Goal: Contribute content: Add original content to the website for others to see

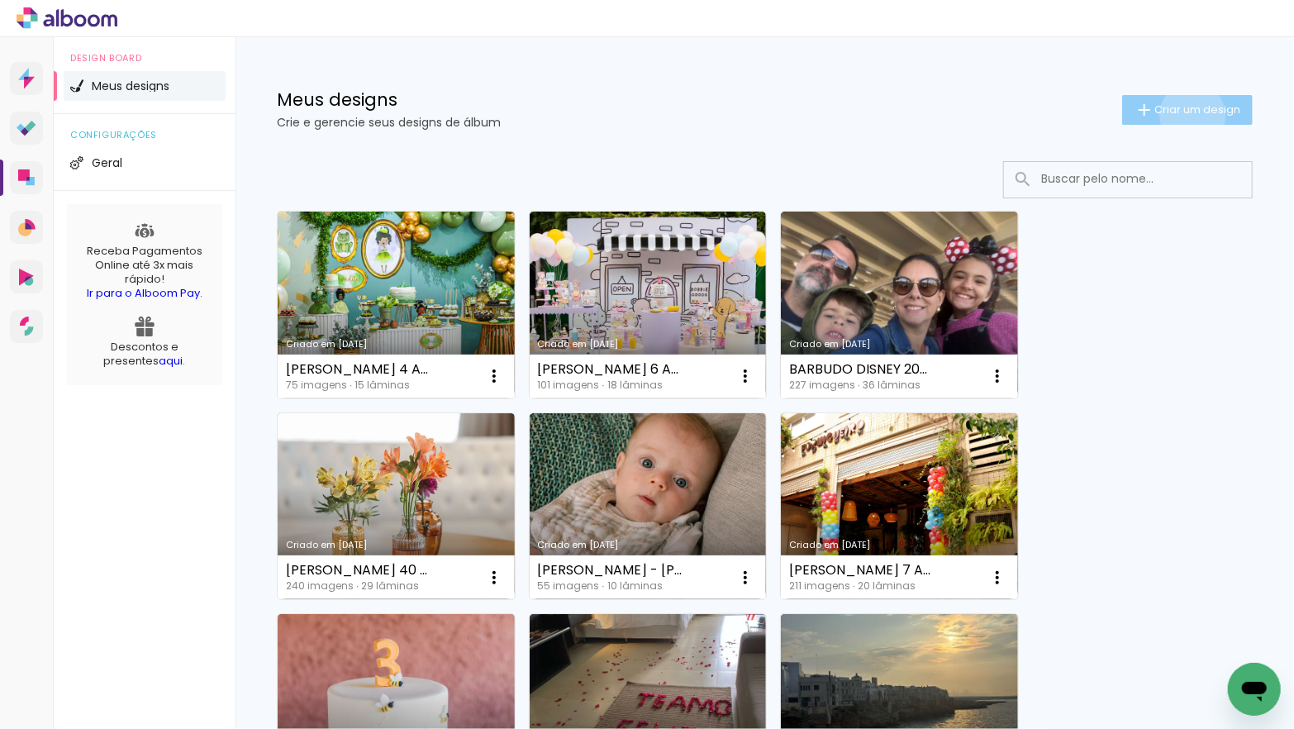
click at [1190, 115] on span "Criar um design" at bounding box center [1197, 109] width 86 height 11
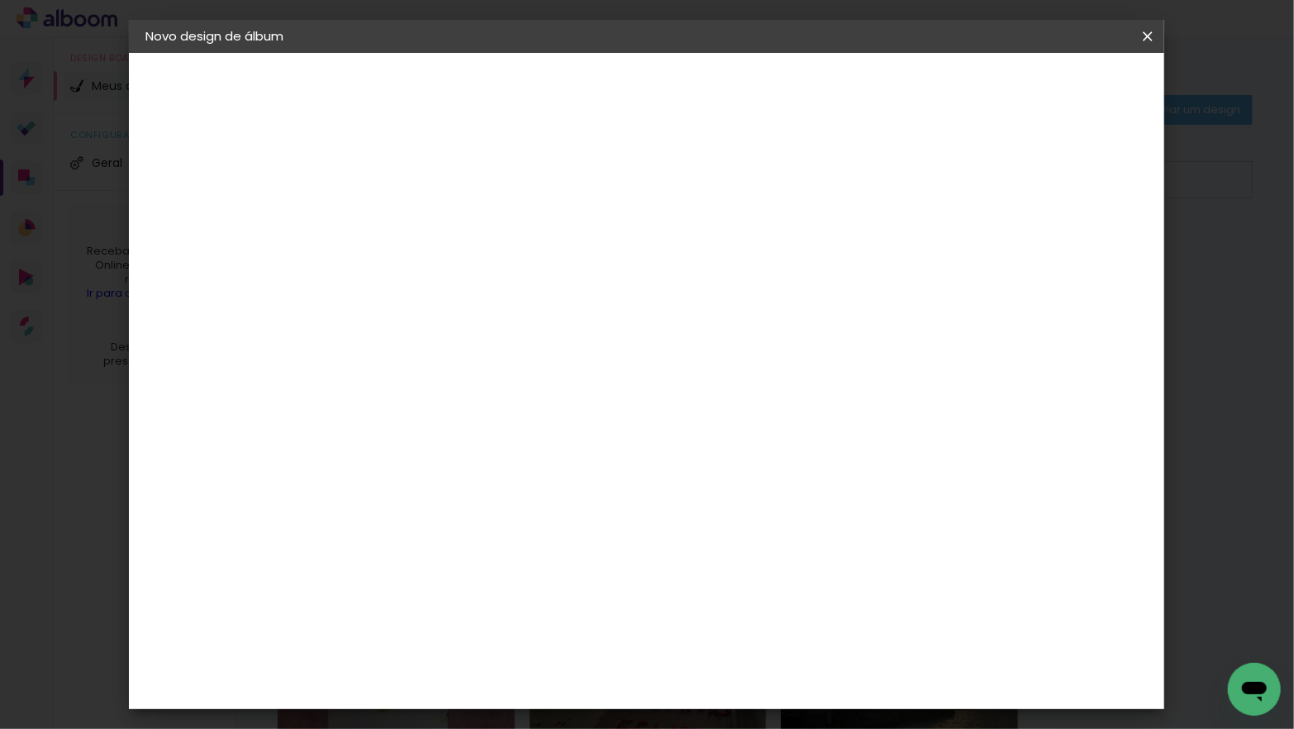
click at [416, 221] on input at bounding box center [416, 222] width 0 height 26
type input "[PERSON_NAME] - [GEOGRAPHIC_DATA]"
type paper-input "[PERSON_NAME] - [GEOGRAPHIC_DATA]"
click at [0, 0] on slot "Avançar" at bounding box center [0, 0] width 0 height 0
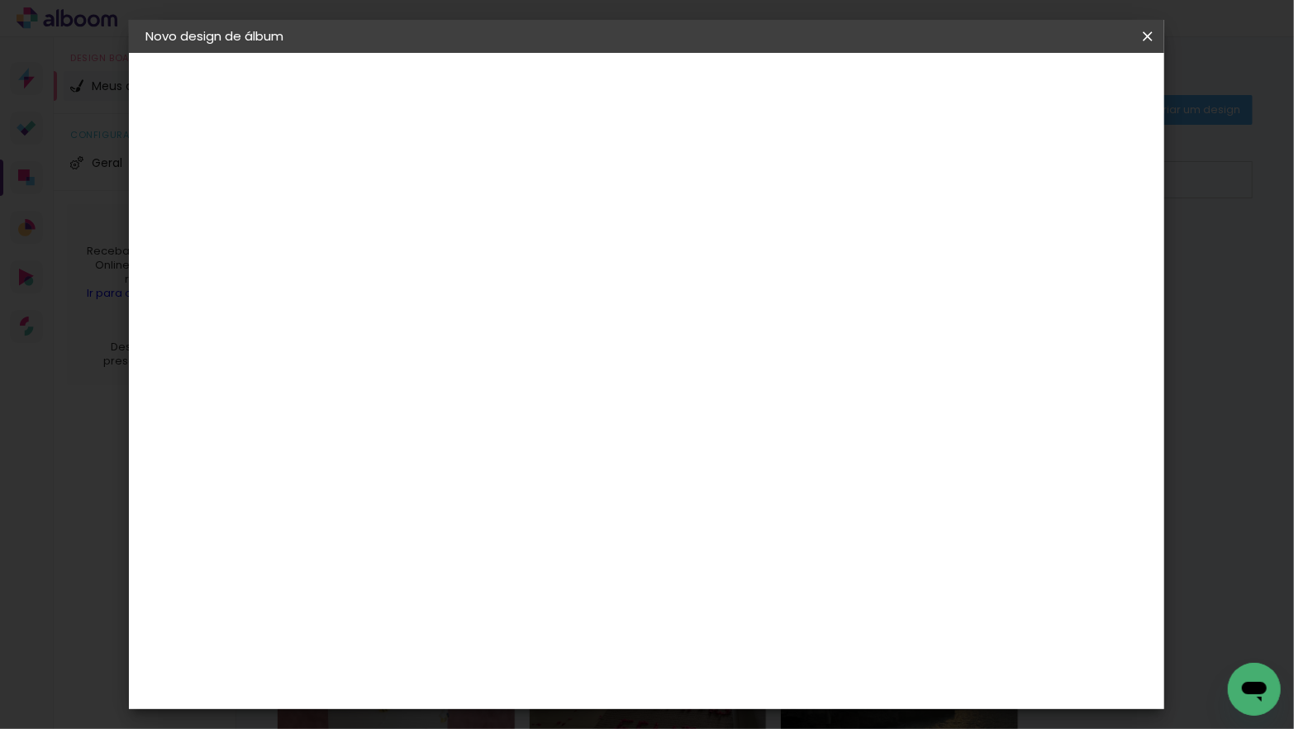
scroll to position [1688, 0]
click at [505, 417] on paper-item "Go image" at bounding box center [457, 438] width 178 height 43
click at [0, 0] on slot "Avançar" at bounding box center [0, 0] width 0 height 0
click at [480, 279] on input "text" at bounding box center [448, 288] width 64 height 26
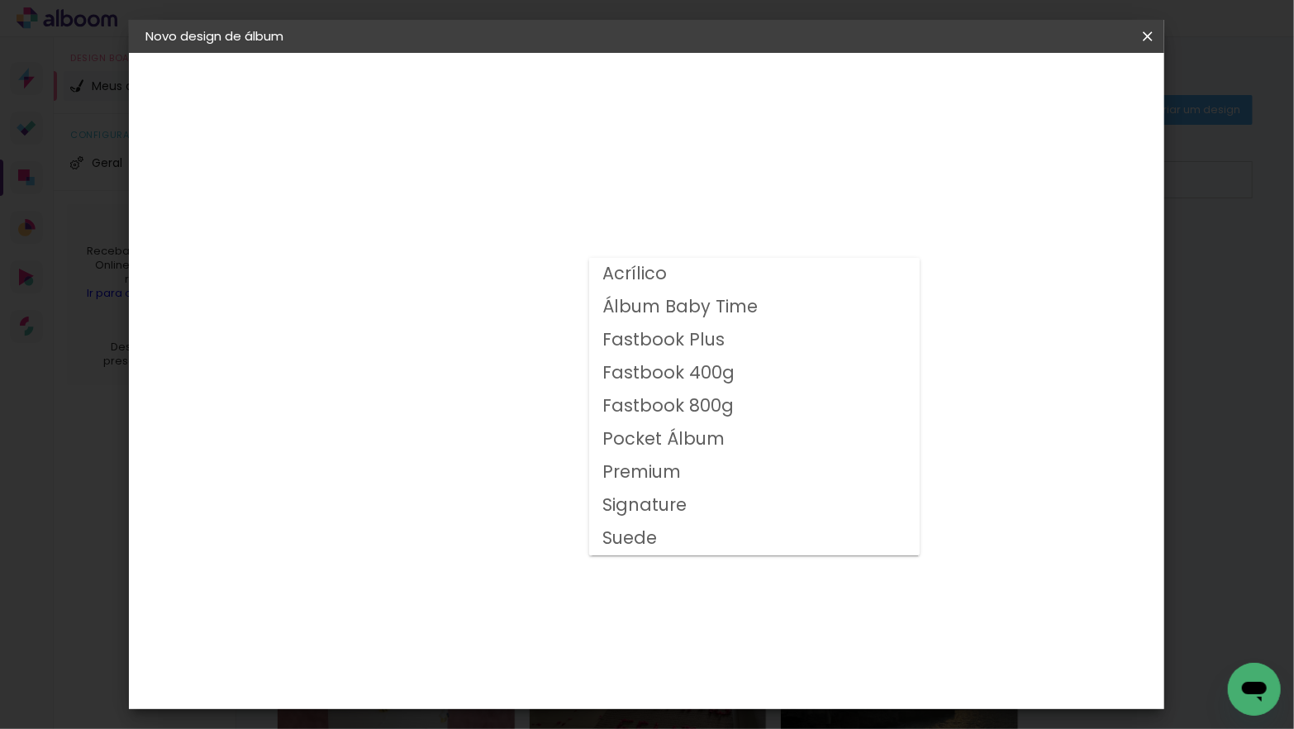
click at [0, 0] on slot "Fastbook 400g" at bounding box center [0, 0] width 0 height 0
type input "Fastbook 400g"
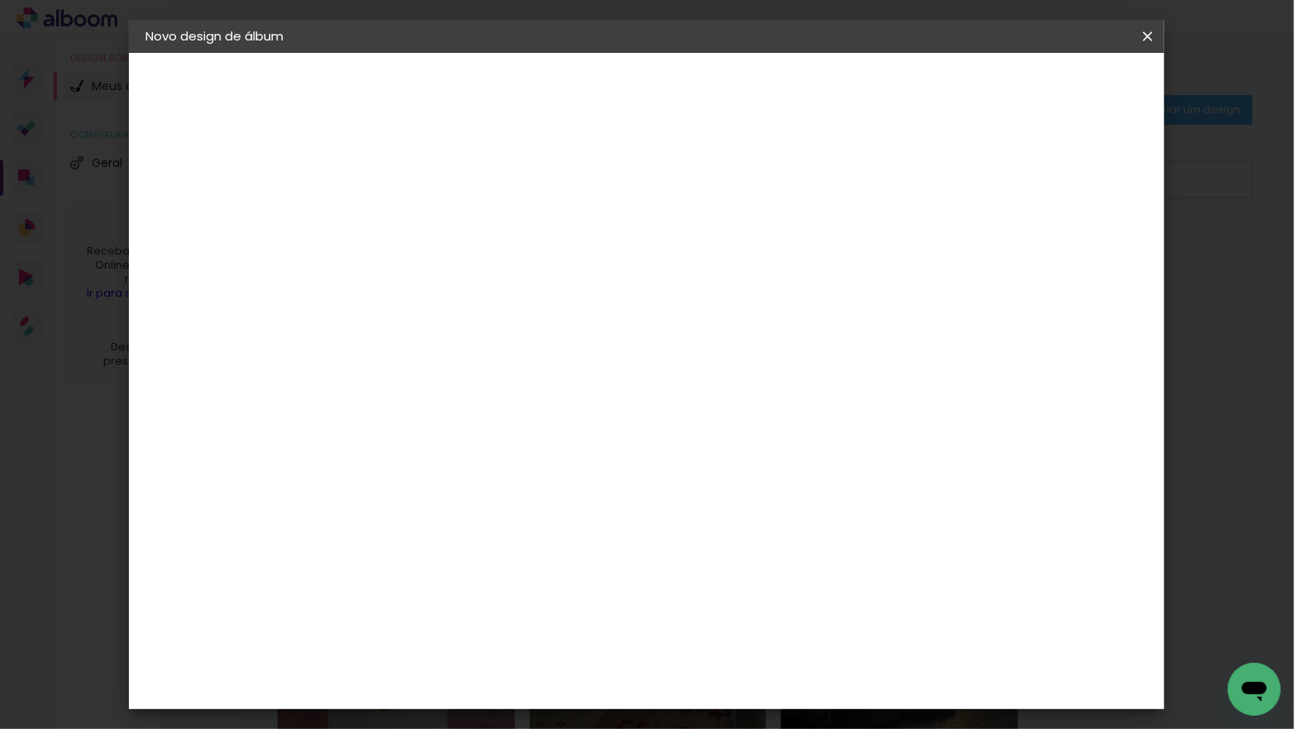
scroll to position [346, 0]
click at [527, 469] on span "25 × 25" at bounding box center [488, 491] width 77 height 44
click at [685, 93] on paper-button "Avançar" at bounding box center [644, 88] width 81 height 28
type input "3"
type paper-input "3"
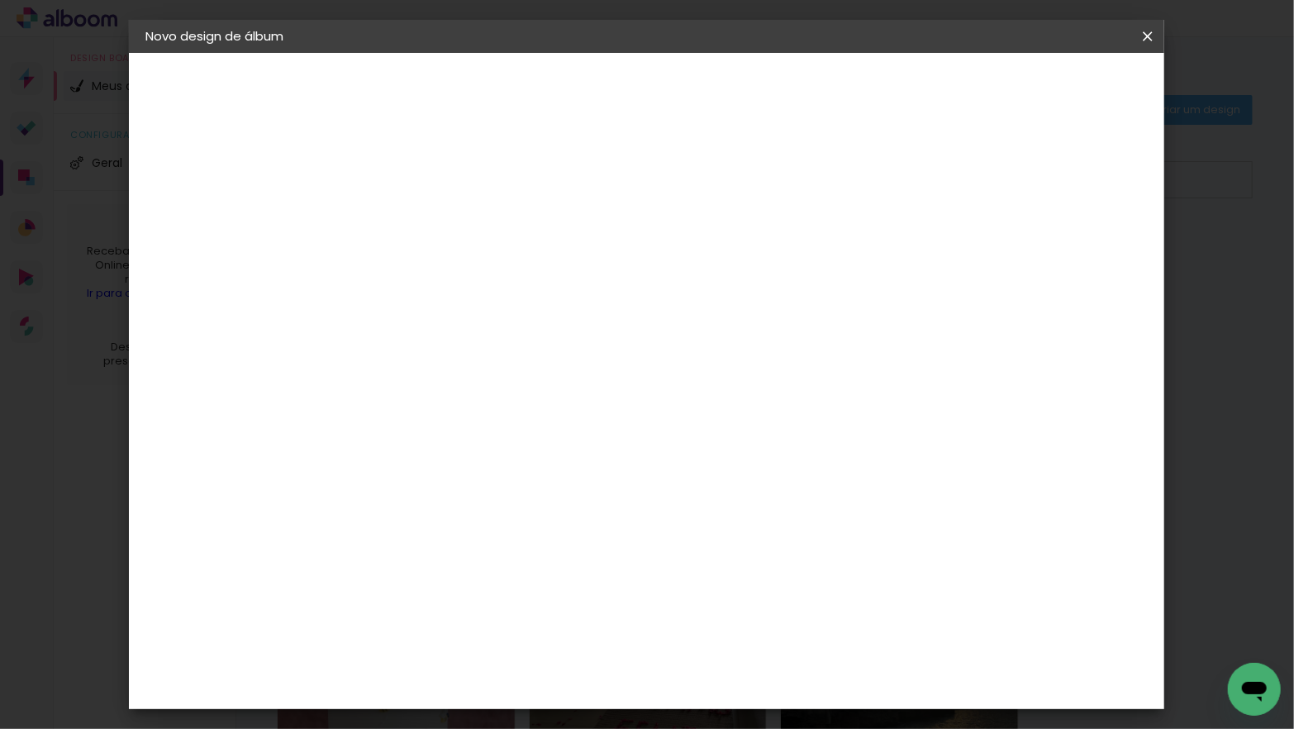
click at [426, 173] on input "3" at bounding box center [402, 178] width 57 height 21
click at [1057, 93] on span "Iniciar design" at bounding box center [1018, 88] width 75 height 12
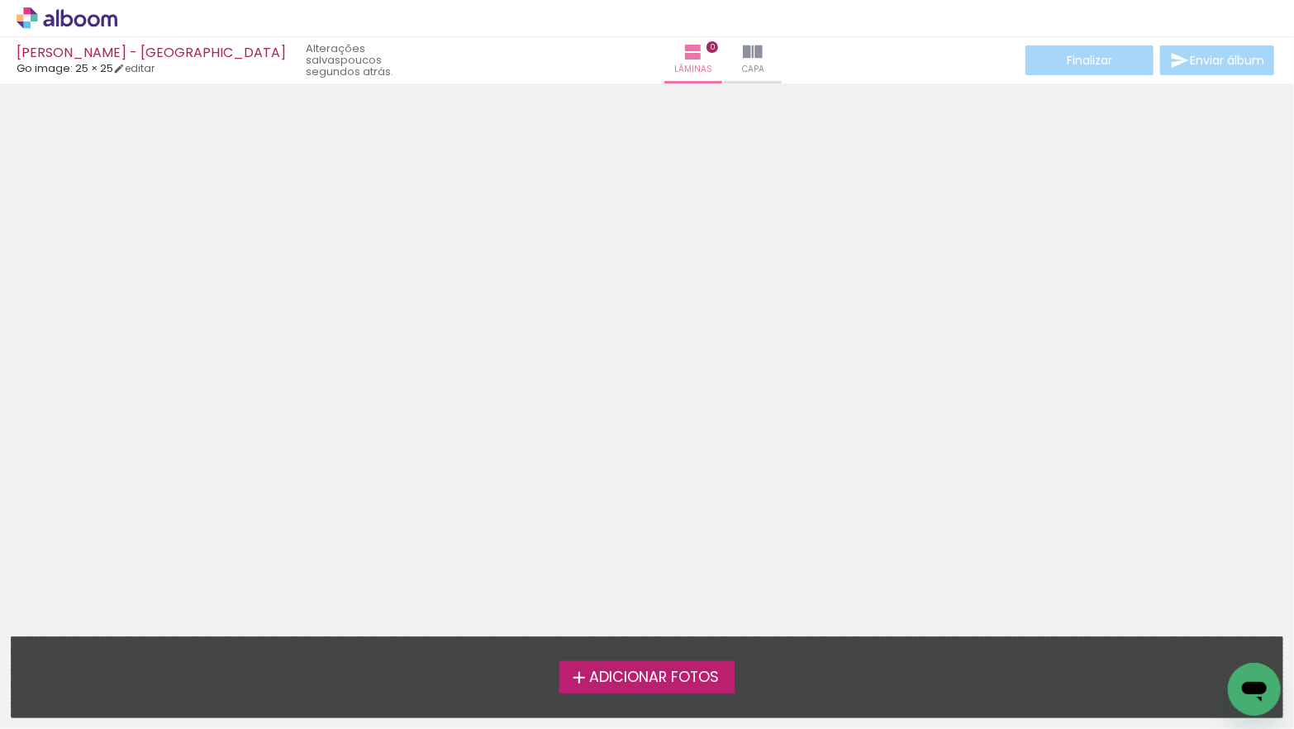
click at [649, 684] on span "Adicionar Fotos" at bounding box center [654, 677] width 130 height 15
click at [0, 0] on input "file" at bounding box center [0, 0] width 0 height 0
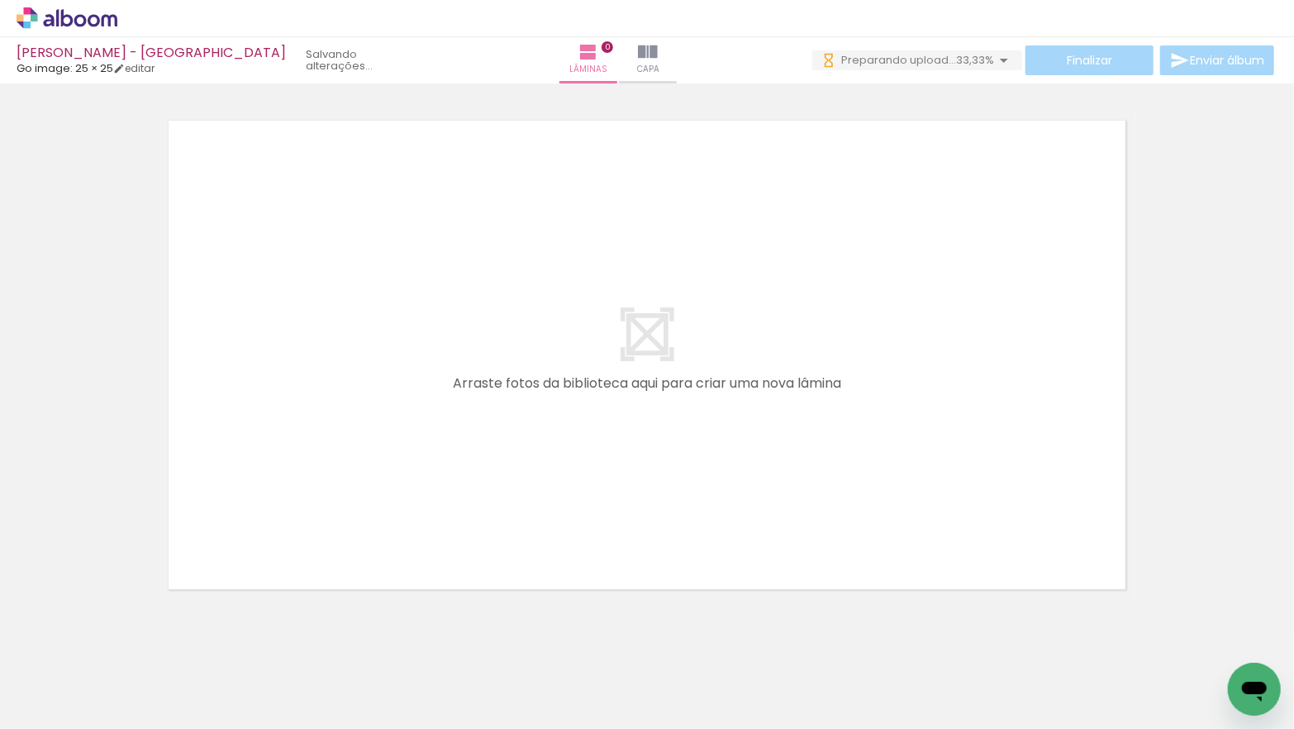
click at [85, 678] on iron-icon at bounding box center [84, 678] width 13 height 13
click at [88, 674] on paper-item "Não utilizadas" at bounding box center [53, 673] width 85 height 14
type input "Não utilizadas"
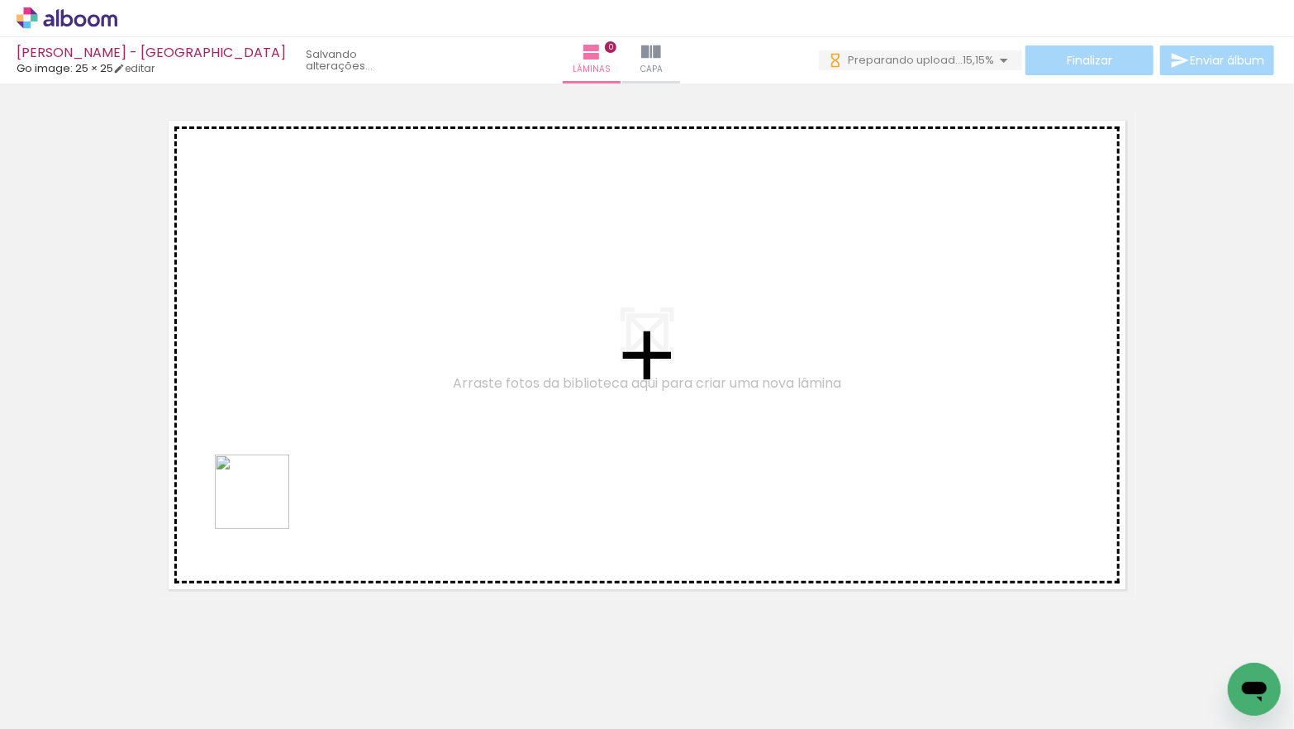
drag, startPoint x: 255, startPoint y: 670, endPoint x: 264, endPoint y: 504, distance: 166.3
click at [264, 504] on quentale-workspace at bounding box center [647, 364] width 1294 height 729
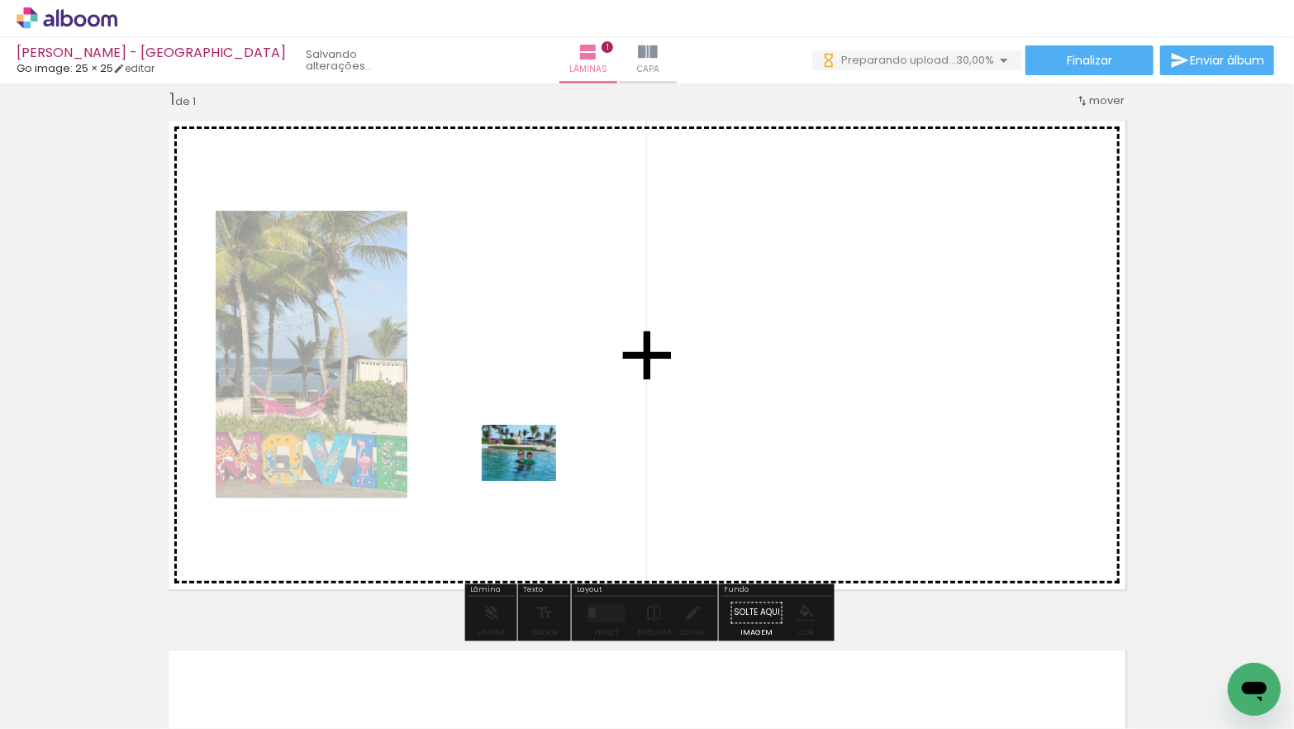
drag, startPoint x: 181, startPoint y: 665, endPoint x: 530, endPoint y: 474, distance: 398.1
click at [530, 474] on quentale-workspace at bounding box center [647, 364] width 1294 height 729
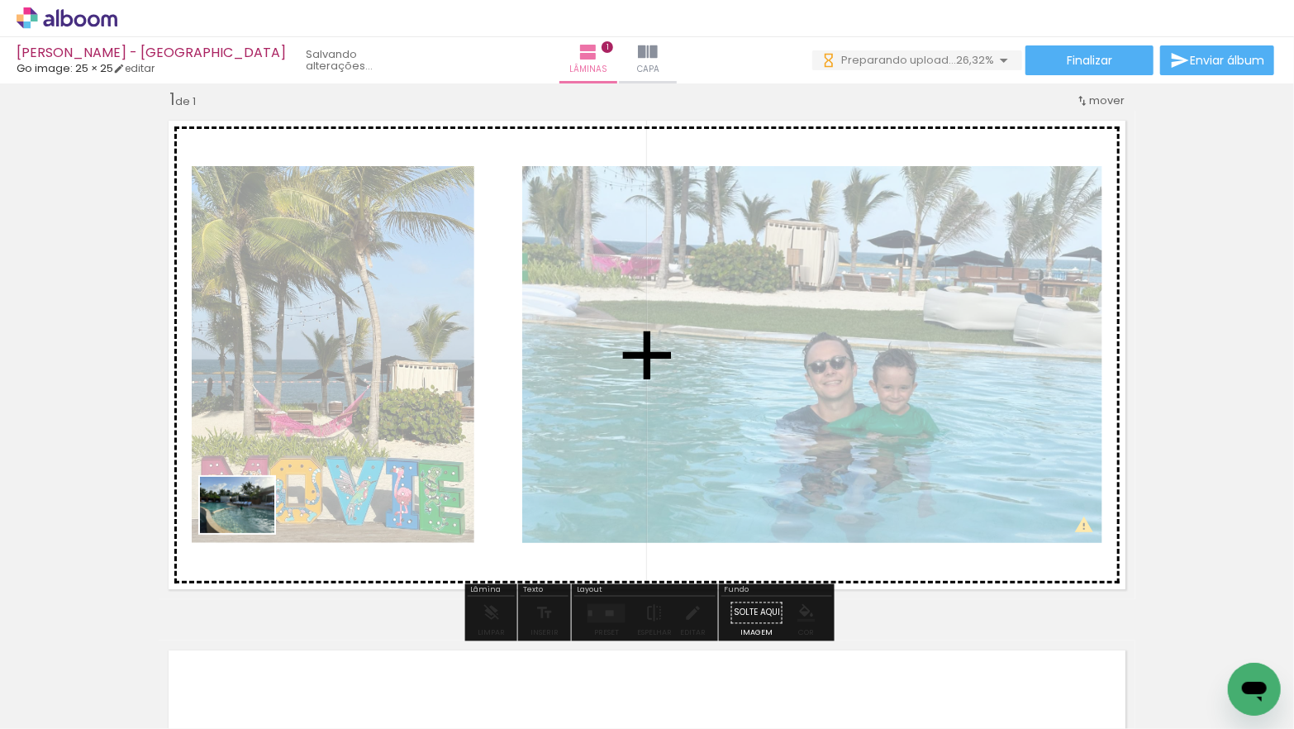
drag, startPoint x: 188, startPoint y: 645, endPoint x: 249, endPoint y: 526, distance: 134.1
click at [249, 526] on quentale-workspace at bounding box center [647, 364] width 1294 height 729
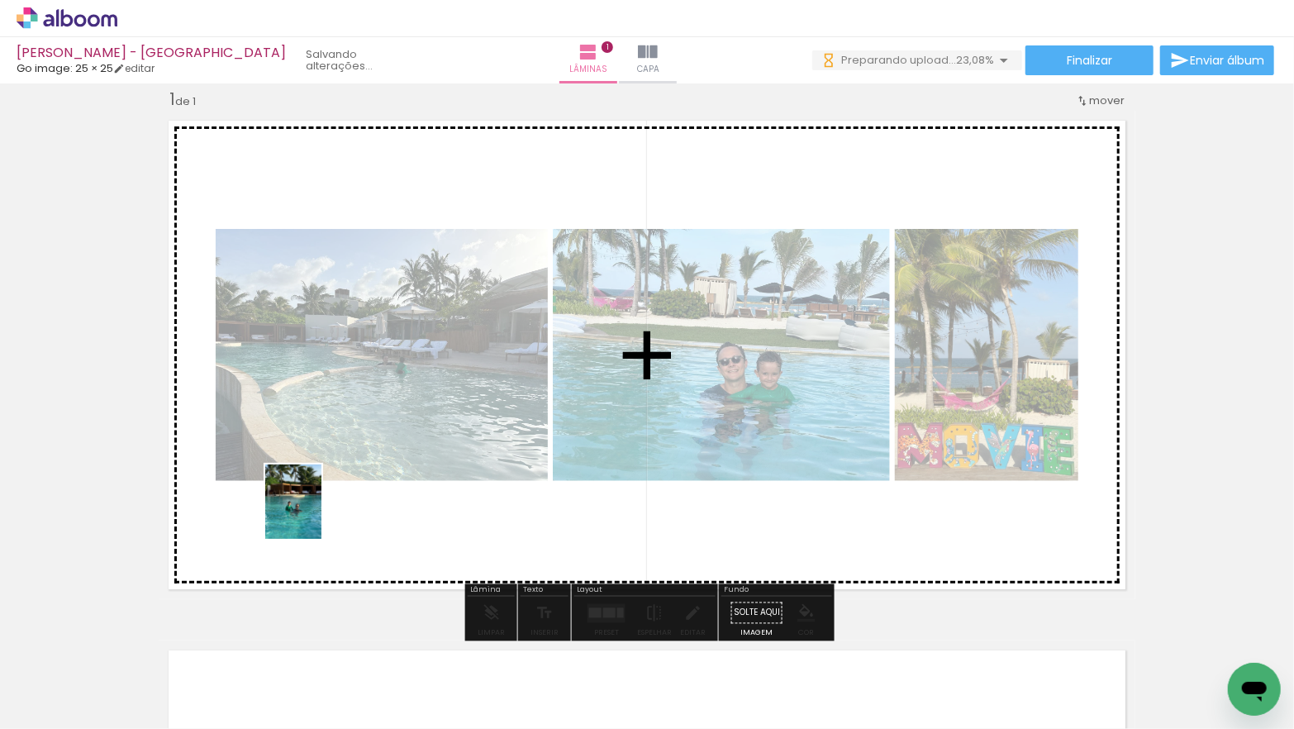
drag, startPoint x: 229, startPoint y: 595, endPoint x: 315, endPoint y: 514, distance: 118.0
click at [315, 514] on quentale-workspace at bounding box center [647, 364] width 1294 height 729
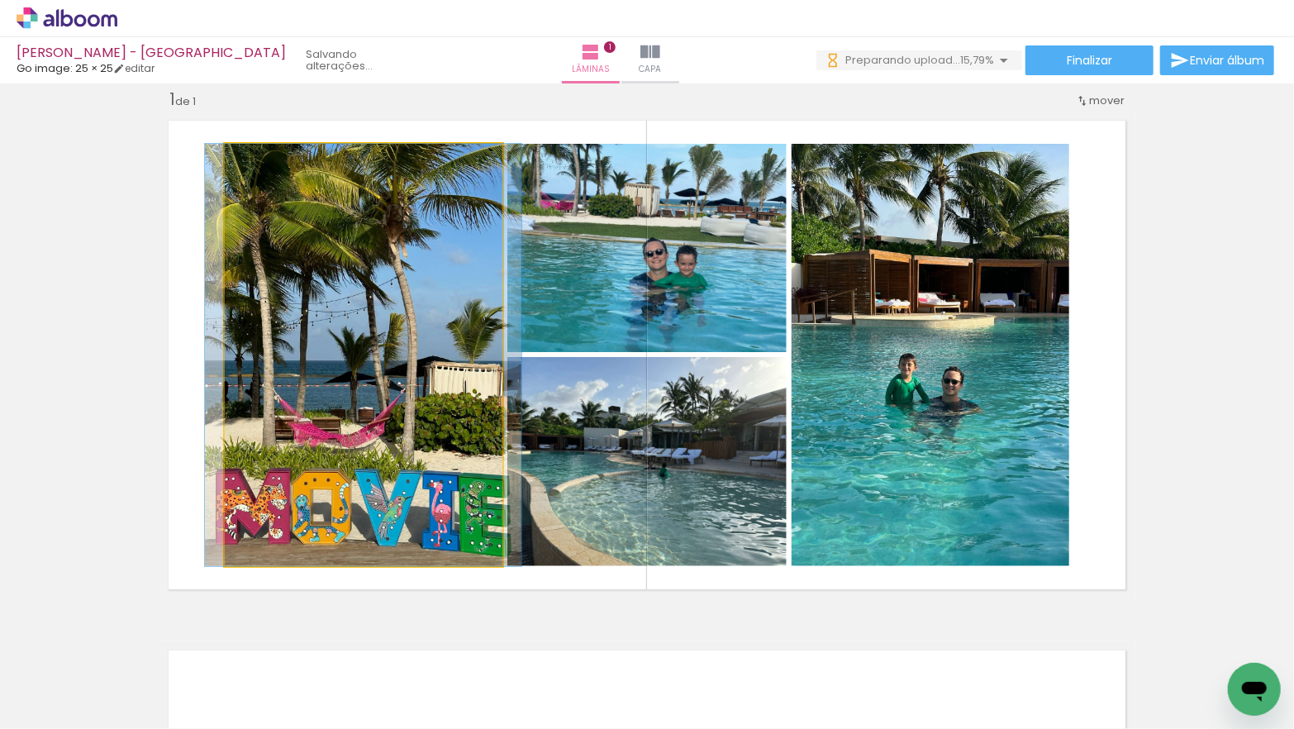
click at [310, 451] on quentale-photo at bounding box center [364, 355] width 278 height 422
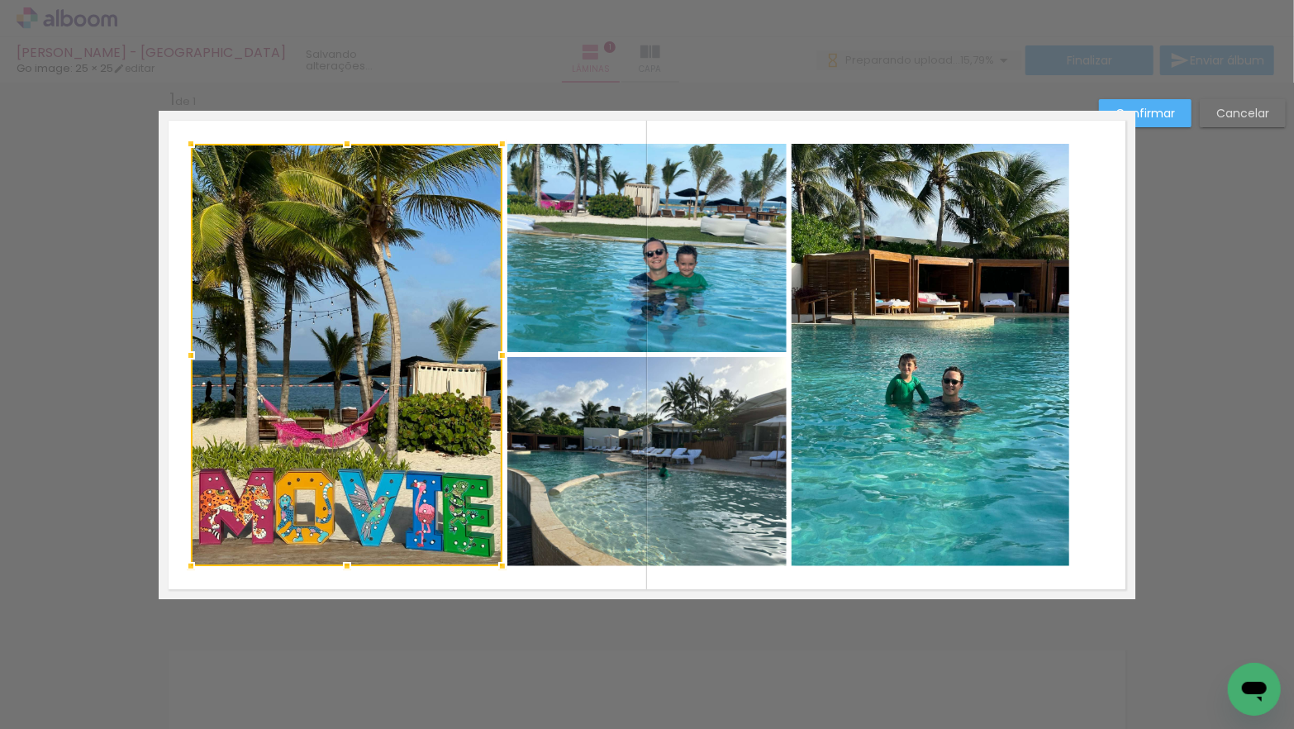
drag, startPoint x: 226, startPoint y: 356, endPoint x: 192, endPoint y: 359, distance: 34.0
click at [192, 359] on div at bounding box center [190, 355] width 33 height 33
click at [851, 367] on quentale-photo at bounding box center [930, 355] width 278 height 422
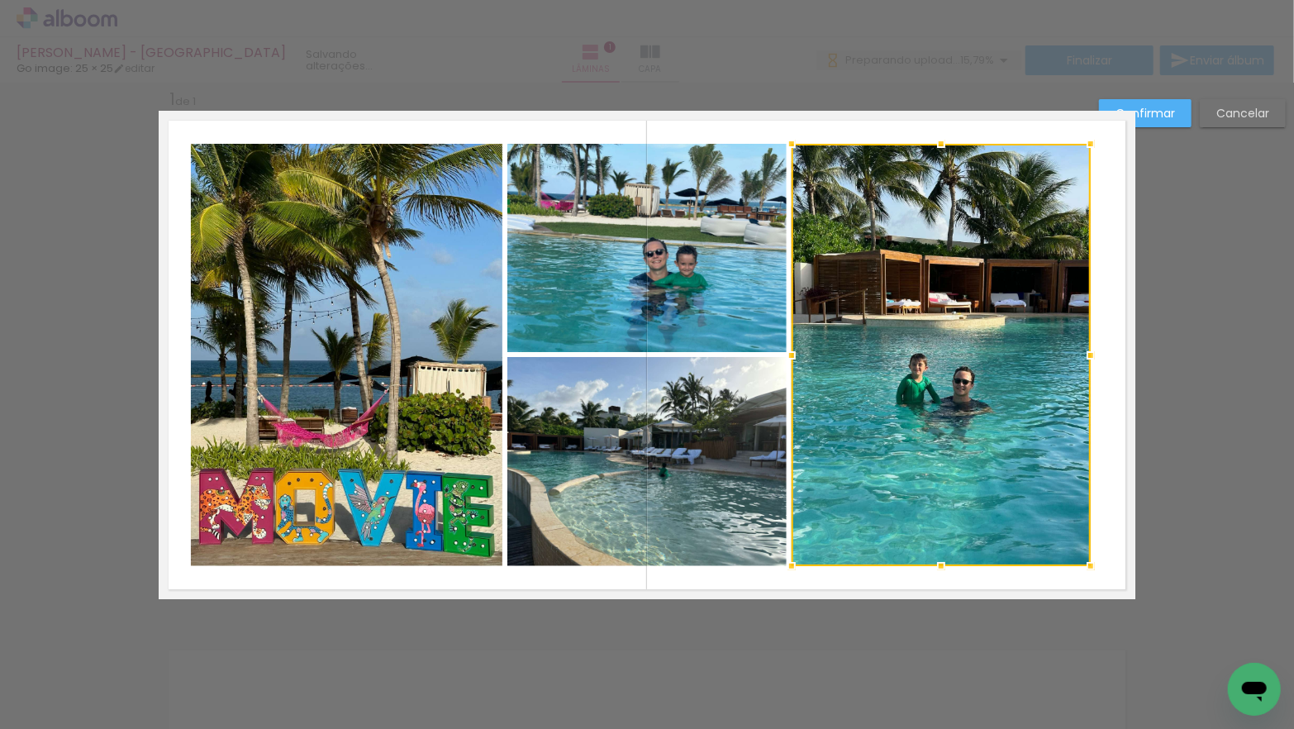
drag, startPoint x: 1071, startPoint y: 357, endPoint x: 1091, endPoint y: 355, distance: 20.7
click at [1092, 355] on div at bounding box center [1090, 355] width 33 height 33
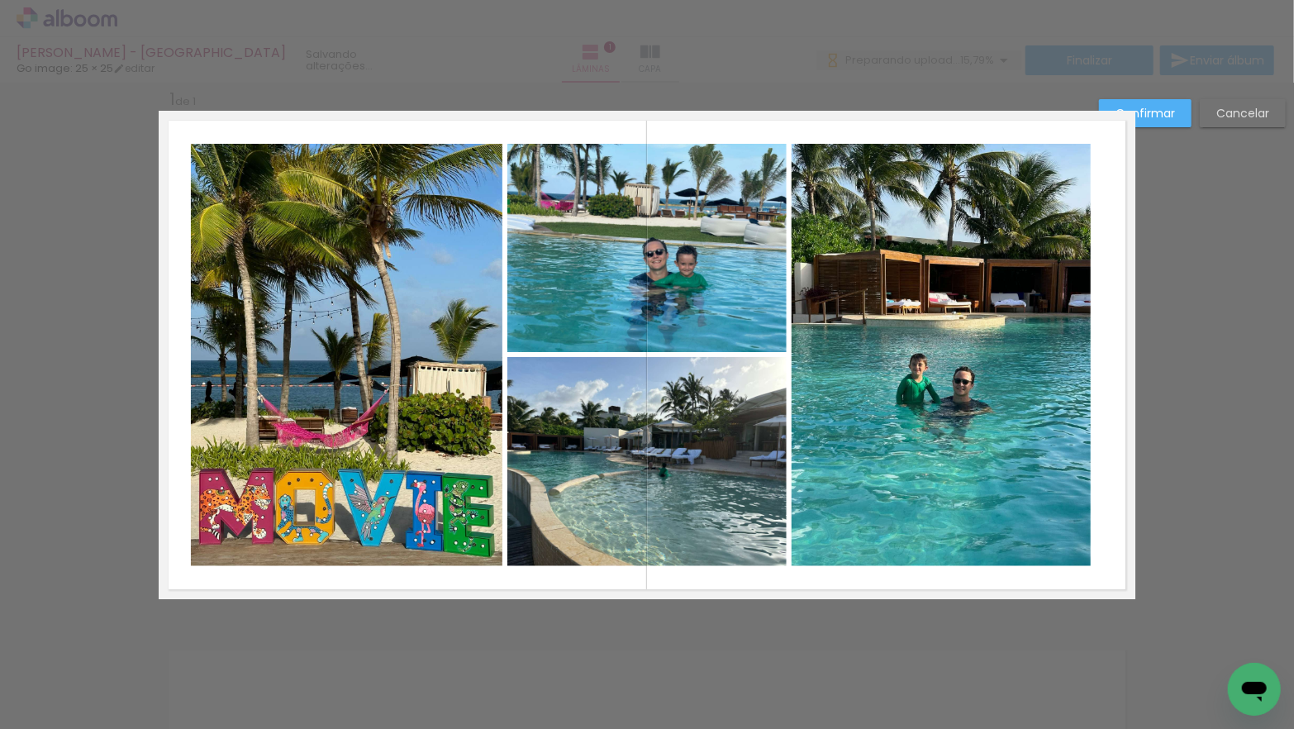
click at [624, 308] on quentale-photo at bounding box center [646, 248] width 279 height 208
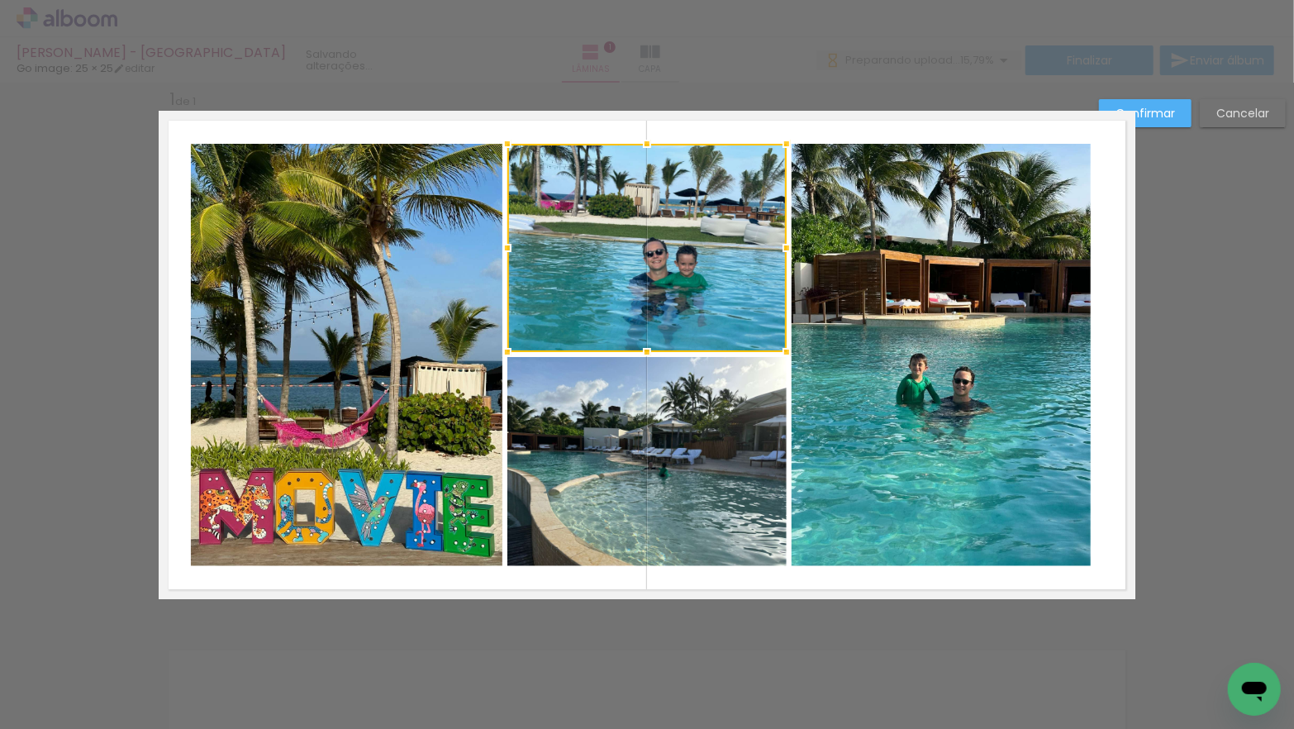
click at [601, 409] on quentale-photo at bounding box center [646, 461] width 279 height 209
click at [916, 389] on quentale-photo at bounding box center [940, 355] width 299 height 422
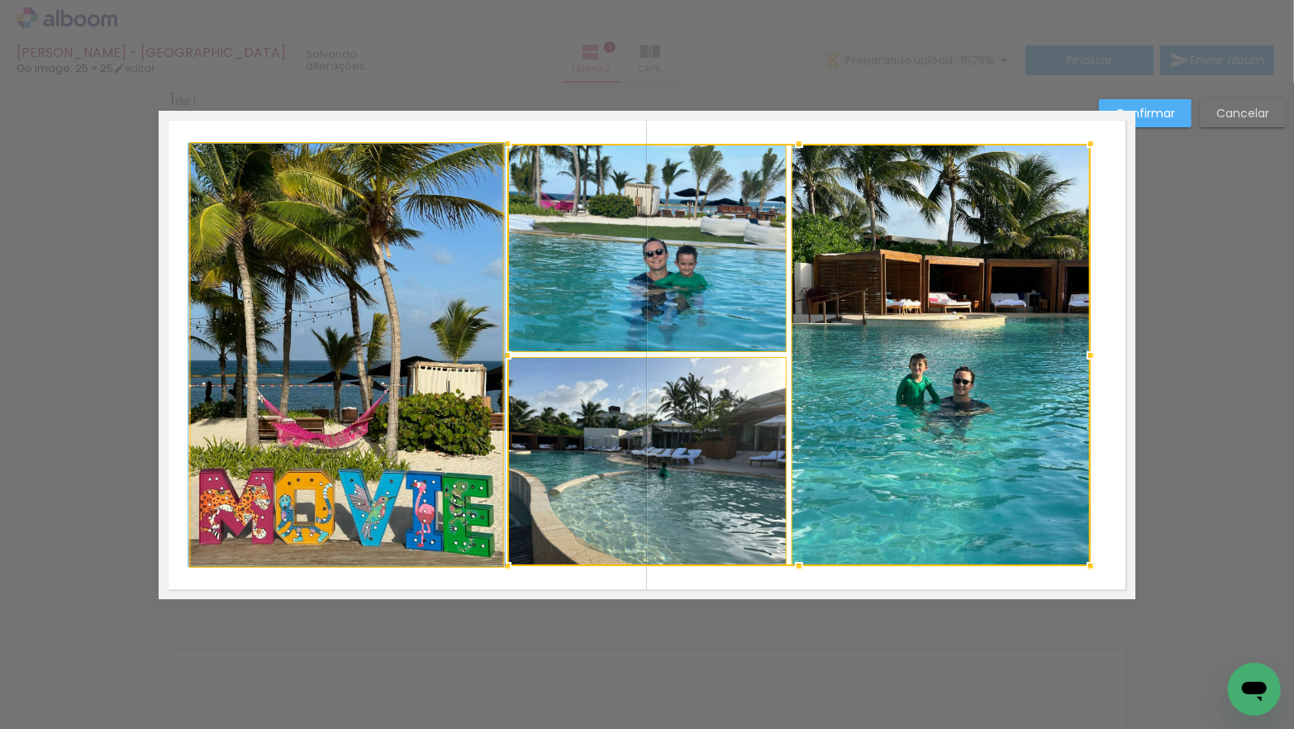
click at [417, 357] on quentale-photo at bounding box center [346, 355] width 311 height 422
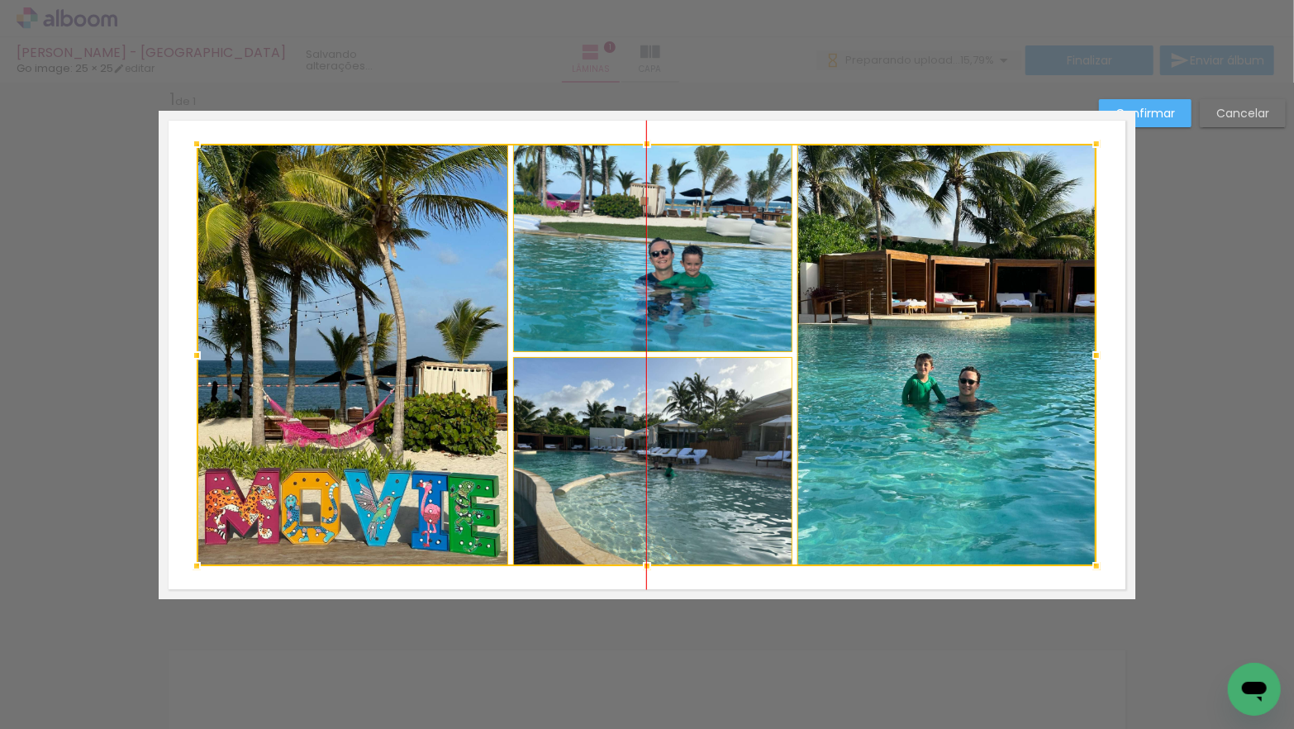
click at [648, 327] on div at bounding box center [647, 355] width 900 height 422
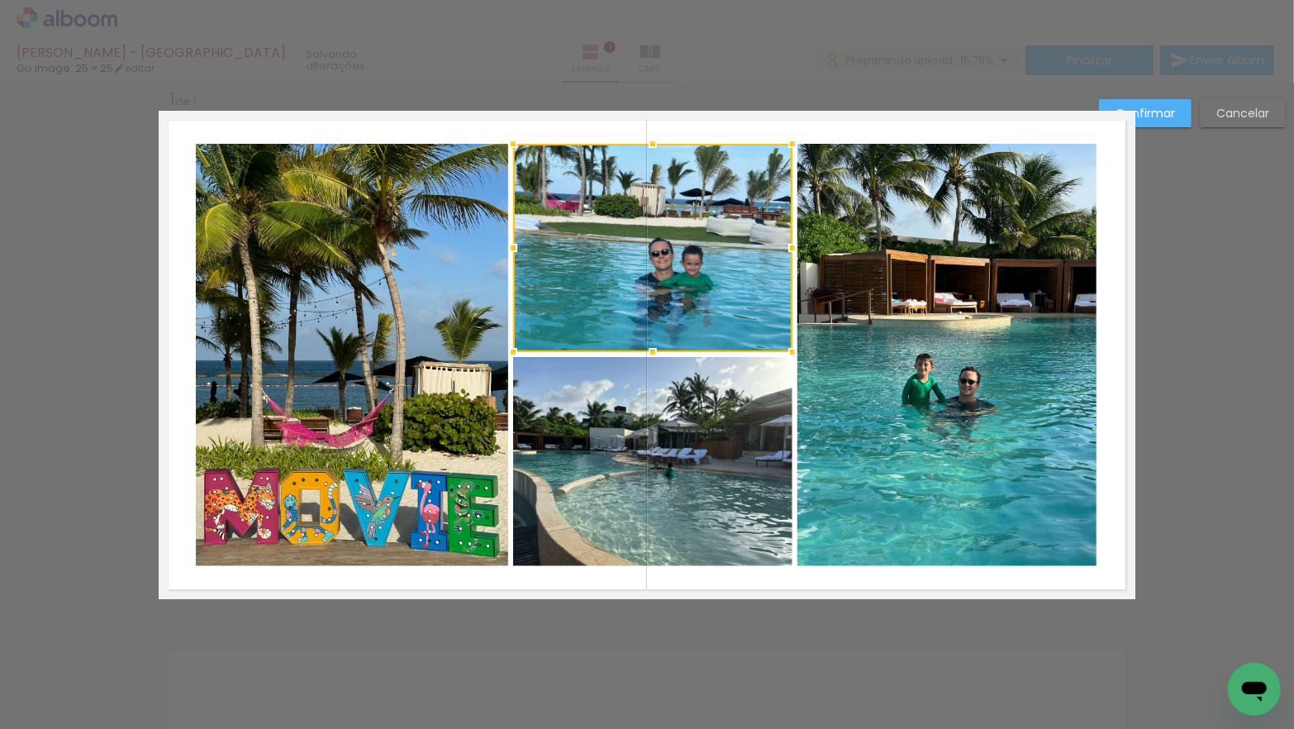
click at [0, 0] on slot "Confirmar" at bounding box center [0, 0] width 0 height 0
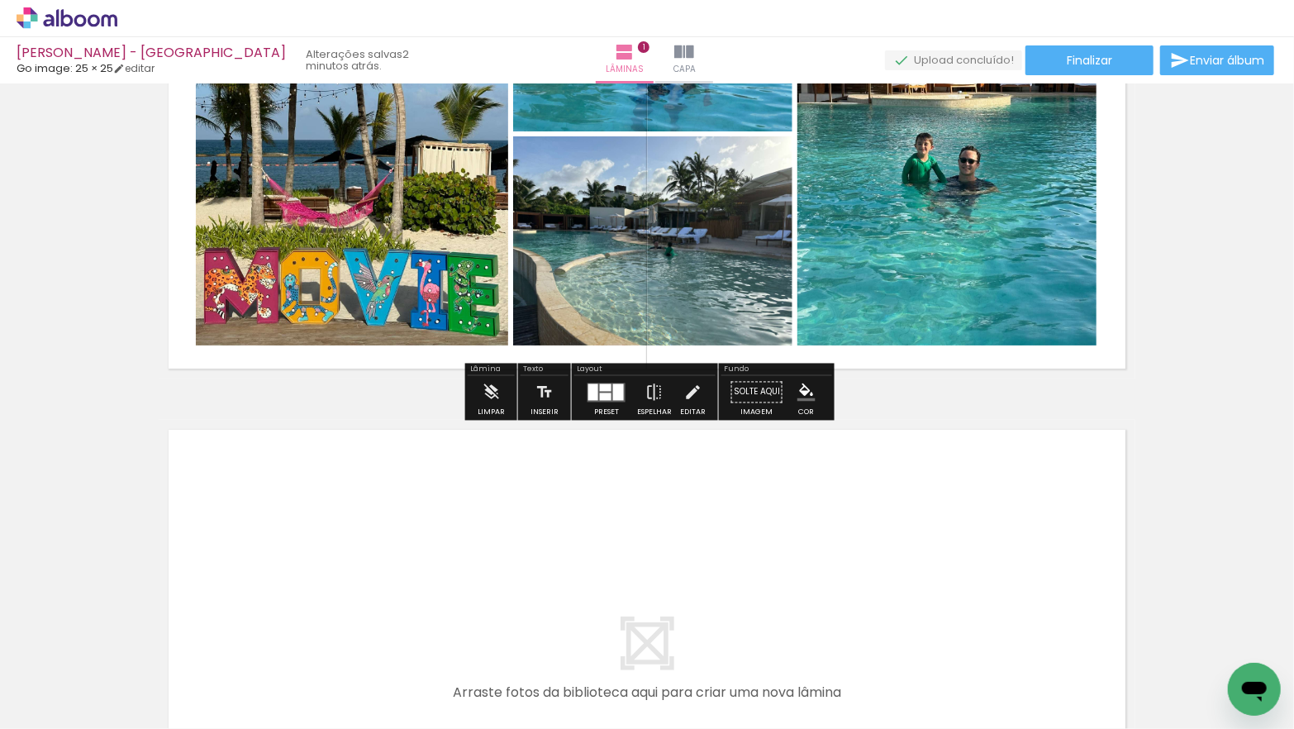
scroll to position [258, 0]
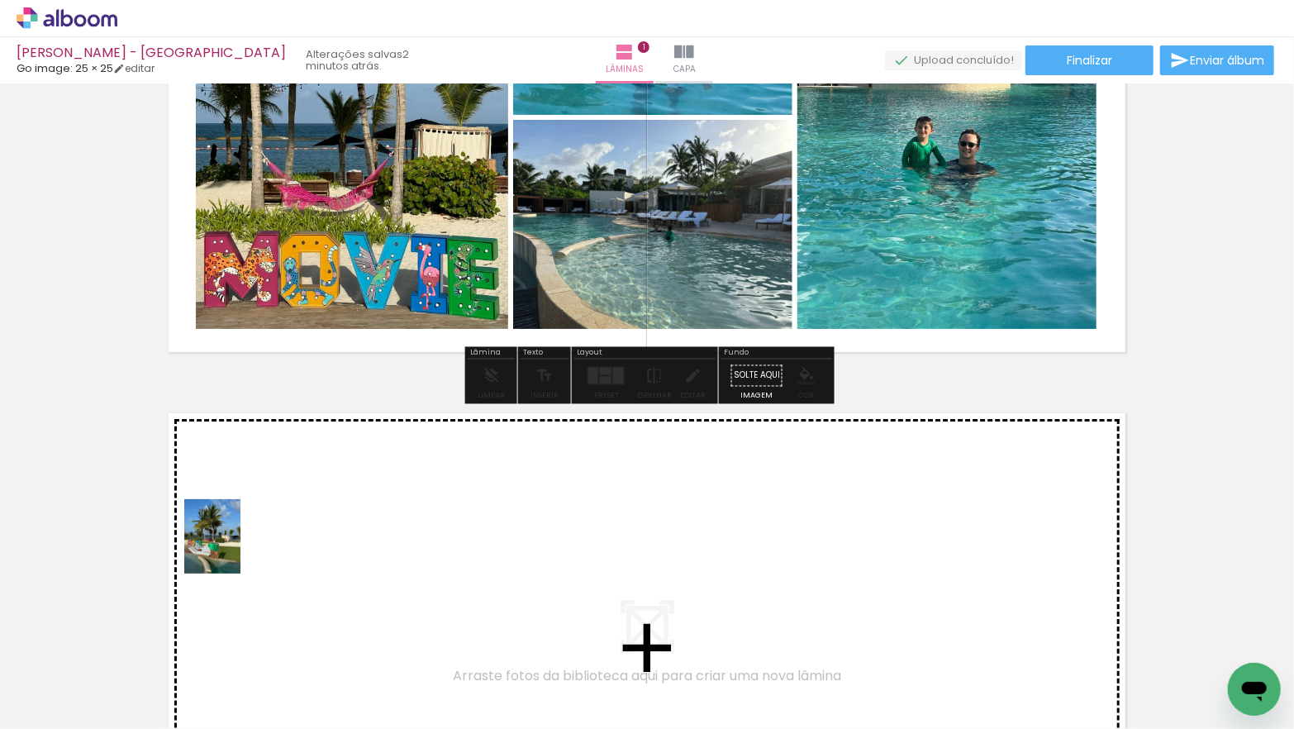
drag, startPoint x: 177, startPoint y: 662, endPoint x: 234, endPoint y: 548, distance: 127.5
click at [234, 548] on quentale-workspace at bounding box center [647, 364] width 1294 height 729
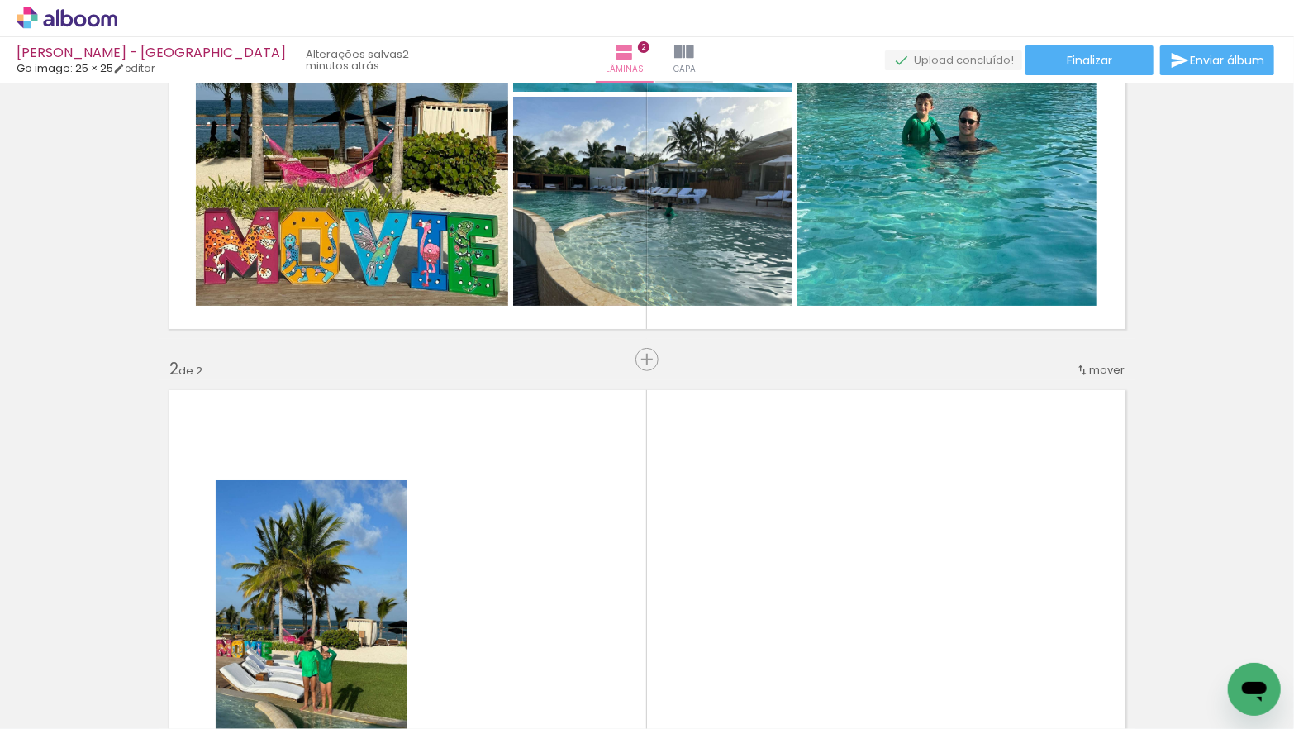
scroll to position [178, 0]
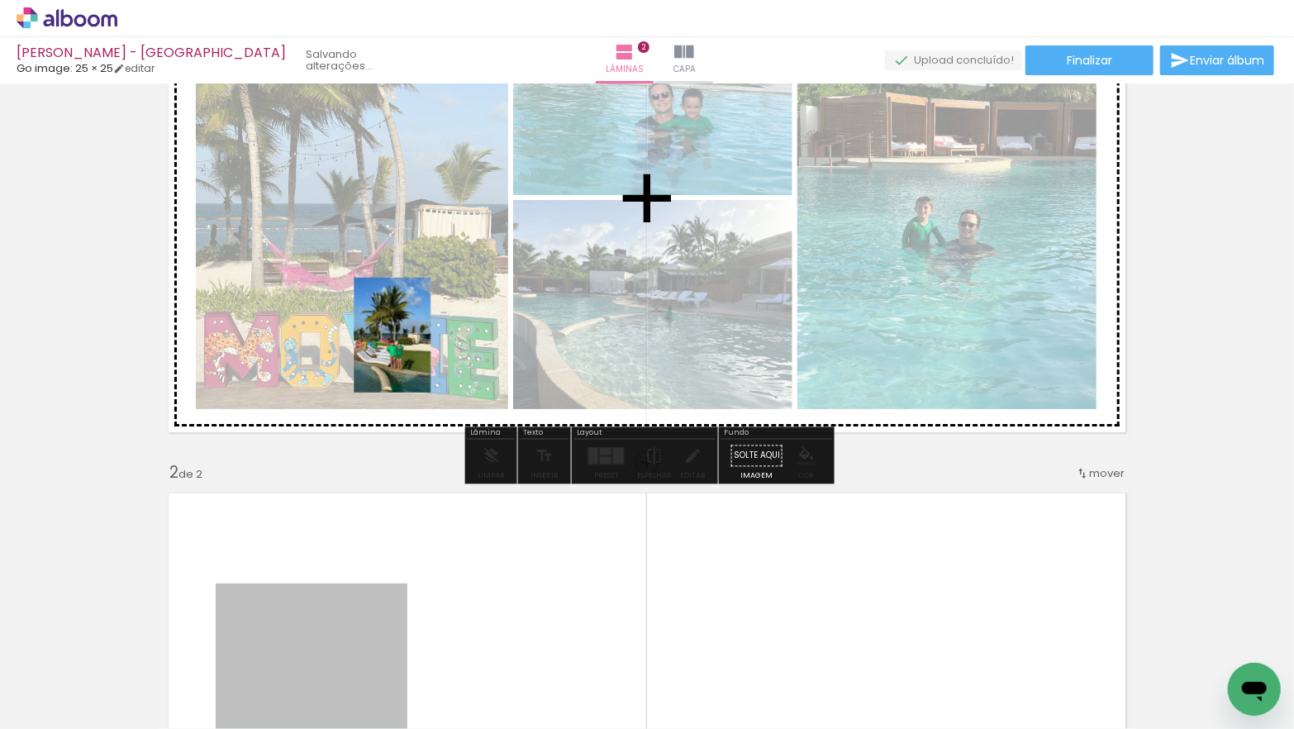
drag, startPoint x: 352, startPoint y: 607, endPoint x: 392, endPoint y: 335, distance: 275.6
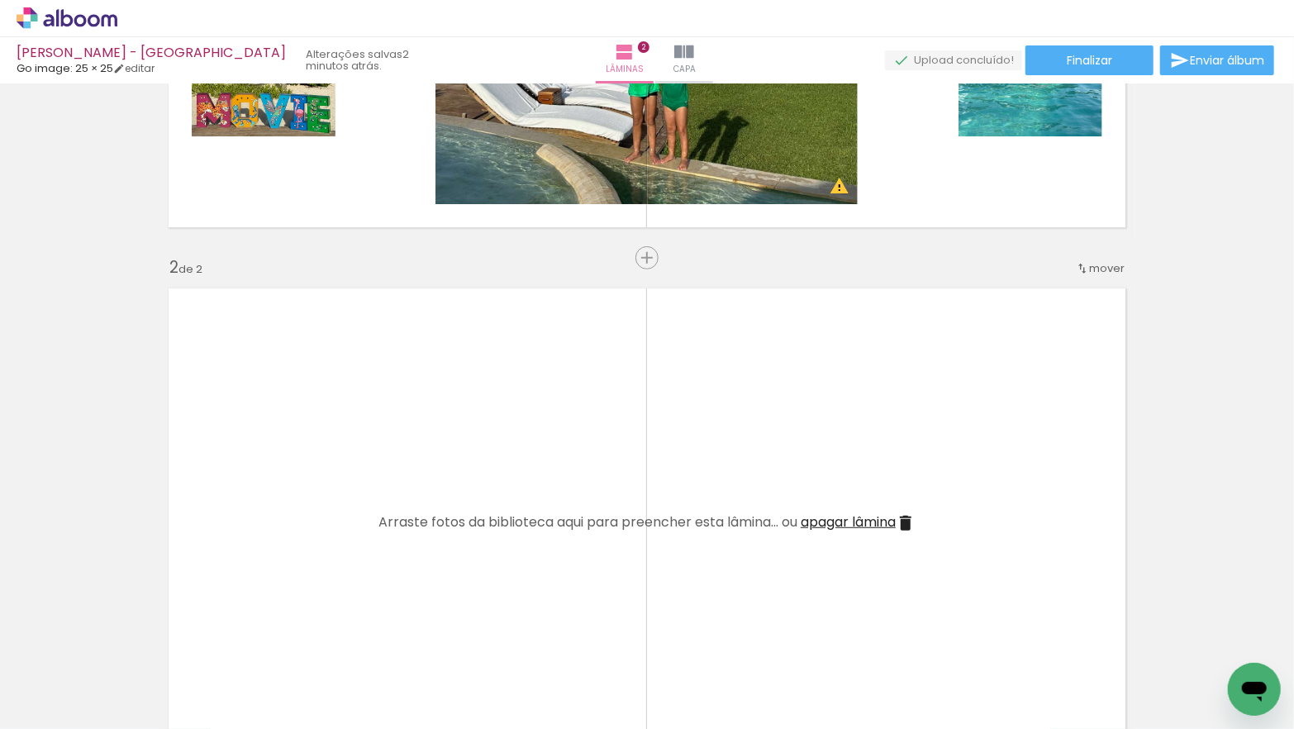
scroll to position [268, 0]
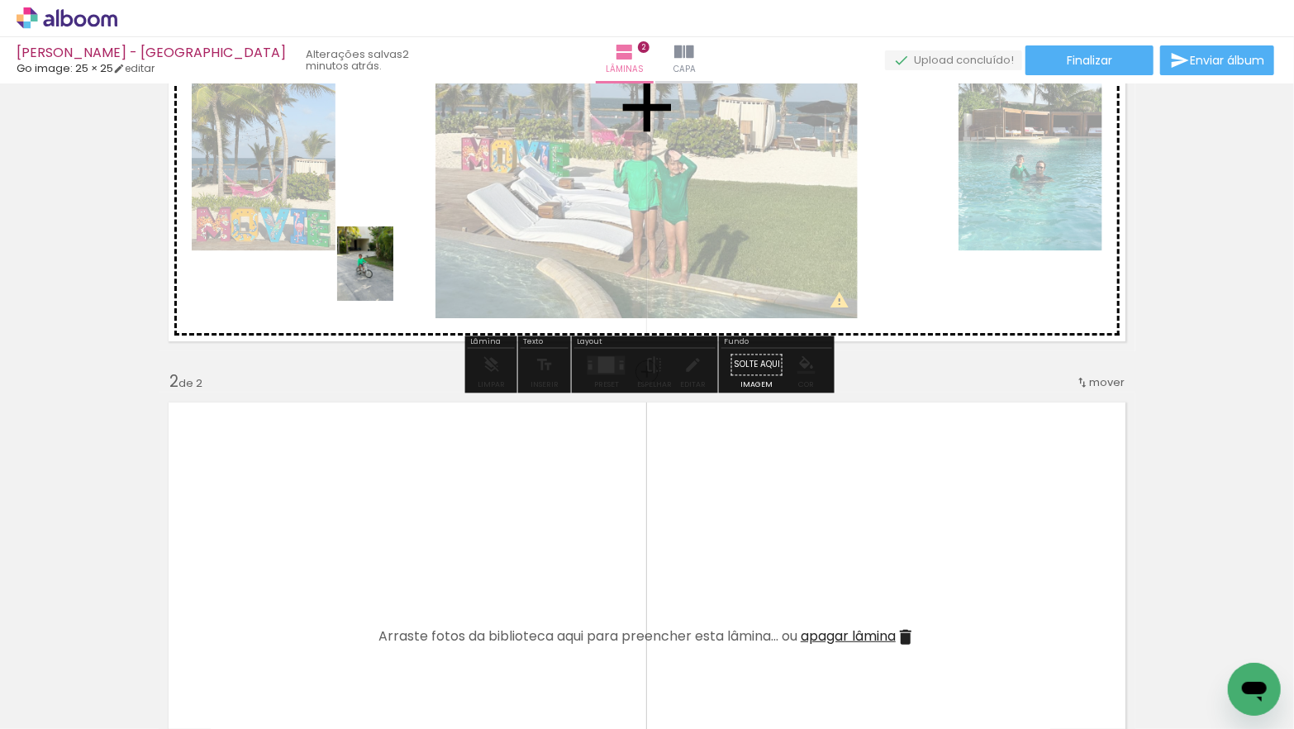
drag, startPoint x: 244, startPoint y: 542, endPoint x: 387, endPoint y: 275, distance: 302.7
click at [387, 275] on quentale-workspace at bounding box center [647, 364] width 1294 height 729
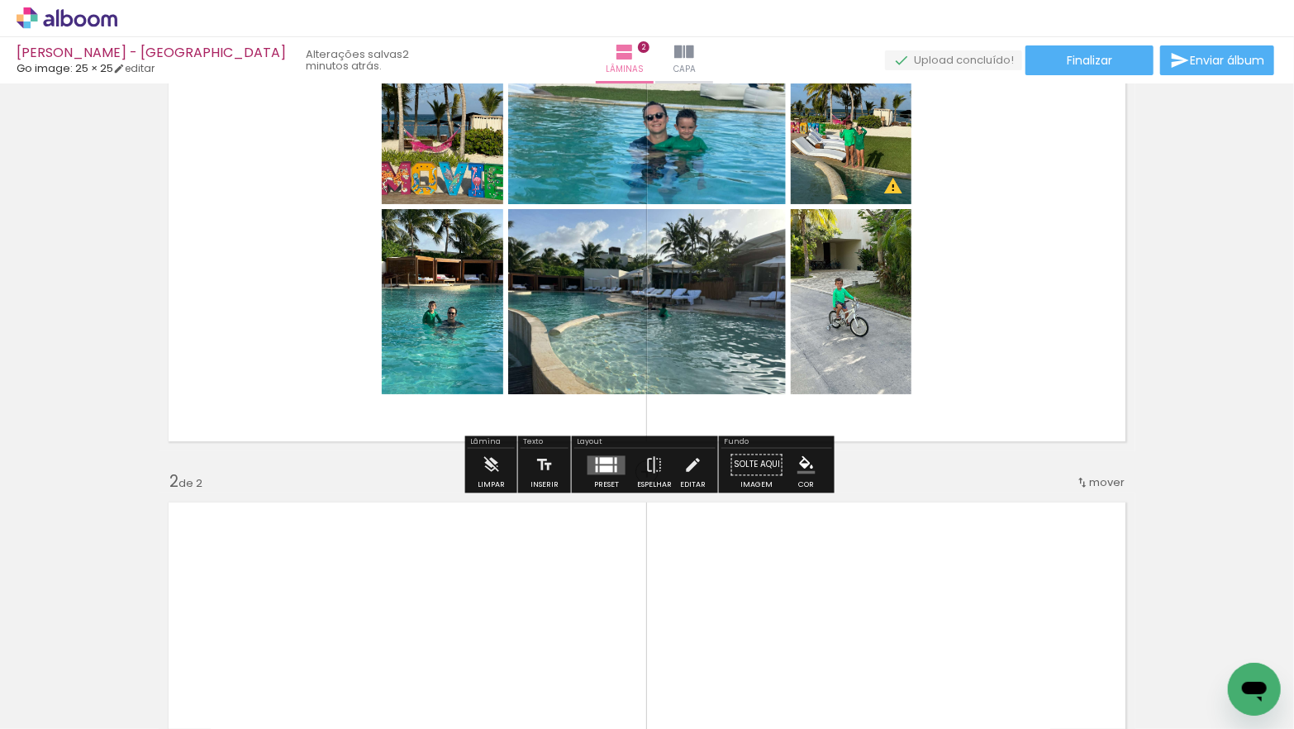
scroll to position [165, 0]
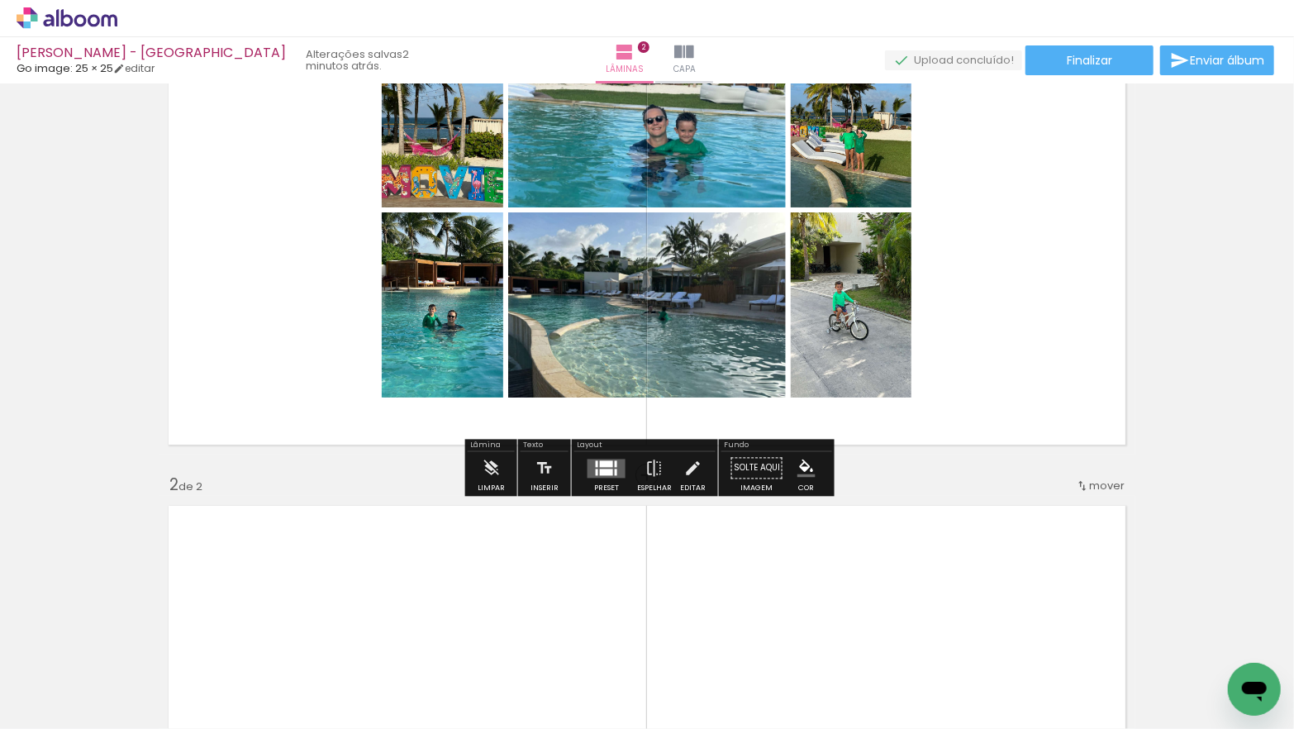
click at [601, 460] on div at bounding box center [606, 463] width 13 height 7
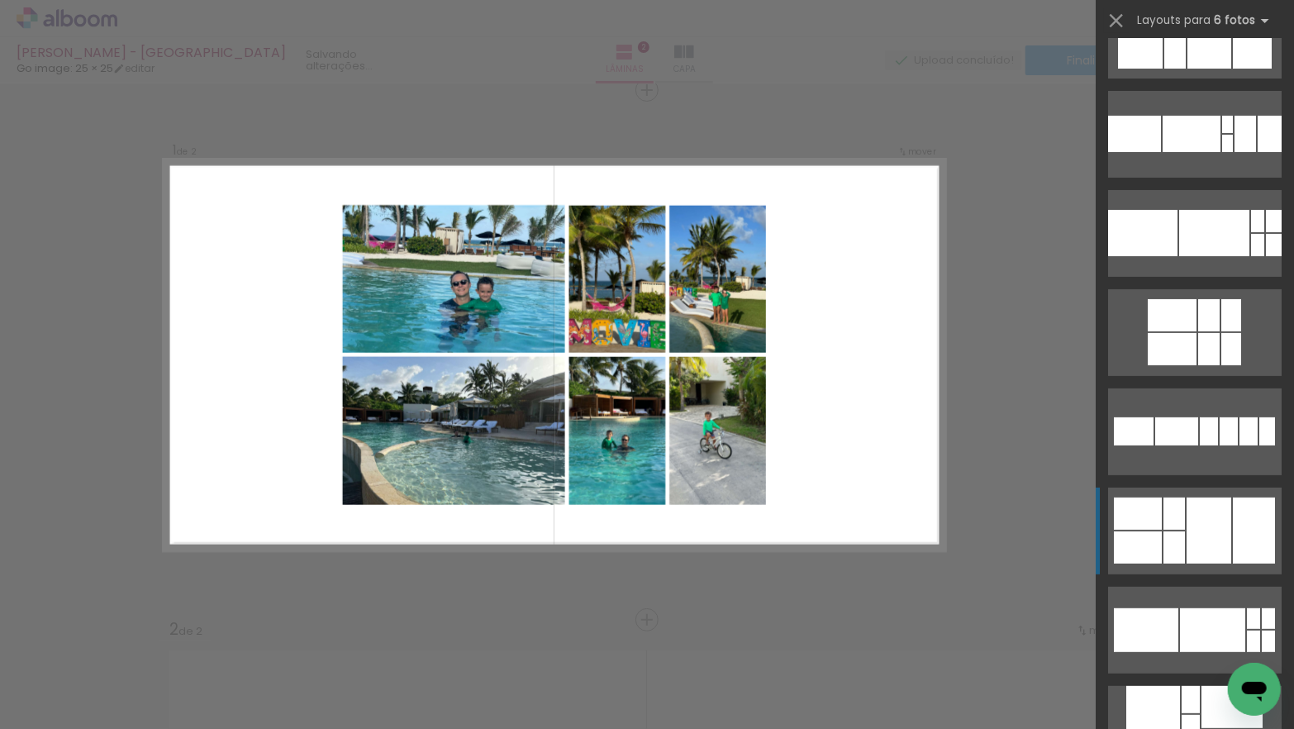
scroll to position [215, 0]
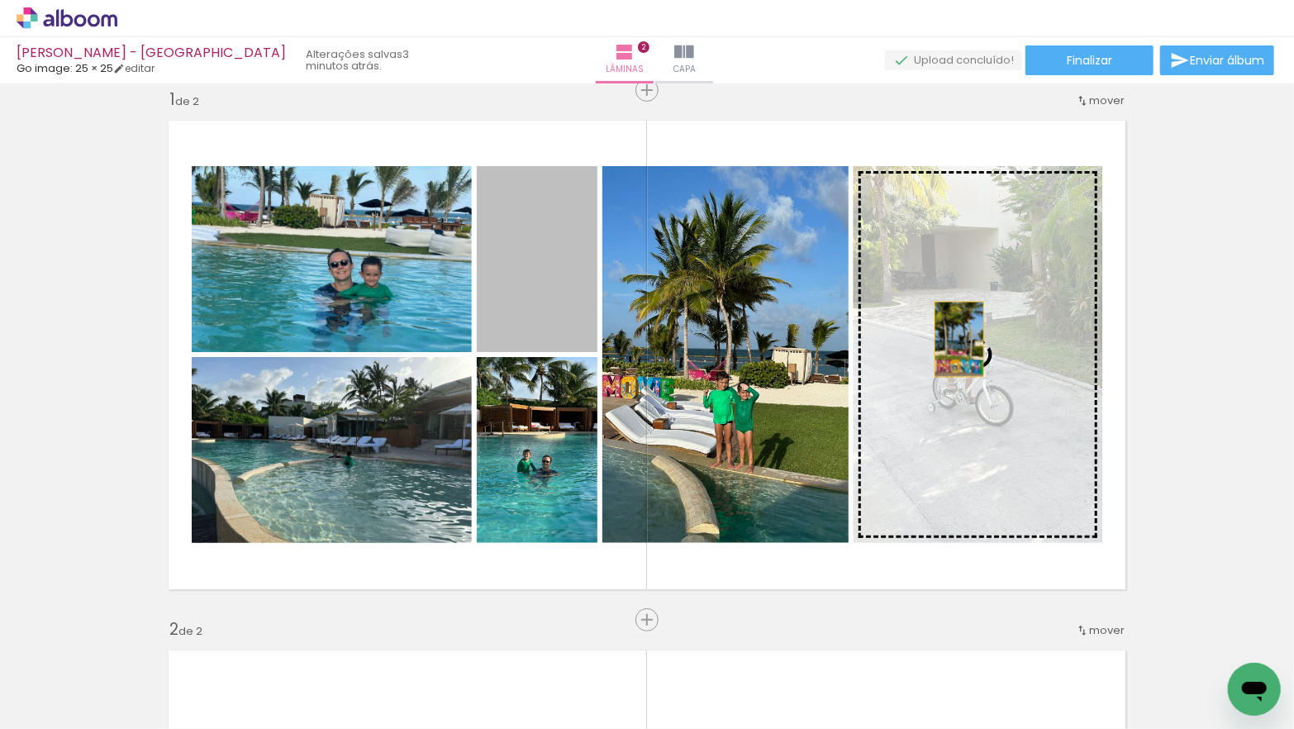
drag, startPoint x: 554, startPoint y: 292, endPoint x: 958, endPoint y: 340, distance: 406.8
click at [0, 0] on slot at bounding box center [0, 0] width 0 height 0
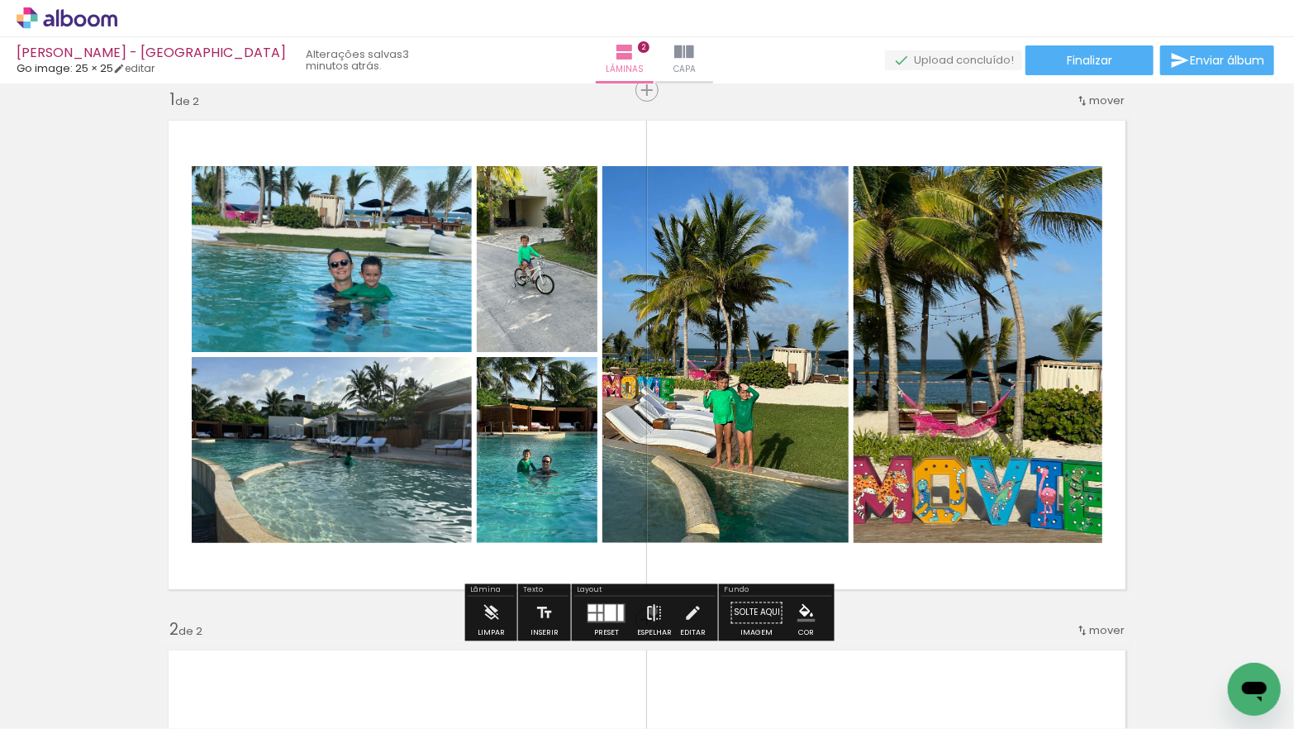
click at [649, 610] on iron-icon at bounding box center [654, 612] width 18 height 33
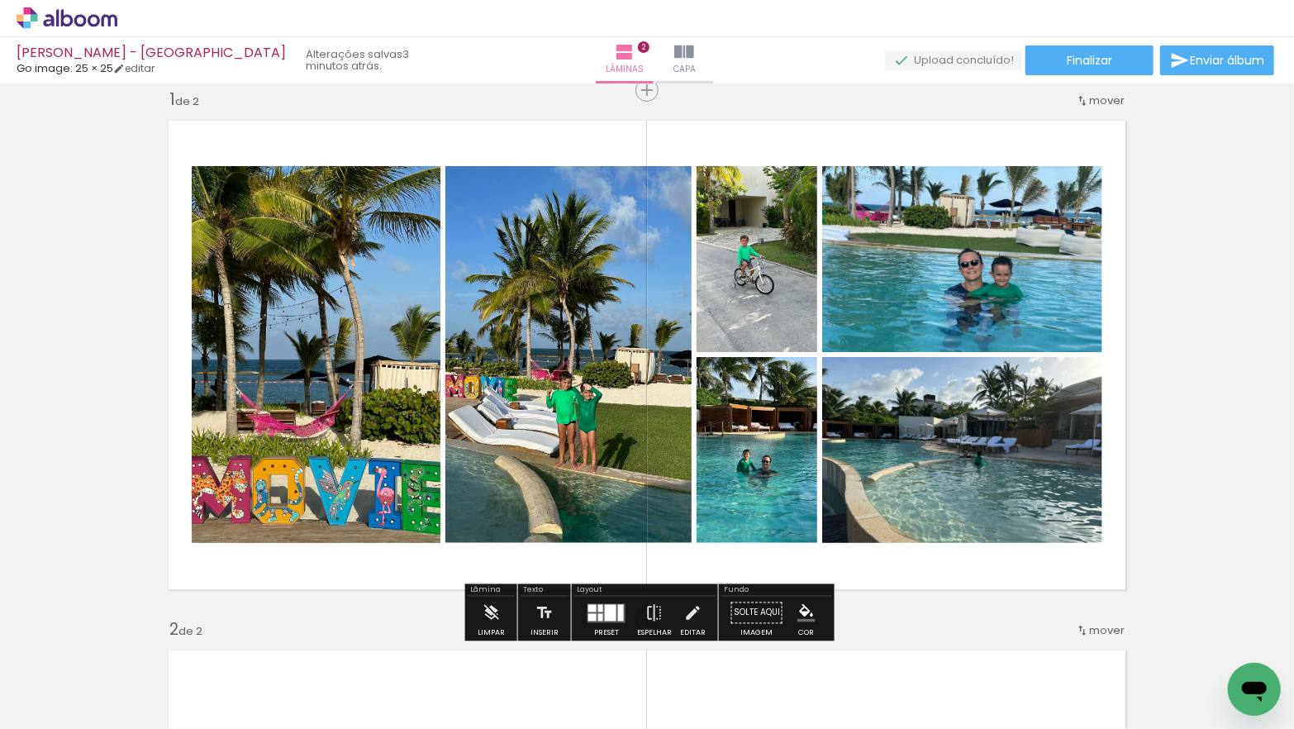
click at [302, 411] on quentale-photo at bounding box center [316, 354] width 249 height 377
drag, startPoint x: 302, startPoint y: 411, endPoint x: 262, endPoint y: 389, distance: 46.2
click at [302, 411] on quentale-photo at bounding box center [316, 354] width 249 height 377
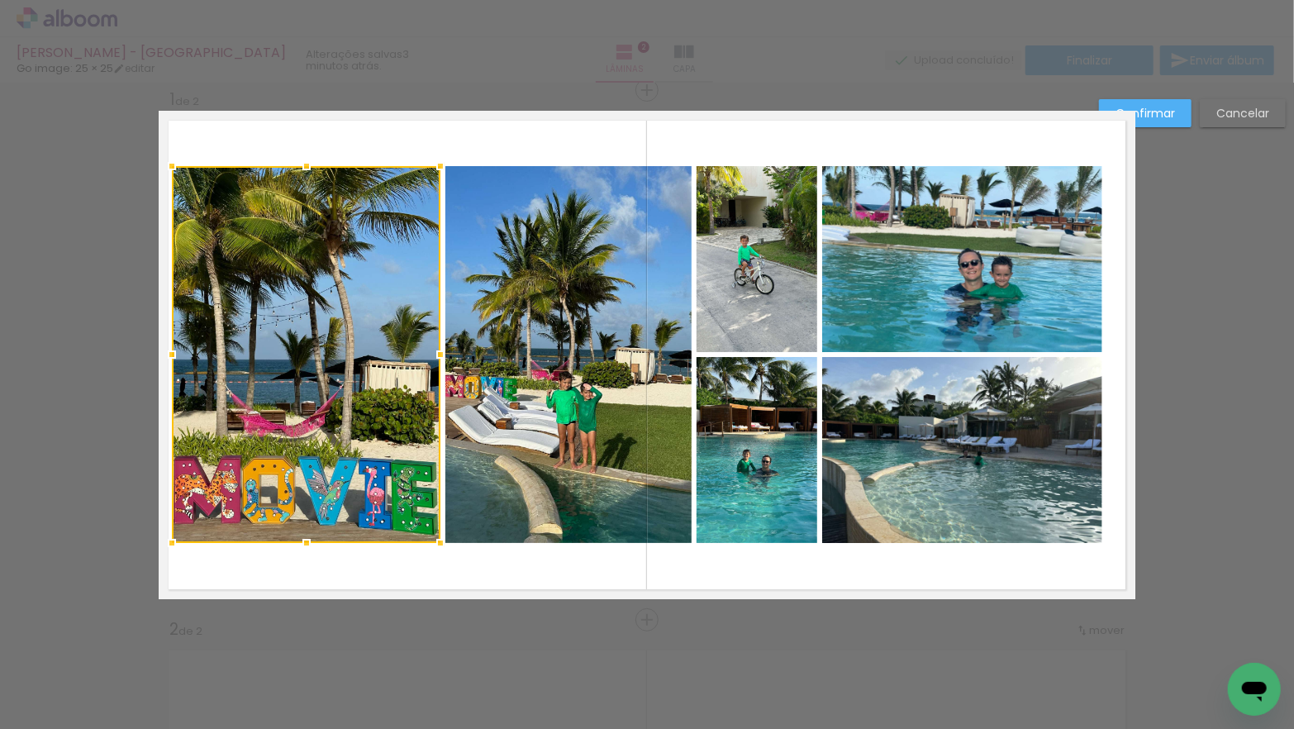
drag, startPoint x: 193, startPoint y: 353, endPoint x: 174, endPoint y: 353, distance: 19.0
click at [174, 353] on div at bounding box center [171, 354] width 33 height 33
click at [512, 336] on quentale-photo at bounding box center [568, 354] width 246 height 377
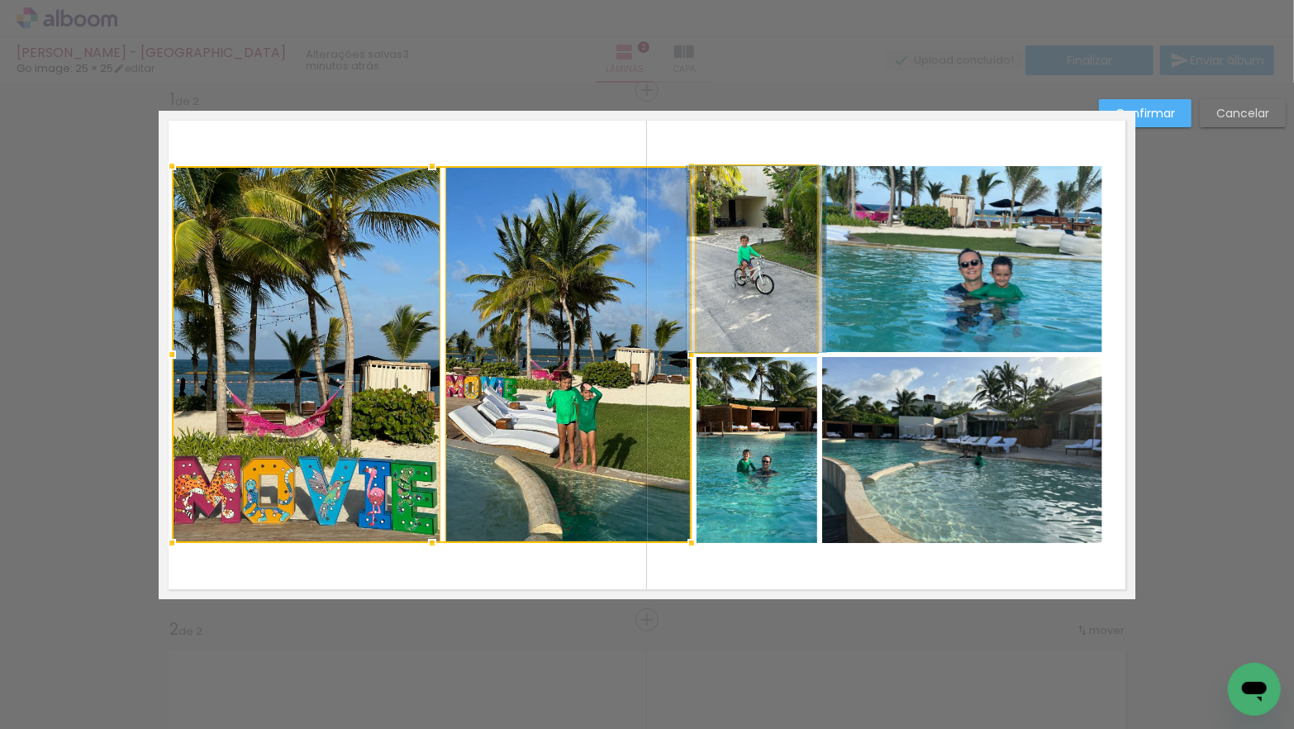
click at [785, 275] on quentale-photo at bounding box center [756, 259] width 121 height 186
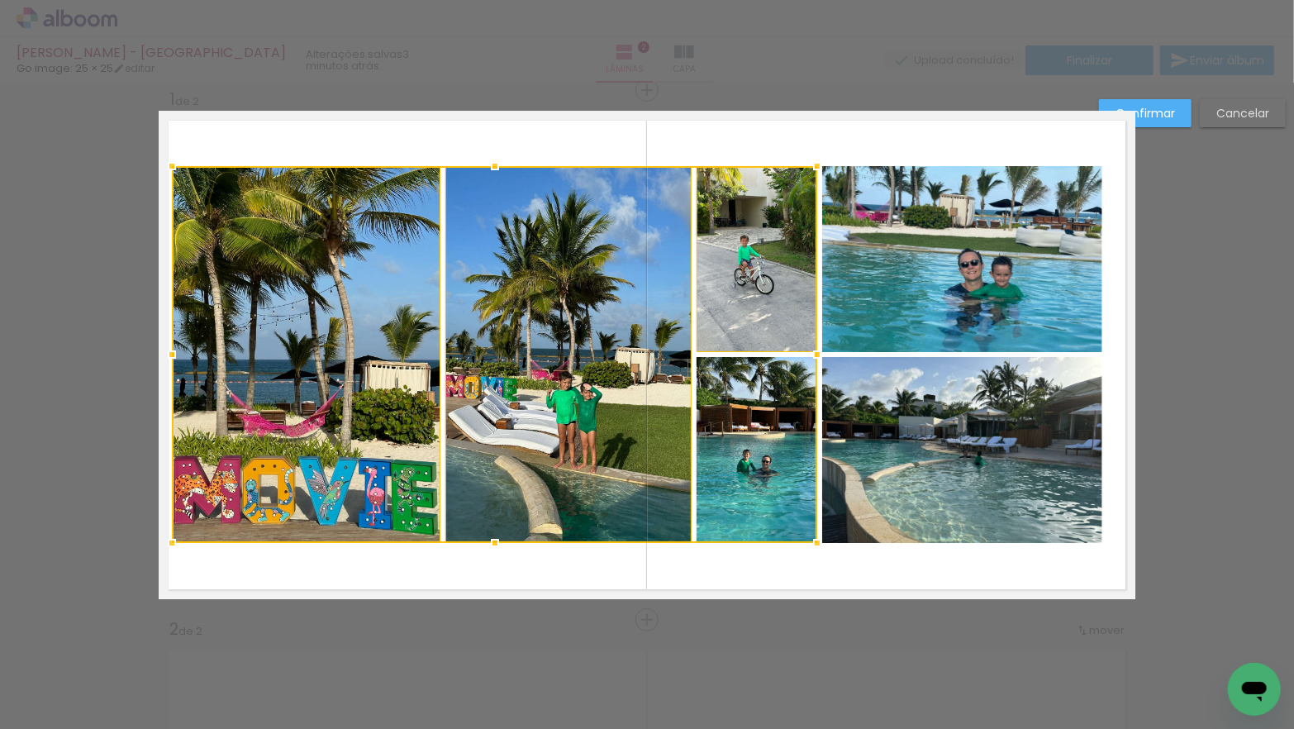
click at [772, 402] on div at bounding box center [494, 354] width 645 height 377
drag, startPoint x: 915, startPoint y: 292, endPoint x: 910, endPoint y: 380, distance: 88.5
click at [914, 292] on quentale-photo at bounding box center [962, 259] width 280 height 186
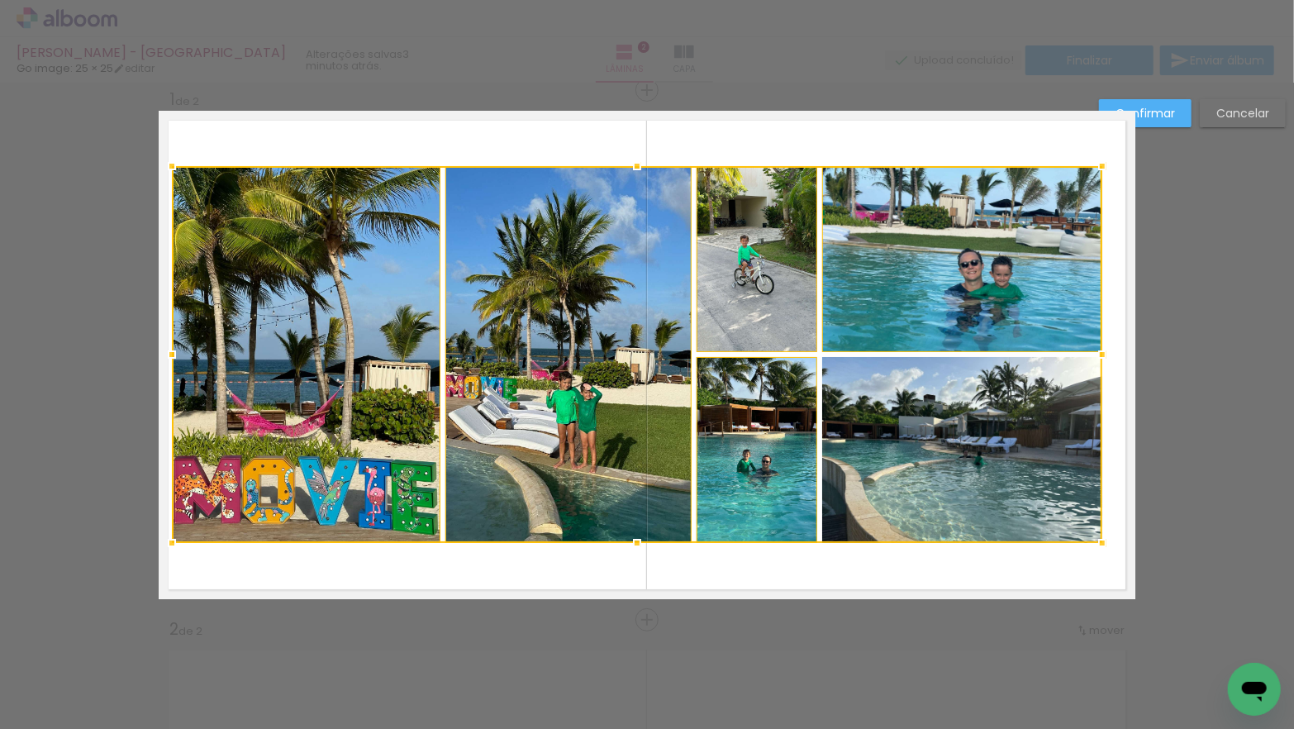
click at [910, 416] on div at bounding box center [637, 354] width 930 height 377
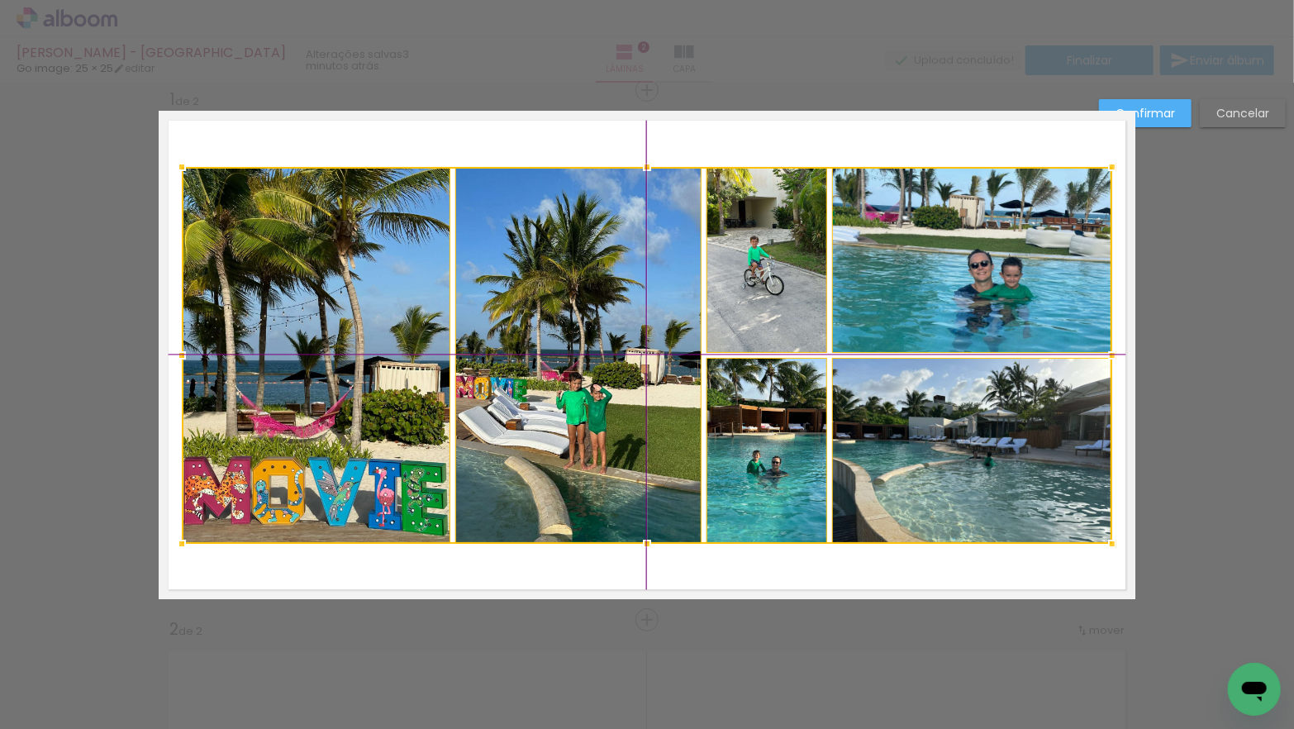
drag, startPoint x: 901, startPoint y: 313, endPoint x: 911, endPoint y: 313, distance: 9.9
click at [911, 313] on div at bounding box center [647, 355] width 930 height 377
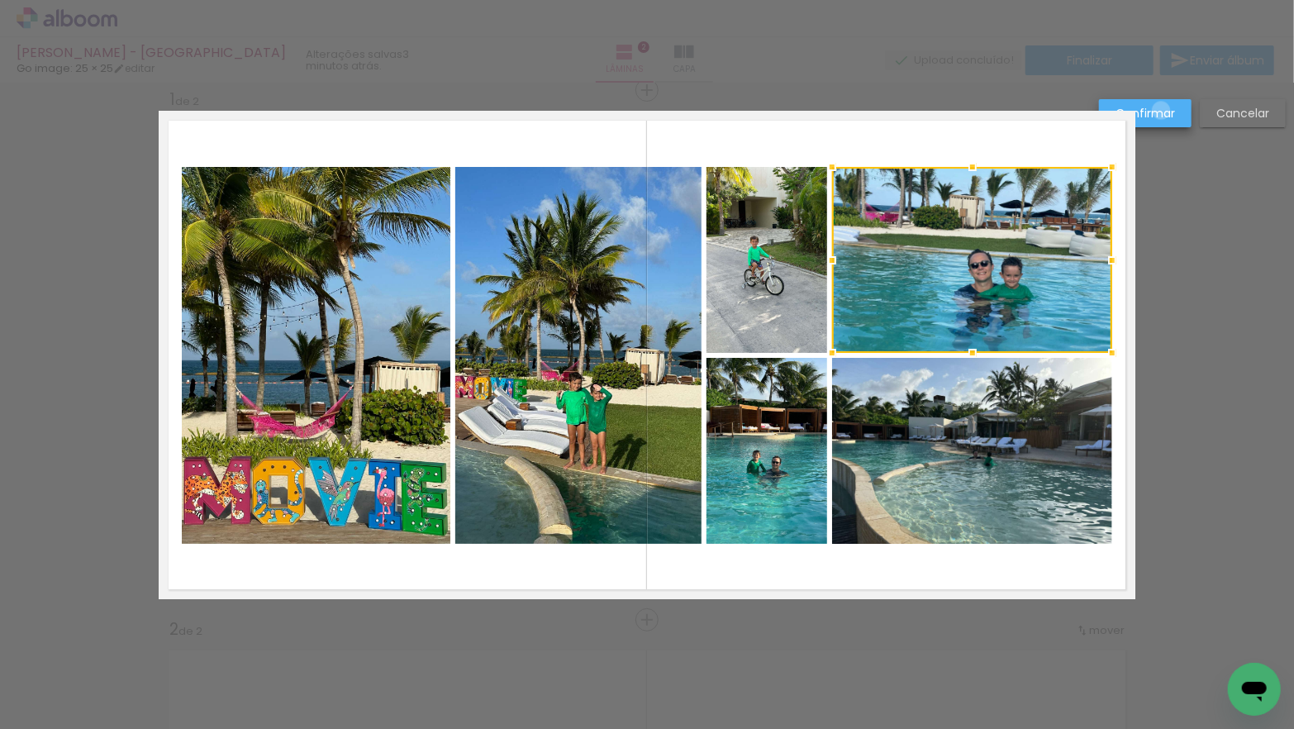
click at [0, 0] on slot "Confirmar" at bounding box center [0, 0] width 0 height 0
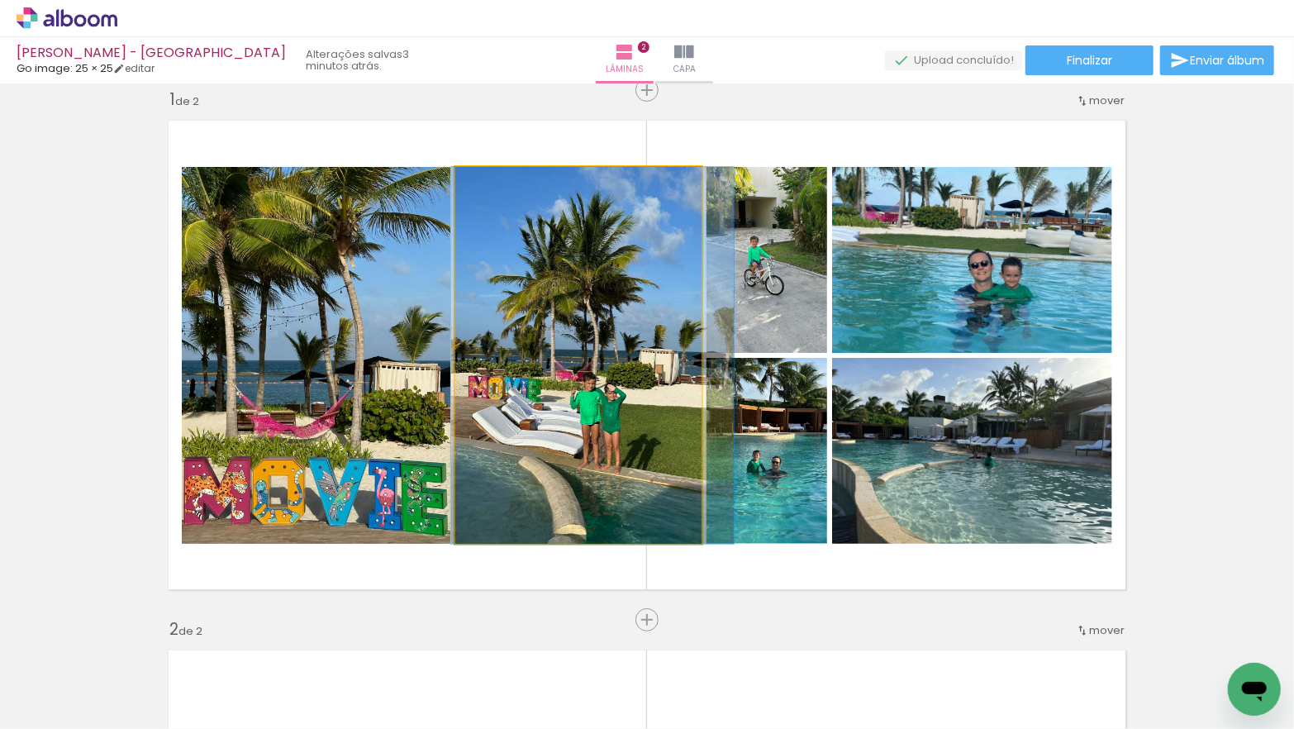
drag, startPoint x: 629, startPoint y: 392, endPoint x: 643, endPoint y: 392, distance: 13.2
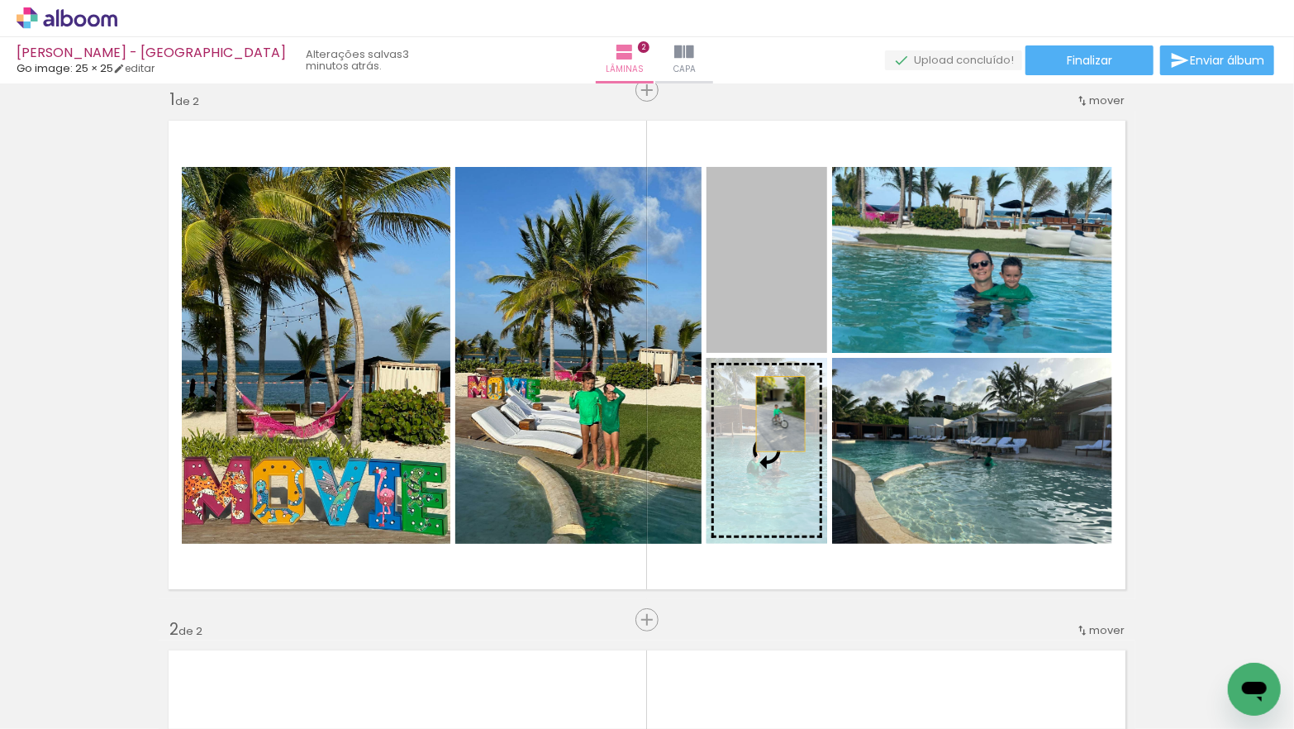
drag, startPoint x: 776, startPoint y: 266, endPoint x: 781, endPoint y: 413, distance: 147.1
click at [0, 0] on slot at bounding box center [0, 0] width 0 height 0
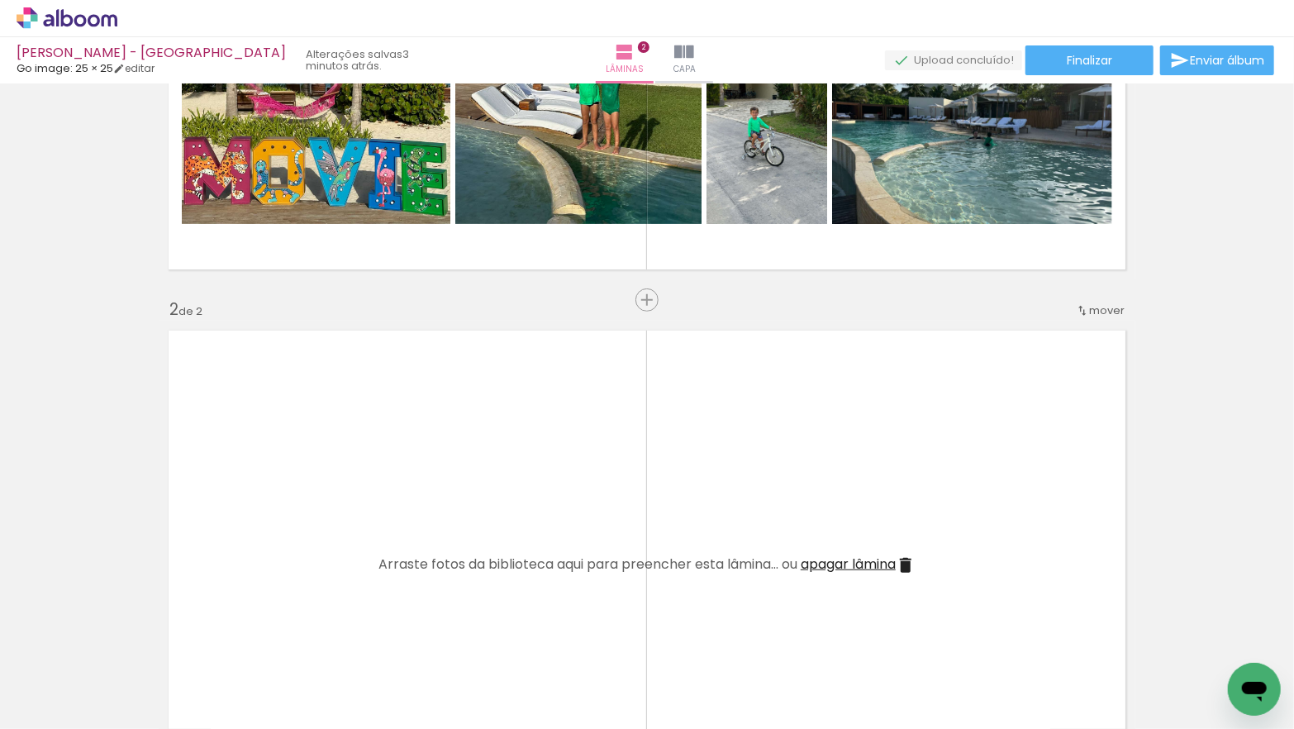
scroll to position [0, 7080]
drag, startPoint x: 459, startPoint y: 722, endPoint x: 15, endPoint y: 42, distance: 812.2
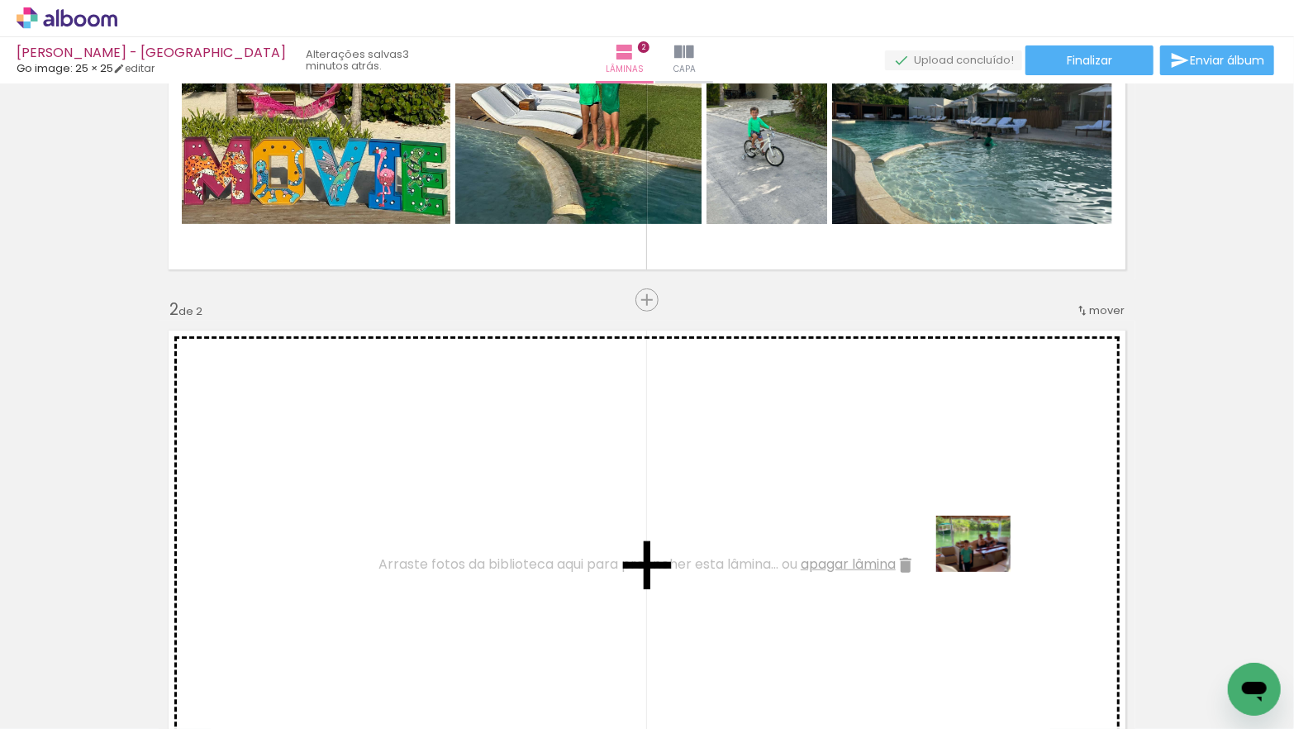
drag, startPoint x: 1214, startPoint y: 677, endPoint x: 985, endPoint y: 565, distance: 254.9
click at [985, 565] on quentale-workspace at bounding box center [647, 364] width 1294 height 729
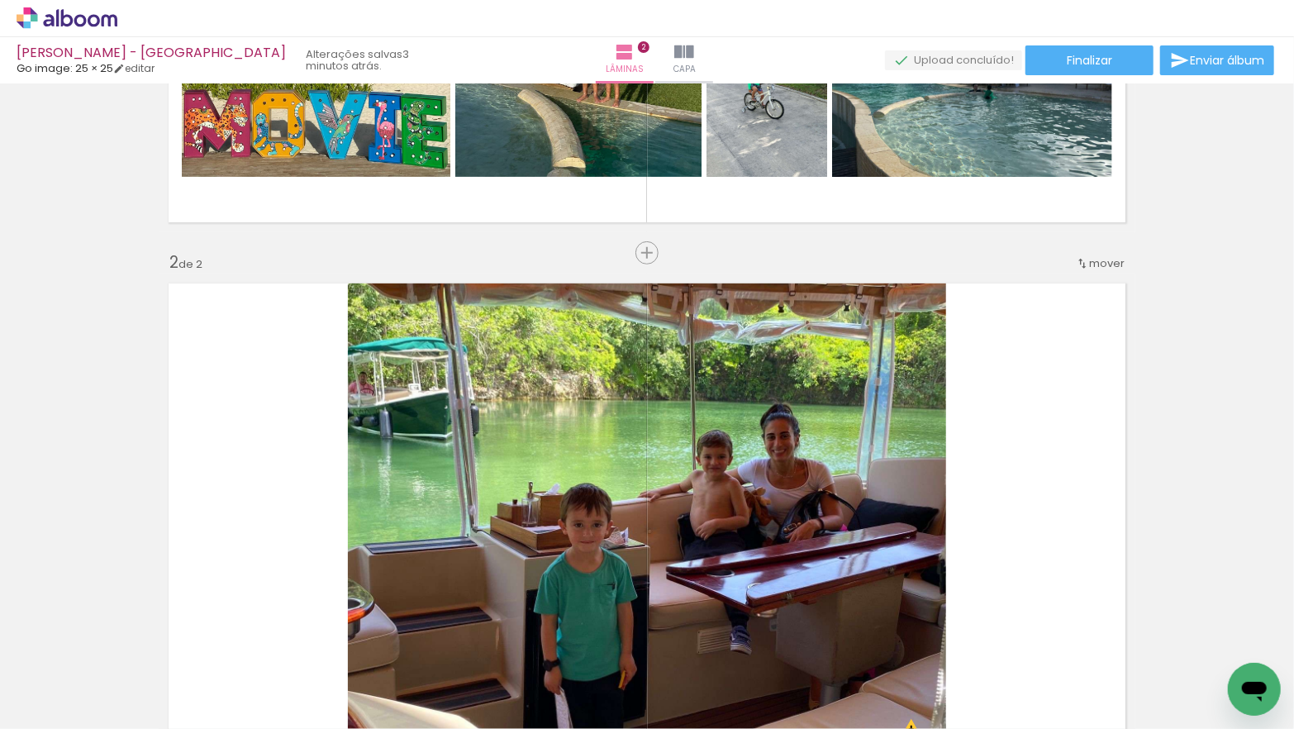
scroll to position [389, 0]
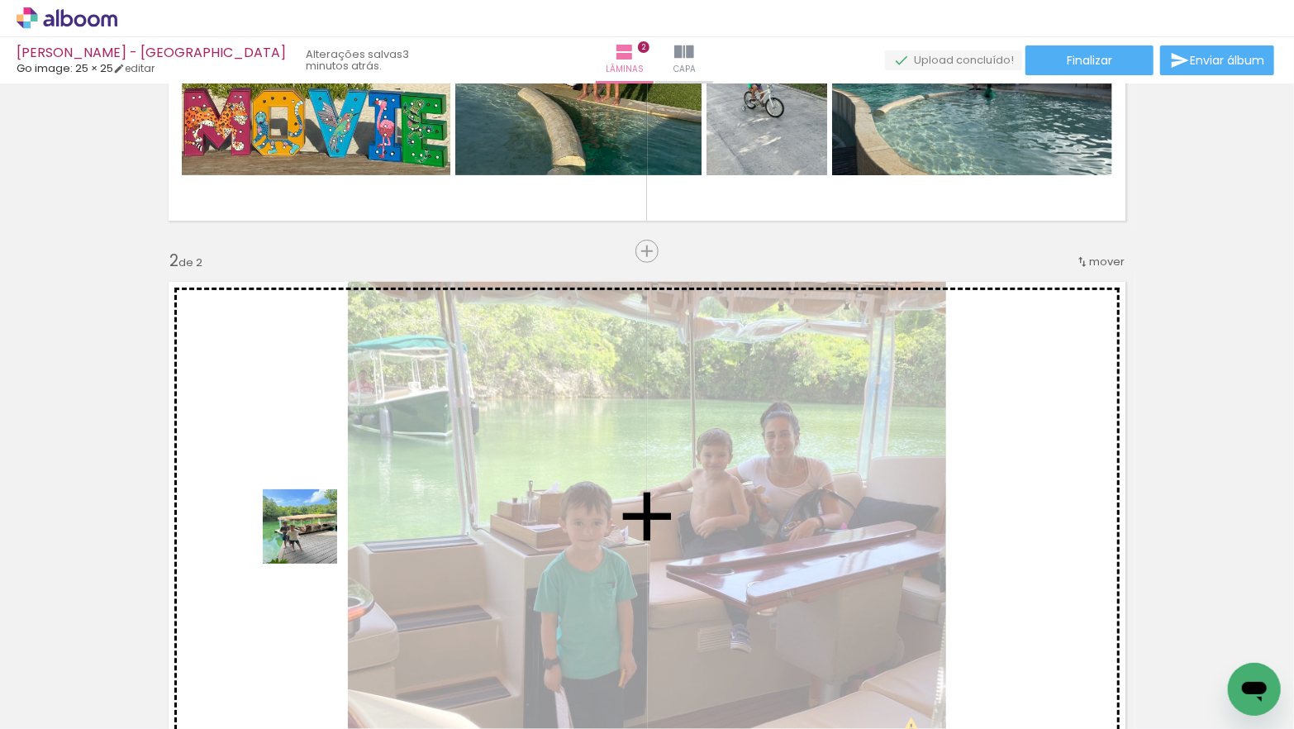
drag, startPoint x: 159, startPoint y: 672, endPoint x: 325, endPoint y: 524, distance: 222.9
click at [325, 524] on quentale-workspace at bounding box center [647, 364] width 1294 height 729
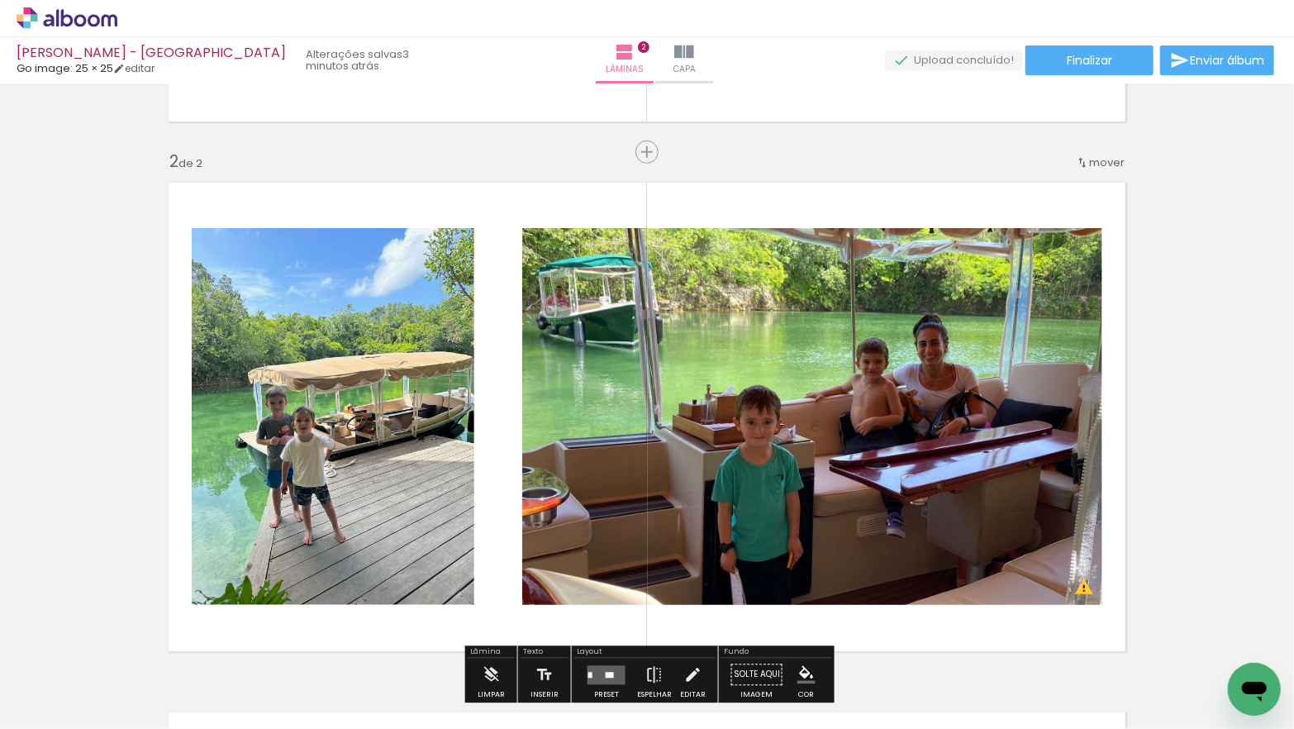
scroll to position [492, 0]
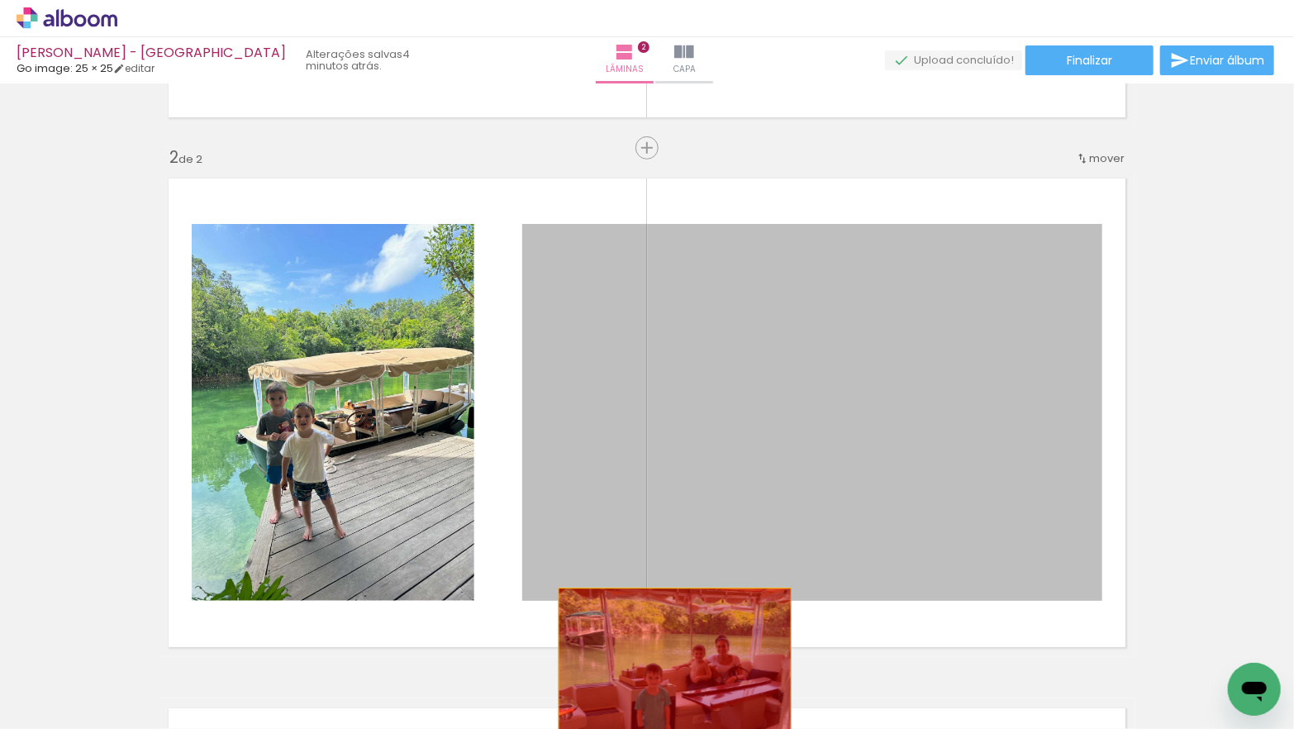
drag, startPoint x: 685, startPoint y: 538, endPoint x: 670, endPoint y: 662, distance: 124.8
click at [675, 663] on quentale-workspace at bounding box center [647, 364] width 1294 height 729
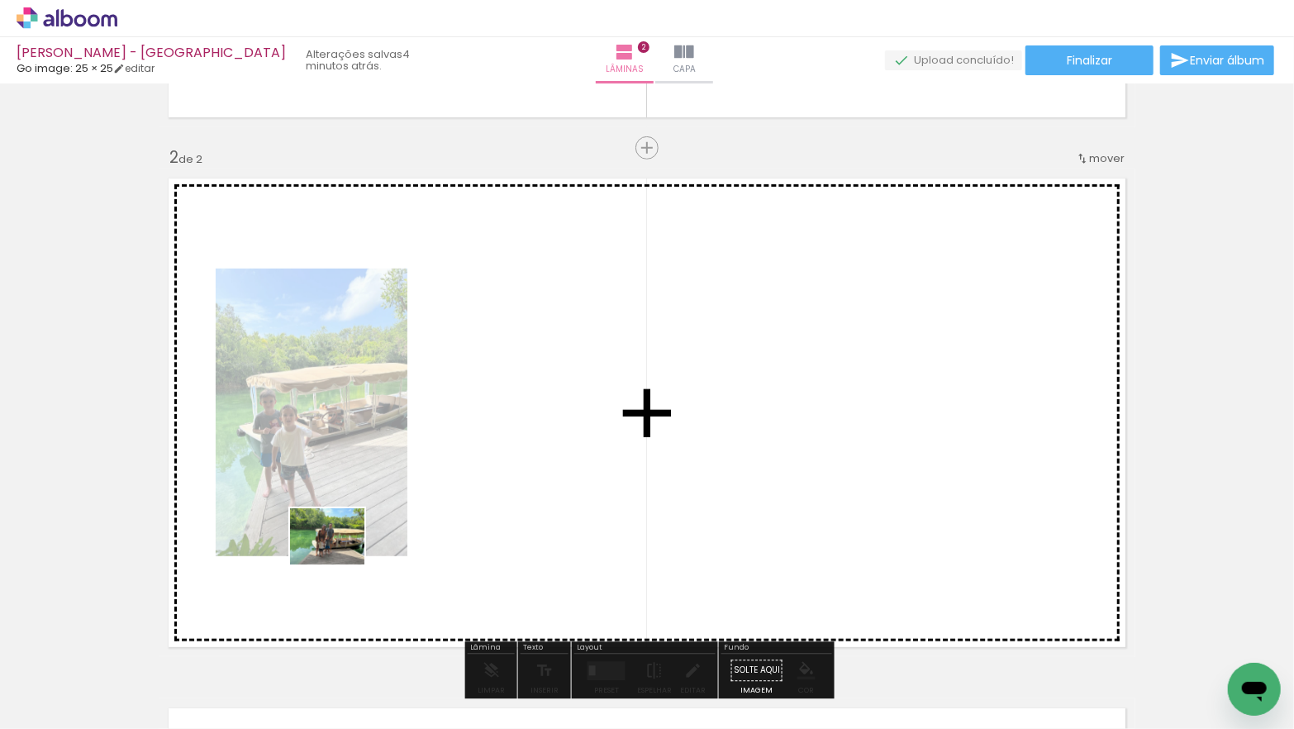
drag, startPoint x: 192, startPoint y: 680, endPoint x: 340, endPoint y: 558, distance: 191.2
click at [340, 558] on quentale-workspace at bounding box center [647, 364] width 1294 height 729
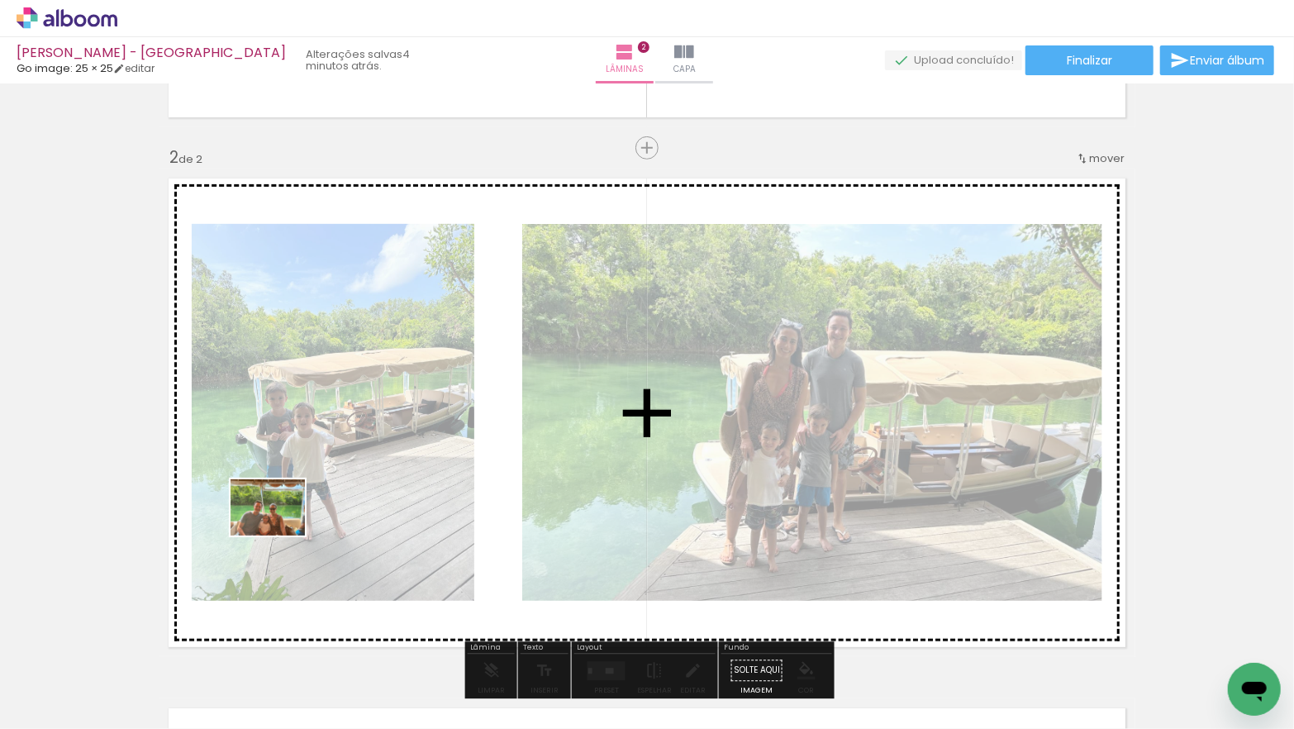
drag, startPoint x: 198, startPoint y: 675, endPoint x: 280, endPoint y: 529, distance: 167.5
click at [280, 529] on quentale-workspace at bounding box center [647, 364] width 1294 height 729
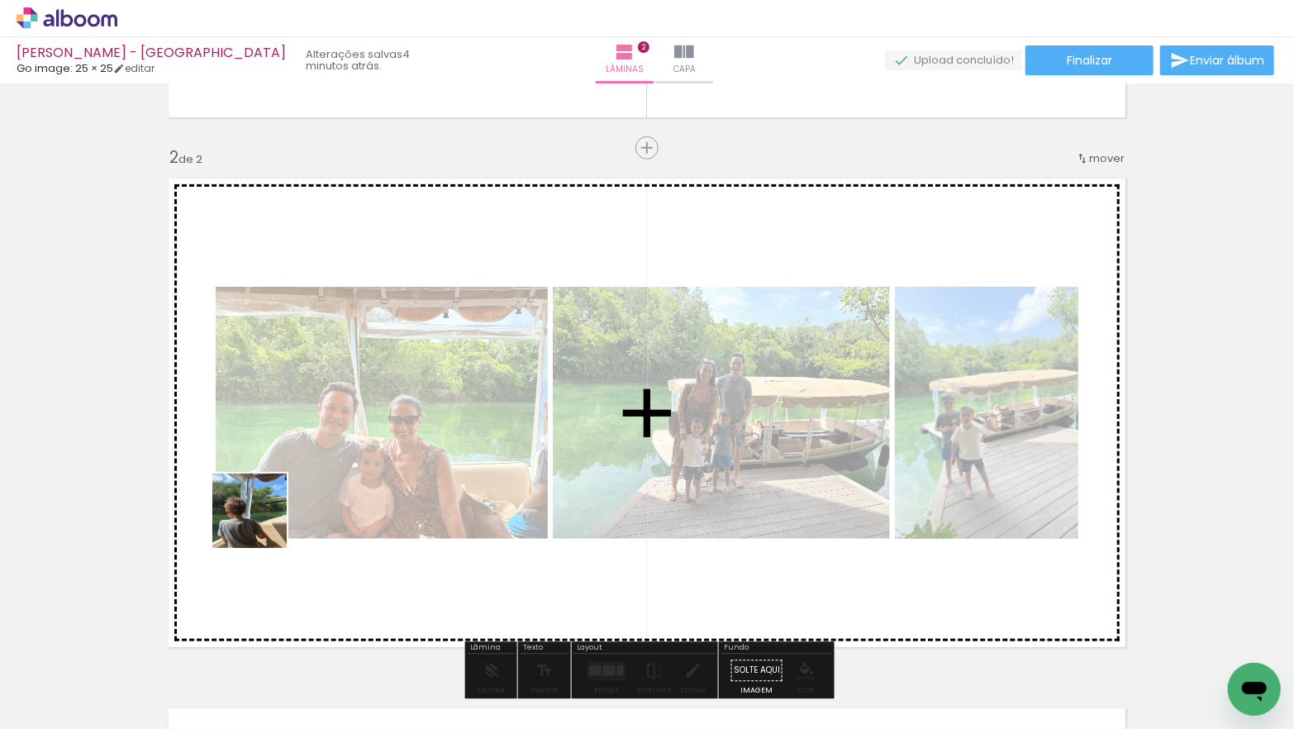
drag, startPoint x: 178, startPoint y: 668, endPoint x: 249, endPoint y: 544, distance: 143.5
click at [263, 522] on quentale-workspace at bounding box center [647, 364] width 1294 height 729
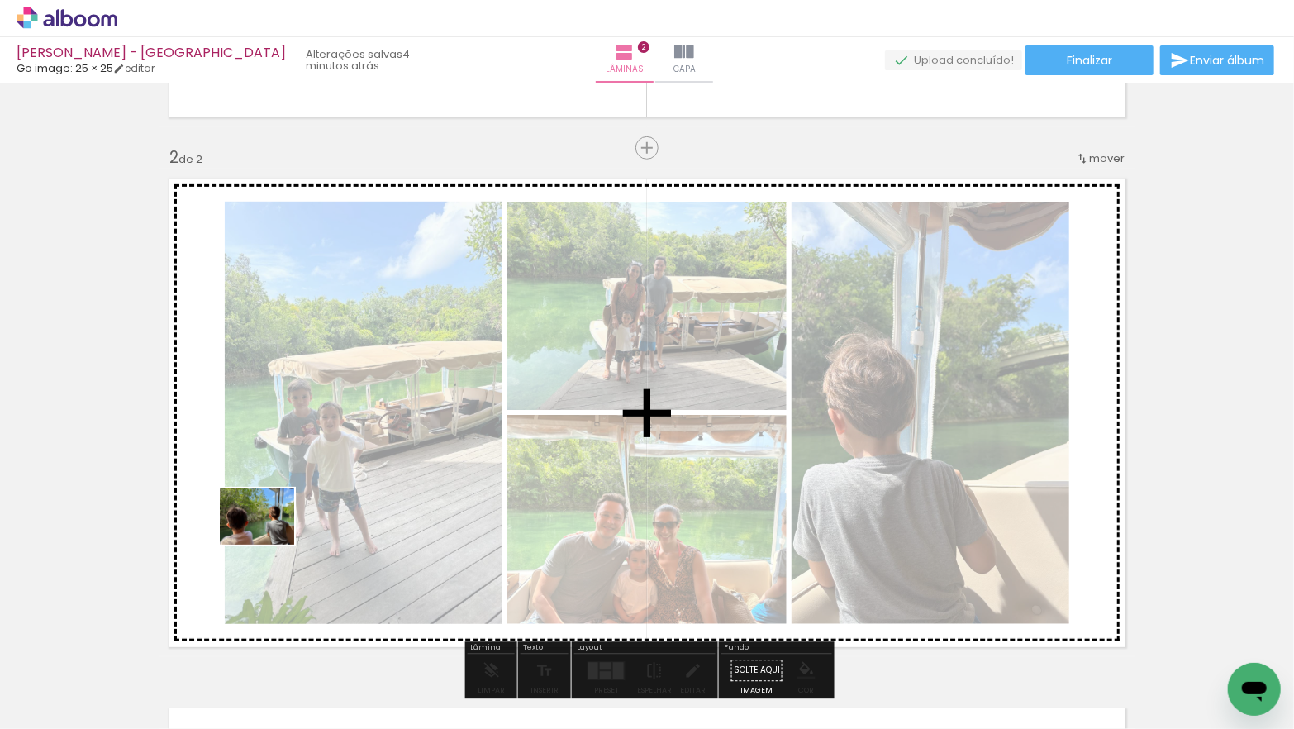
drag, startPoint x: 237, startPoint y: 582, endPoint x: 268, endPoint y: 538, distance: 54.1
click at [269, 538] on quentale-workspace at bounding box center [647, 364] width 1294 height 729
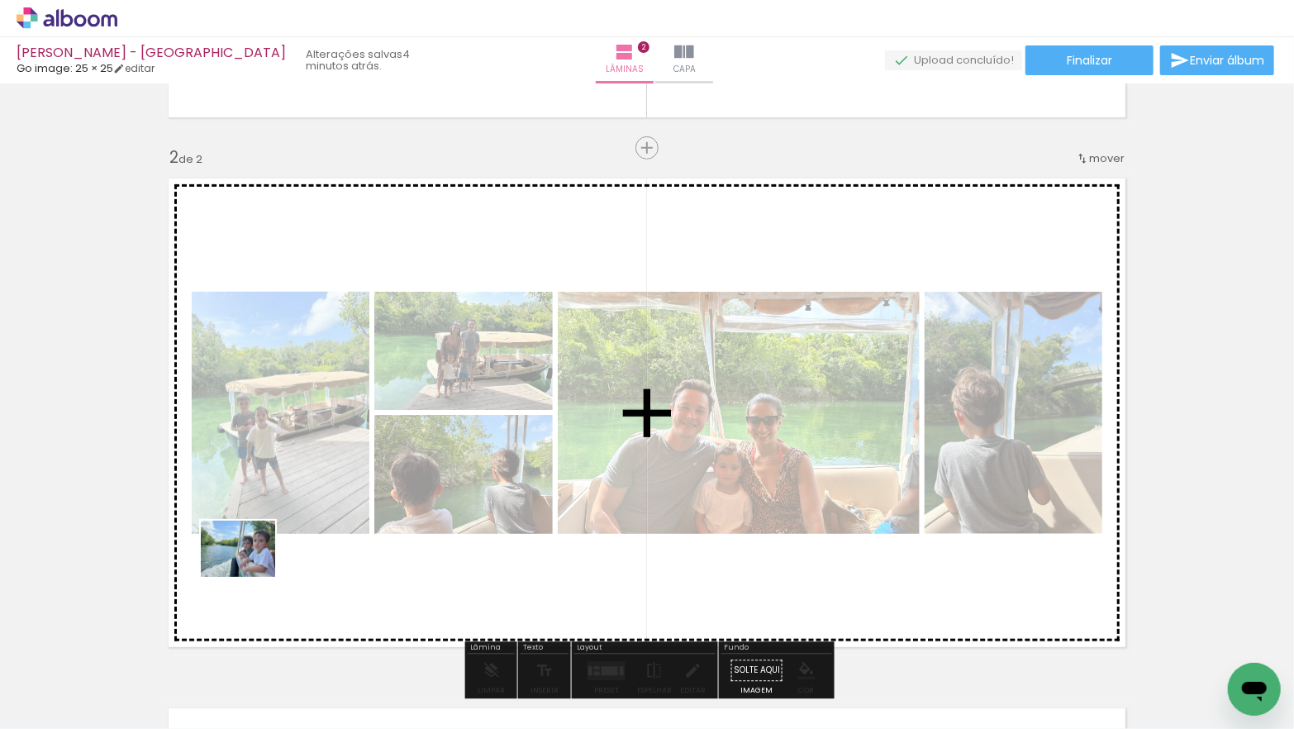
drag, startPoint x: 216, startPoint y: 607, endPoint x: 250, endPoint y: 570, distance: 50.3
click at [250, 570] on quentale-workspace at bounding box center [647, 364] width 1294 height 729
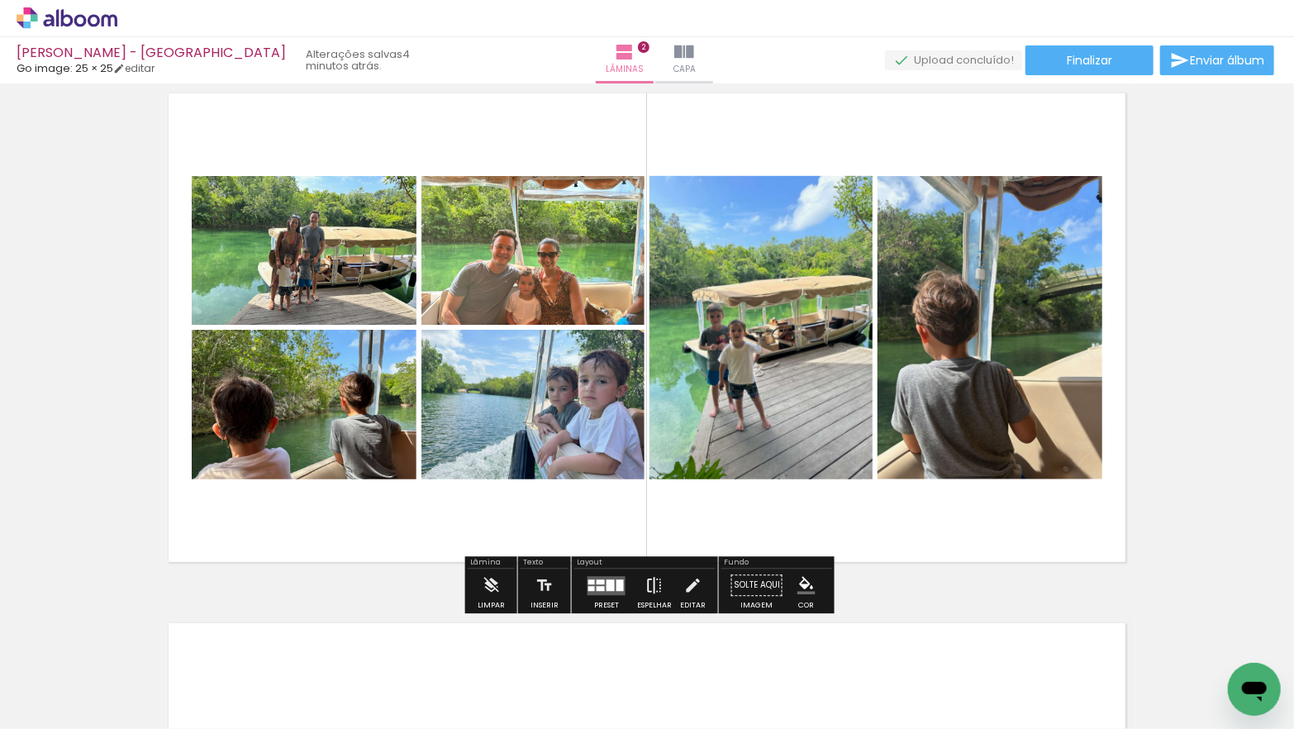
scroll to position [598, 0]
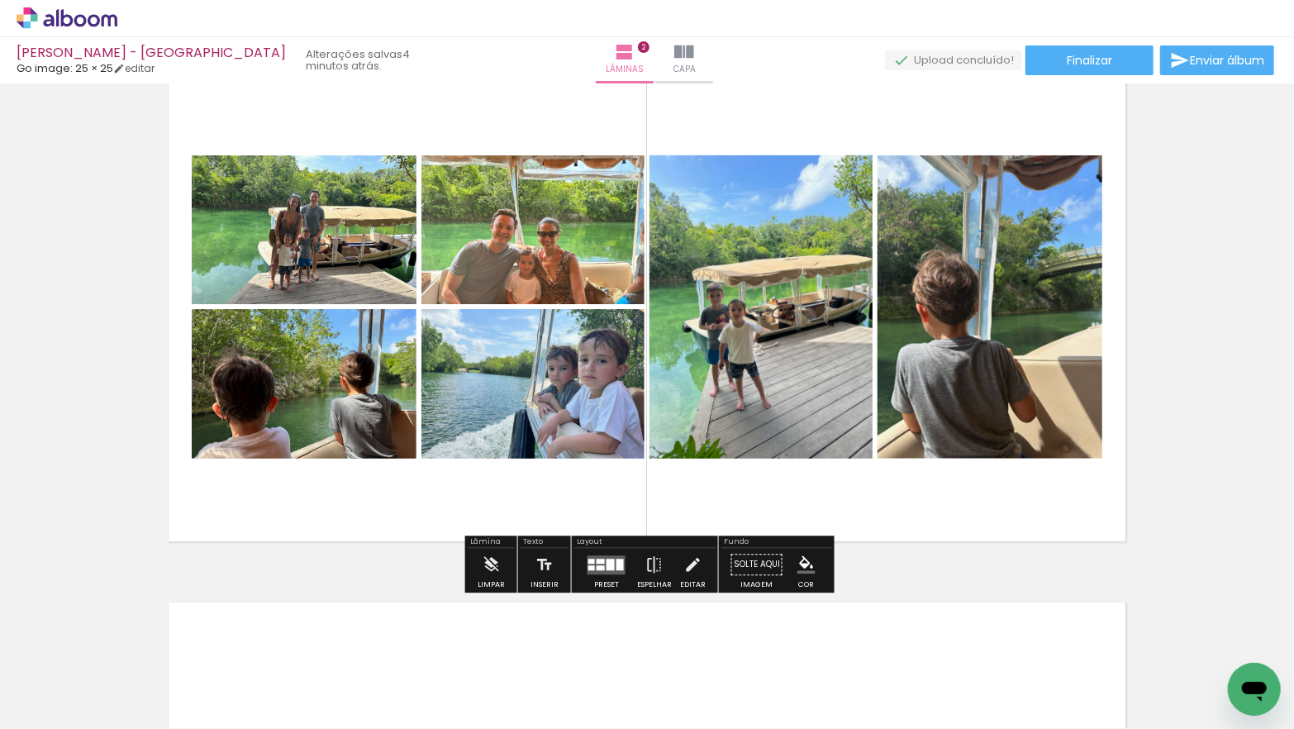
click at [616, 564] on div at bounding box center [619, 564] width 7 height 12
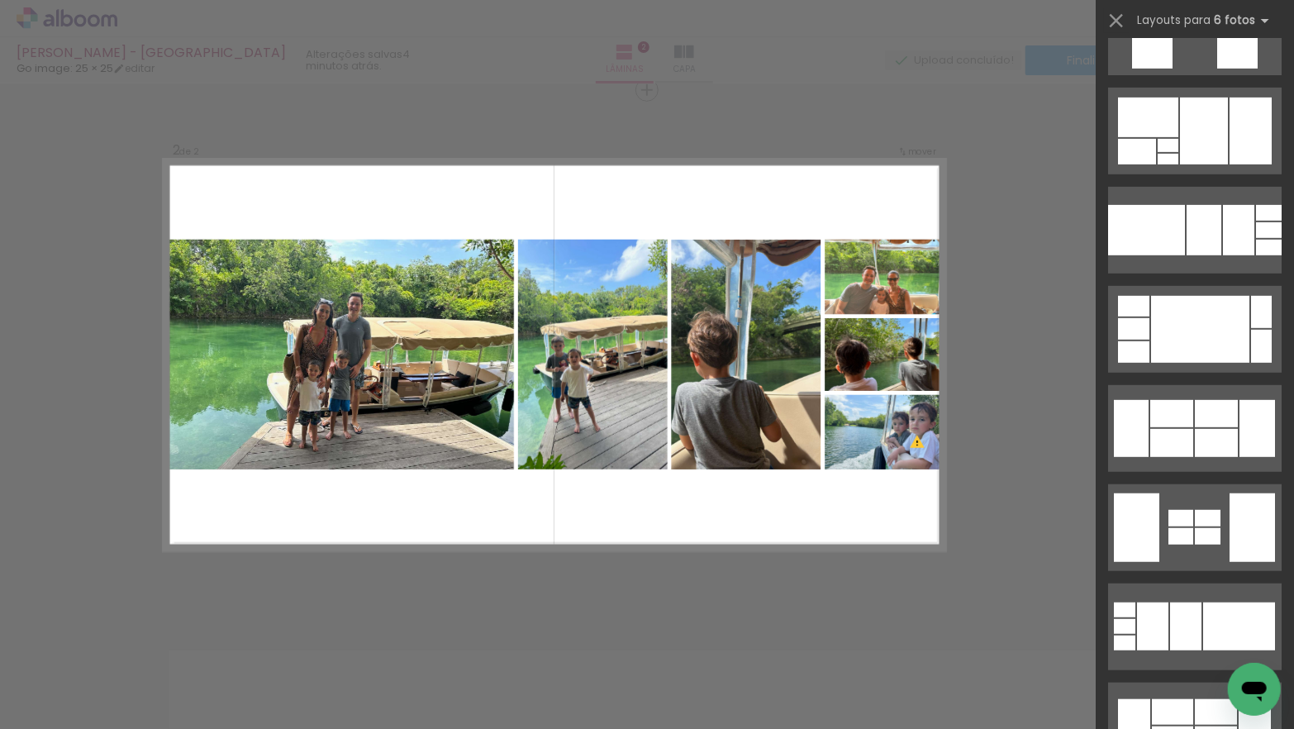
scroll to position [4031, 0]
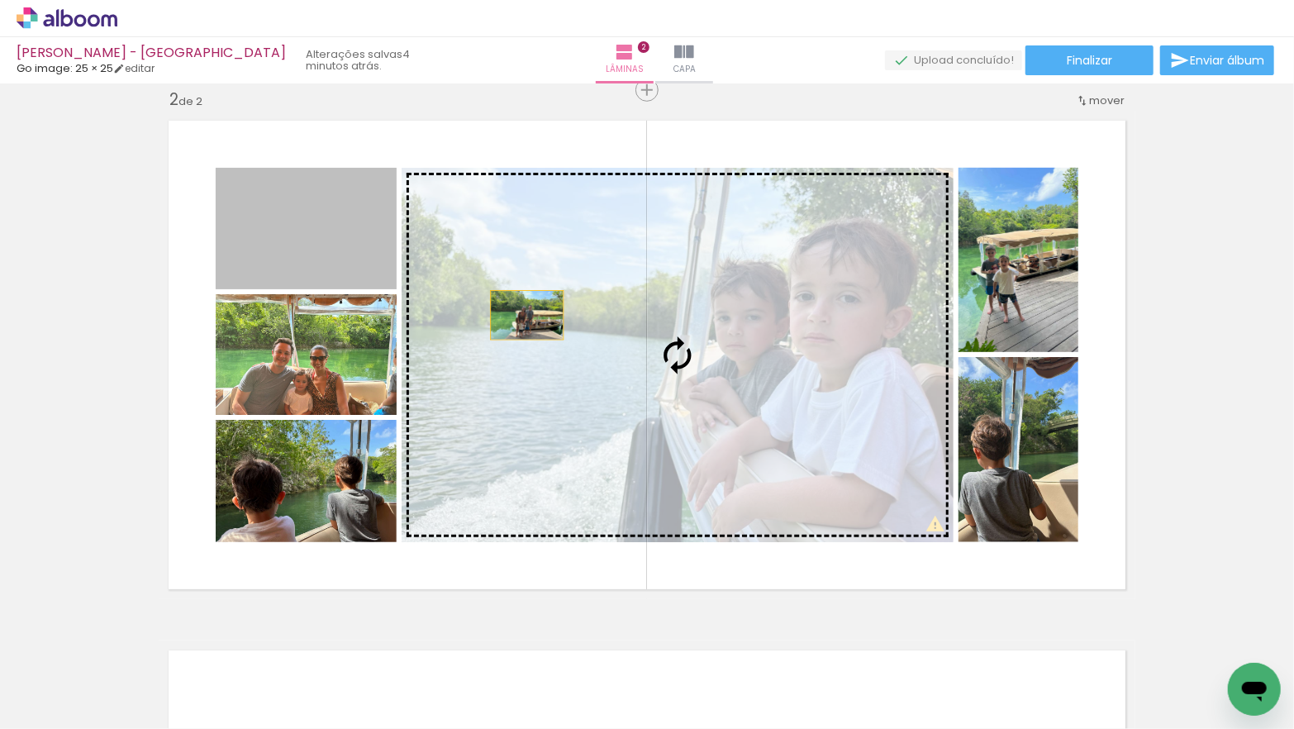
drag, startPoint x: 308, startPoint y: 257, endPoint x: 527, endPoint y: 315, distance: 226.4
click at [0, 0] on slot at bounding box center [0, 0] width 0 height 0
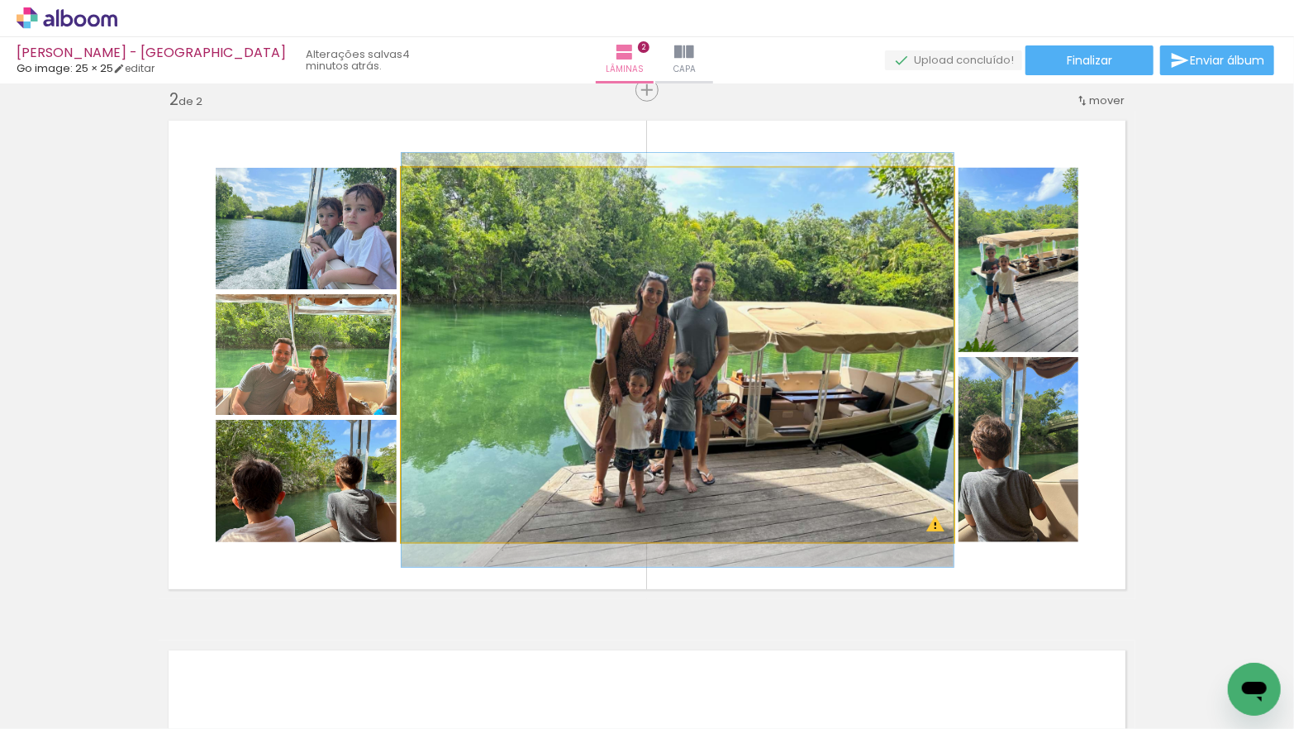
drag, startPoint x: 629, startPoint y: 347, endPoint x: 615, endPoint y: 352, distance: 14.9
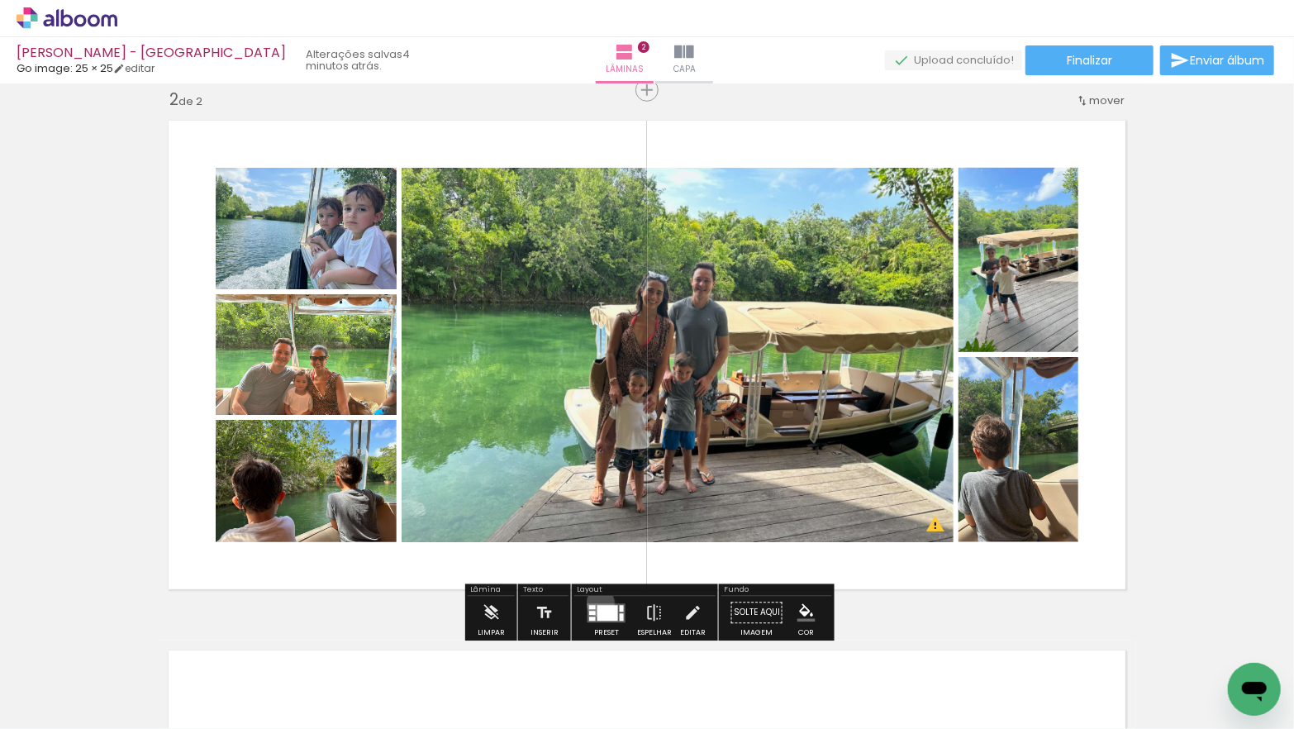
click at [596, 603] on quentale-layouter at bounding box center [606, 612] width 38 height 19
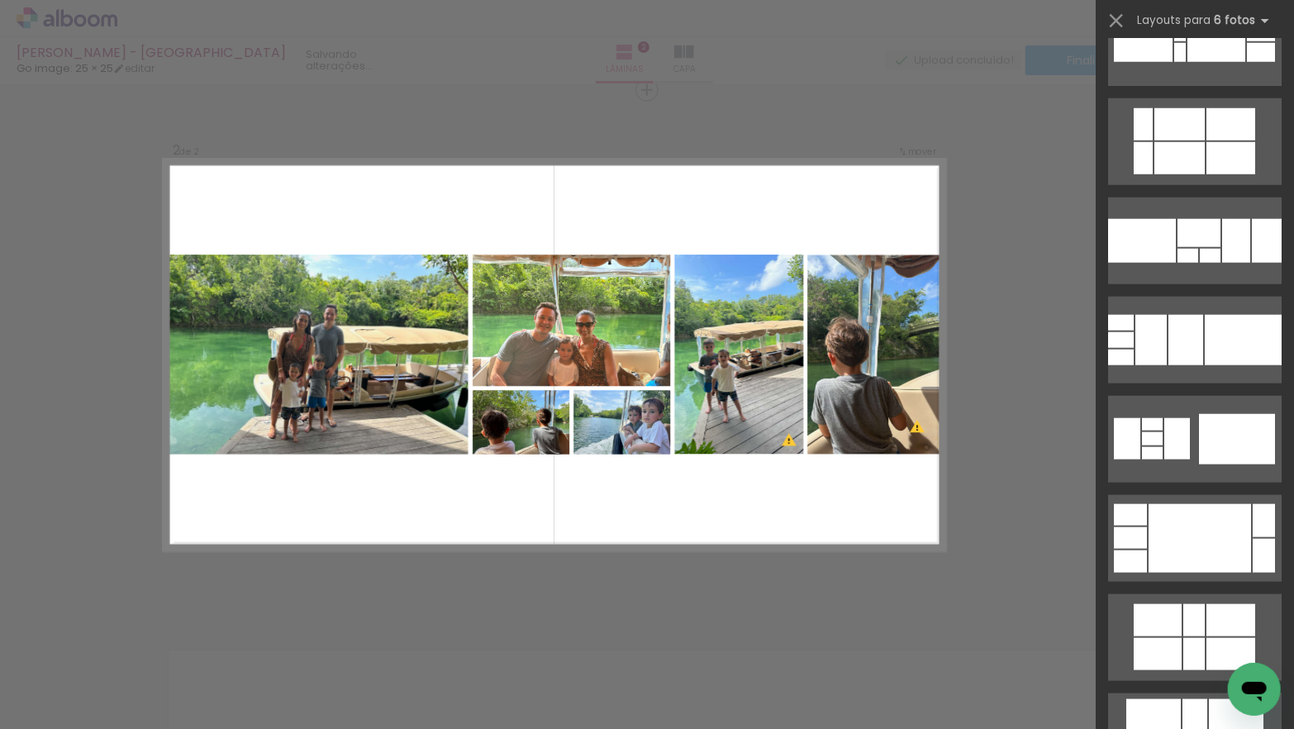
scroll to position [948, 0]
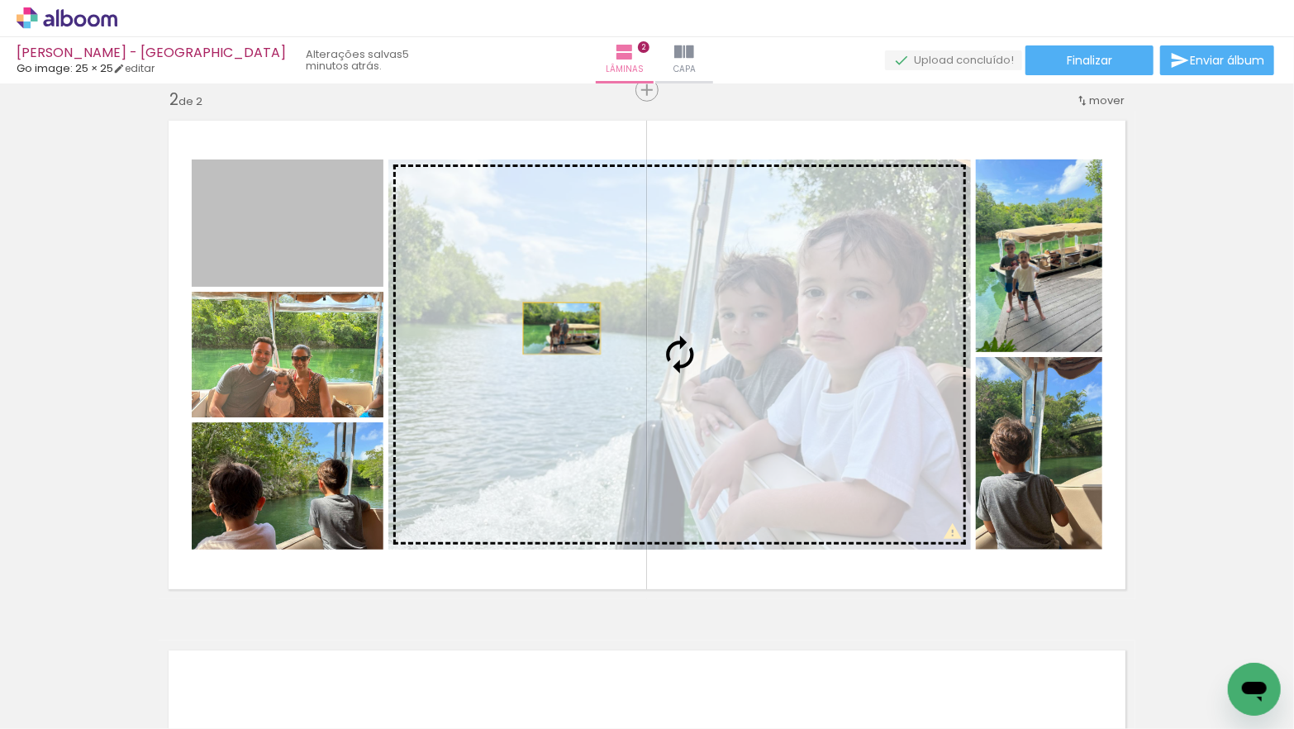
drag, startPoint x: 331, startPoint y: 258, endPoint x: 582, endPoint y: 333, distance: 261.3
click at [0, 0] on slot at bounding box center [0, 0] width 0 height 0
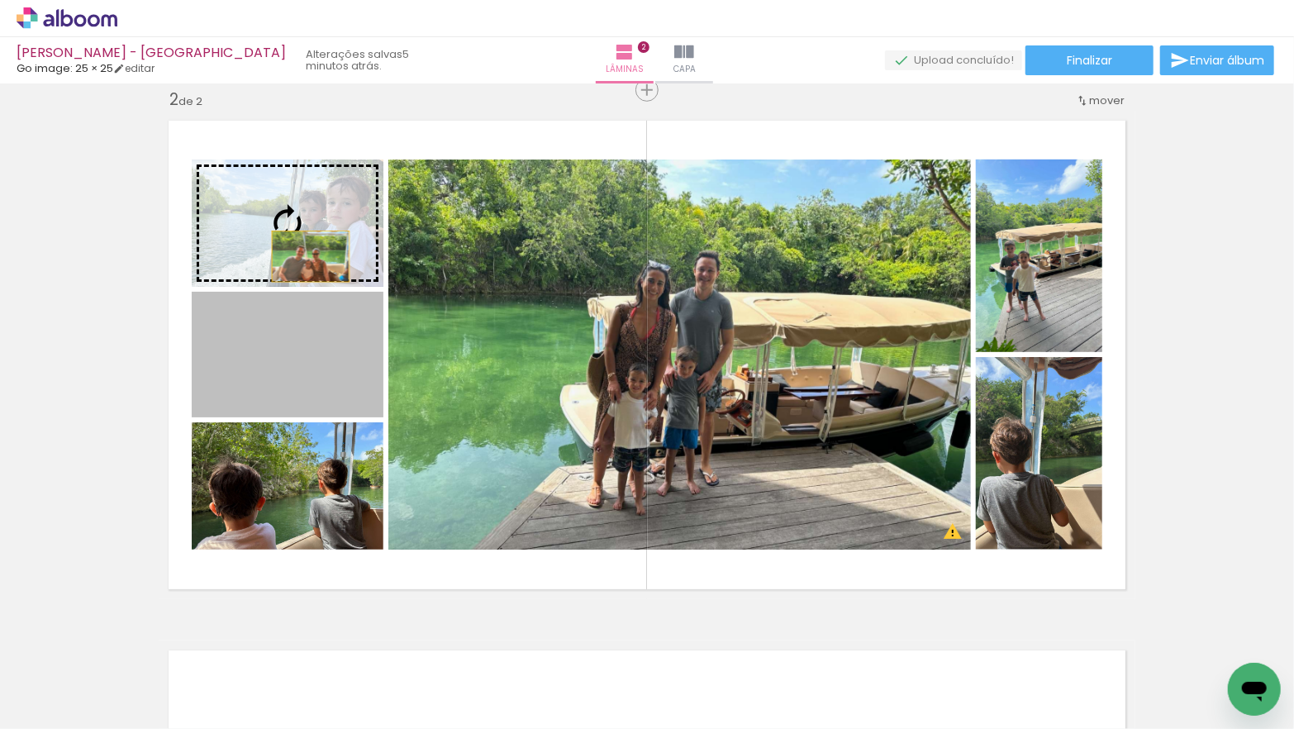
drag, startPoint x: 316, startPoint y: 368, endPoint x: 311, endPoint y: 256, distance: 111.7
click at [0, 0] on slot at bounding box center [0, 0] width 0 height 0
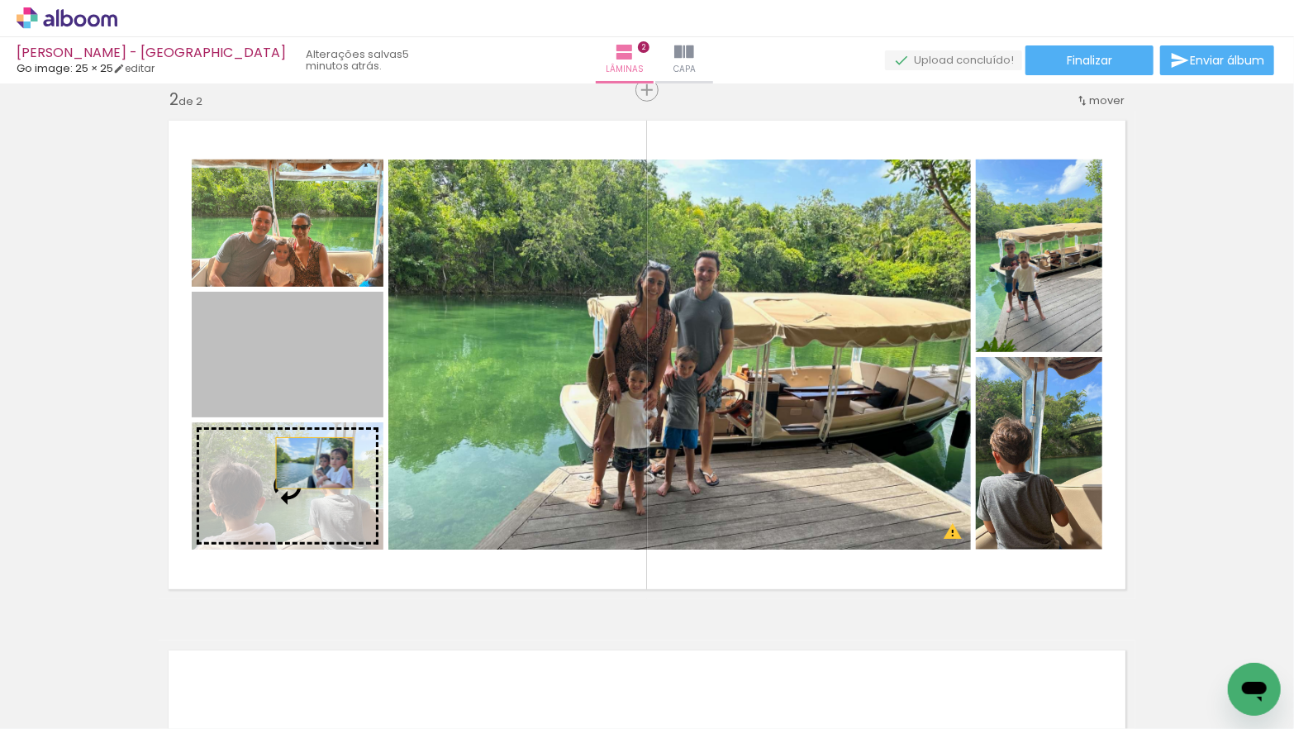
drag, startPoint x: 316, startPoint y: 369, endPoint x: 314, endPoint y: 468, distance: 98.3
click at [0, 0] on slot at bounding box center [0, 0] width 0 height 0
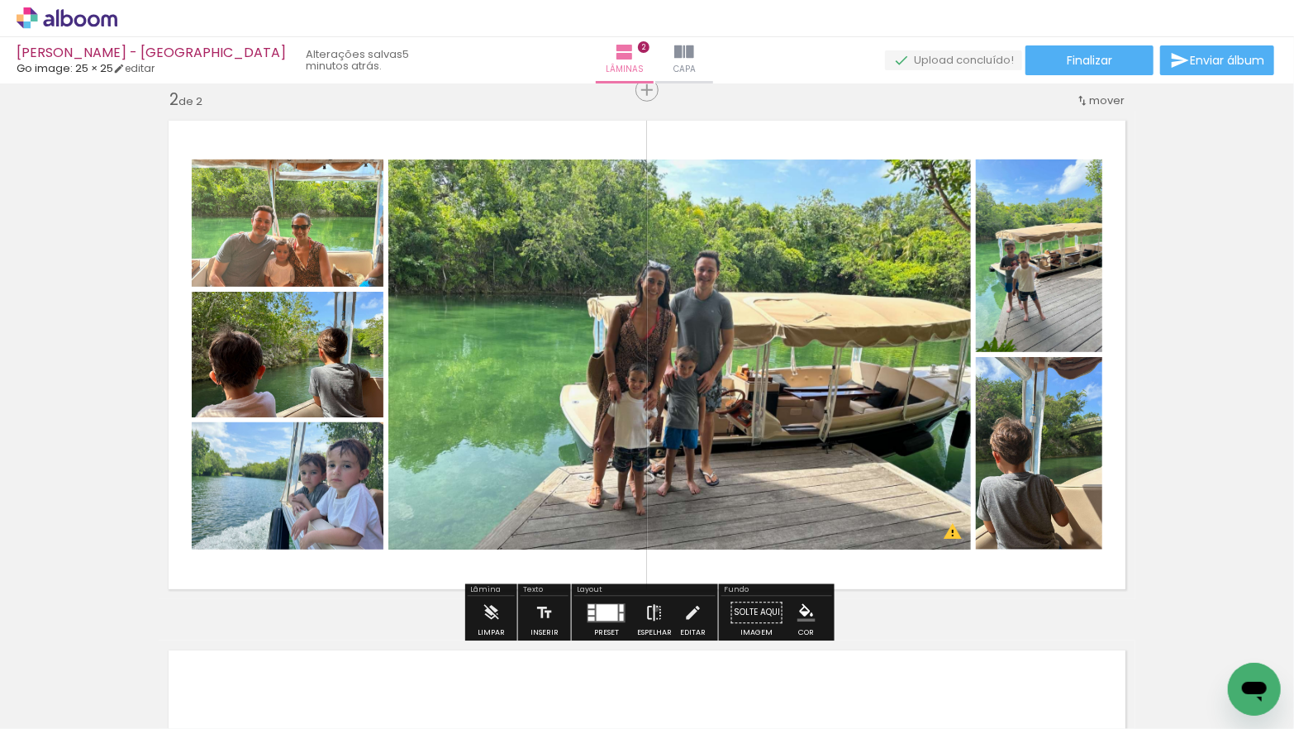
click at [652, 608] on iron-icon at bounding box center [654, 612] width 18 height 33
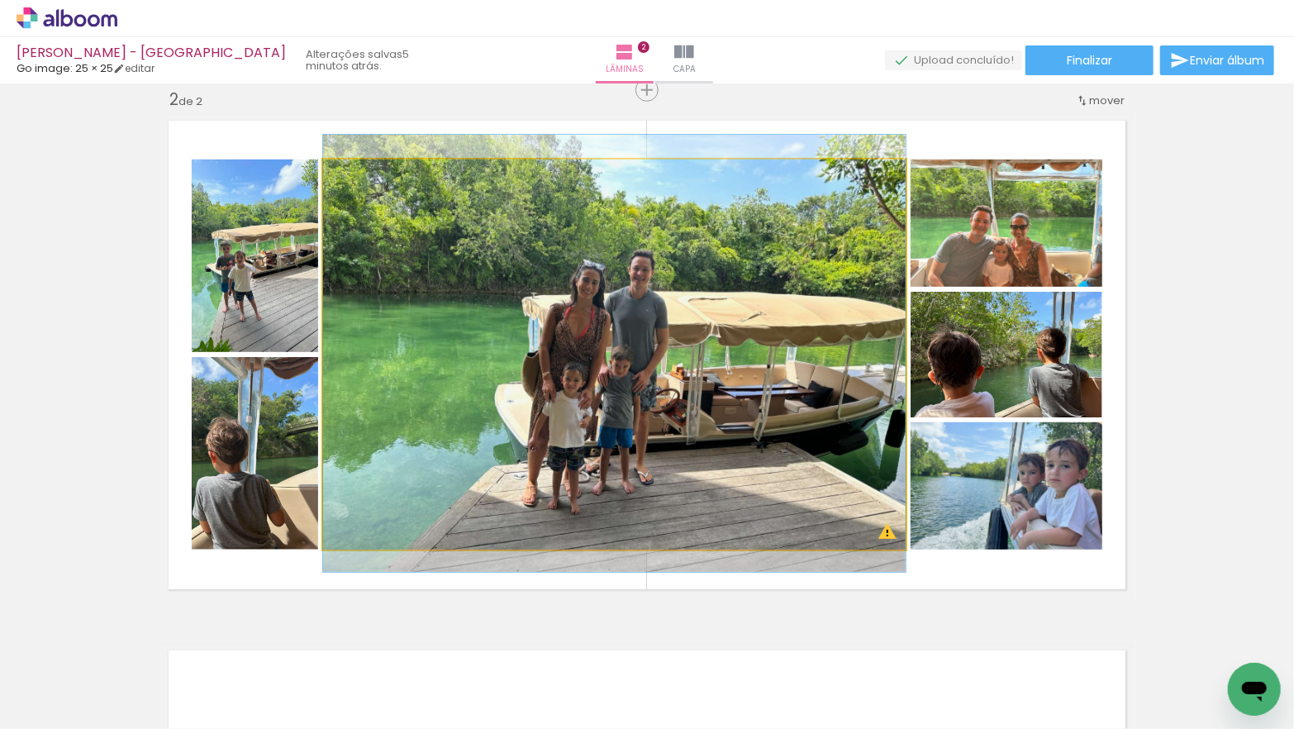
drag, startPoint x: 700, startPoint y: 473, endPoint x: 682, endPoint y: 473, distance: 18.2
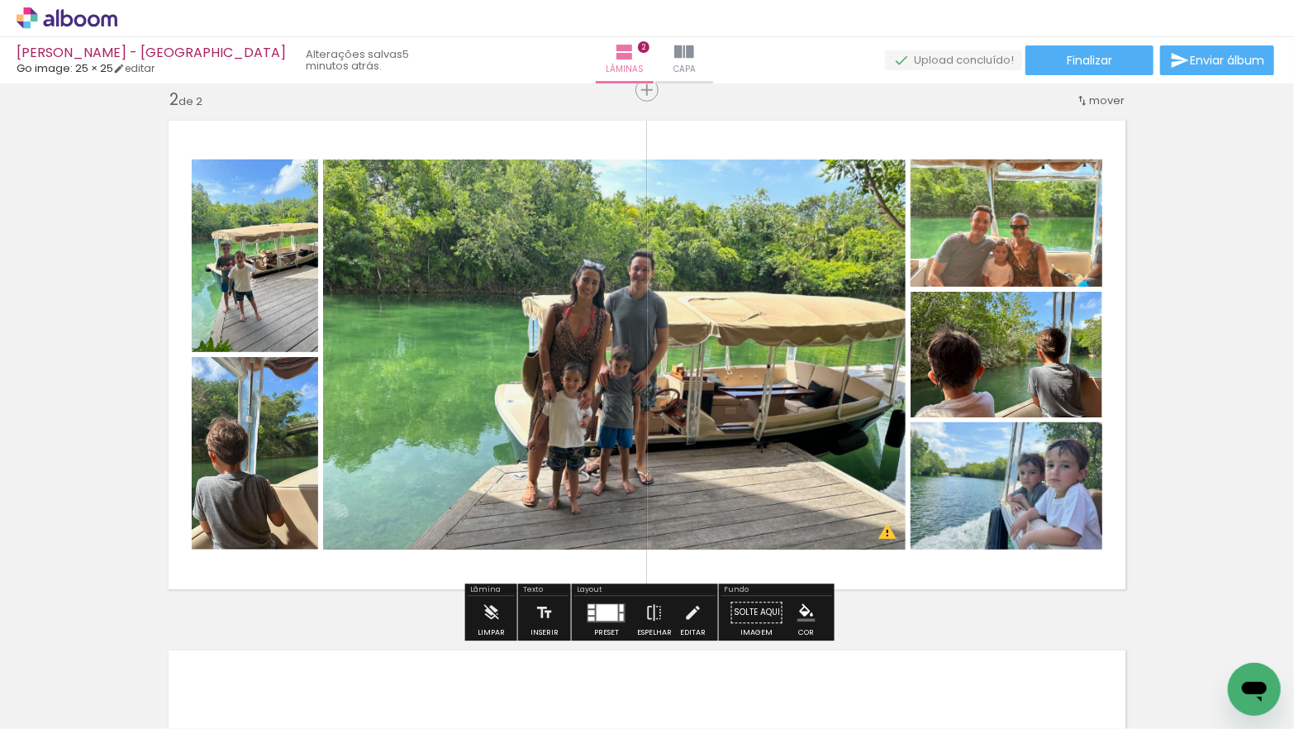
click at [283, 293] on quentale-photo at bounding box center [255, 255] width 126 height 192
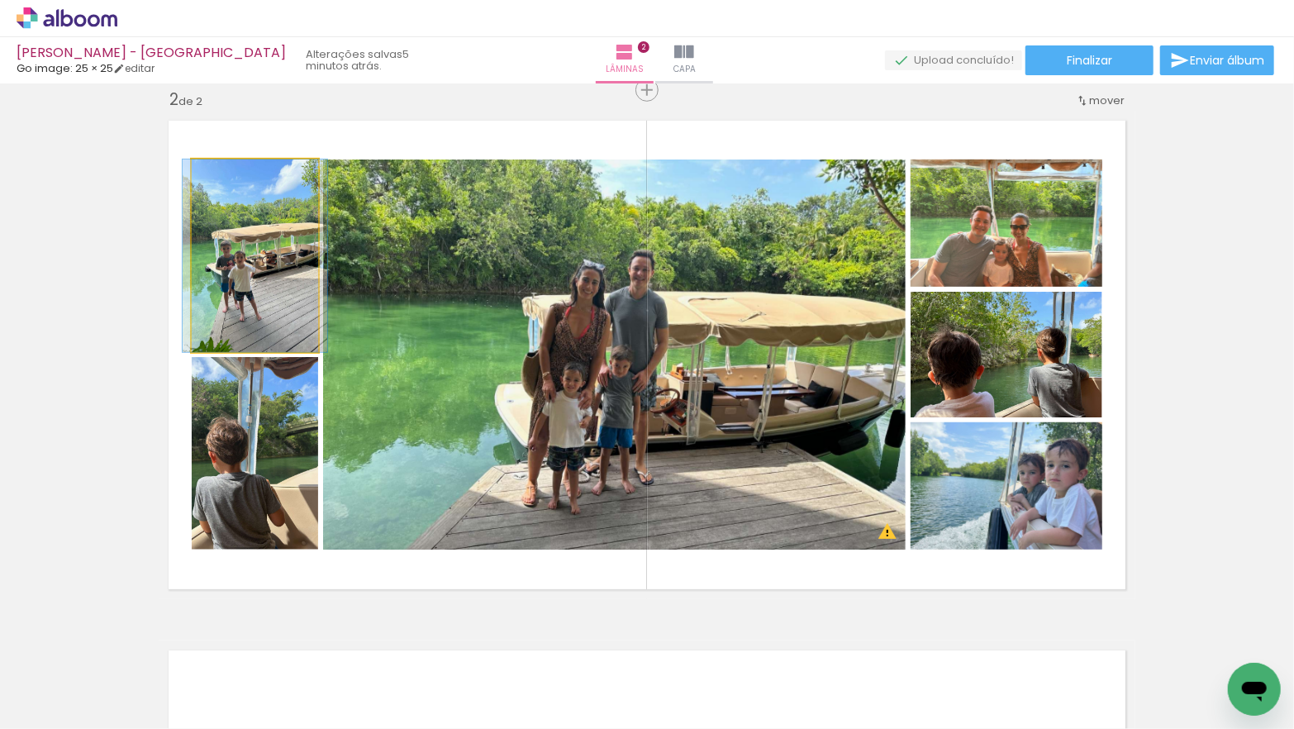
click at [283, 293] on quentale-photo at bounding box center [255, 255] width 126 height 192
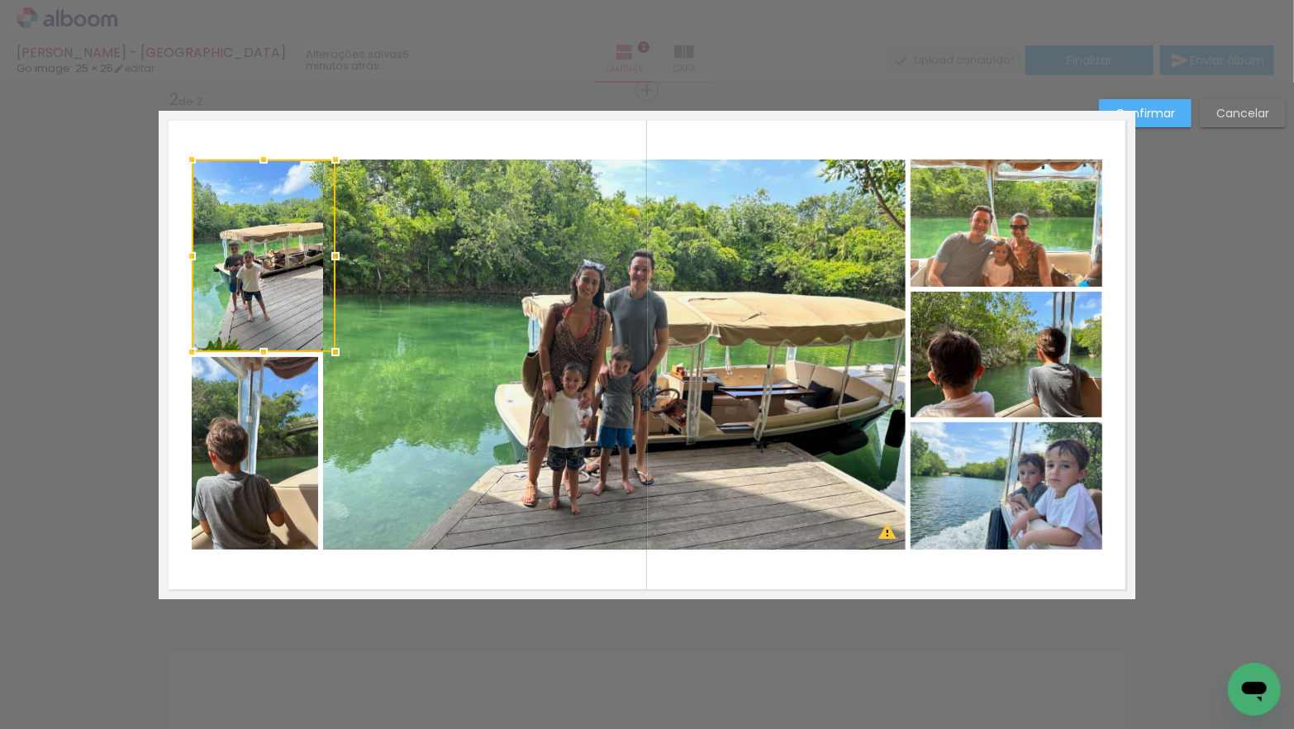
drag, startPoint x: 314, startPoint y: 257, endPoint x: 331, endPoint y: 257, distance: 17.3
click at [331, 257] on div at bounding box center [335, 256] width 33 height 33
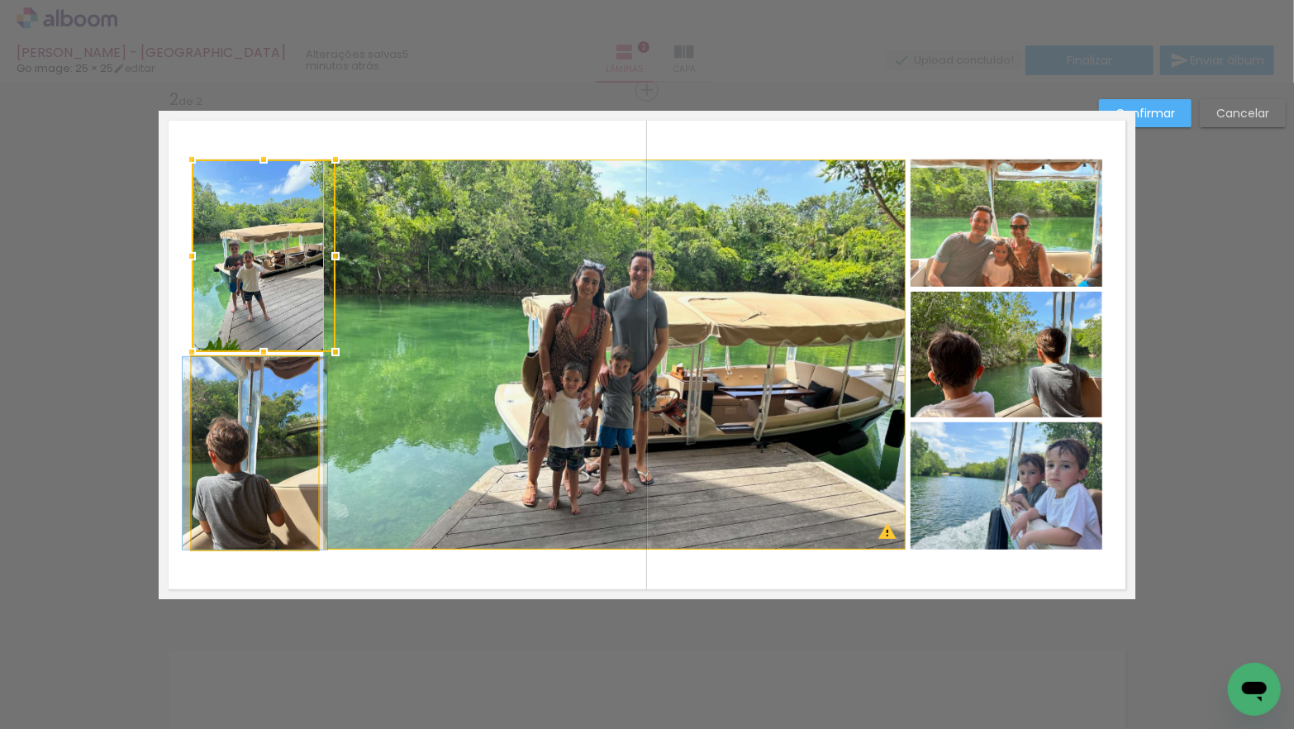
click at [271, 420] on quentale-photo at bounding box center [255, 453] width 126 height 192
click at [271, 352] on div at bounding box center [264, 255] width 144 height 192
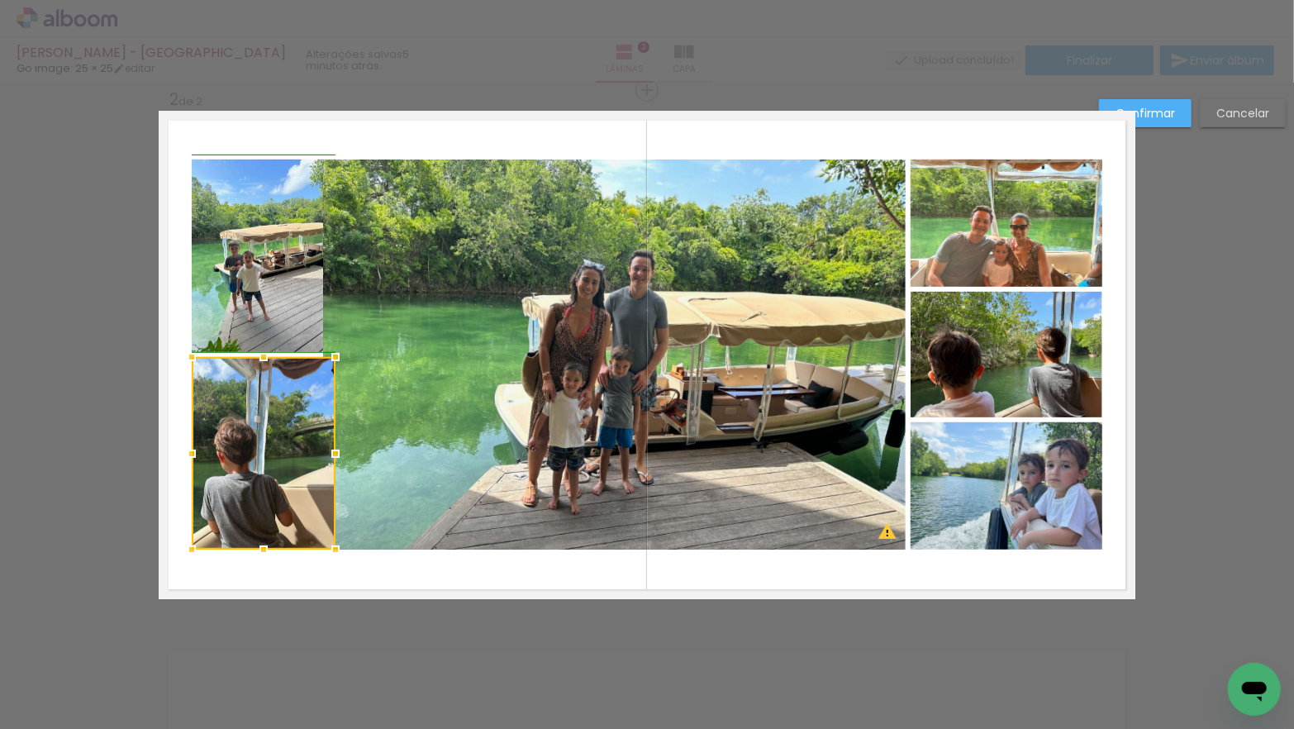
drag, startPoint x: 317, startPoint y: 455, endPoint x: 329, endPoint y: 455, distance: 11.6
click at [329, 455] on div at bounding box center [335, 453] width 33 height 33
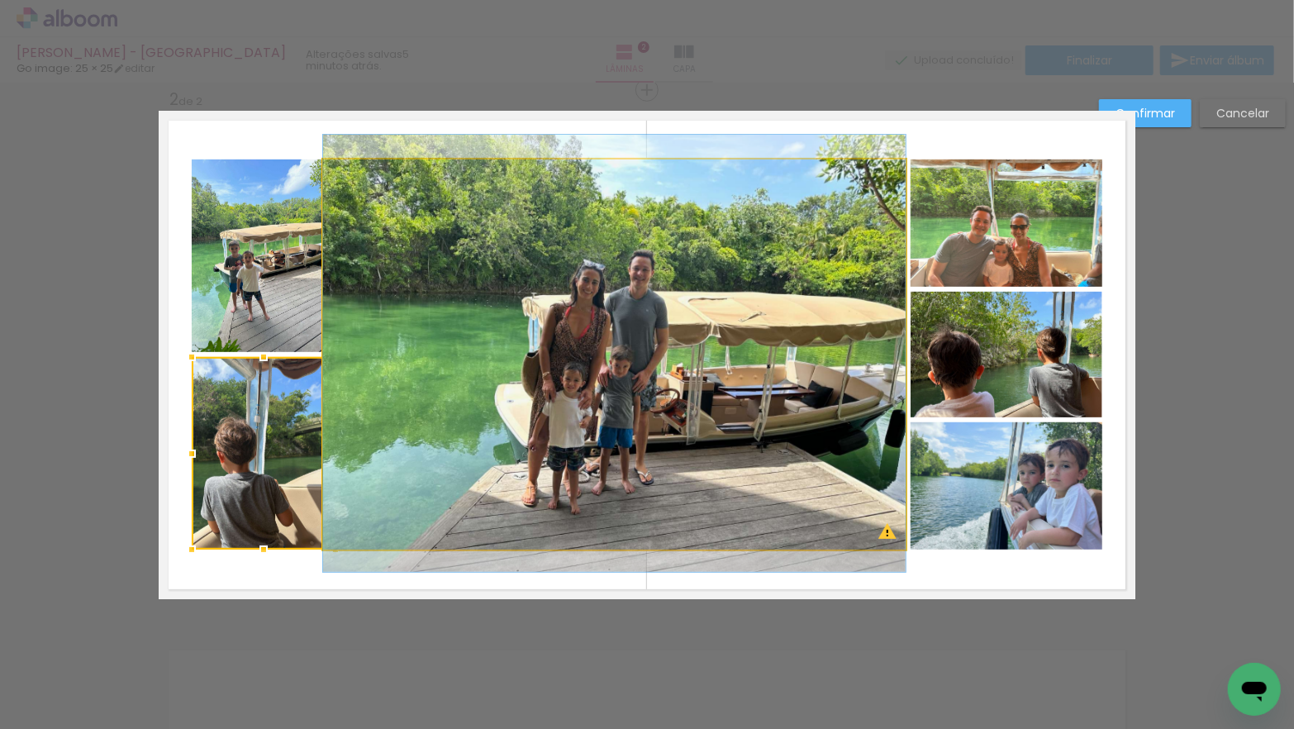
click at [388, 387] on quentale-photo at bounding box center [614, 354] width 582 height 390
click at [335, 387] on div at bounding box center [264, 453] width 144 height 192
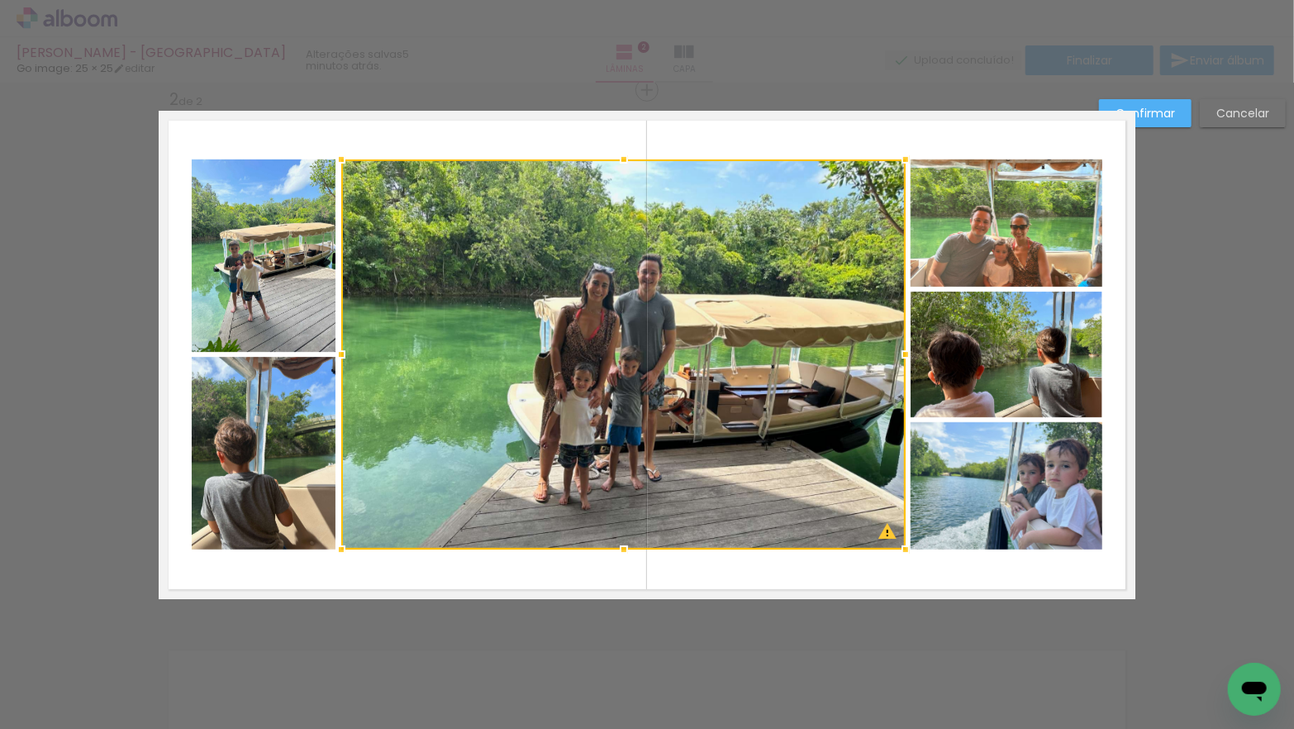
drag, startPoint x: 323, startPoint y: 352, endPoint x: 347, endPoint y: 351, distance: 24.0
click at [347, 351] on div at bounding box center [341, 354] width 33 height 33
click at [0, 0] on slot "Confirmar" at bounding box center [0, 0] width 0 height 0
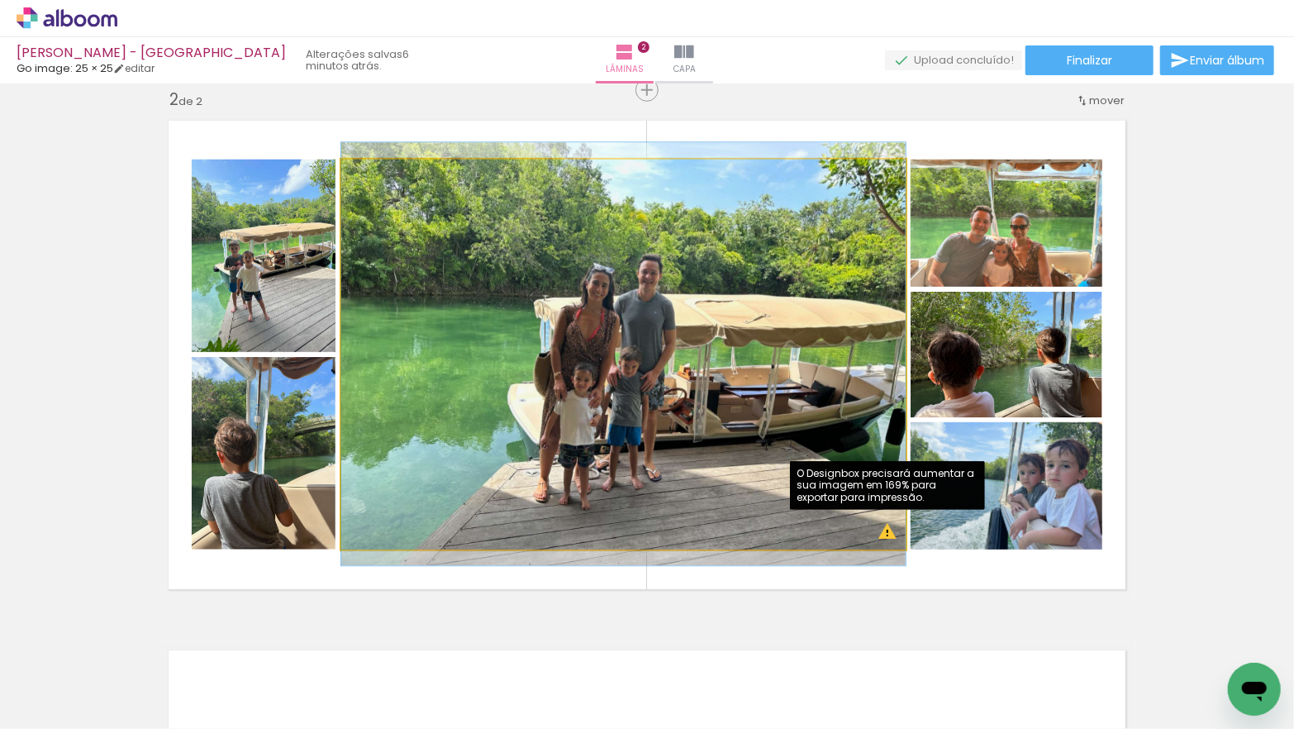
click at [766, 420] on quentale-photo at bounding box center [623, 354] width 564 height 390
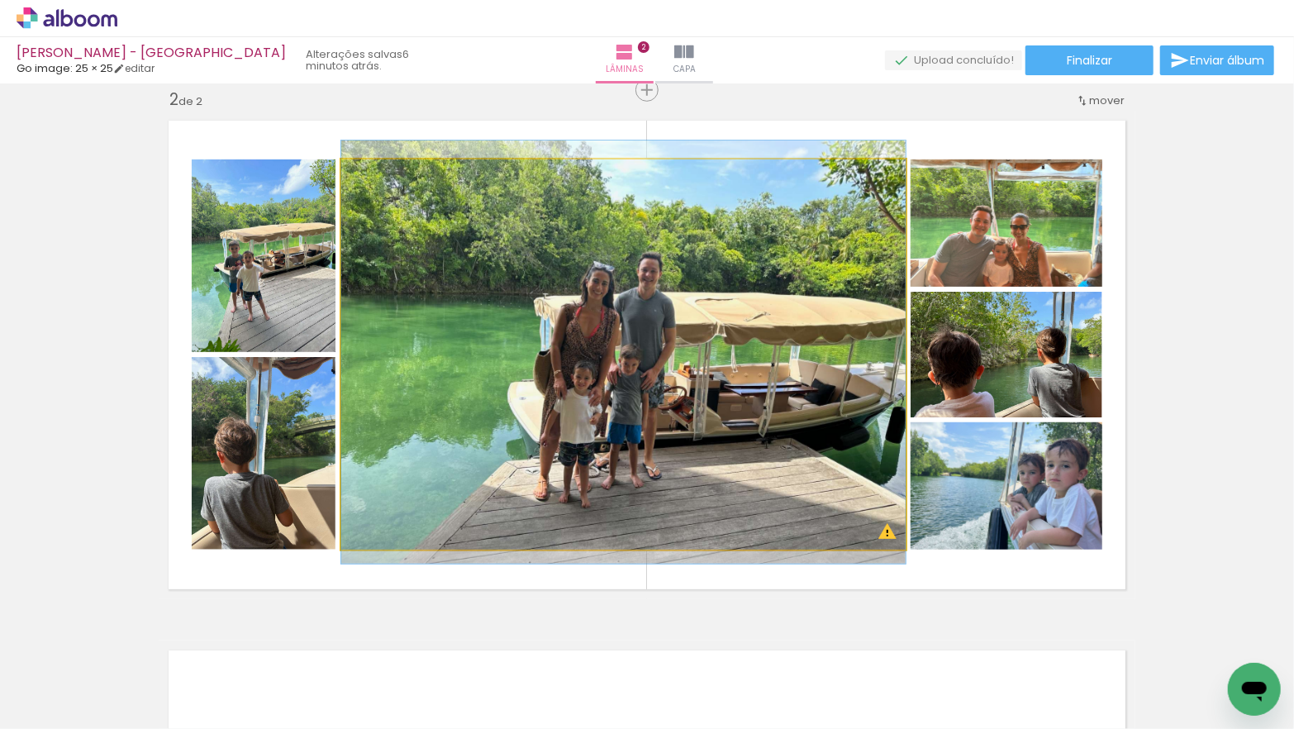
drag, startPoint x: 755, startPoint y: 415, endPoint x: 738, endPoint y: 413, distance: 16.6
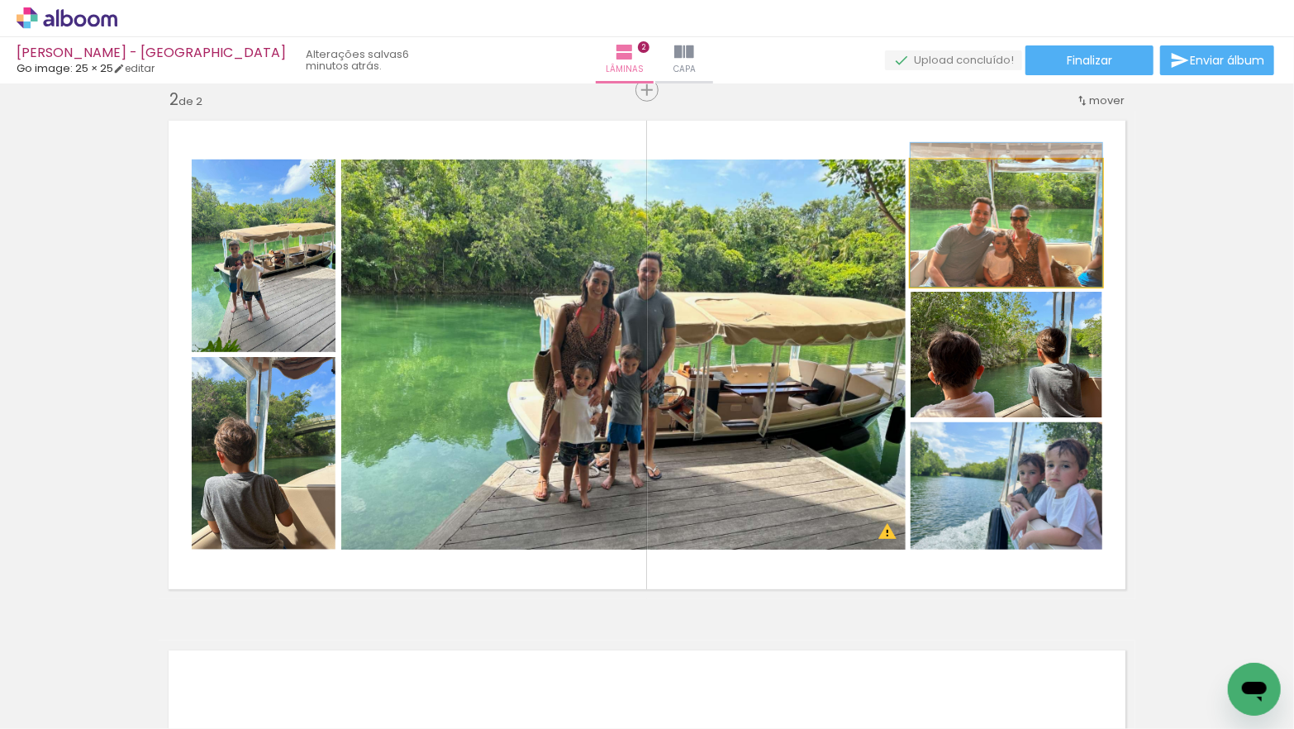
drag, startPoint x: 1042, startPoint y: 237, endPoint x: 1042, endPoint y: 227, distance: 9.9
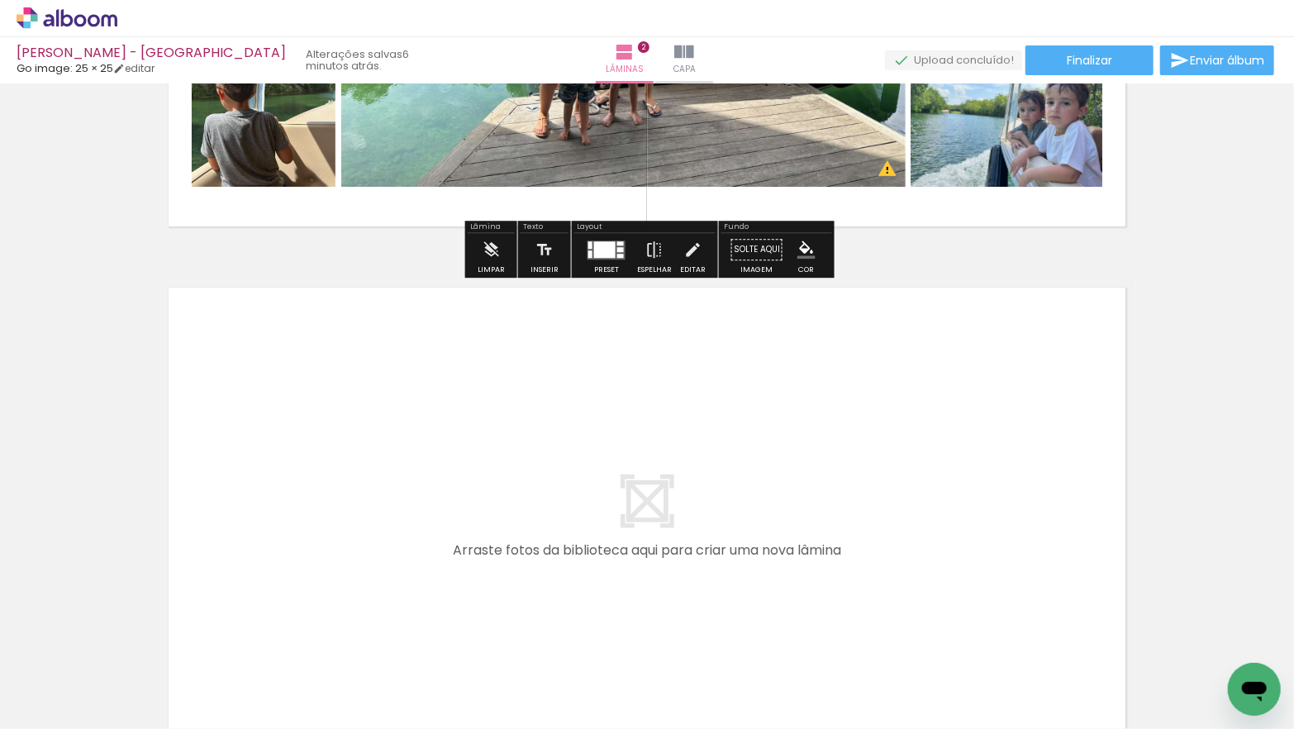
scroll to position [918, 0]
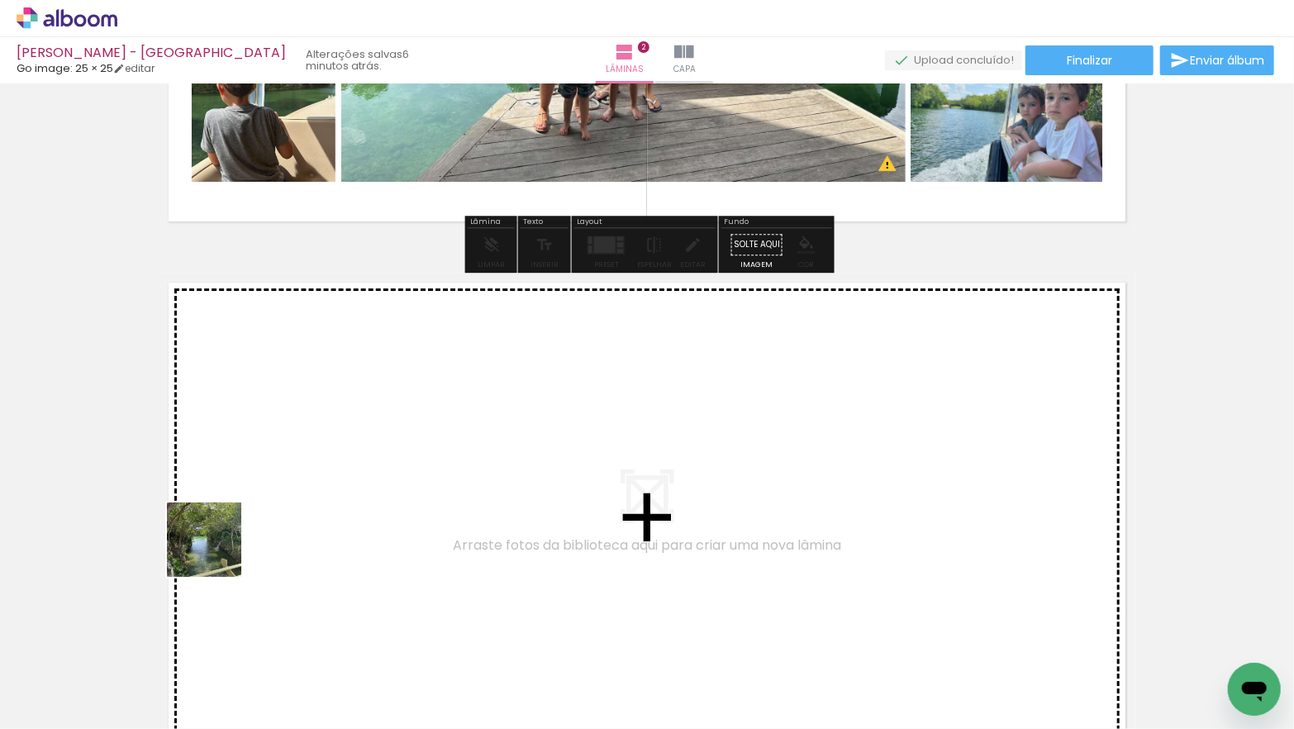
drag, startPoint x: 176, startPoint y: 663, endPoint x: 218, endPoint y: 546, distance: 124.6
click at [218, 546] on quentale-workspace at bounding box center [647, 364] width 1294 height 729
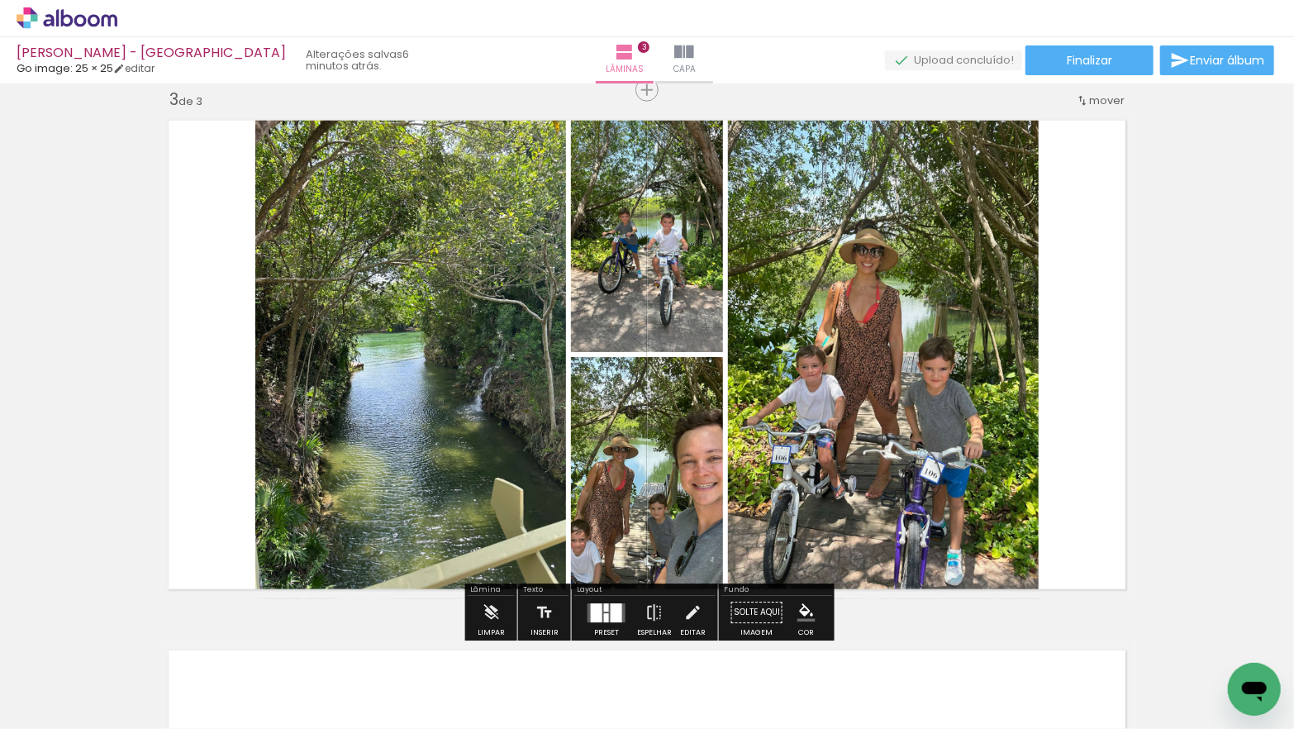
scroll to position [948, 0]
click at [604, 610] on div at bounding box center [606, 607] width 5 height 8
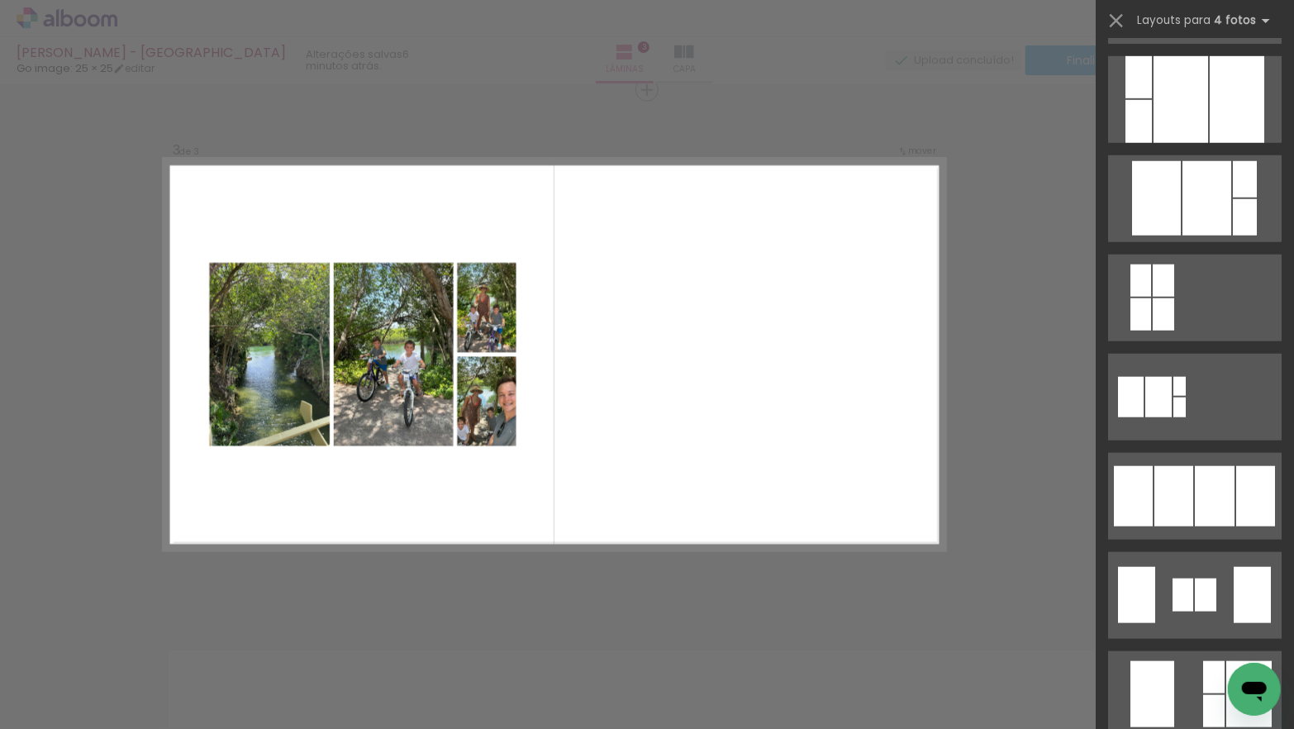
scroll to position [815, 0]
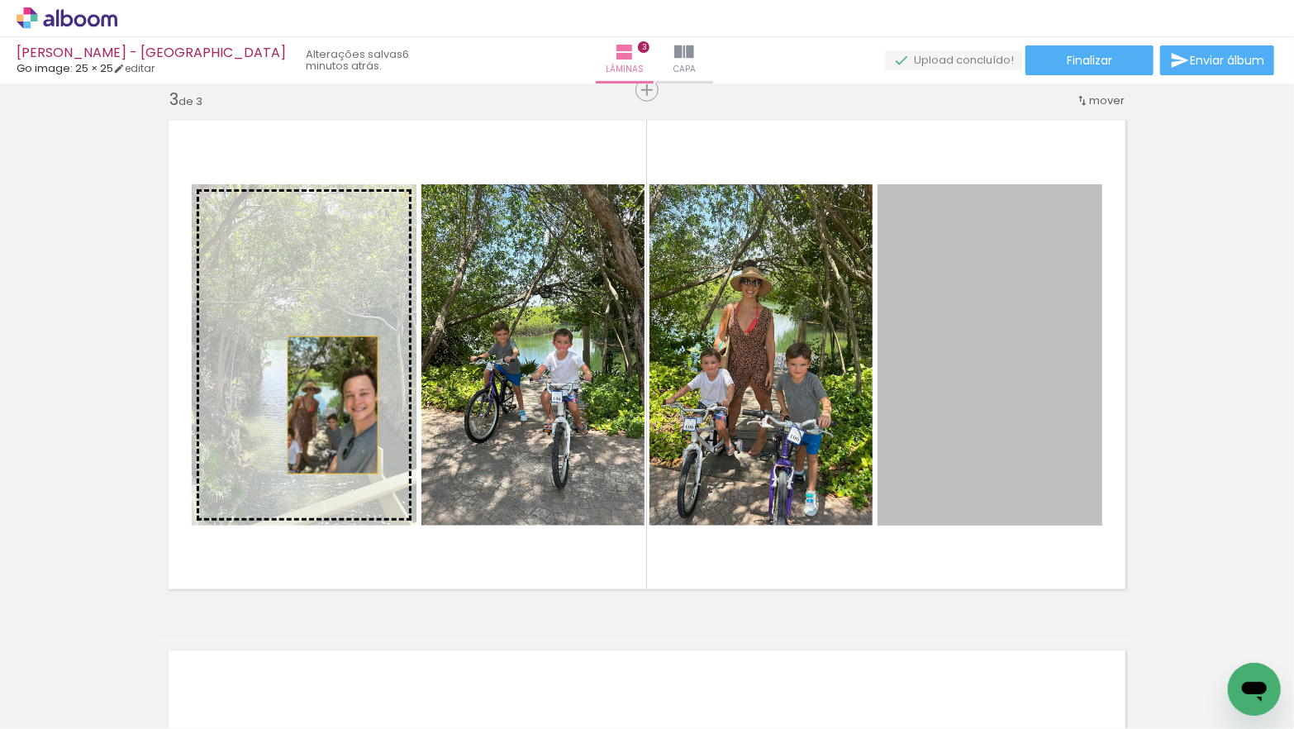
drag, startPoint x: 990, startPoint y: 444, endPoint x: 333, endPoint y: 405, distance: 658.7
click at [0, 0] on slot at bounding box center [0, 0] width 0 height 0
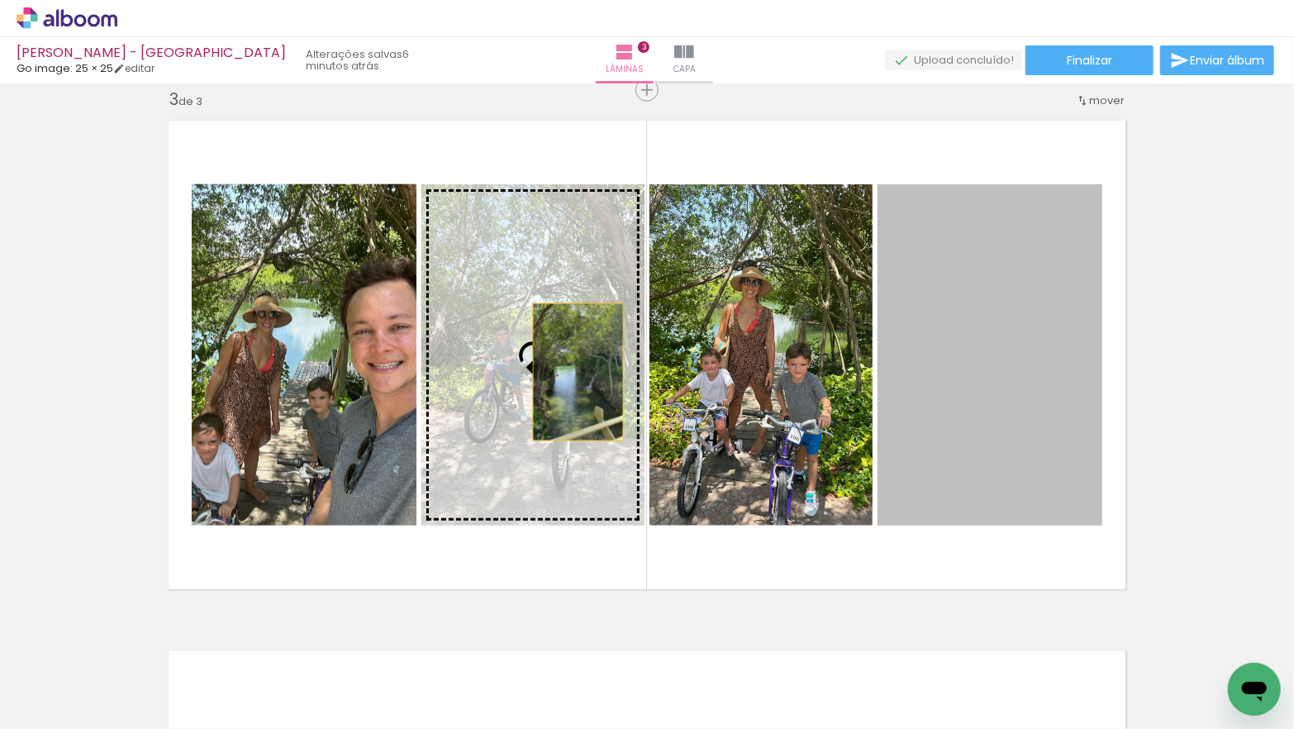
drag, startPoint x: 937, startPoint y: 393, endPoint x: 578, endPoint y: 372, distance: 359.1
click at [0, 0] on slot at bounding box center [0, 0] width 0 height 0
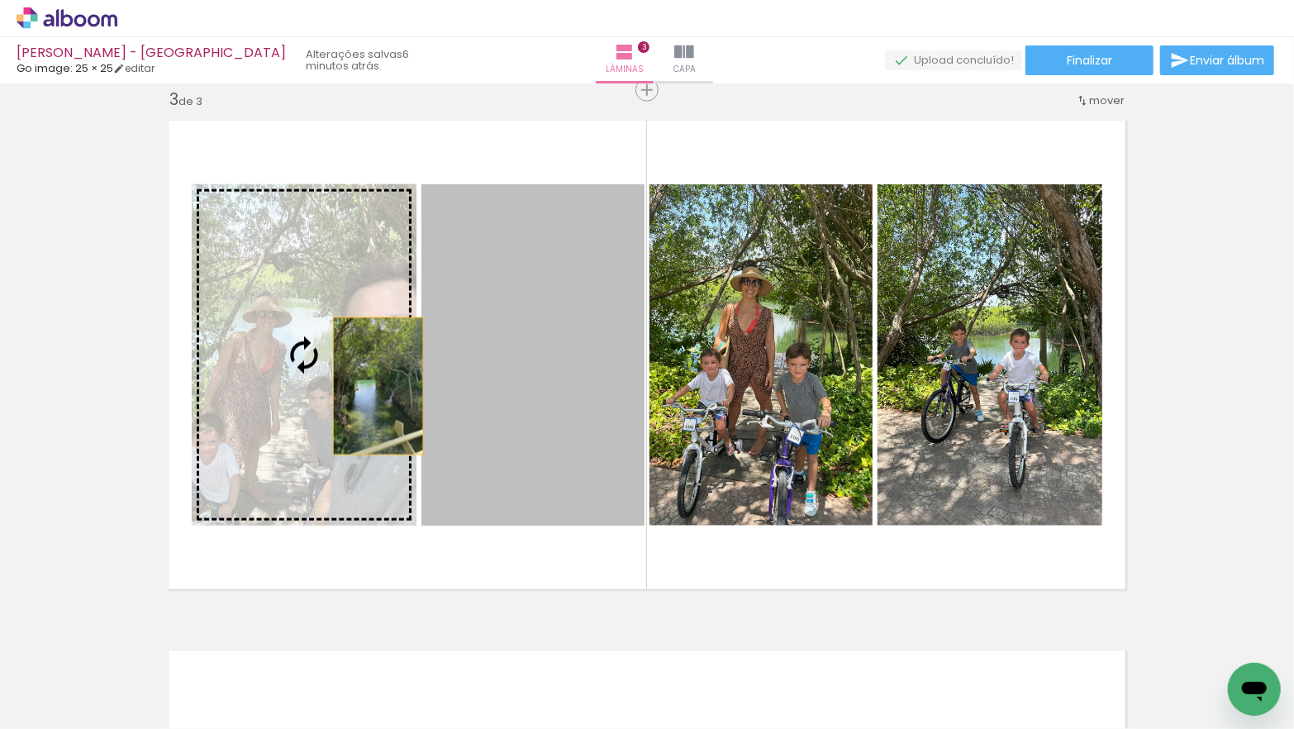
drag, startPoint x: 539, startPoint y: 389, endPoint x: 378, endPoint y: 386, distance: 161.1
click at [0, 0] on slot at bounding box center [0, 0] width 0 height 0
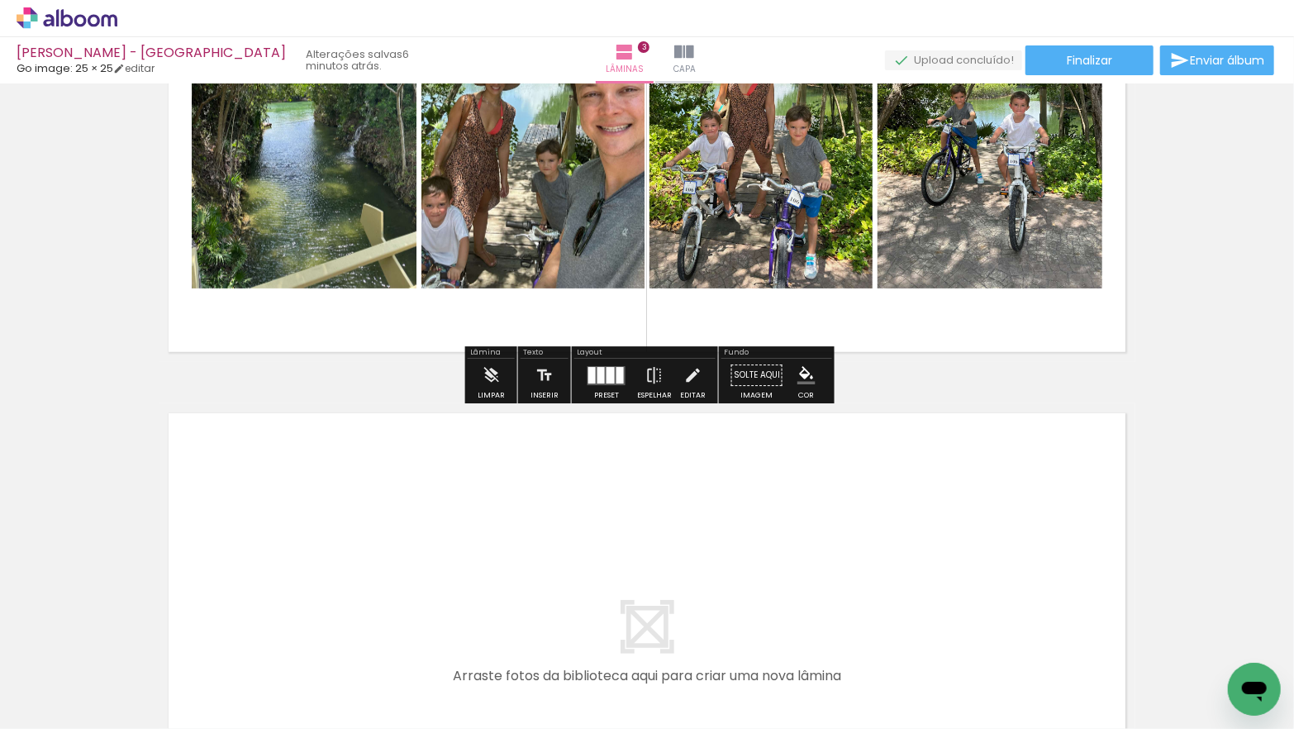
scroll to position [1325, 0]
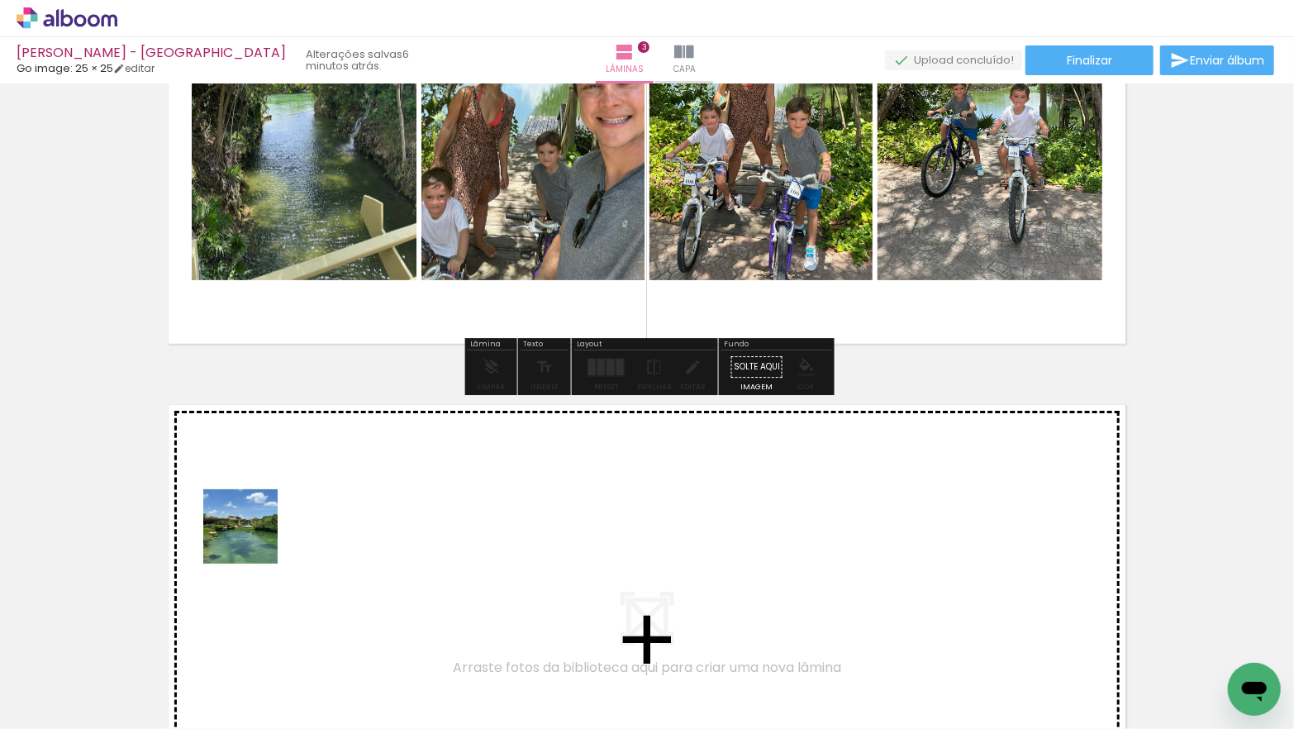
drag, startPoint x: 216, startPoint y: 608, endPoint x: 255, endPoint y: 531, distance: 86.5
click at [255, 531] on quentale-workspace at bounding box center [647, 364] width 1294 height 729
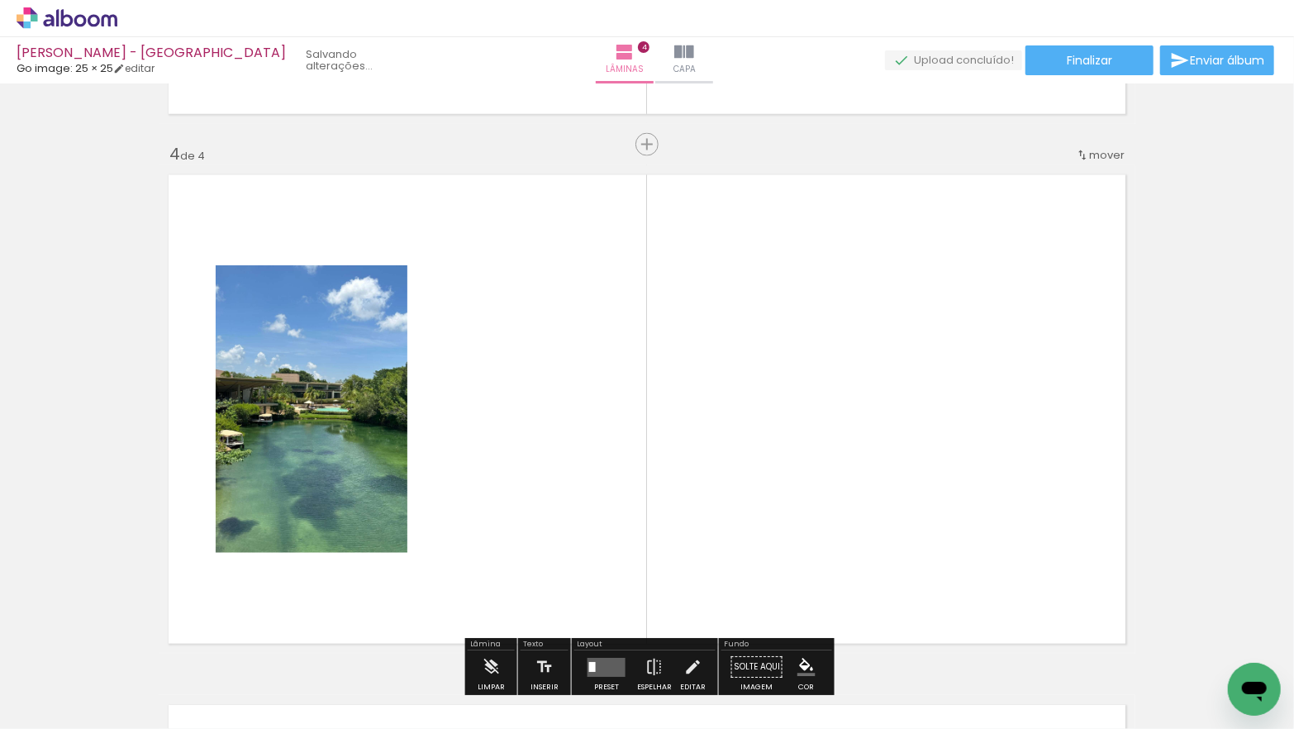
scroll to position [1609, 0]
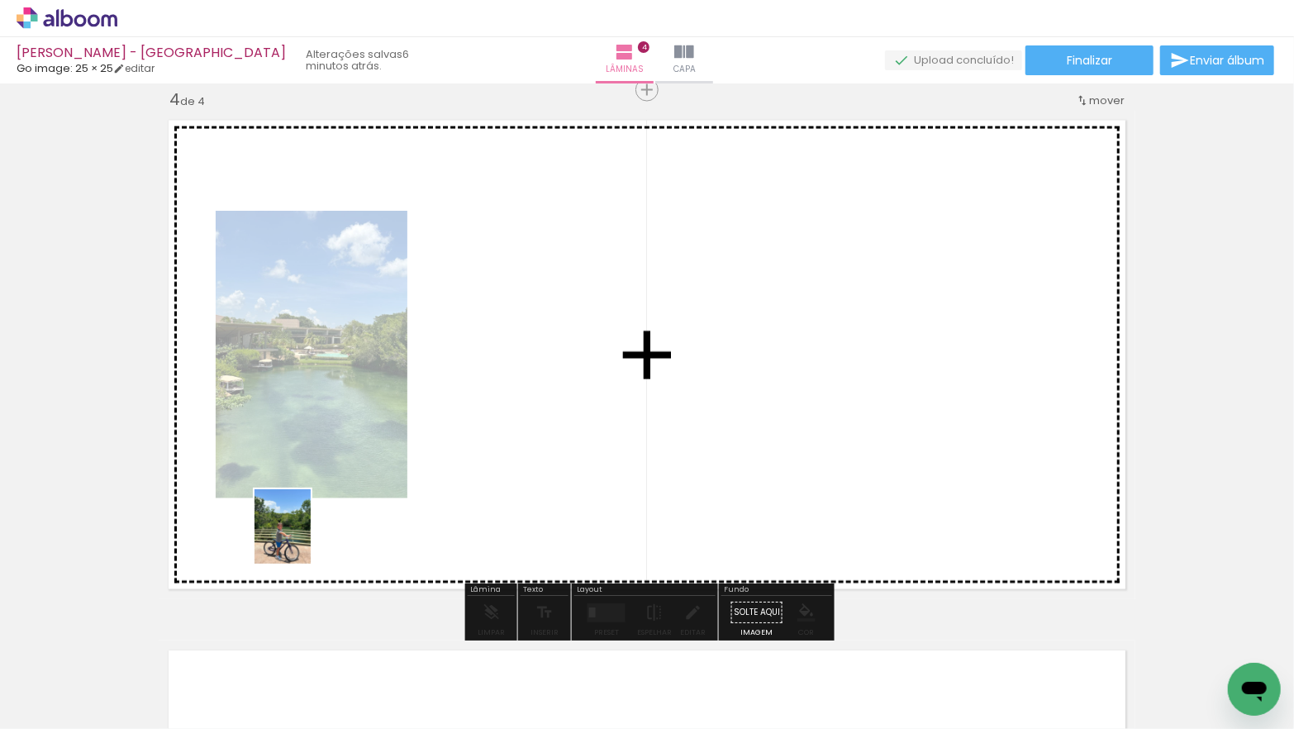
drag, startPoint x: 174, startPoint y: 655, endPoint x: 304, endPoint y: 539, distance: 174.3
click at [304, 539] on quentale-workspace at bounding box center [647, 364] width 1294 height 729
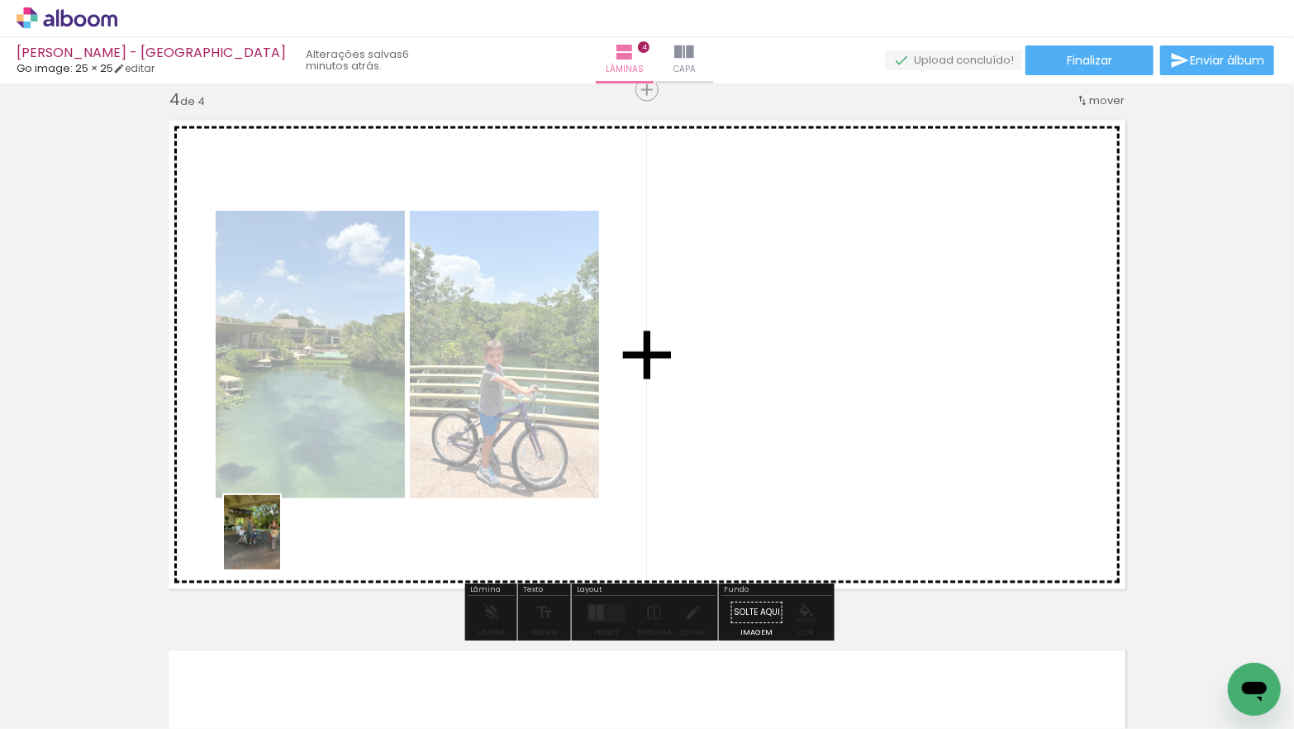
drag, startPoint x: 181, startPoint y: 664, endPoint x: 273, endPoint y: 544, distance: 151.3
click at [273, 544] on quentale-workspace at bounding box center [647, 364] width 1294 height 729
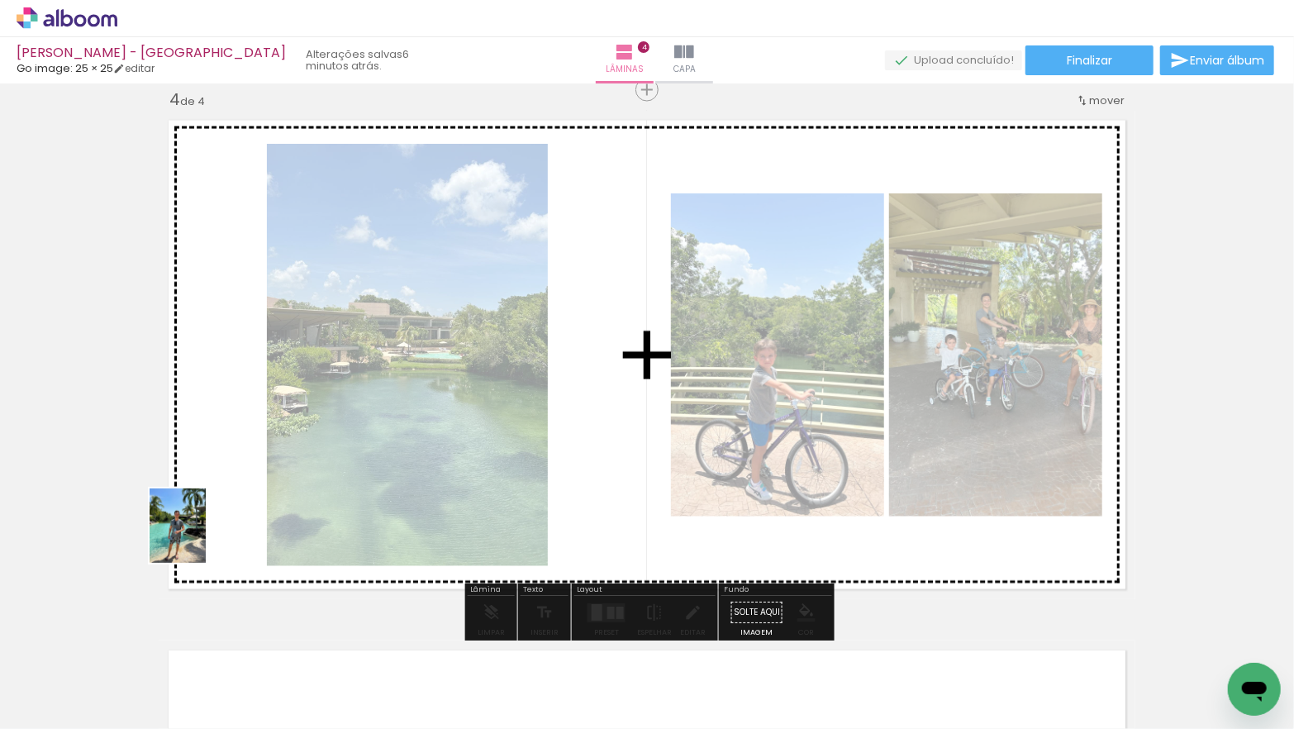
drag, startPoint x: 166, startPoint y: 662, endPoint x: 201, endPoint y: 529, distance: 137.4
click at [201, 529] on quentale-workspace at bounding box center [647, 364] width 1294 height 729
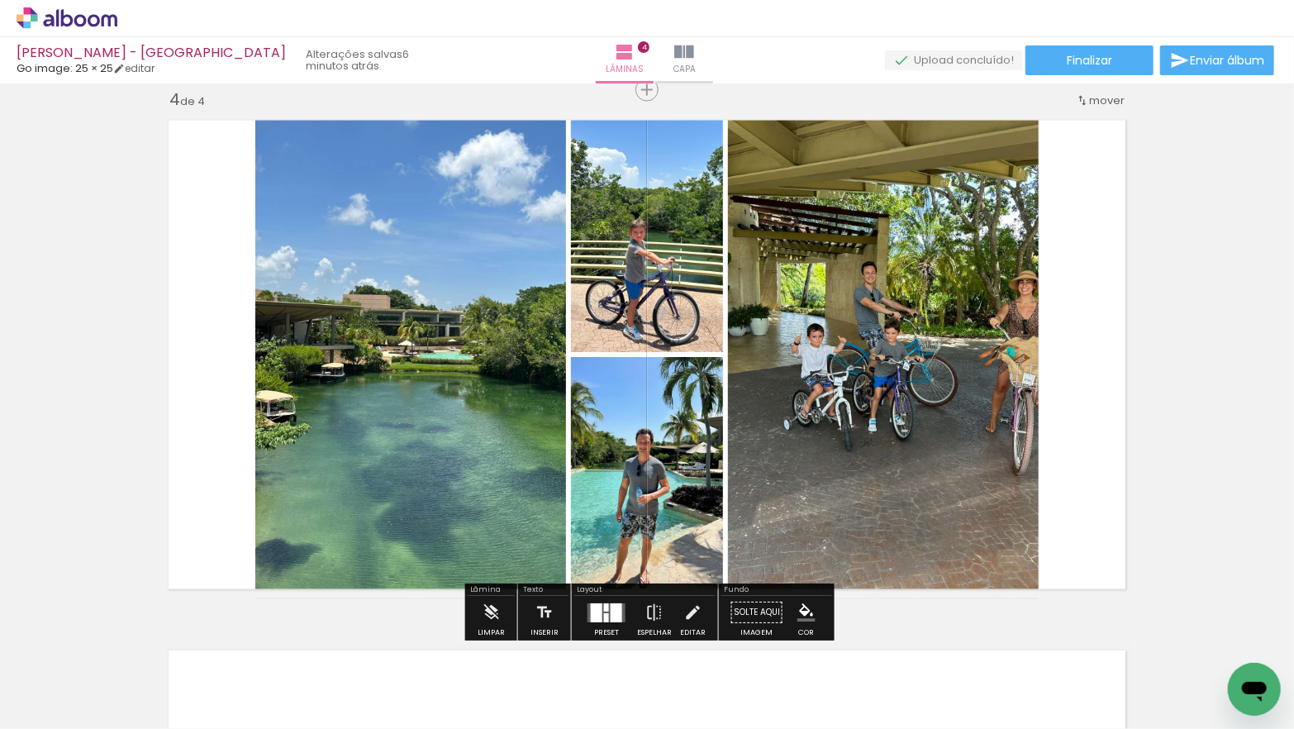
click at [604, 618] on div at bounding box center [606, 617] width 5 height 9
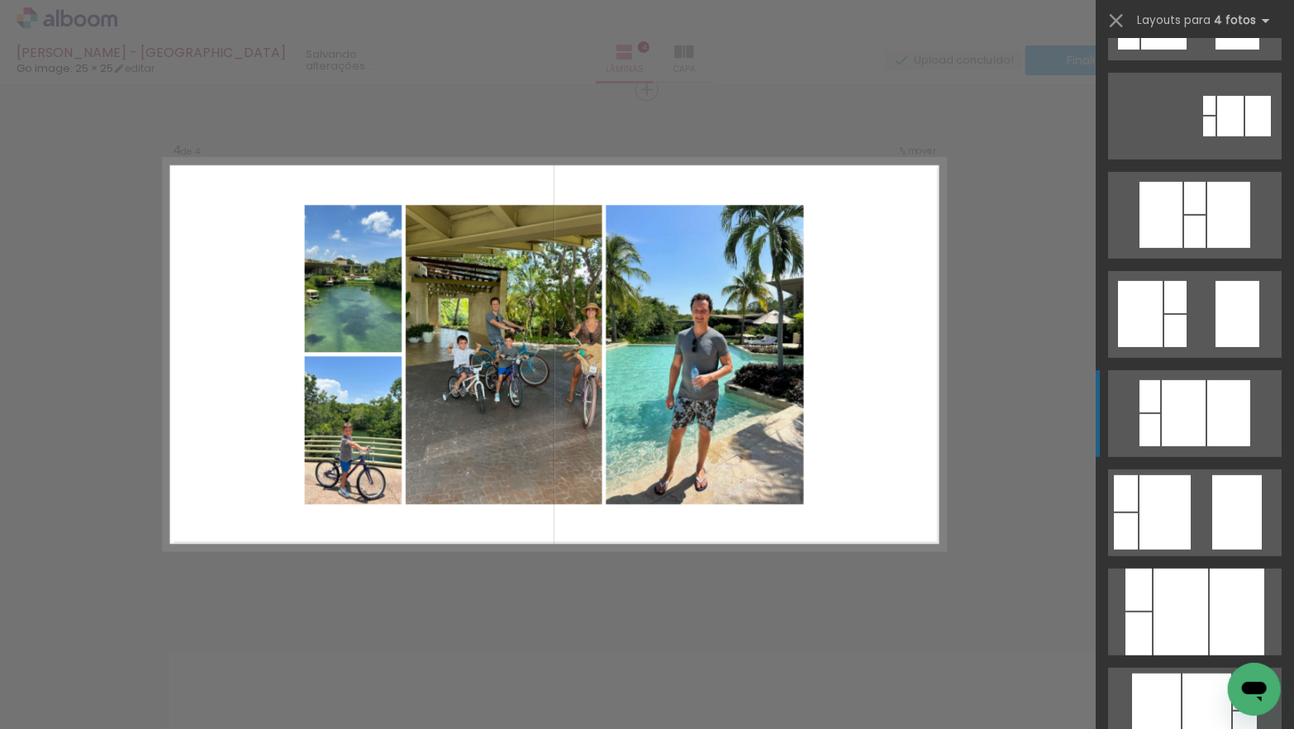
scroll to position [317, 0]
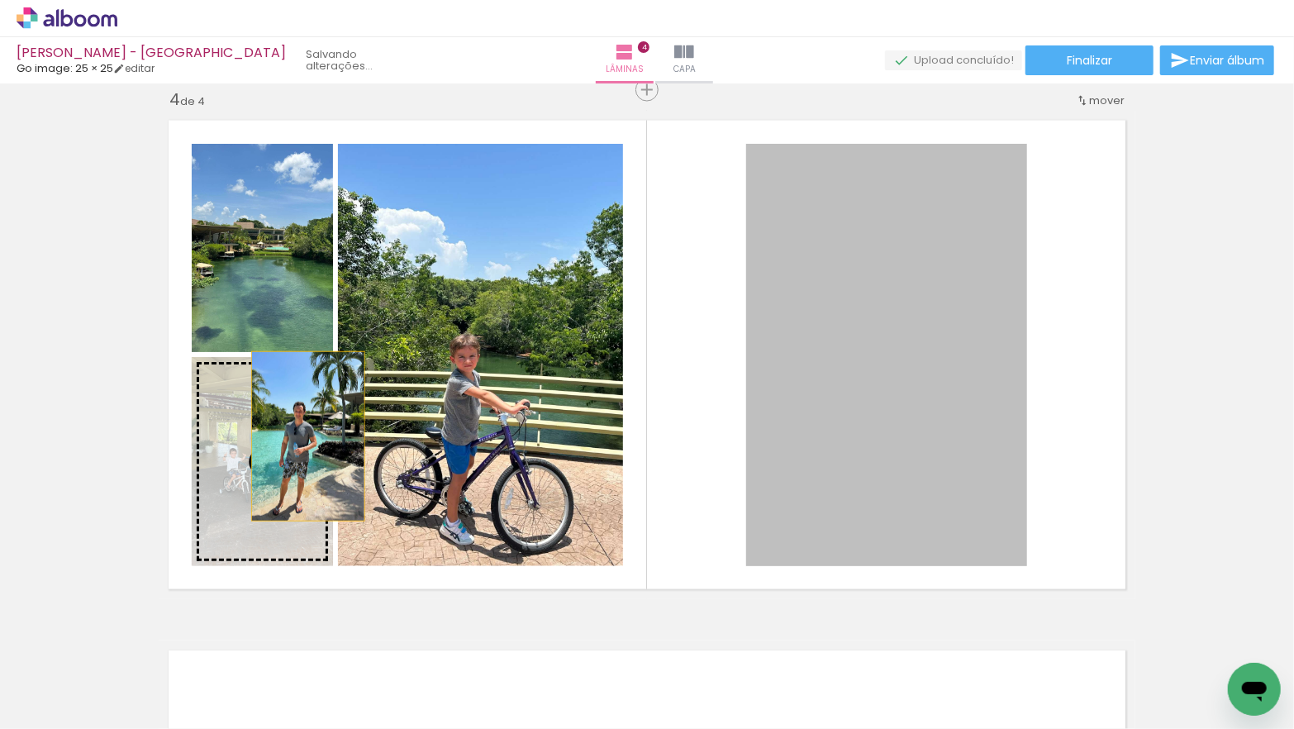
drag, startPoint x: 815, startPoint y: 355, endPoint x: 317, endPoint y: 431, distance: 503.9
click at [0, 0] on slot at bounding box center [0, 0] width 0 height 0
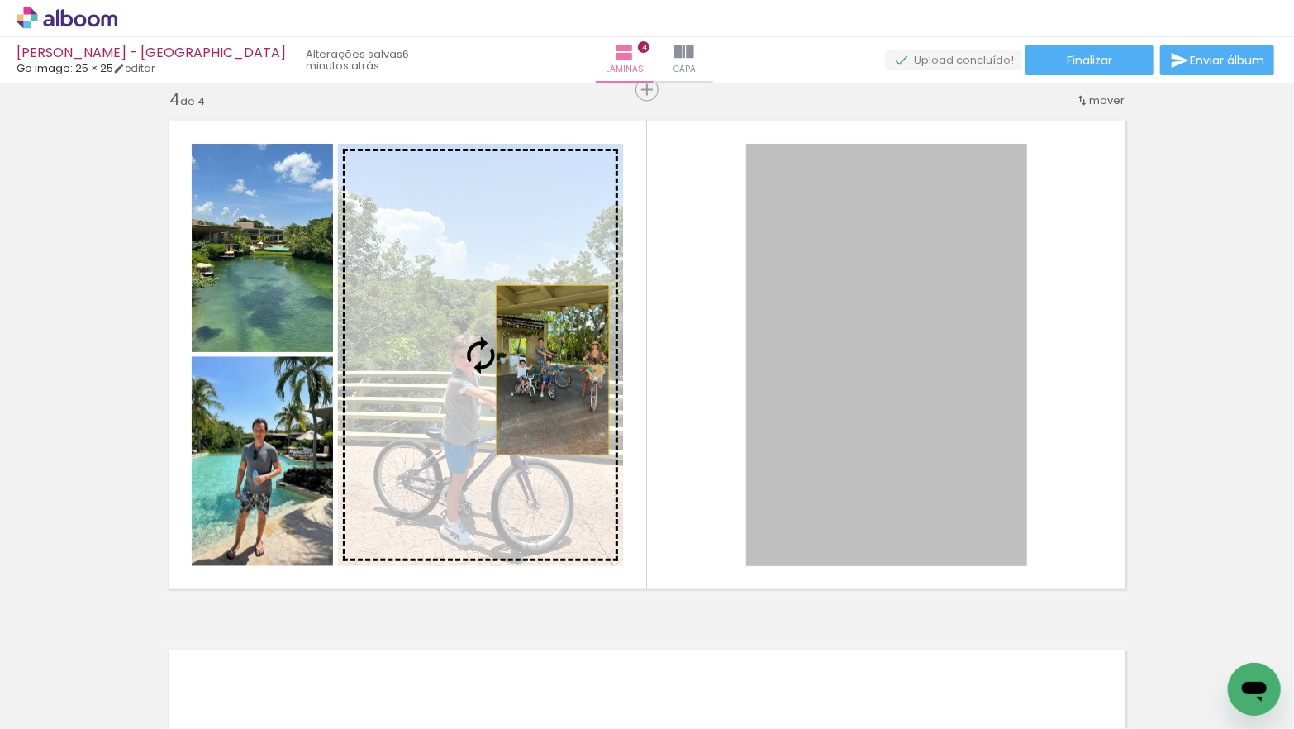
drag, startPoint x: 840, startPoint y: 373, endPoint x: 551, endPoint y: 370, distance: 289.1
click at [0, 0] on slot at bounding box center [0, 0] width 0 height 0
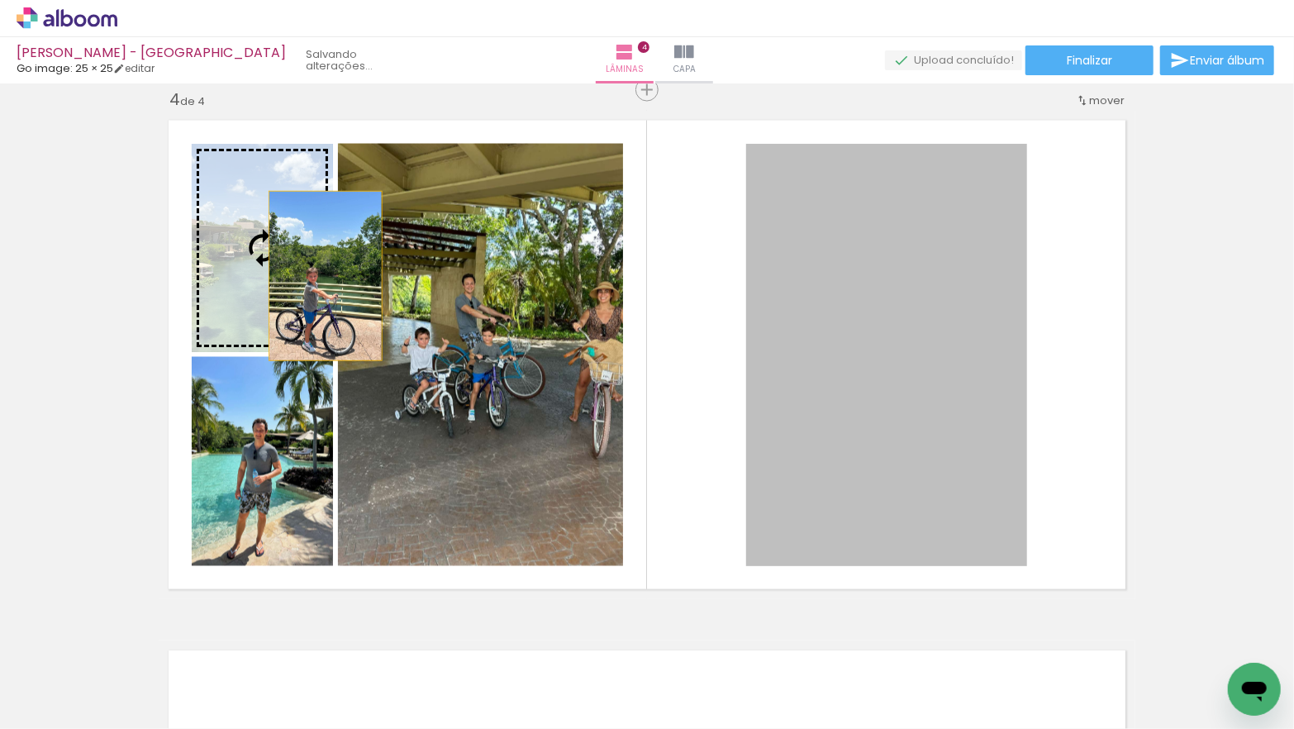
drag, startPoint x: 803, startPoint y: 363, endPoint x: 325, endPoint y: 276, distance: 486.2
click at [0, 0] on slot at bounding box center [0, 0] width 0 height 0
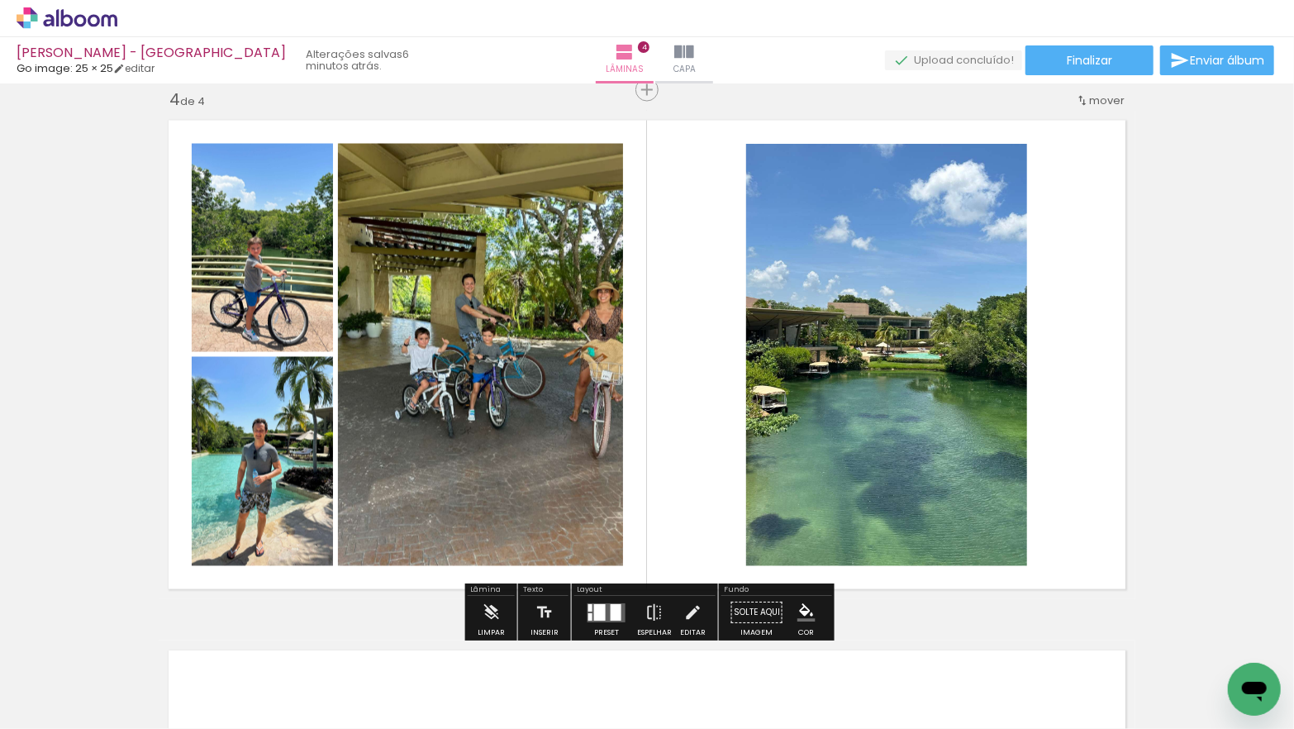
click at [479, 349] on quentale-photo at bounding box center [480, 355] width 285 height 422
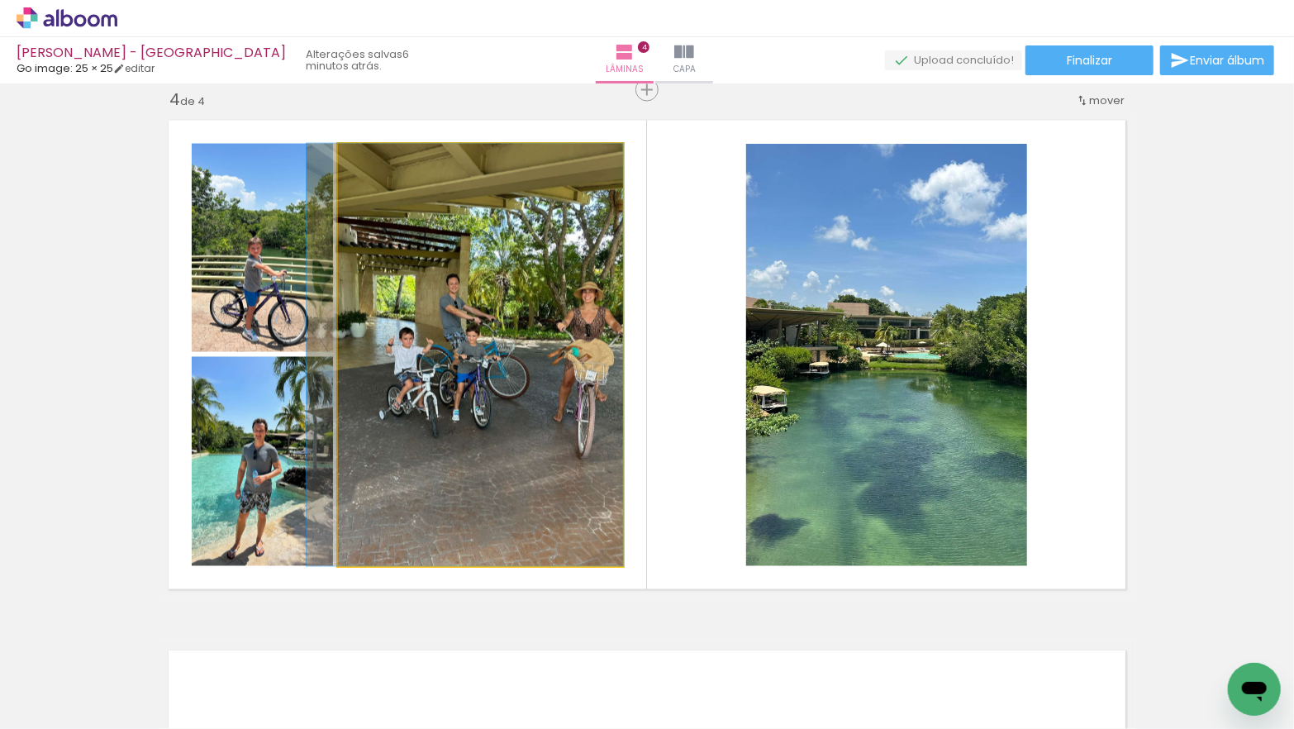
drag, startPoint x: 490, startPoint y: 353, endPoint x: 463, endPoint y: 349, distance: 26.8
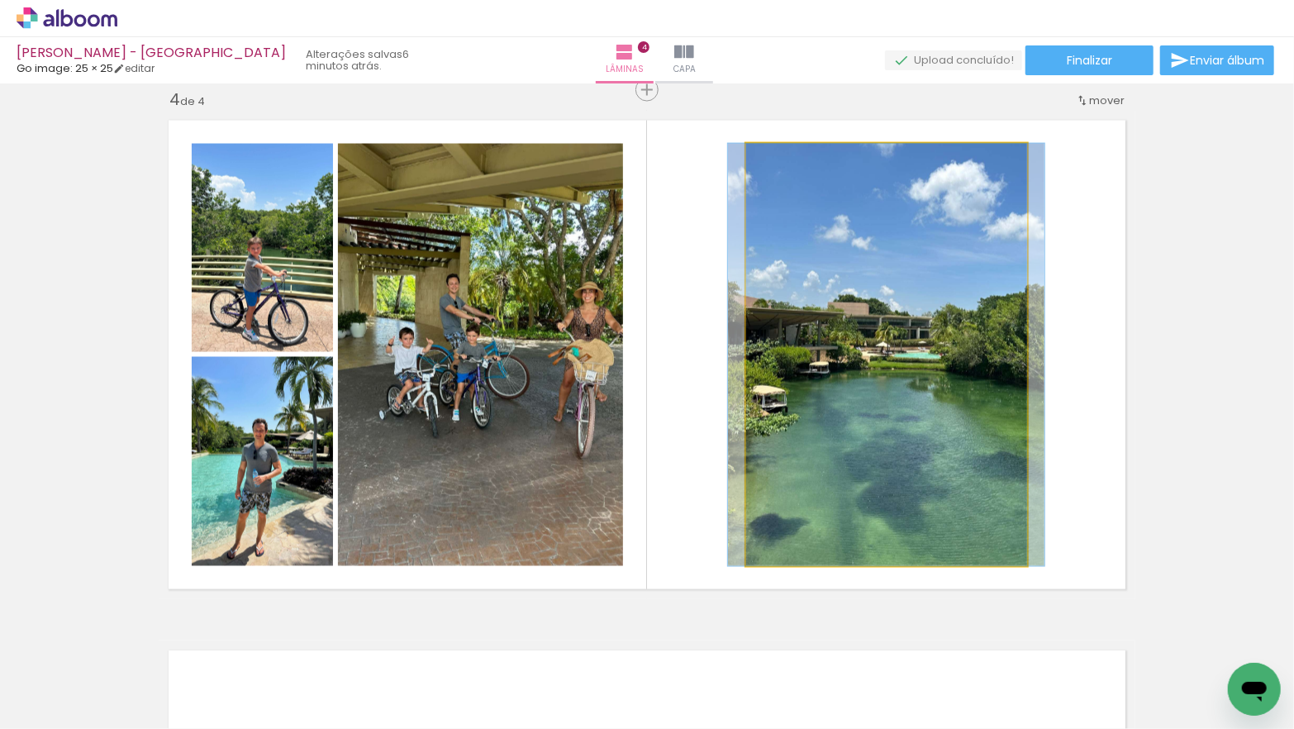
click at [862, 363] on quentale-photo at bounding box center [886, 355] width 281 height 422
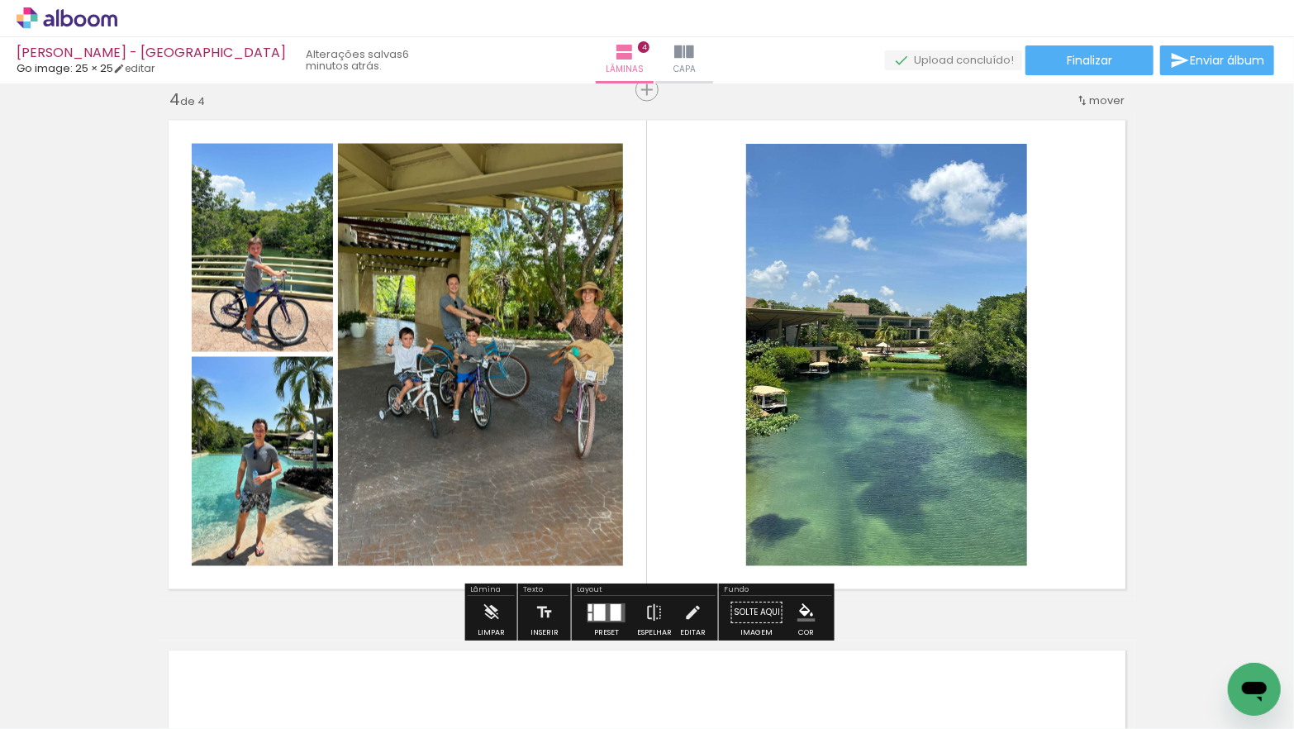
click at [852, 370] on quentale-photo at bounding box center [886, 355] width 281 height 422
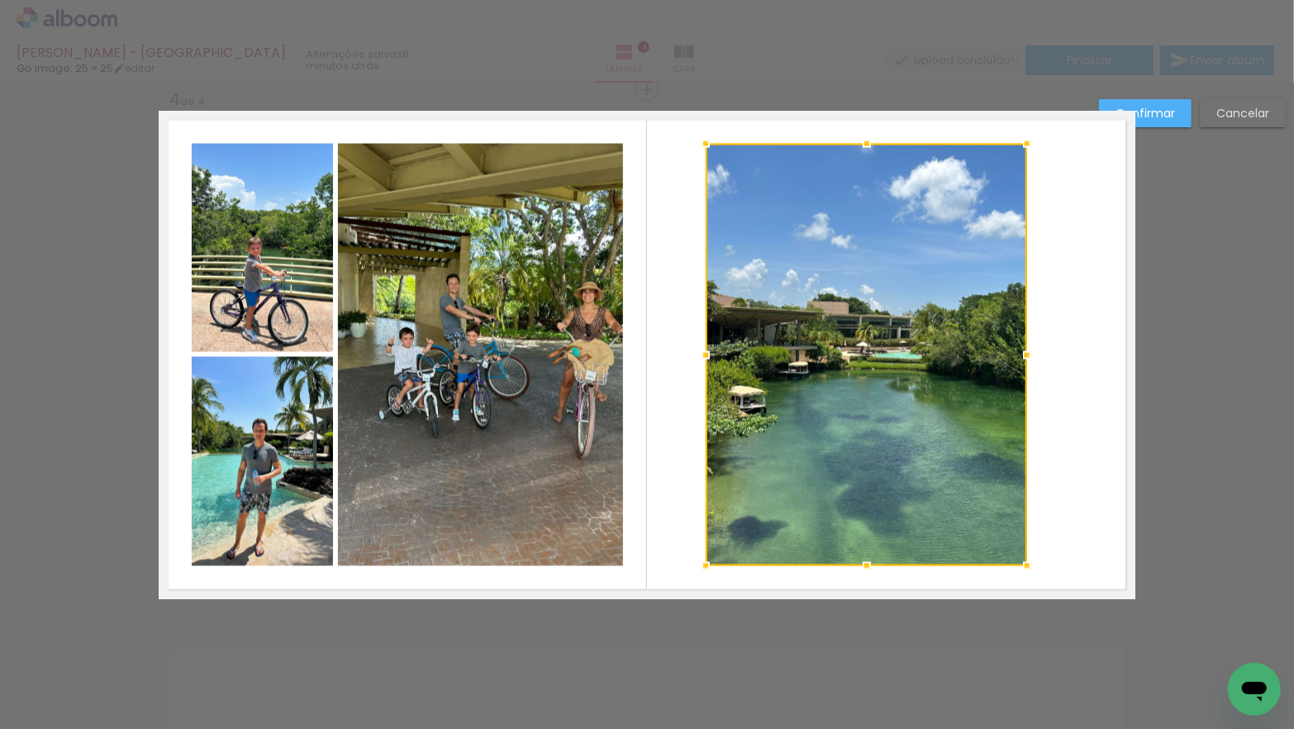
drag, startPoint x: 746, startPoint y: 355, endPoint x: 705, endPoint y: 356, distance: 40.5
click at [705, 356] on div at bounding box center [705, 355] width 33 height 33
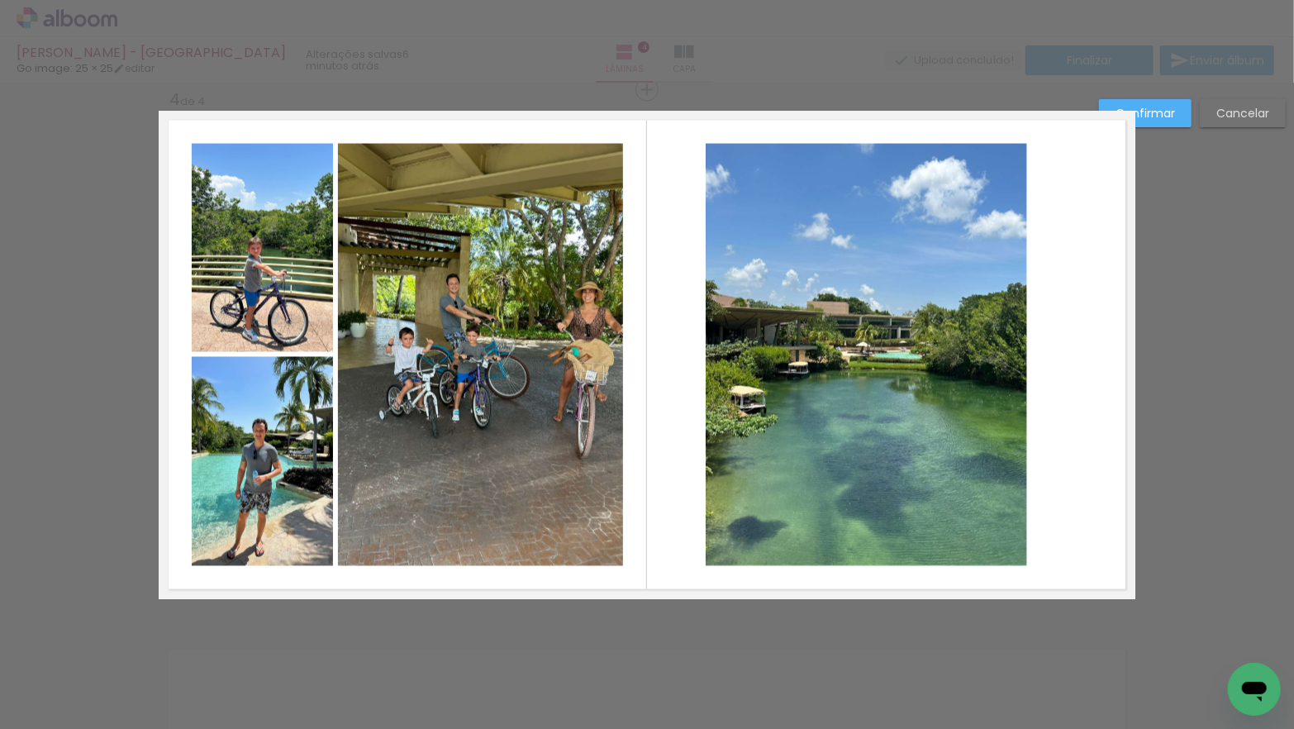
click at [970, 369] on quentale-photo at bounding box center [865, 355] width 321 height 422
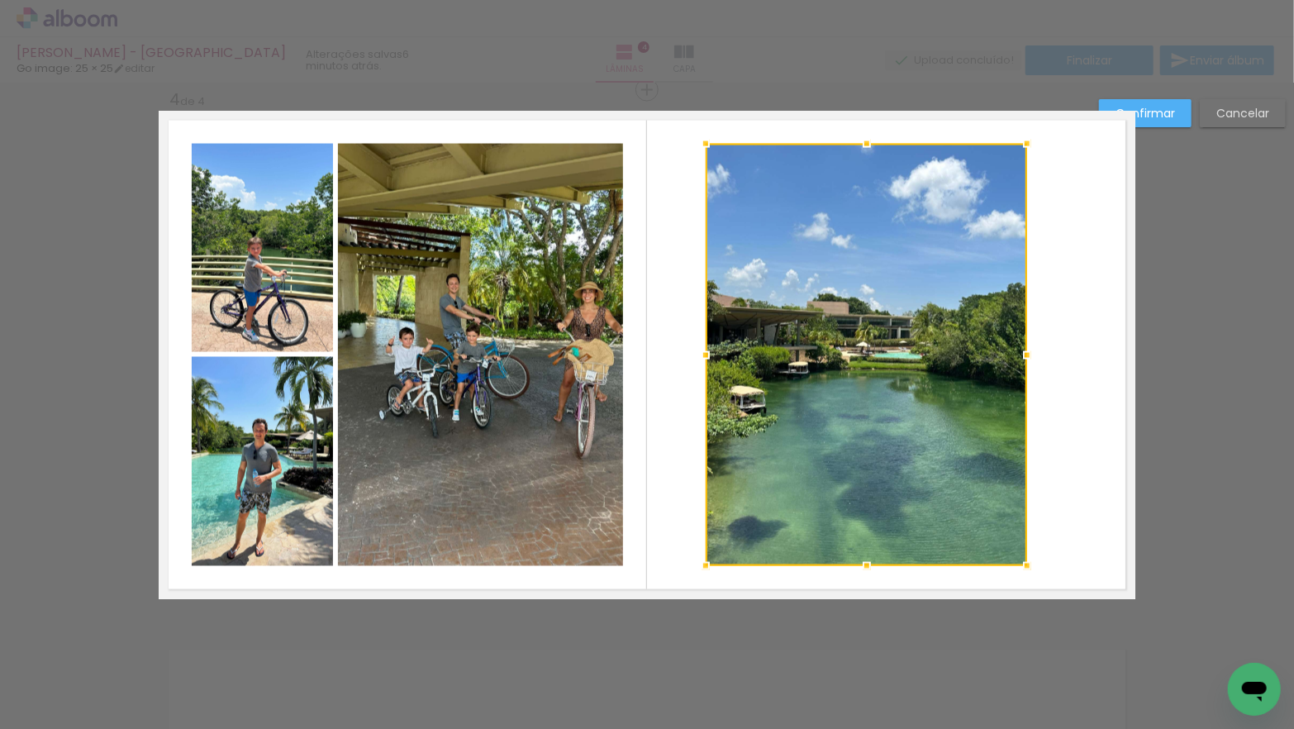
click at [896, 369] on div at bounding box center [865, 355] width 321 height 422
click at [867, 141] on div at bounding box center [866, 143] width 33 height 33
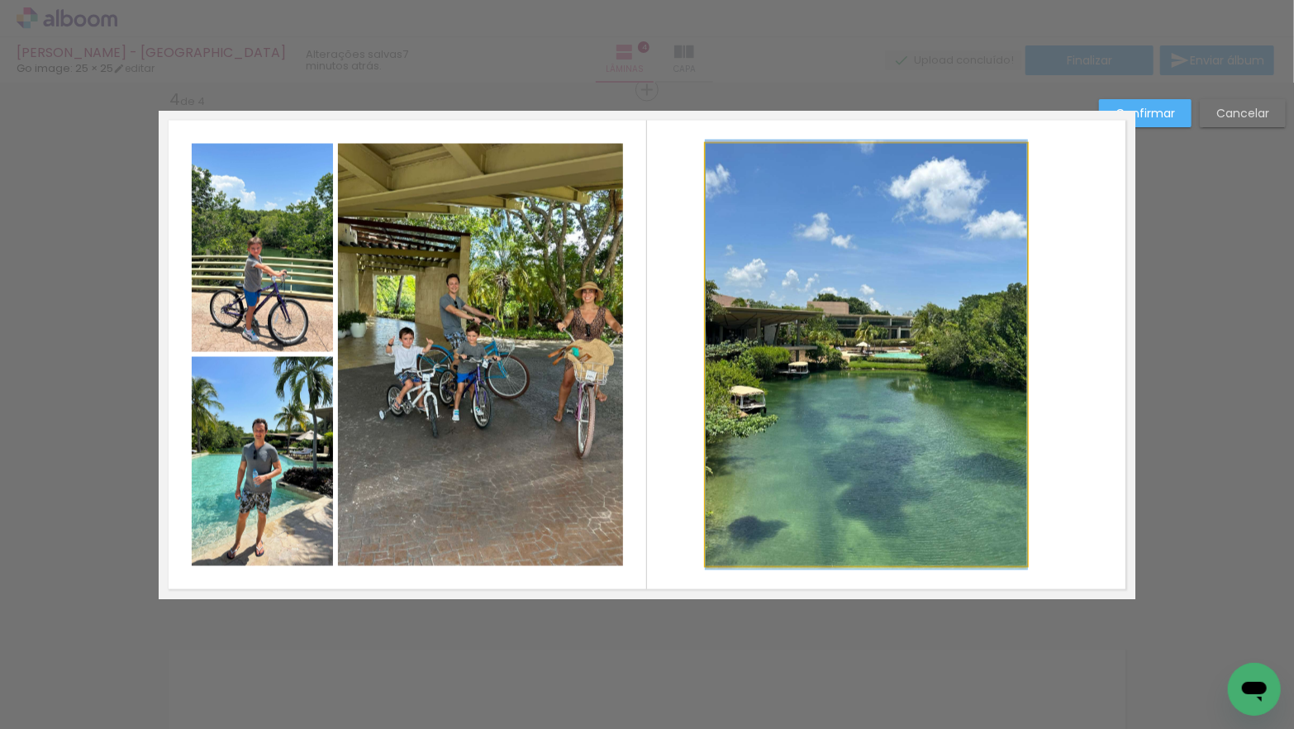
click at [867, 552] on quentale-photo at bounding box center [865, 355] width 321 height 422
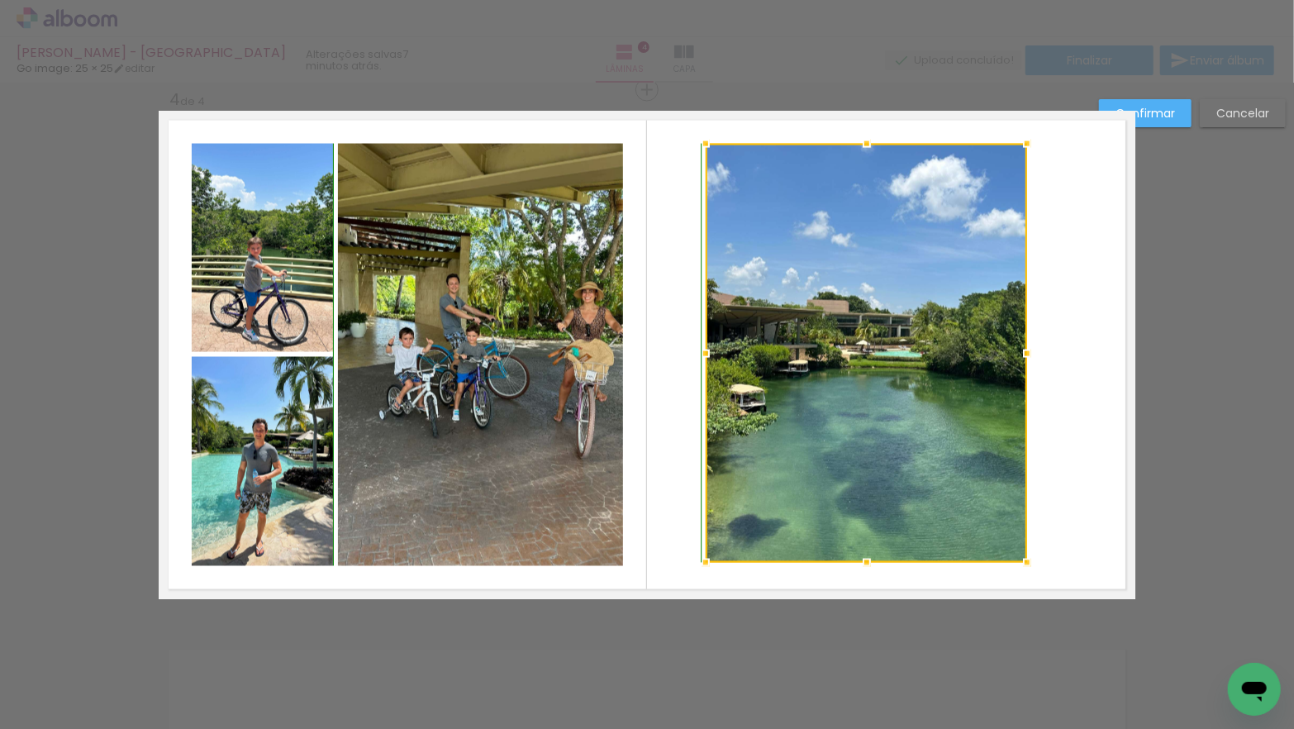
click at [865, 572] on div at bounding box center [866, 562] width 33 height 33
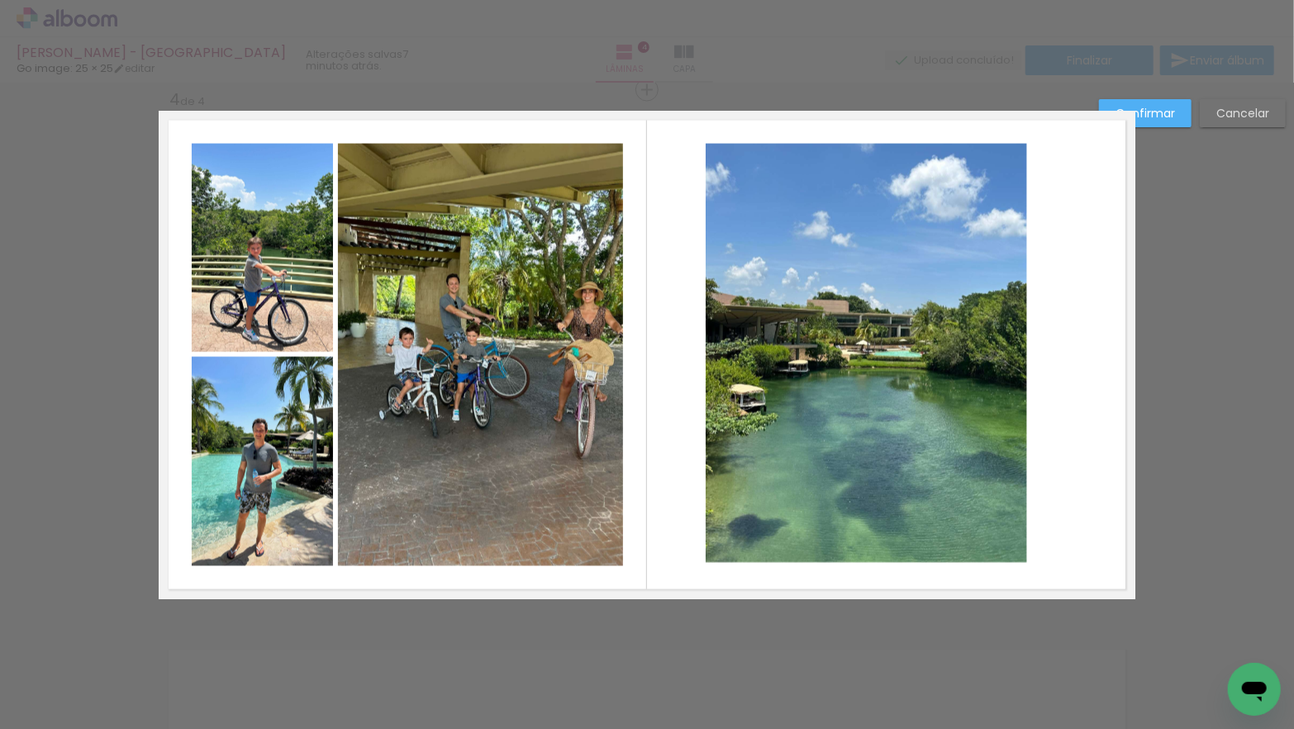
click at [873, 444] on quentale-photo at bounding box center [865, 353] width 321 height 419
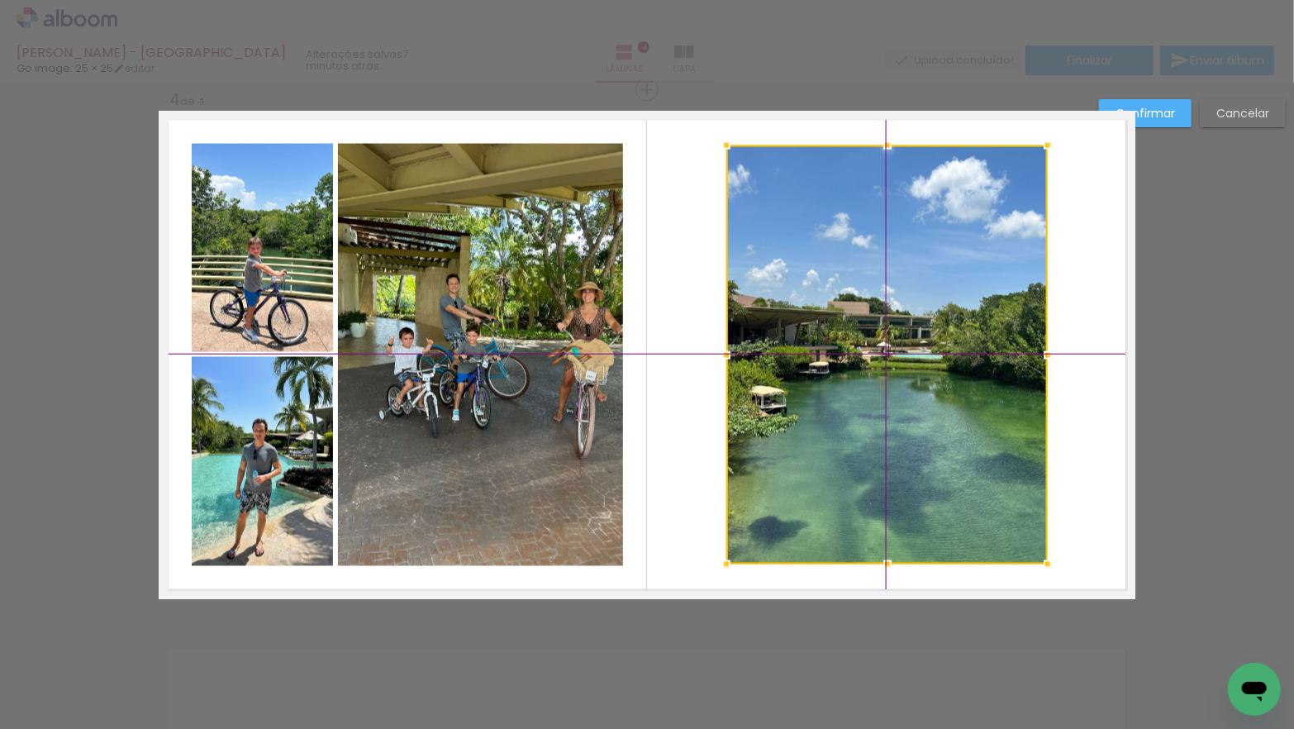
drag, startPoint x: 863, startPoint y: 391, endPoint x: 876, endPoint y: 391, distance: 13.2
click at [876, 391] on div at bounding box center [886, 354] width 321 height 419
click at [0, 0] on slot "Confirmar" at bounding box center [0, 0] width 0 height 0
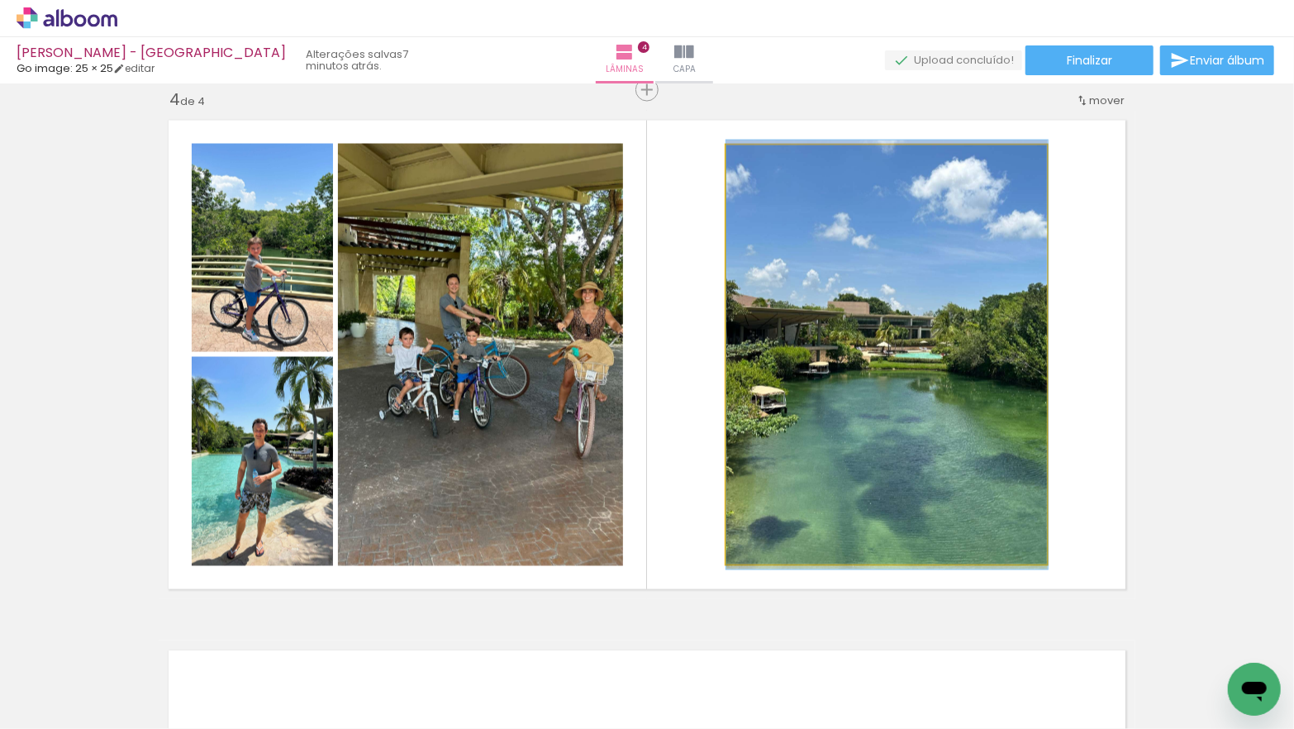
click at [944, 354] on quentale-photo at bounding box center [886, 354] width 321 height 419
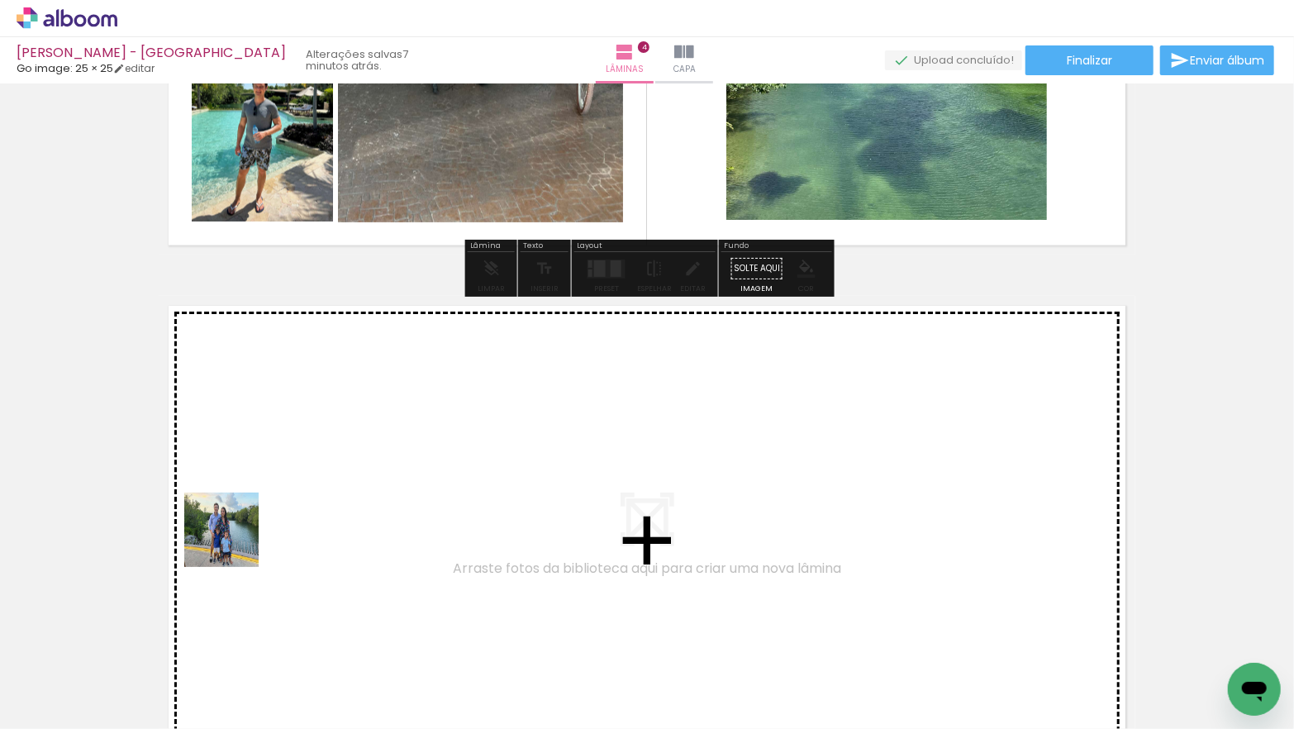
drag, startPoint x: 179, startPoint y: 681, endPoint x: 234, endPoint y: 542, distance: 149.1
click at [234, 542] on quentale-workspace at bounding box center [647, 364] width 1294 height 729
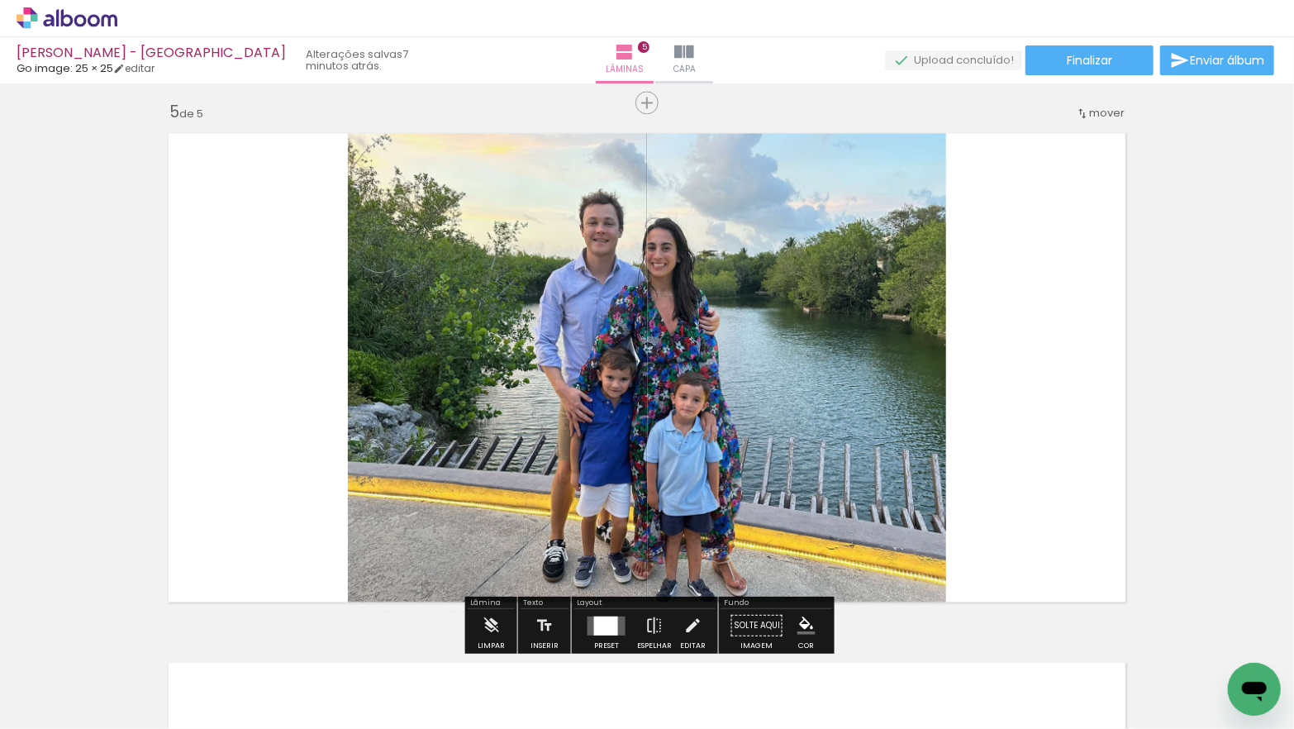
scroll to position [2139, 0]
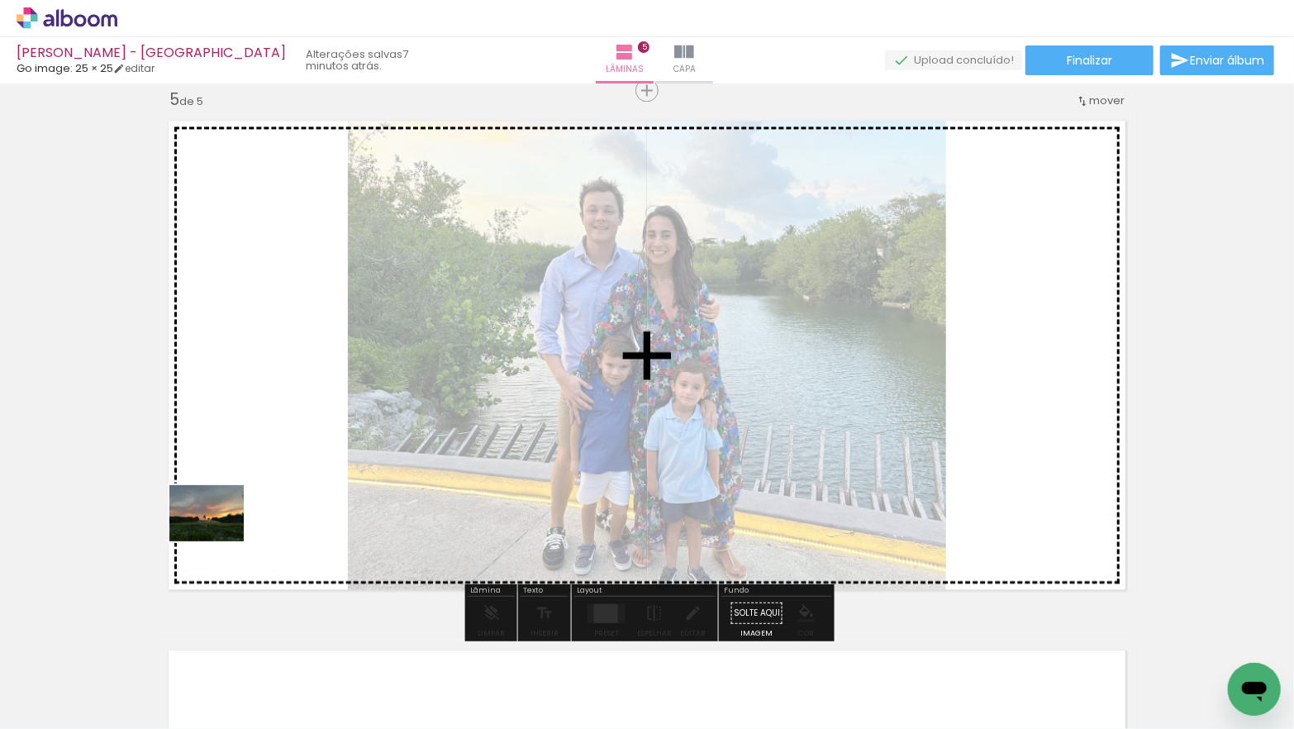
drag, startPoint x: 186, startPoint y: 667, endPoint x: 219, endPoint y: 534, distance: 137.0
click at [219, 534] on quentale-workspace at bounding box center [647, 364] width 1294 height 729
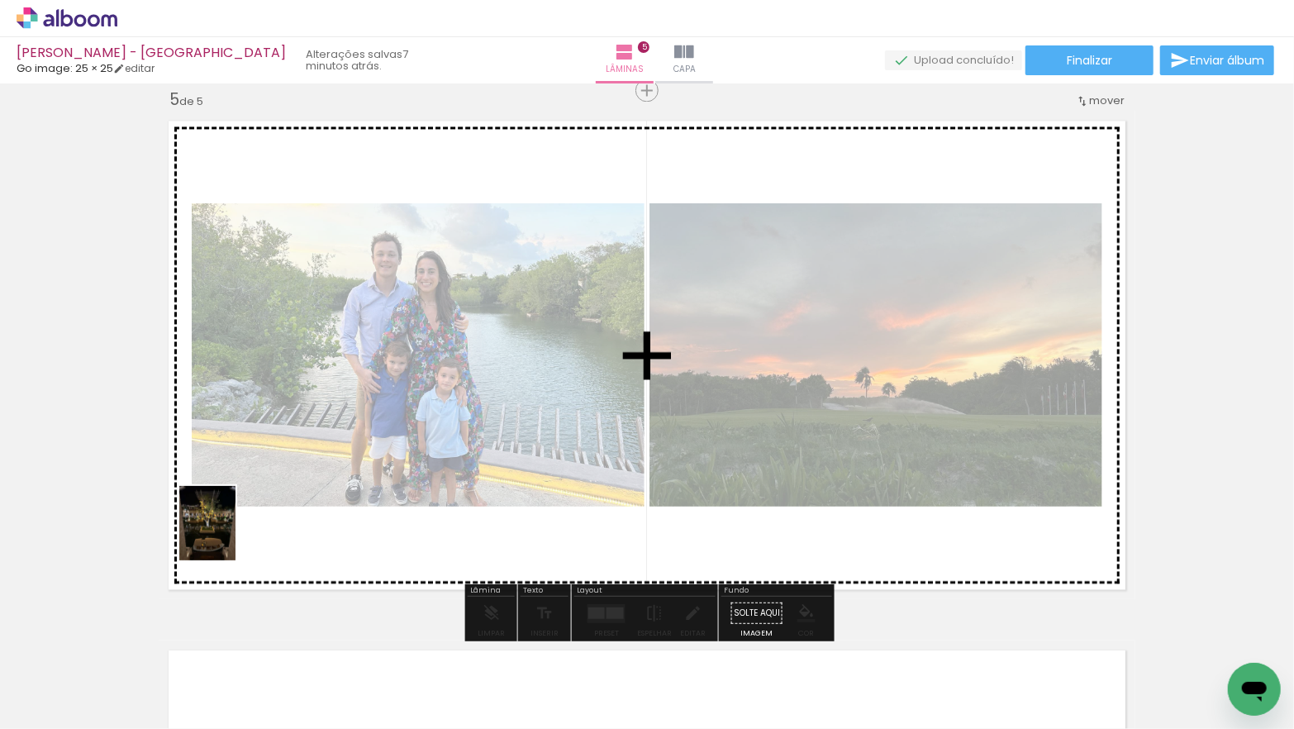
drag, startPoint x: 195, startPoint y: 648, endPoint x: 229, endPoint y: 535, distance: 118.1
click at [229, 535] on quentale-workspace at bounding box center [647, 364] width 1294 height 729
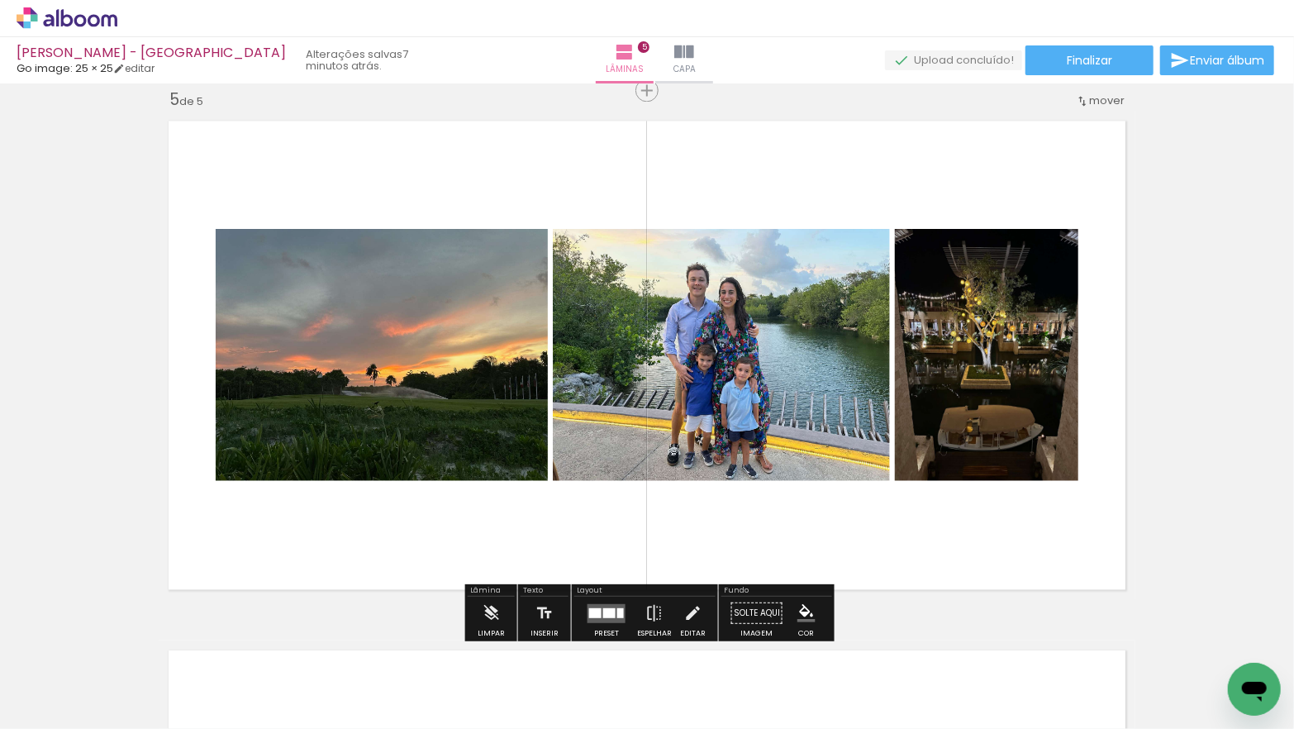
click at [593, 607] on div at bounding box center [595, 612] width 12 height 10
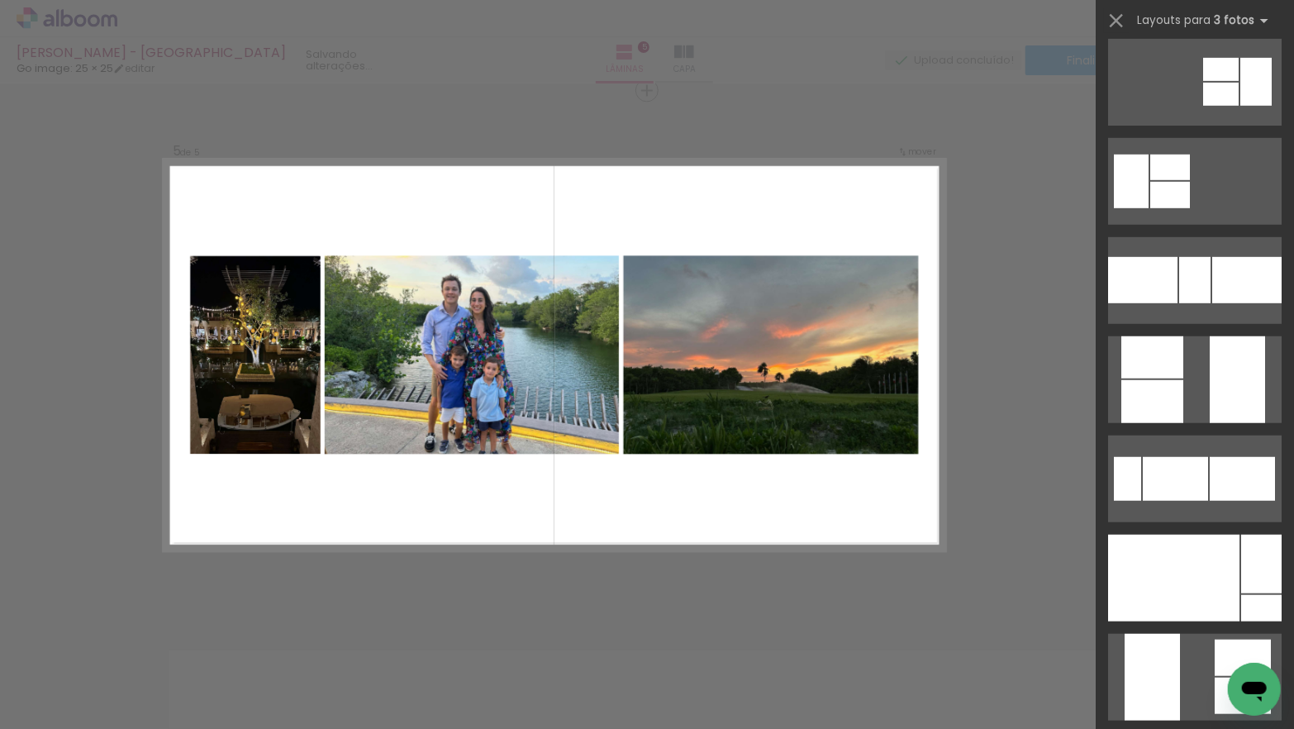
scroll to position [696, 0]
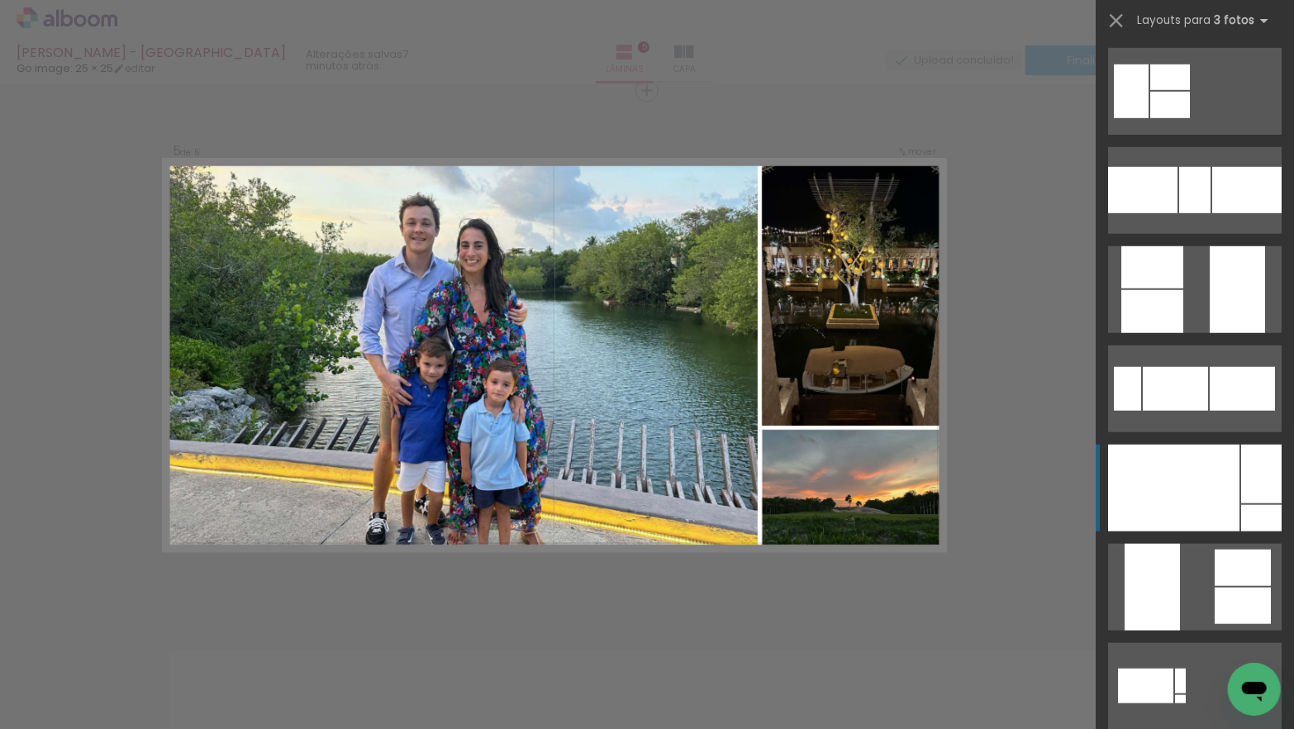
click at [1163, 476] on div at bounding box center [1173, 487] width 131 height 87
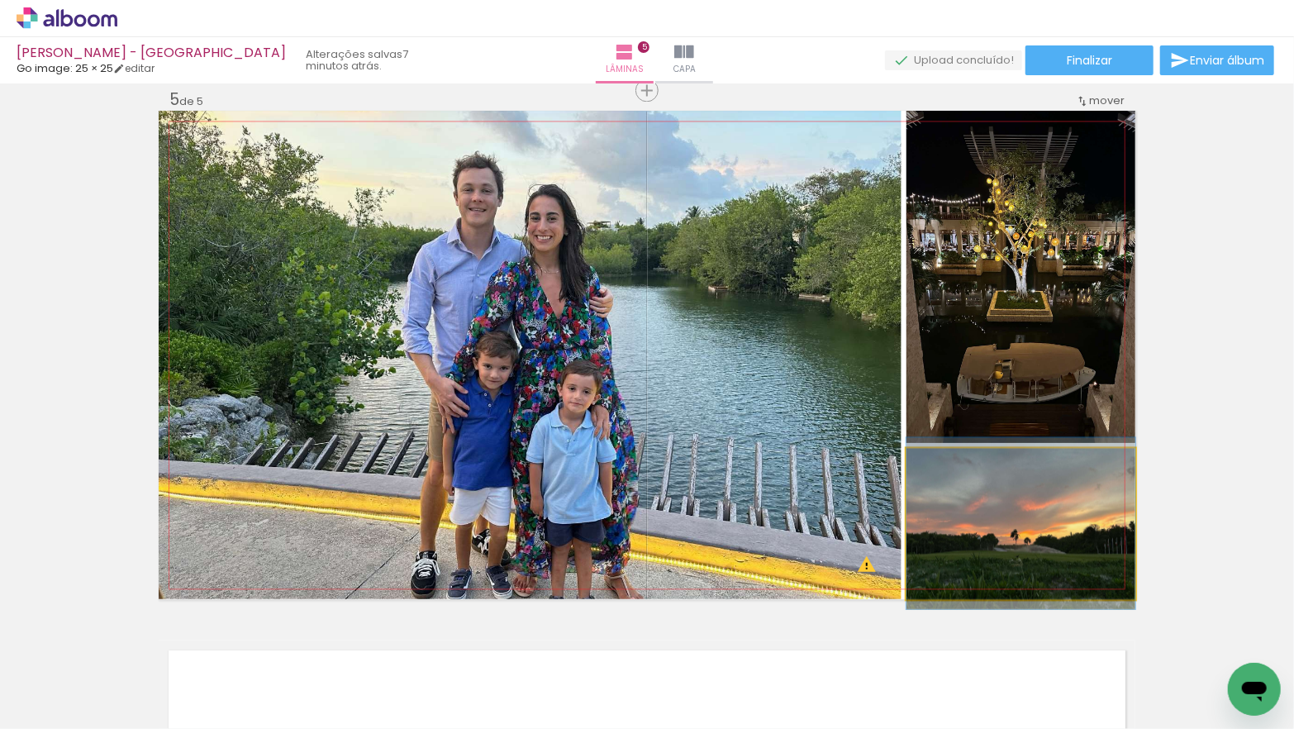
click at [964, 506] on quentale-photo at bounding box center [1020, 523] width 229 height 151
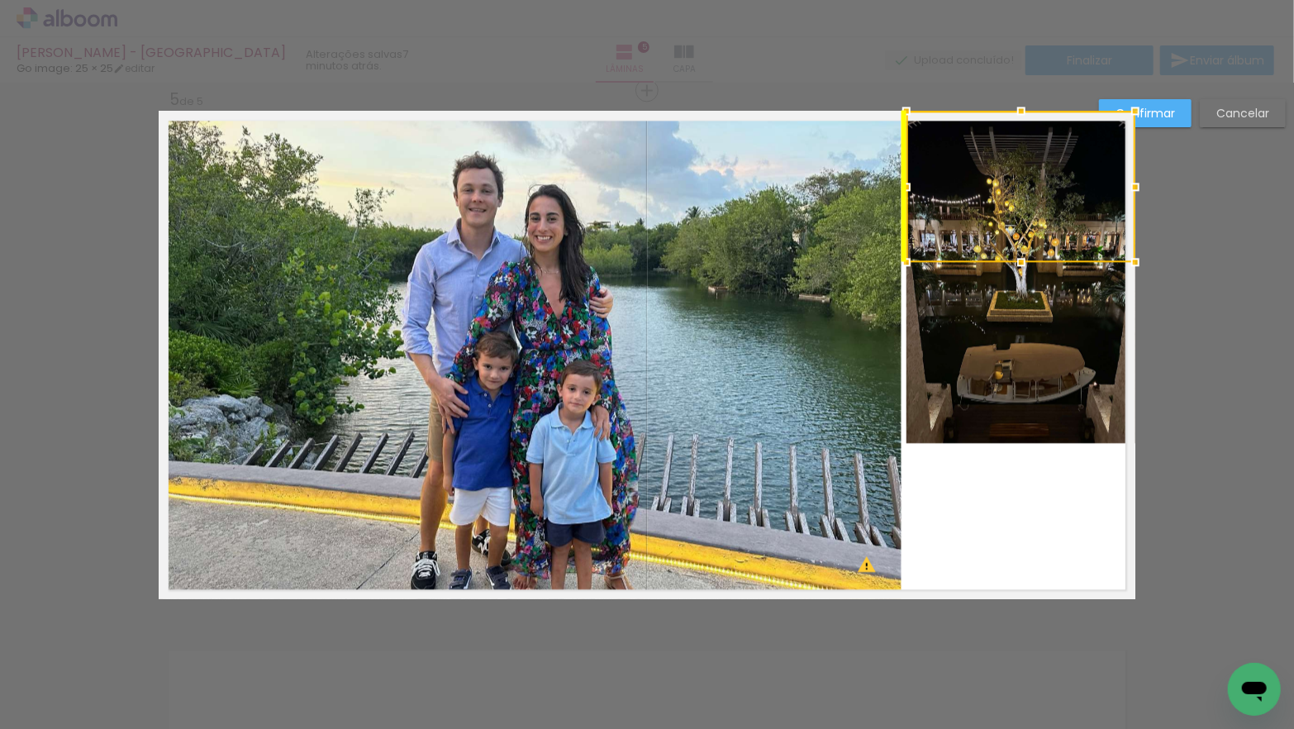
drag, startPoint x: 970, startPoint y: 524, endPoint x: 981, endPoint y: 226, distance: 297.6
click at [980, 191] on div at bounding box center [1020, 186] width 229 height 151
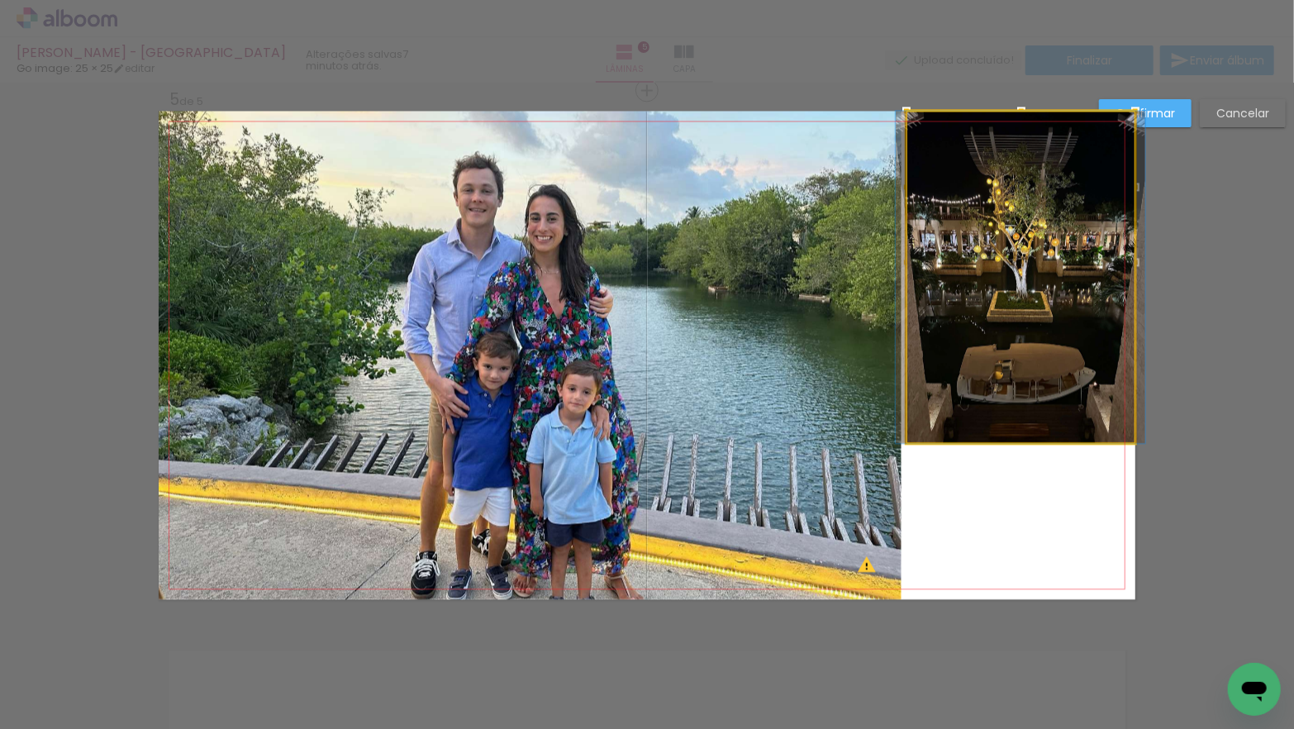
click at [983, 395] on quentale-photo at bounding box center [1020, 277] width 229 height 332
click at [983, 262] on div at bounding box center [1020, 186] width 229 height 151
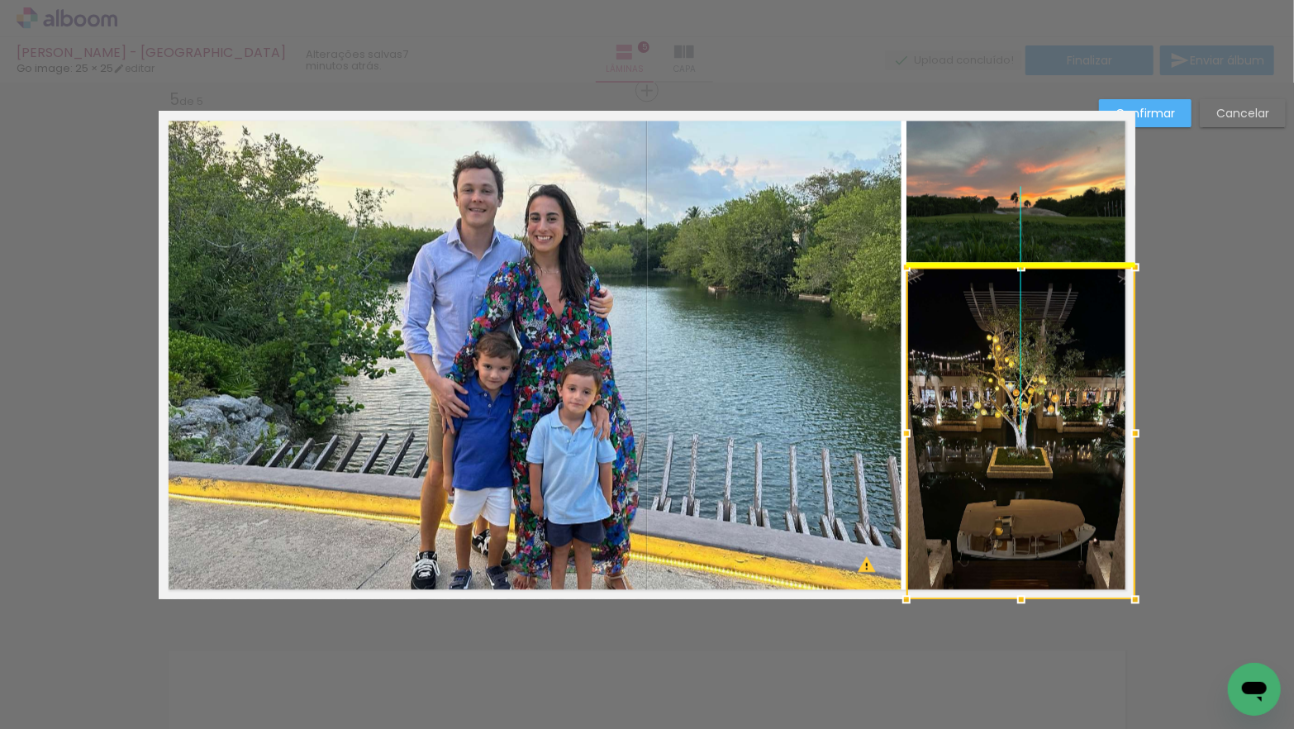
drag, startPoint x: 985, startPoint y: 382, endPoint x: 983, endPoint y: 534, distance: 152.0
click at [983, 534] on div at bounding box center [1020, 433] width 229 height 332
click at [0, 0] on slot "Confirmar" at bounding box center [0, 0] width 0 height 0
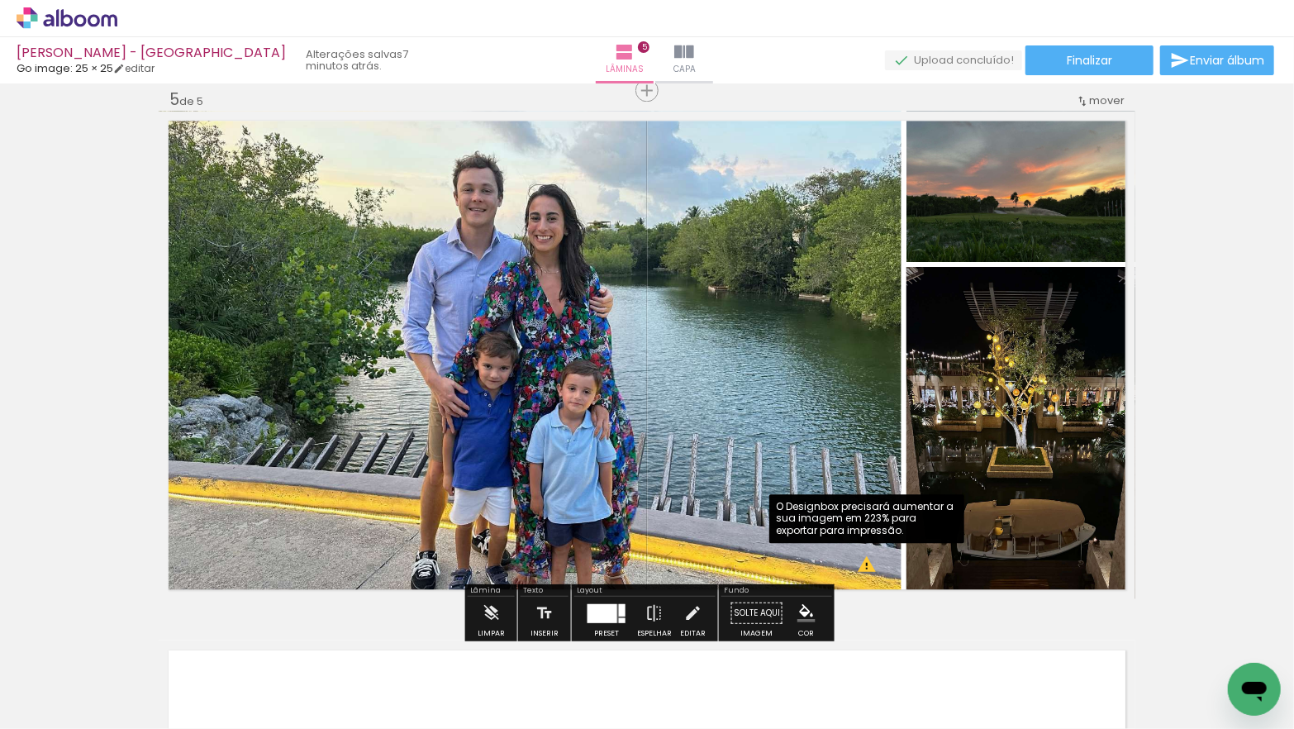
click at [601, 605] on div at bounding box center [602, 612] width 30 height 19
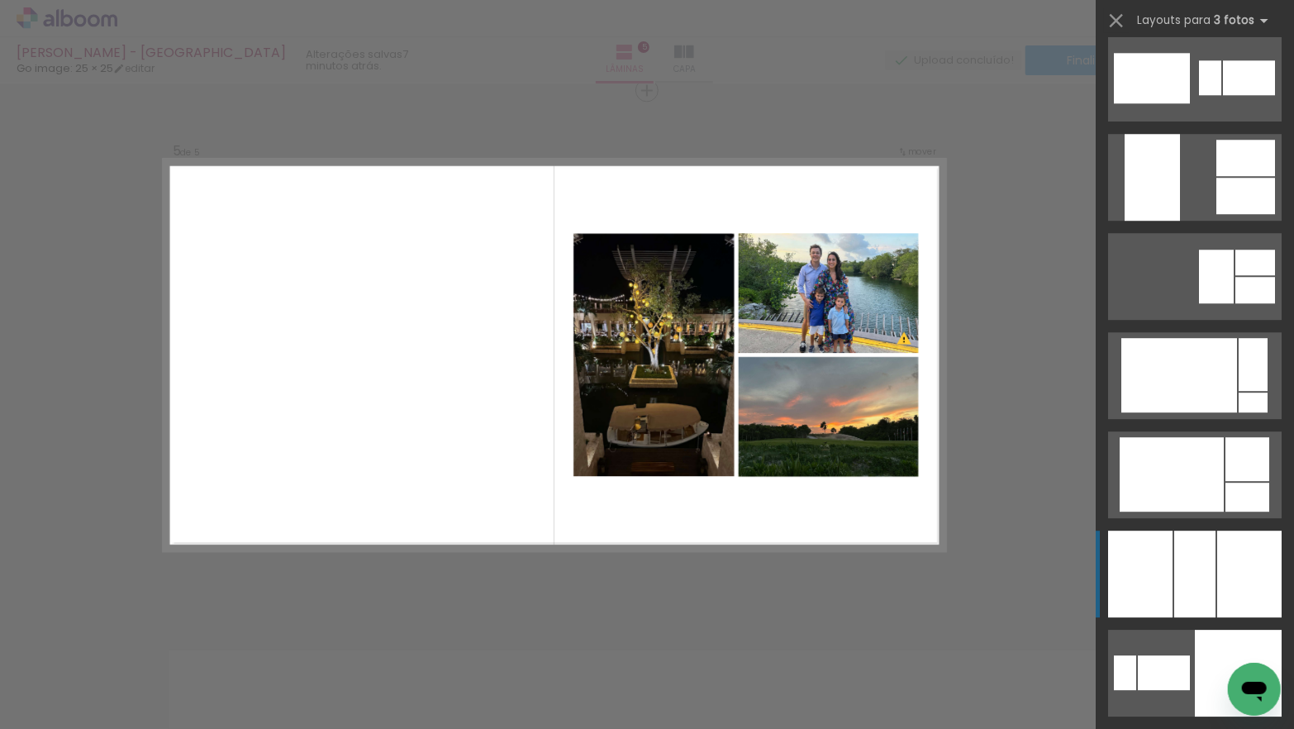
scroll to position [2599, 0]
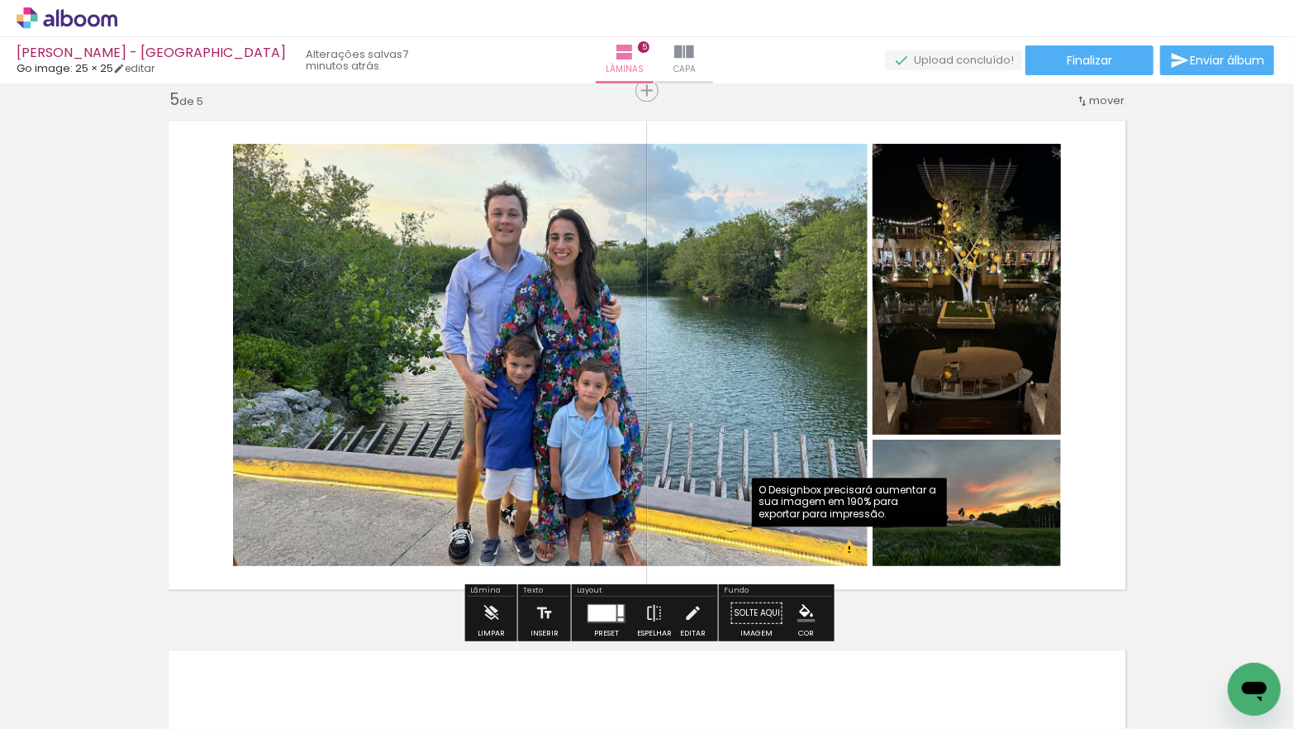
click at [976, 534] on quentale-photo at bounding box center [966, 502] width 188 height 126
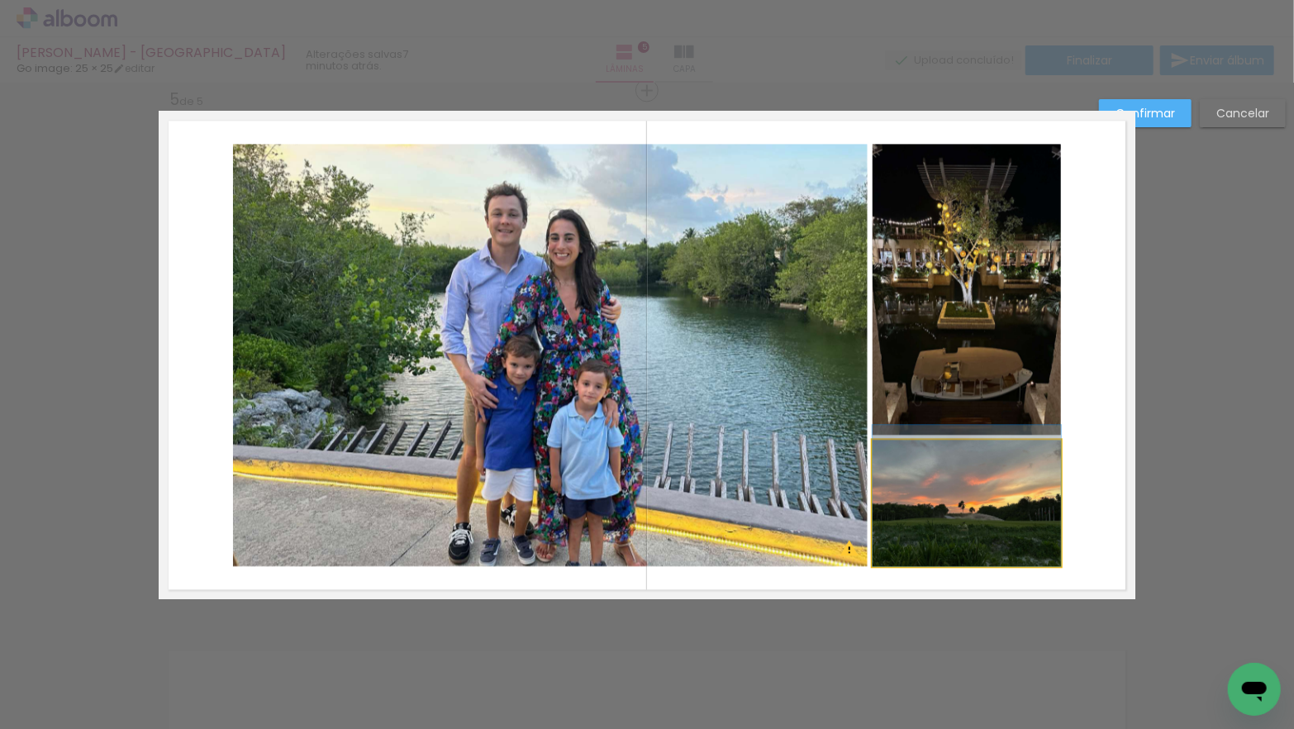
drag, startPoint x: 975, startPoint y: 519, endPoint x: 971, endPoint y: 473, distance: 46.4
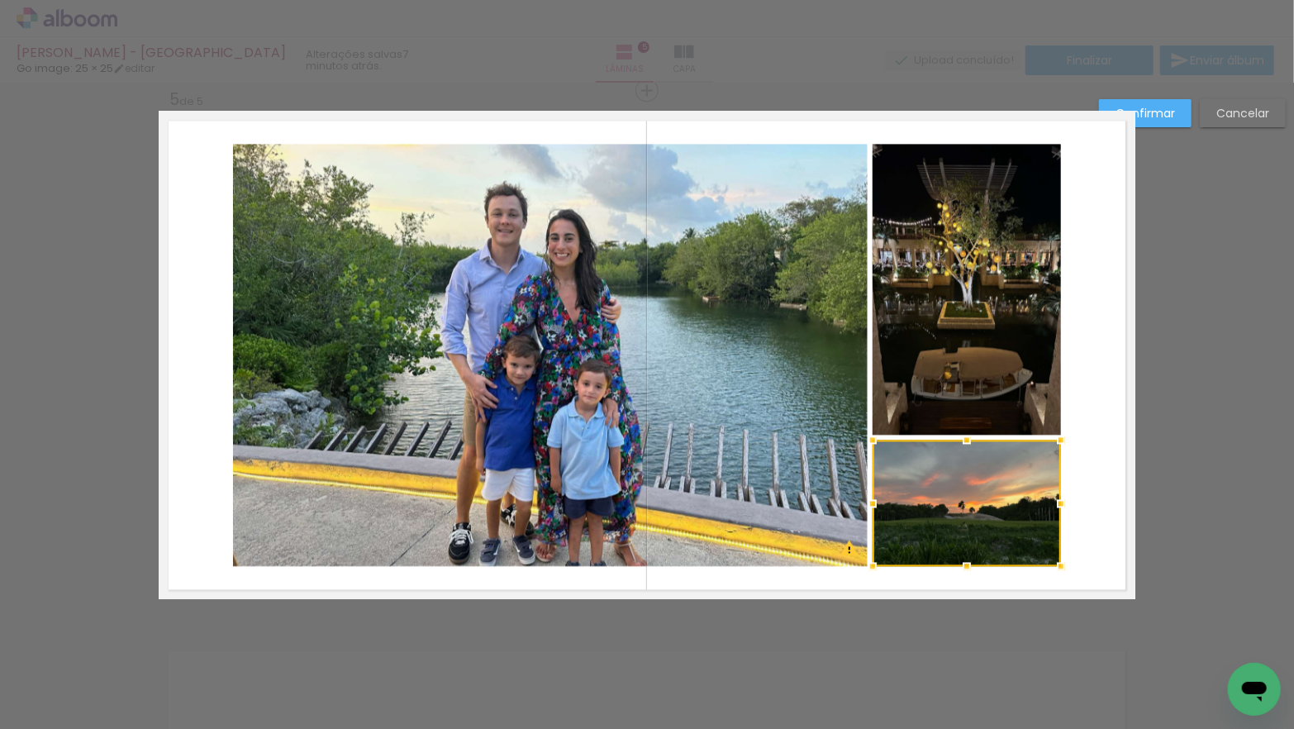
click at [952, 469] on div at bounding box center [966, 502] width 188 height 126
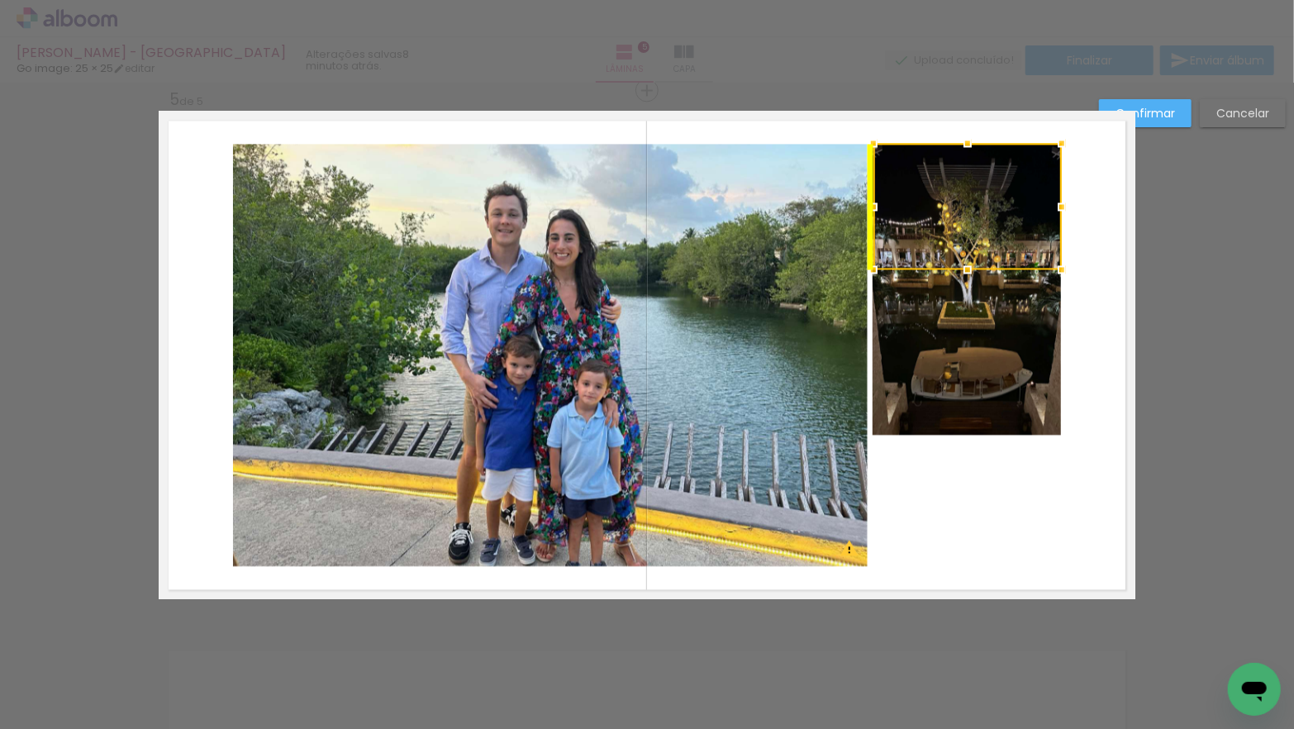
drag, startPoint x: 962, startPoint y: 411, endPoint x: 962, endPoint y: 205, distance: 206.5
click at [962, 176] on div at bounding box center [967, 206] width 188 height 126
click at [965, 347] on quentale-photo at bounding box center [966, 289] width 188 height 291
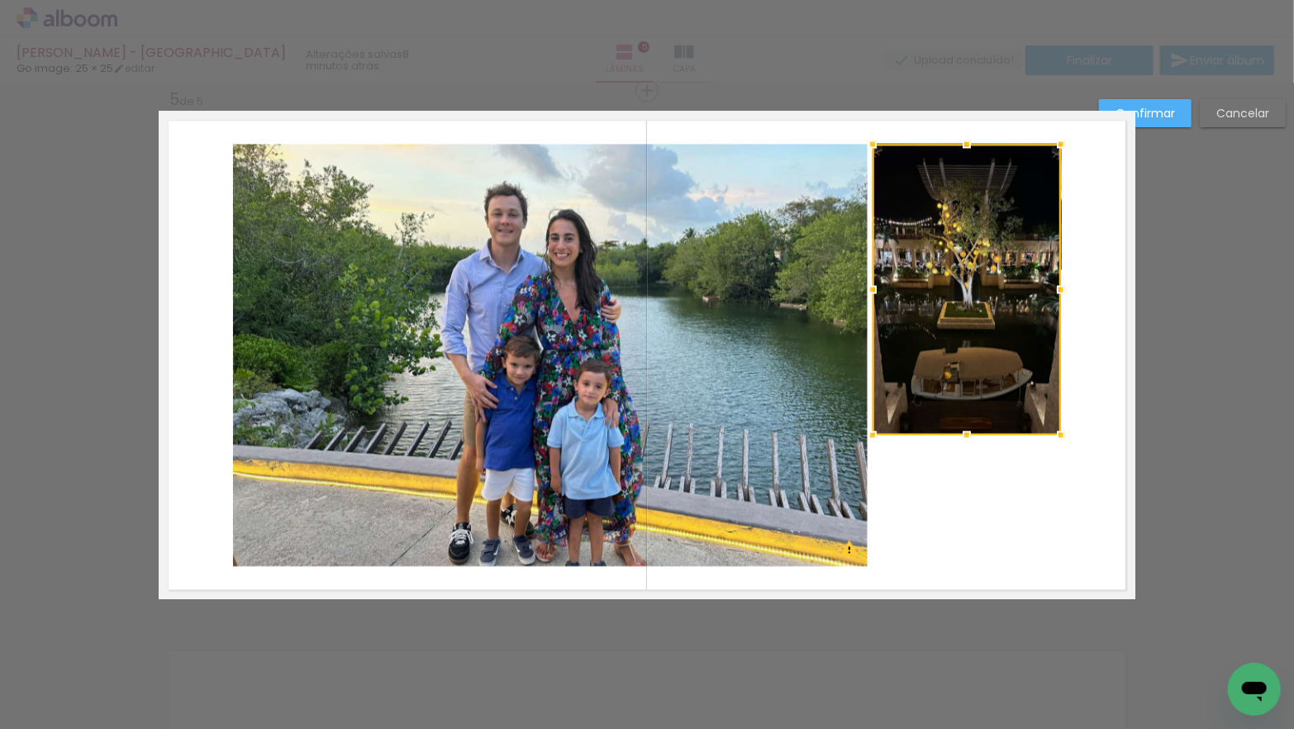
click at [965, 347] on div at bounding box center [966, 289] width 188 height 291
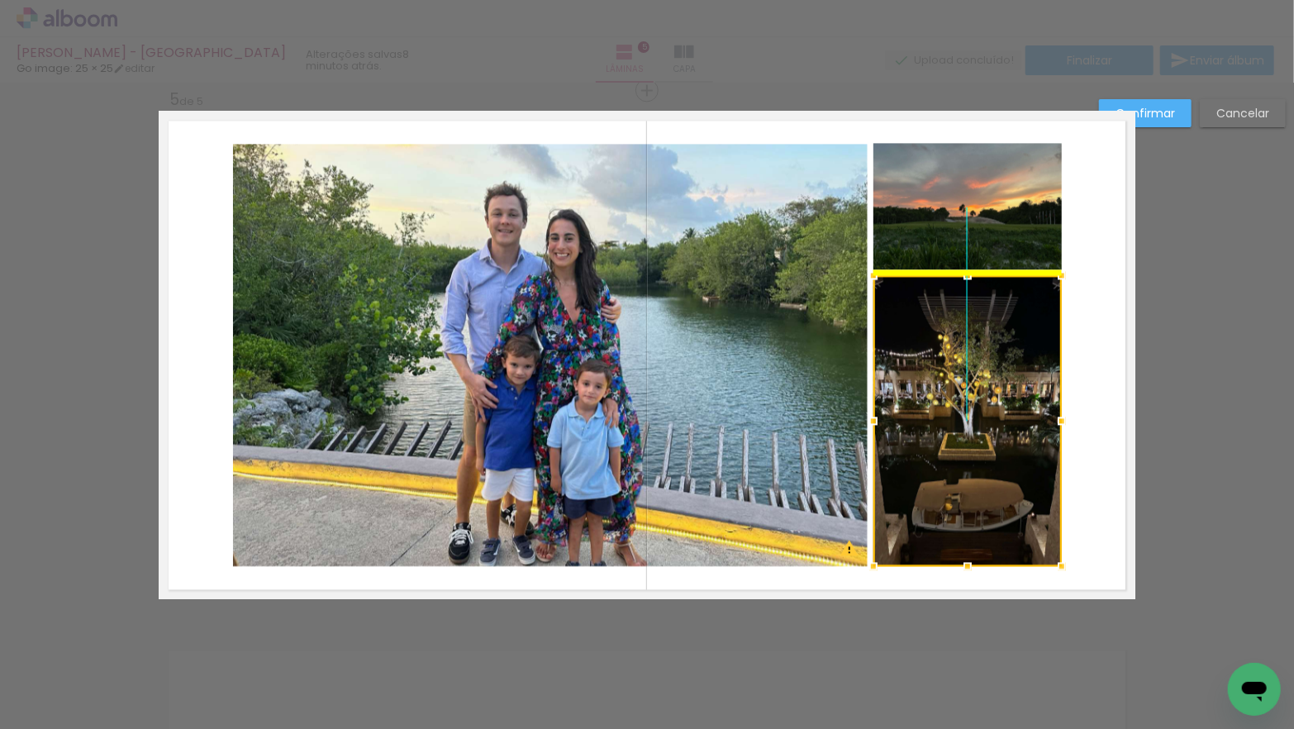
drag, startPoint x: 964, startPoint y: 363, endPoint x: 962, endPoint y: 491, distance: 127.2
click at [962, 491] on div at bounding box center [967, 420] width 188 height 291
click at [0, 0] on slot "Confirmar" at bounding box center [0, 0] width 0 height 0
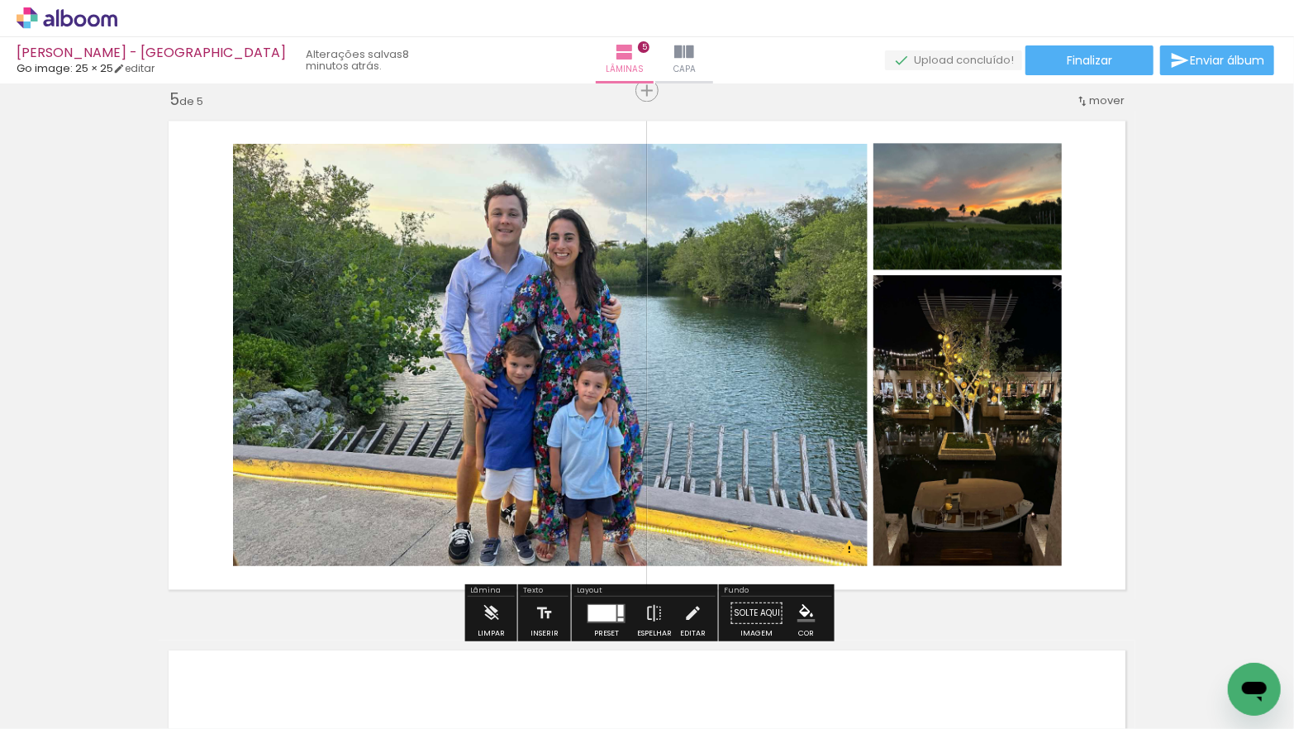
scroll to position [2217, 0]
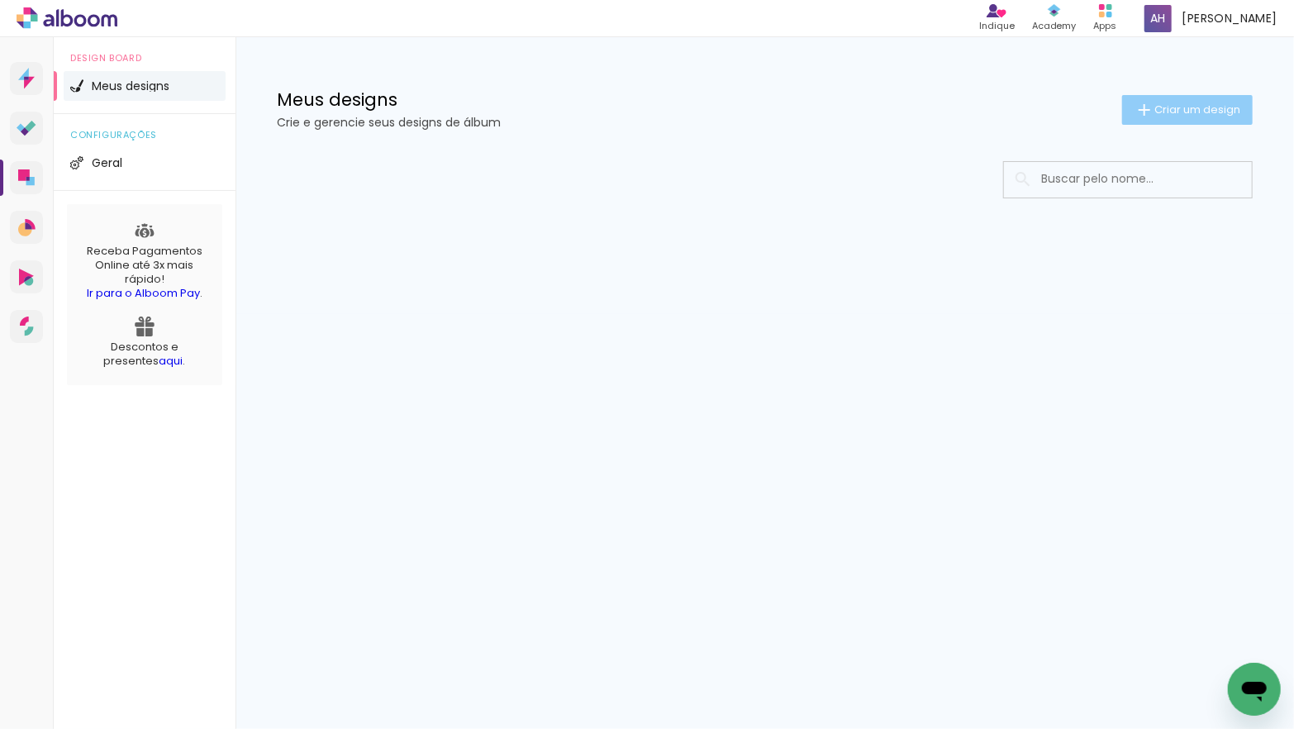
click at [1158, 109] on span "Criar um design" at bounding box center [1197, 109] width 86 height 11
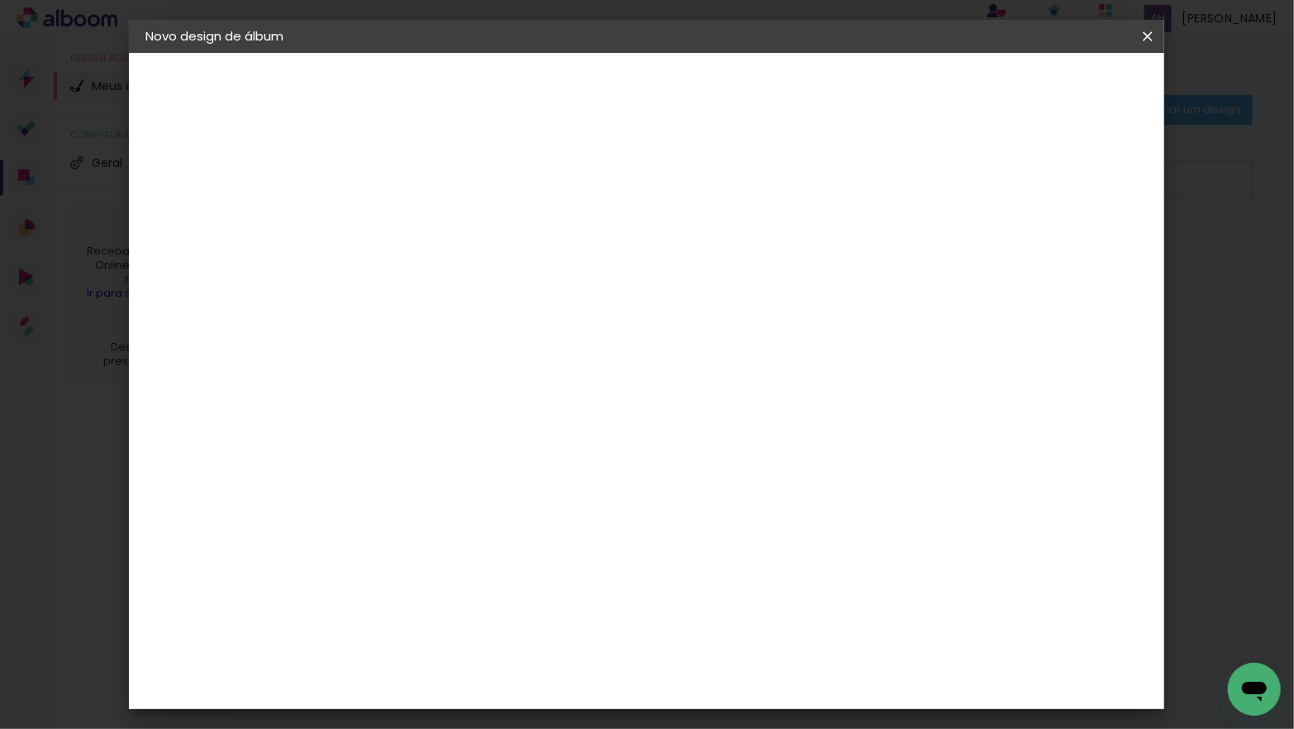
click at [416, 226] on input at bounding box center [416, 222] width 0 height 26
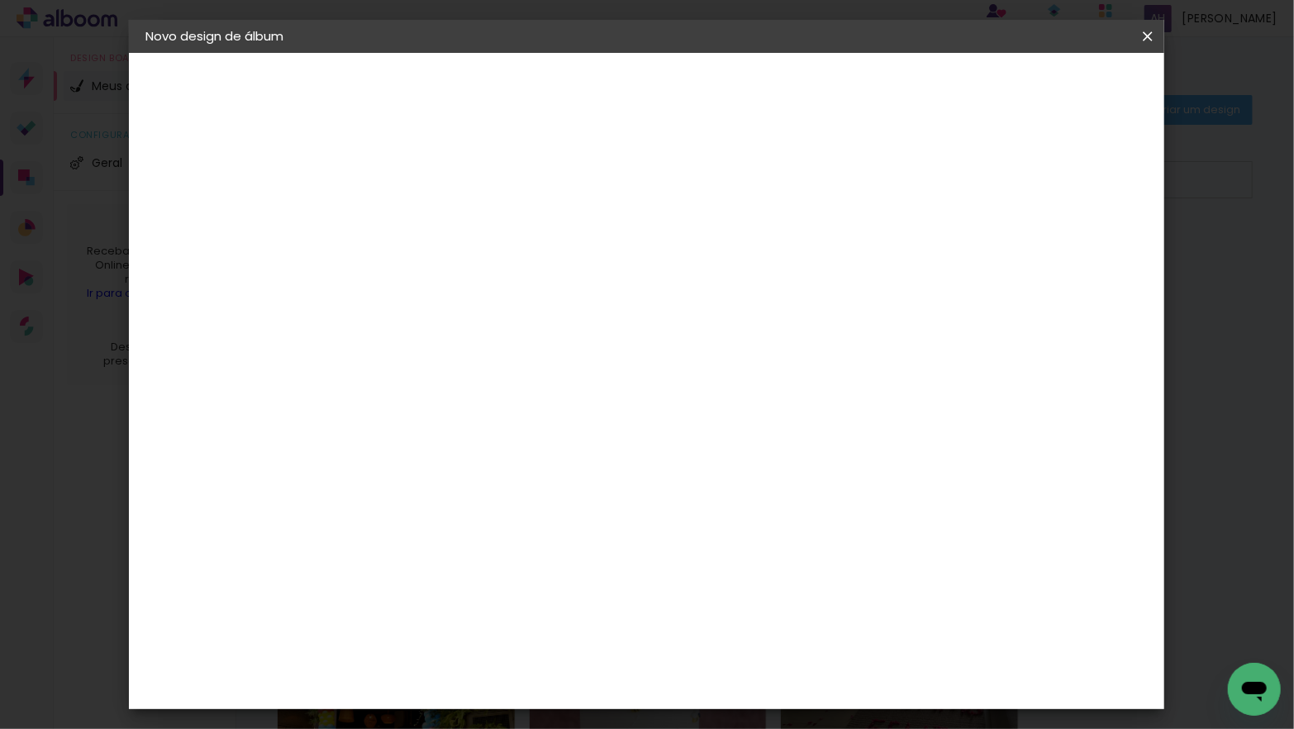
scroll to position [0, 61]
type input "[PERSON_NAME] - LOS CABOS ORLANDO"
type paper-input "[PERSON_NAME] - LOS CABOS ORLANDO"
drag, startPoint x: 1074, startPoint y: 91, endPoint x: 1058, endPoint y: 100, distance: 18.1
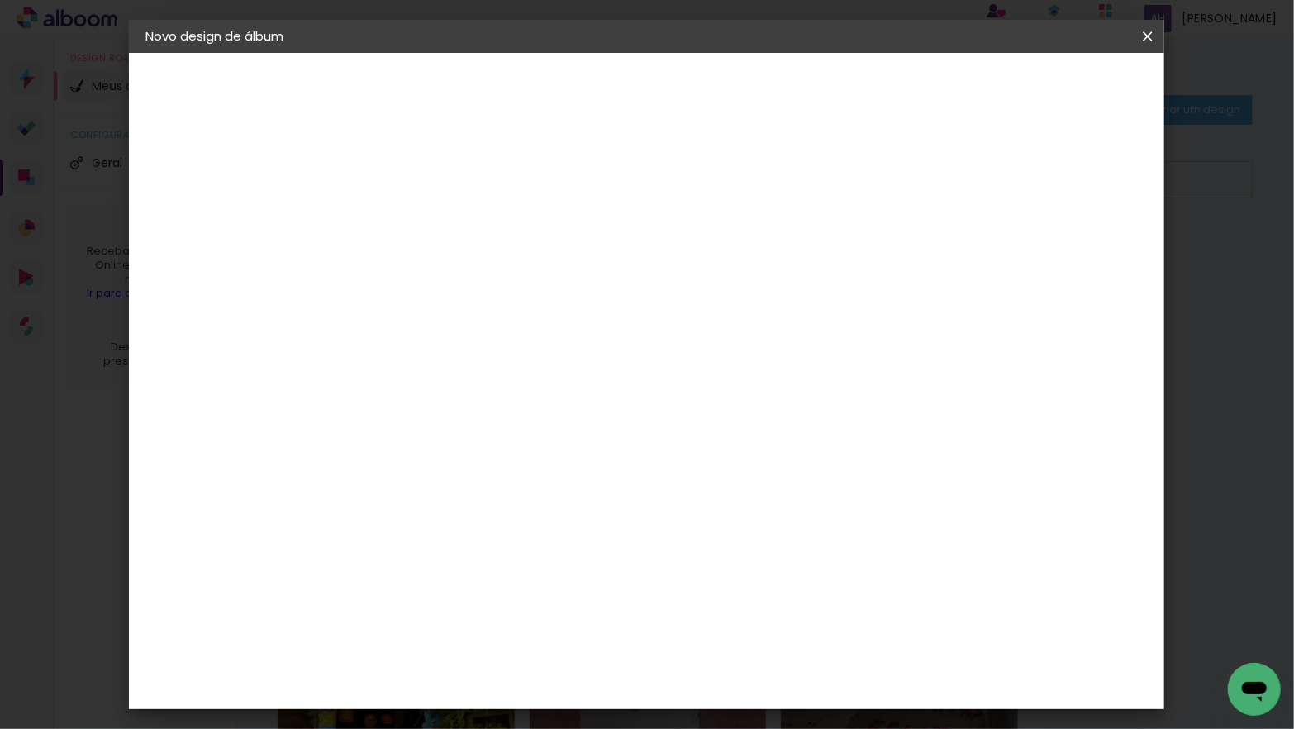
click at [0, 0] on slot "Avançar" at bounding box center [0, 0] width 0 height 0
click at [725, 84] on paper-button "Avançar" at bounding box center [684, 88] width 81 height 28
click at [480, 275] on input "text" at bounding box center [448, 288] width 64 height 26
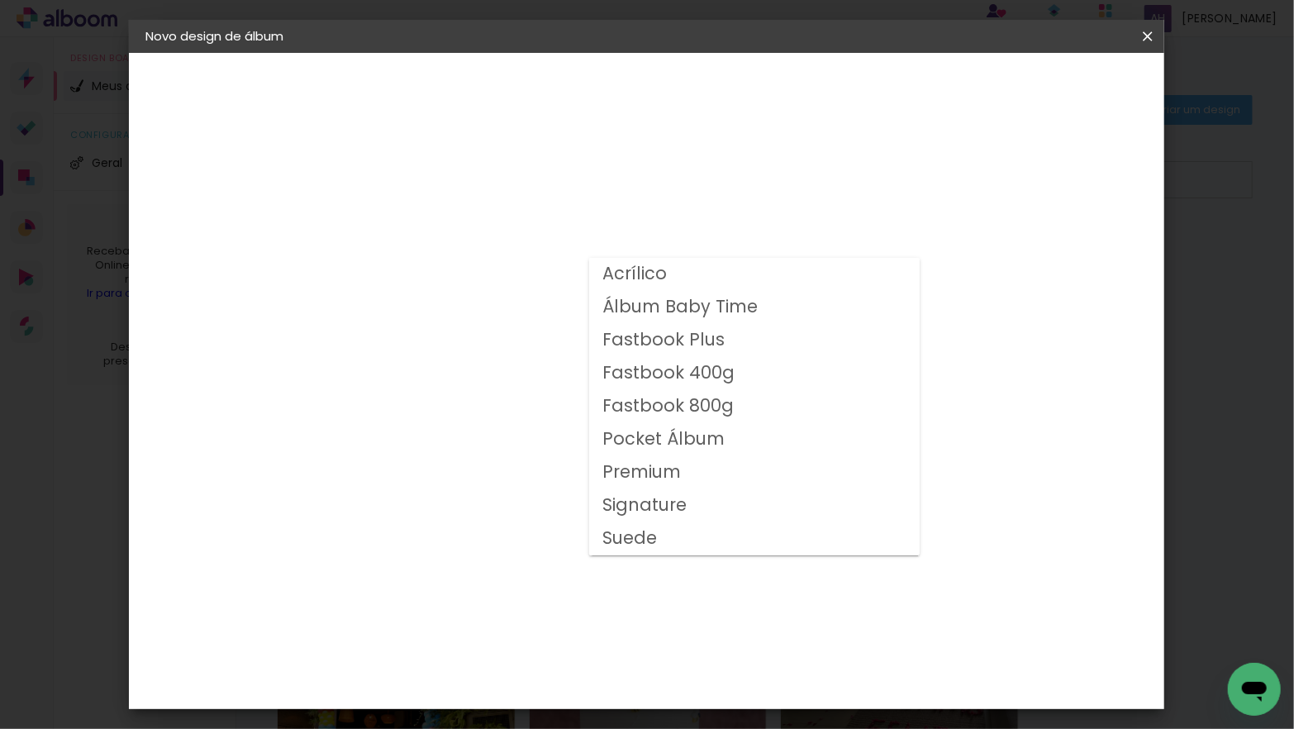
click at [0, 0] on slot "Fastbook 400g" at bounding box center [0, 0] width 0 height 0
type input "Fastbook 400g"
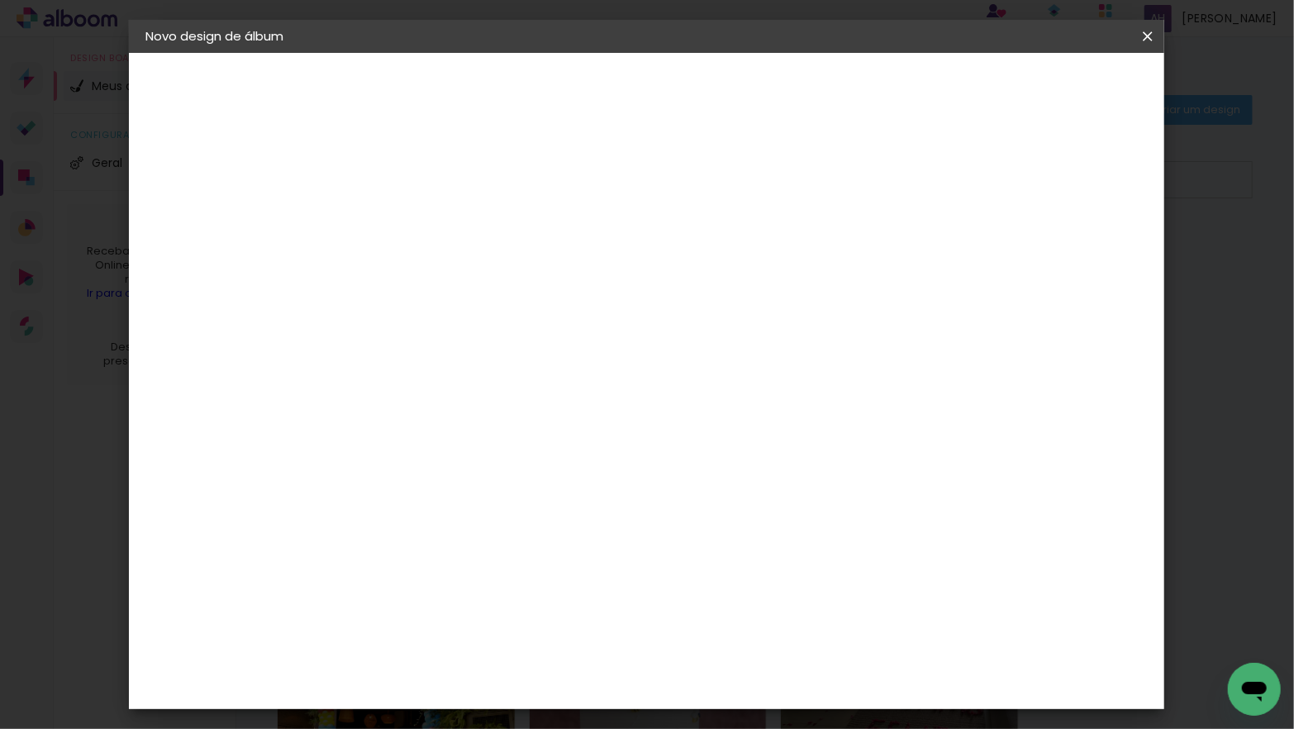
scroll to position [358, 0]
click at [527, 458] on span "25 × 25" at bounding box center [488, 480] width 77 height 44
click at [0, 0] on slot "Avançar" at bounding box center [0, 0] width 0 height 0
type input "3"
type paper-input "3"
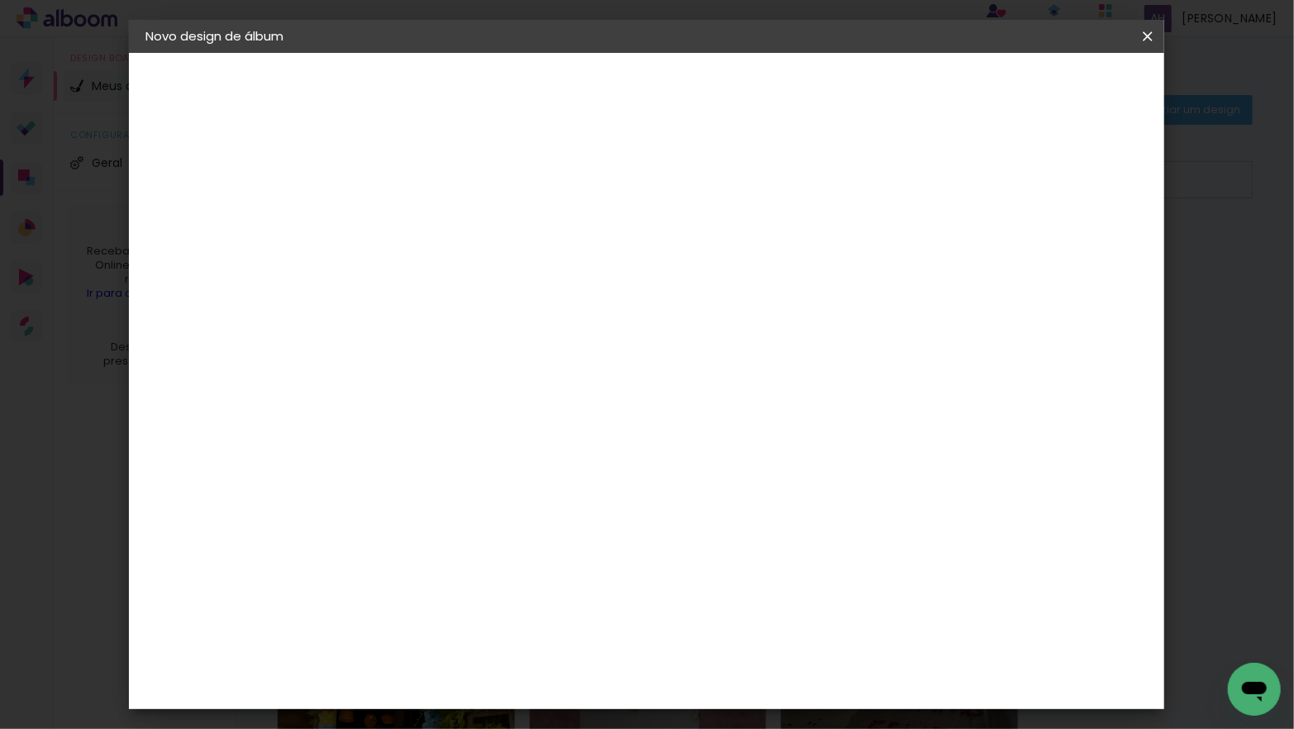
click at [425, 172] on input "3" at bounding box center [402, 178] width 57 height 21
click at [1057, 93] on span "Iniciar design" at bounding box center [1018, 88] width 75 height 12
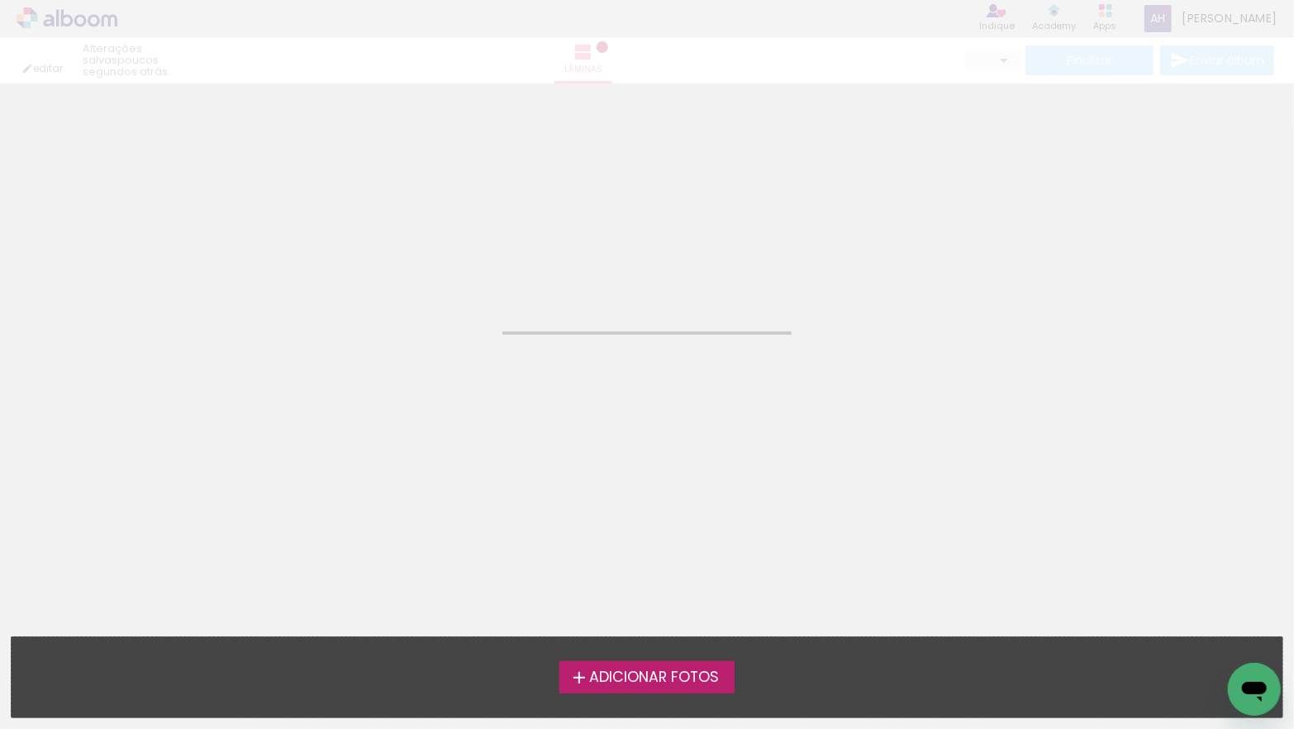
click at [665, 685] on span "Adicionar Fotos" at bounding box center [654, 677] width 130 height 15
click at [0, 0] on input "file" at bounding box center [0, 0] width 0 height 0
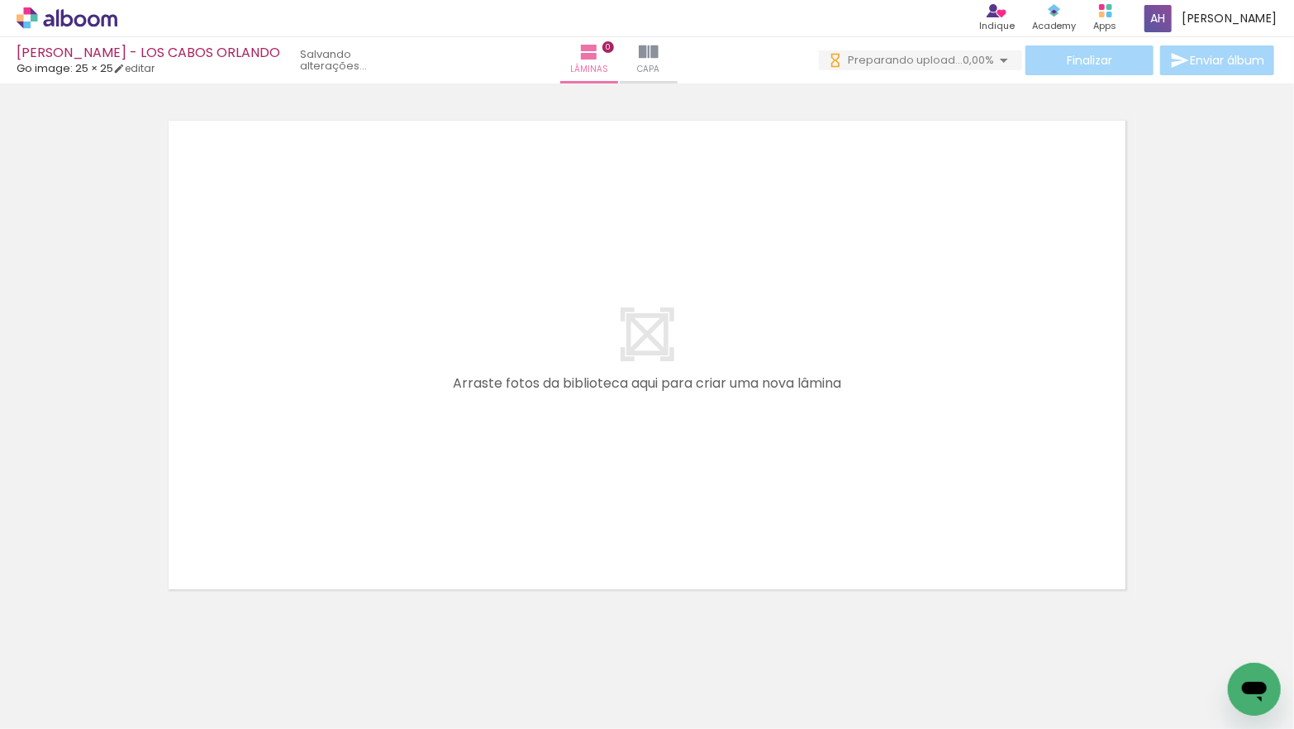
click at [84, 681] on iron-icon at bounding box center [84, 678] width 13 height 13
click at [83, 674] on paper-item "Não utilizadas" at bounding box center [53, 673] width 85 height 14
type input "Não utilizadas"
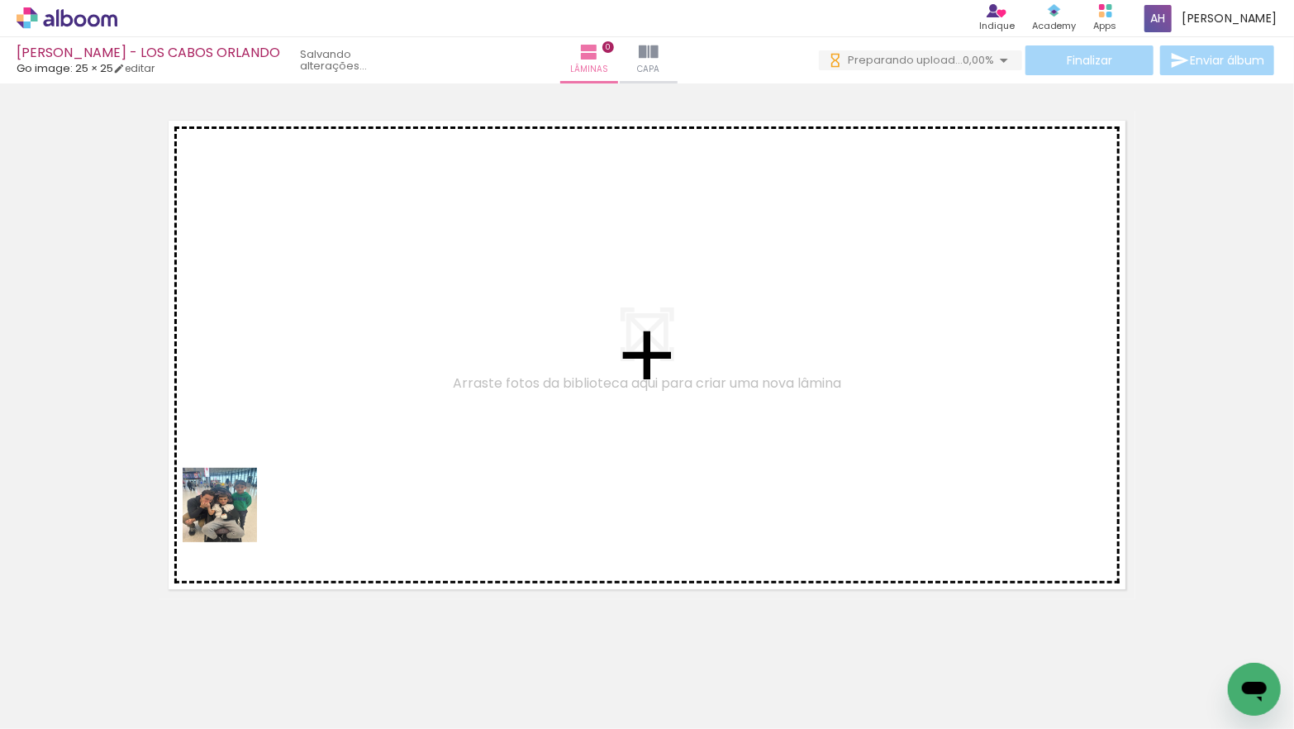
drag, startPoint x: 196, startPoint y: 617, endPoint x: 232, endPoint y: 516, distance: 107.1
click at [232, 516] on quentale-workspace at bounding box center [647, 364] width 1294 height 729
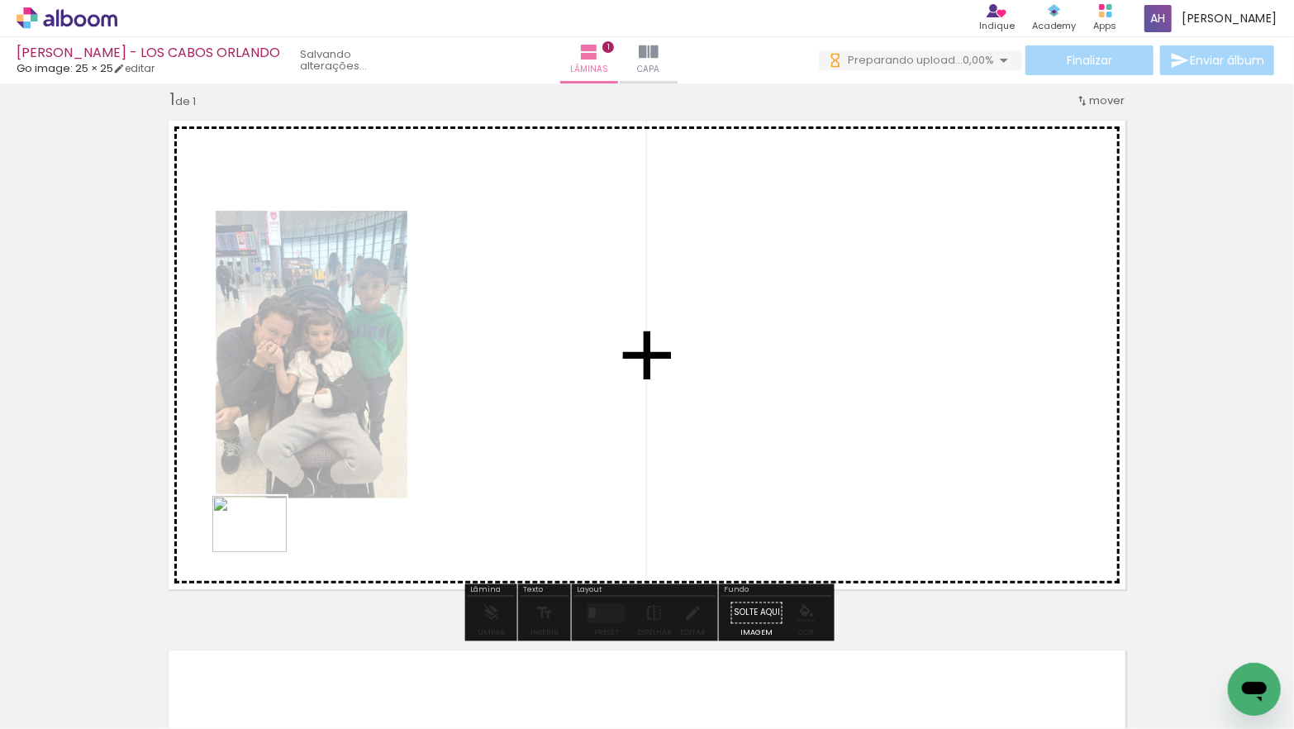
drag, startPoint x: 173, startPoint y: 662, endPoint x: 262, endPoint y: 545, distance: 146.9
click at [262, 545] on quentale-workspace at bounding box center [647, 364] width 1294 height 729
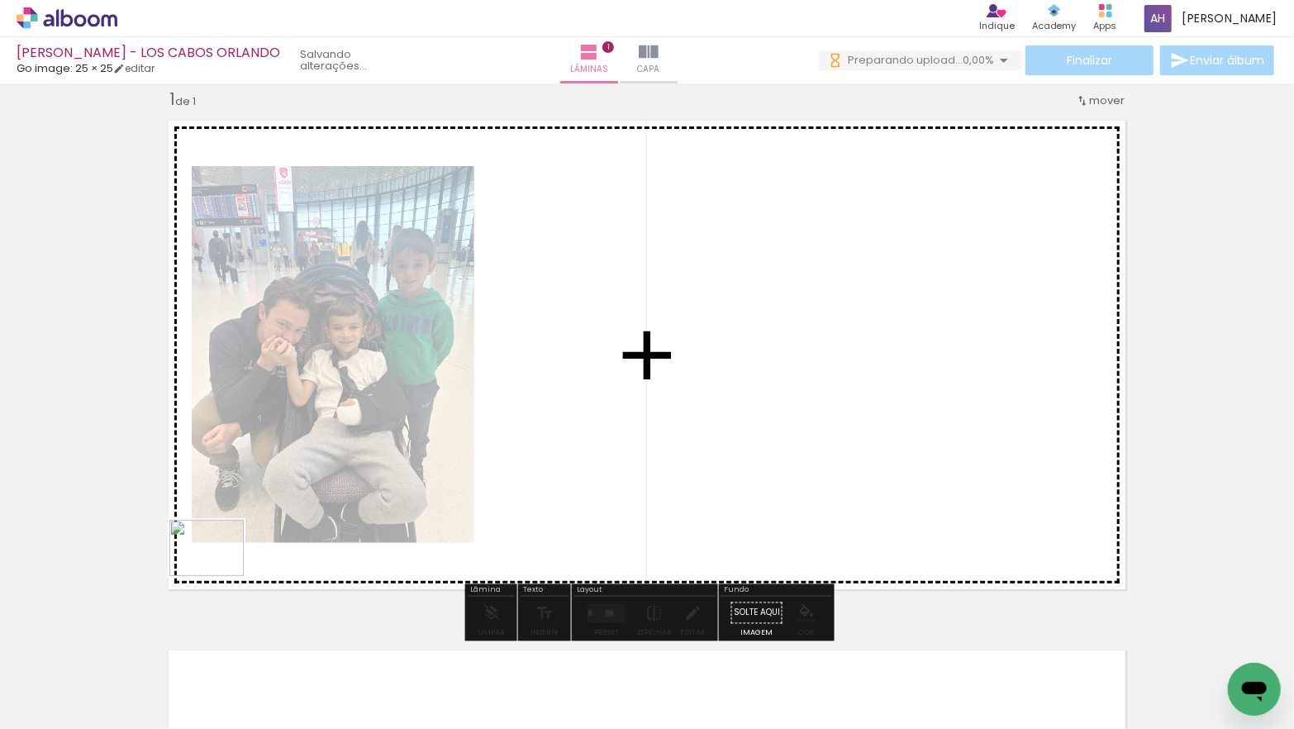
drag, startPoint x: 193, startPoint y: 636, endPoint x: 219, endPoint y: 569, distance: 71.6
click at [219, 569] on quentale-workspace at bounding box center [647, 364] width 1294 height 729
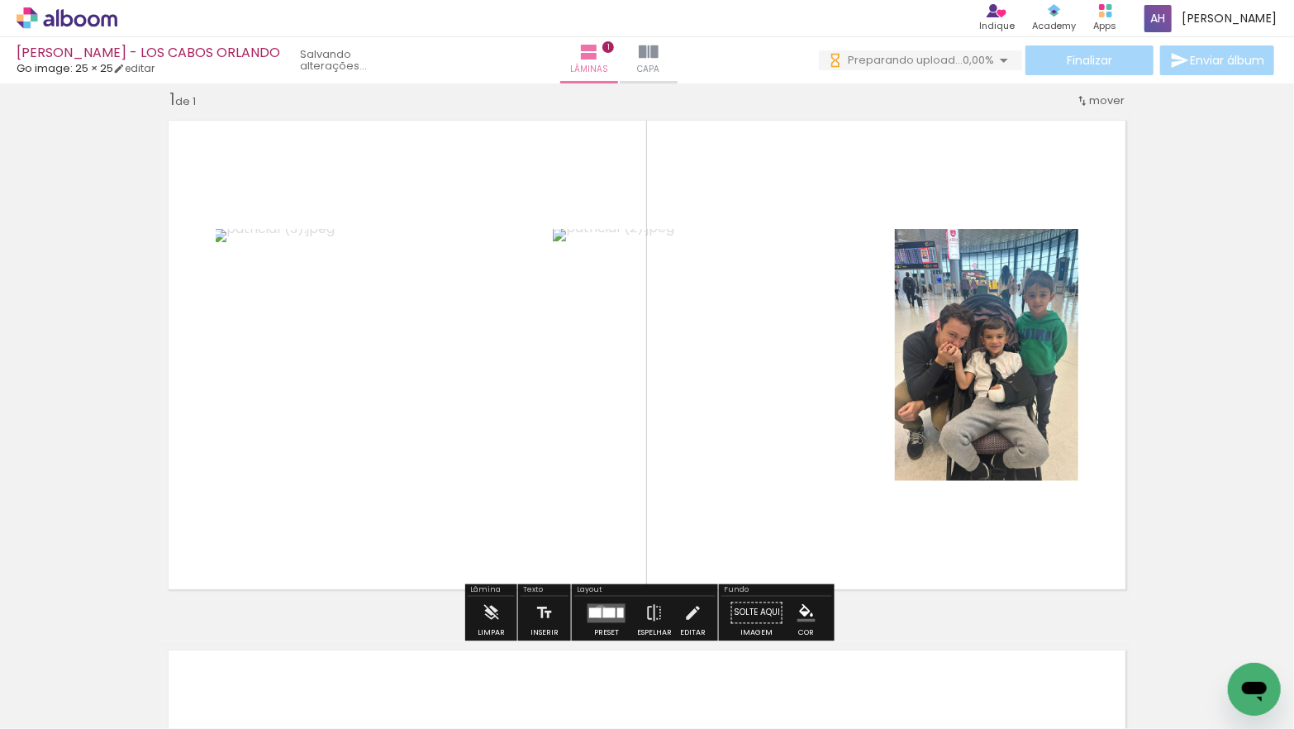
click at [596, 610] on quentale-layouter at bounding box center [606, 612] width 38 height 19
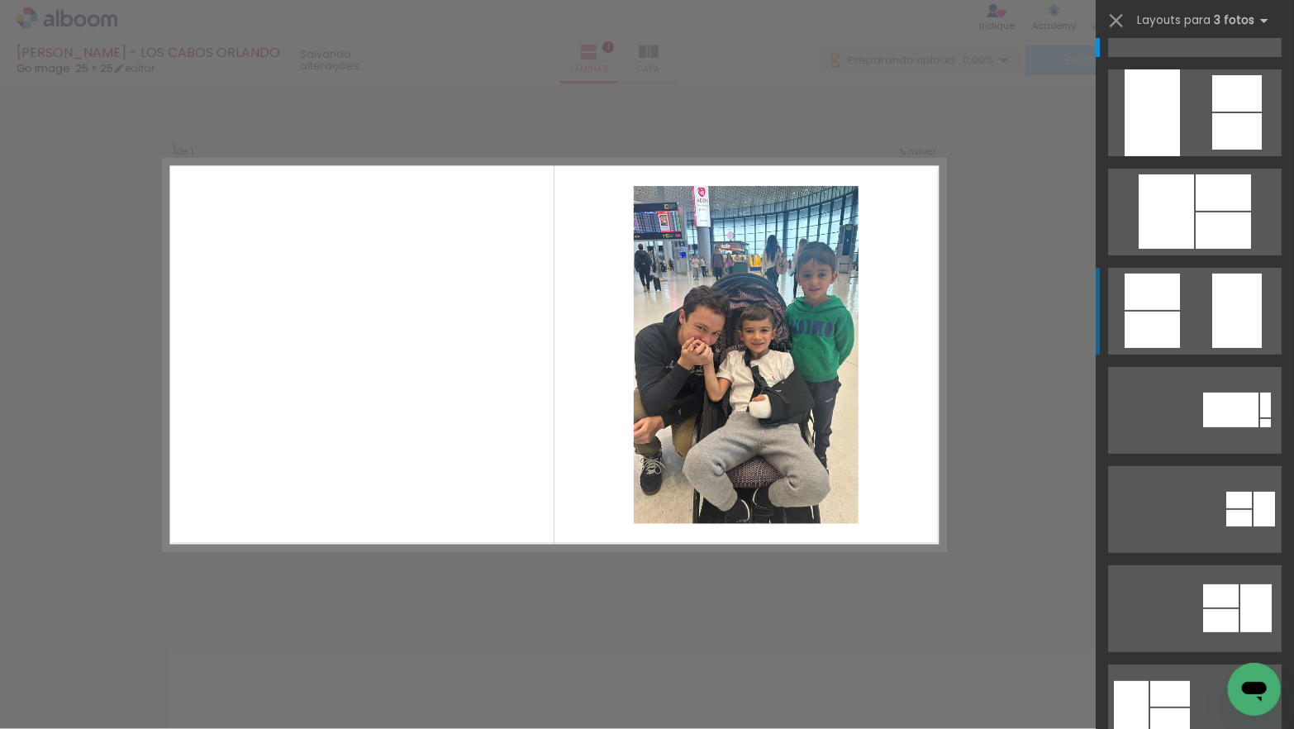
click at [1192, 57] on quentale-layouter at bounding box center [1194, 13] width 173 height 87
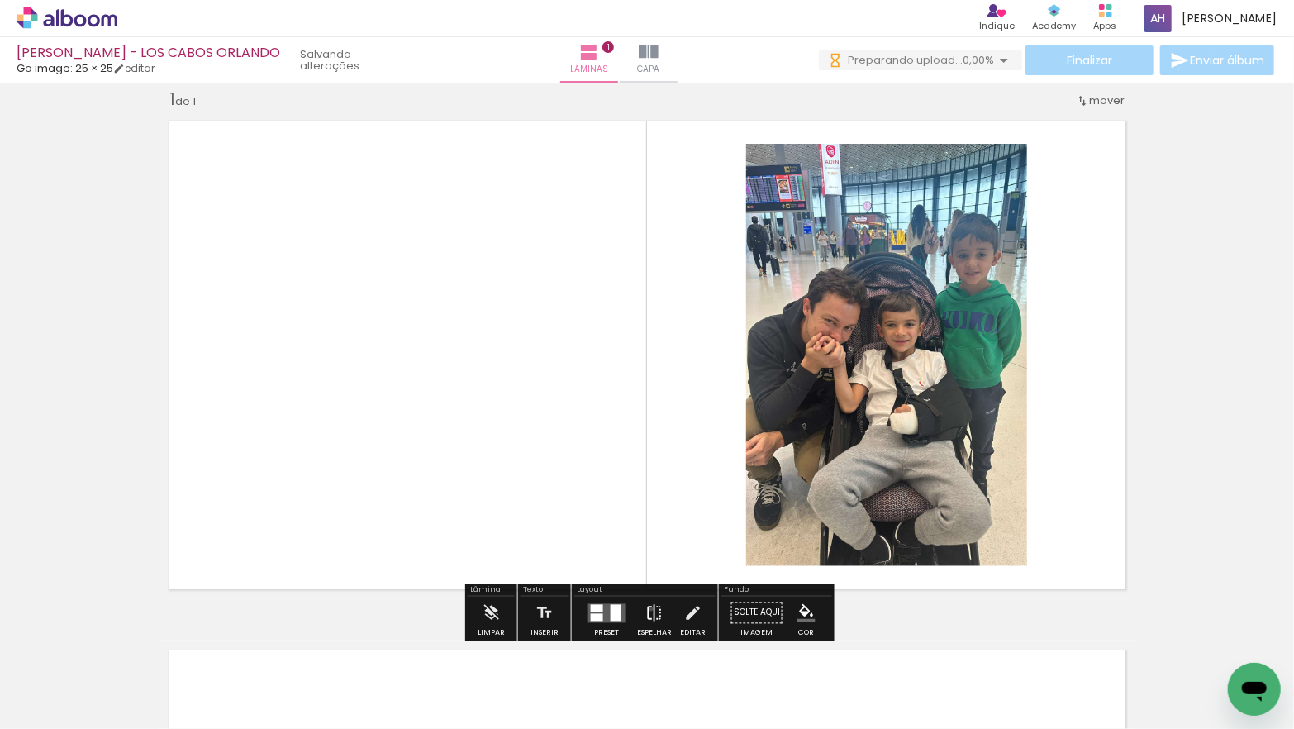
click at [647, 608] on iron-icon at bounding box center [654, 612] width 18 height 33
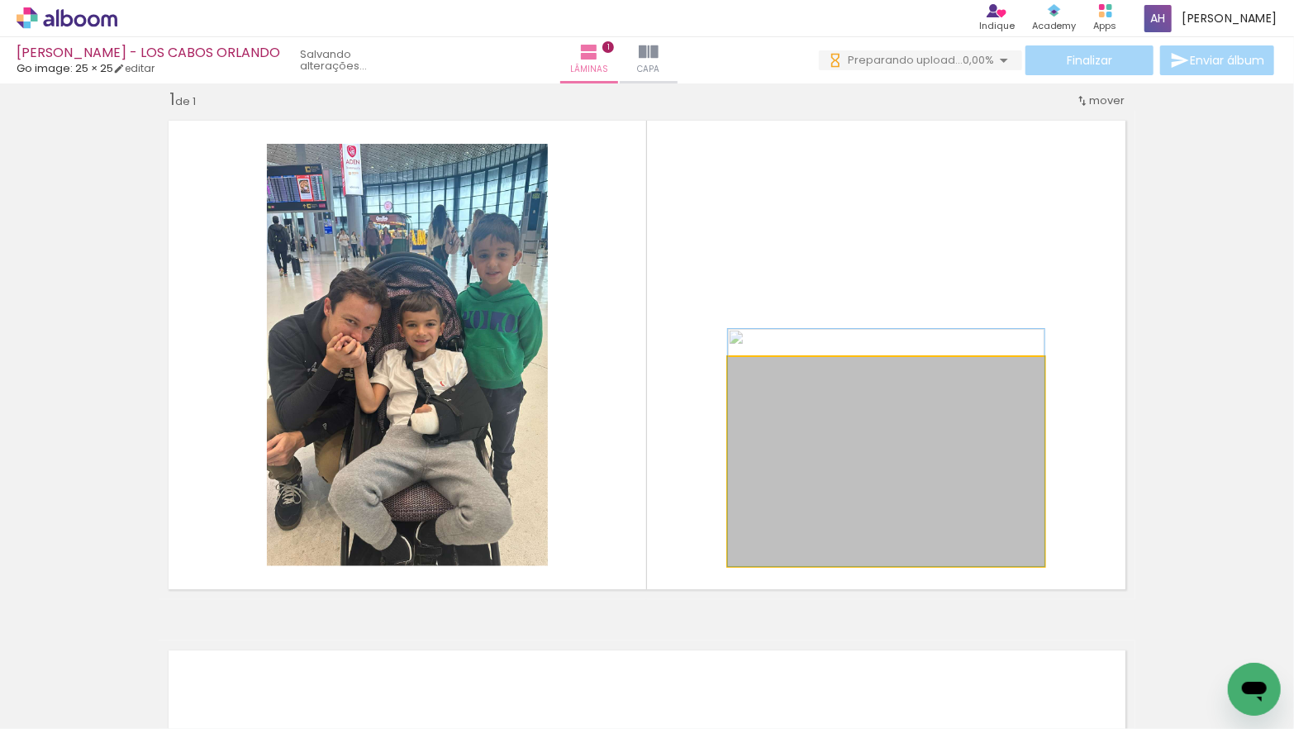
drag, startPoint x: 855, startPoint y: 483, endPoint x: 849, endPoint y: 316, distance: 167.0
click at [0, 0] on slot at bounding box center [0, 0] width 0 height 0
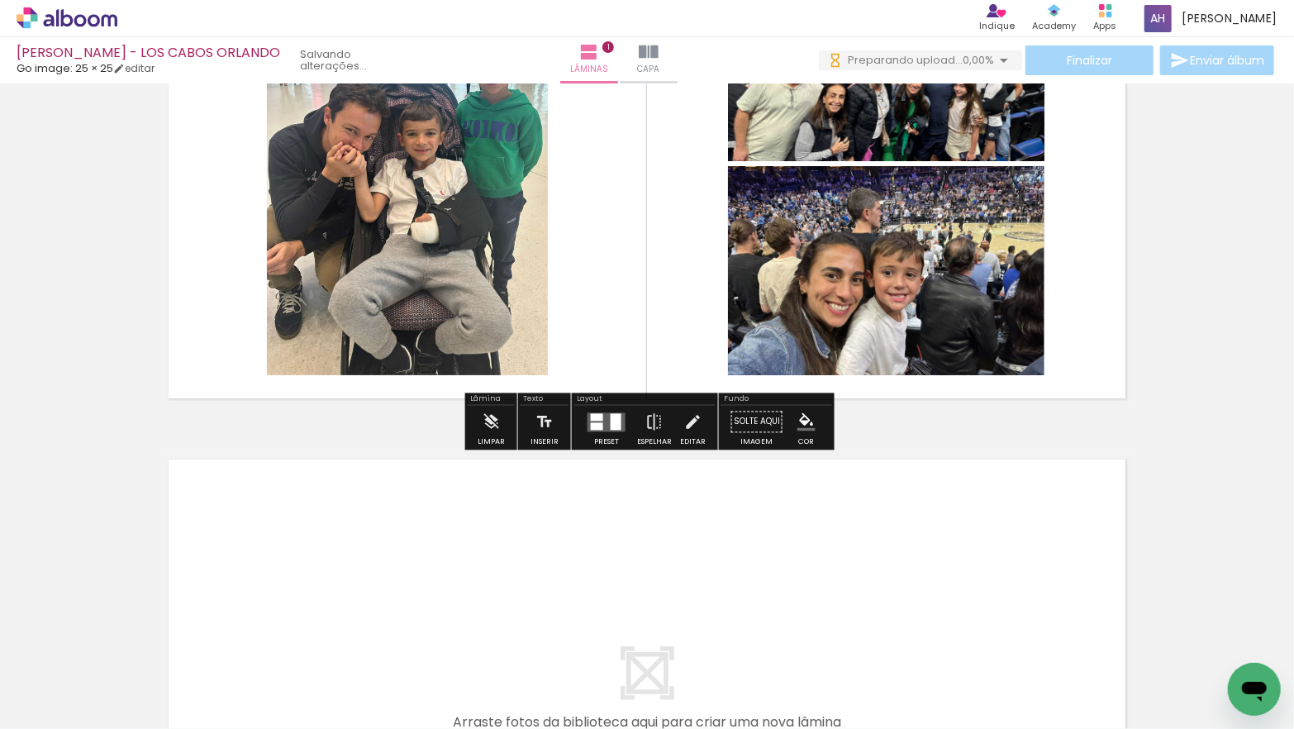
scroll to position [221, 0]
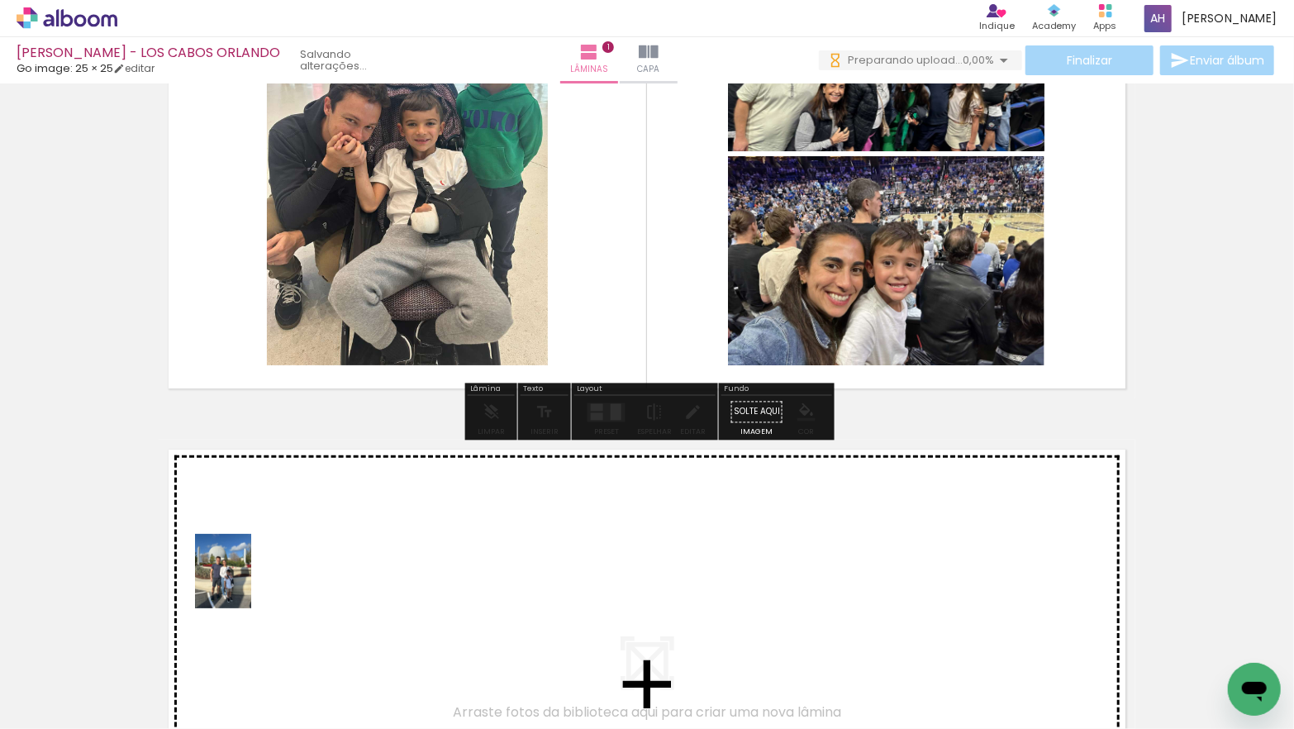
drag, startPoint x: 181, startPoint y: 672, endPoint x: 245, endPoint y: 583, distance: 108.9
click at [245, 583] on quentale-workspace at bounding box center [647, 364] width 1294 height 729
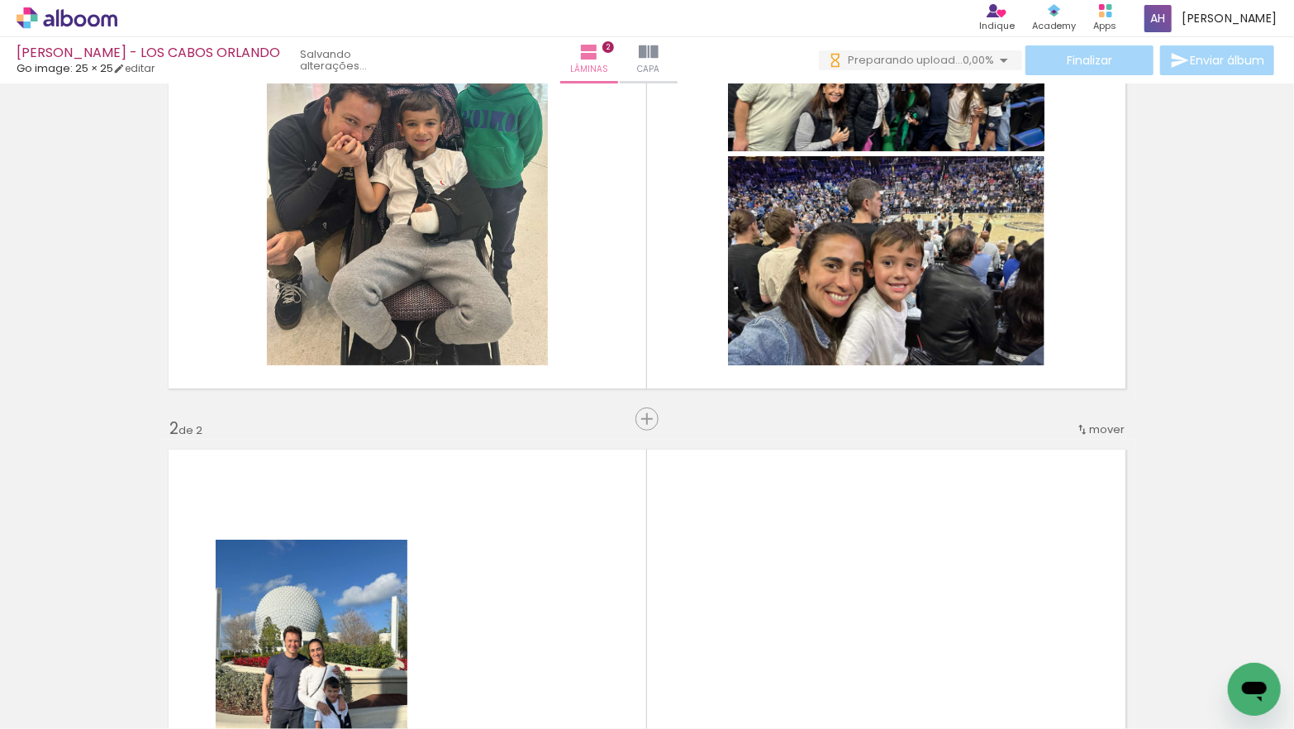
scroll to position [550, 0]
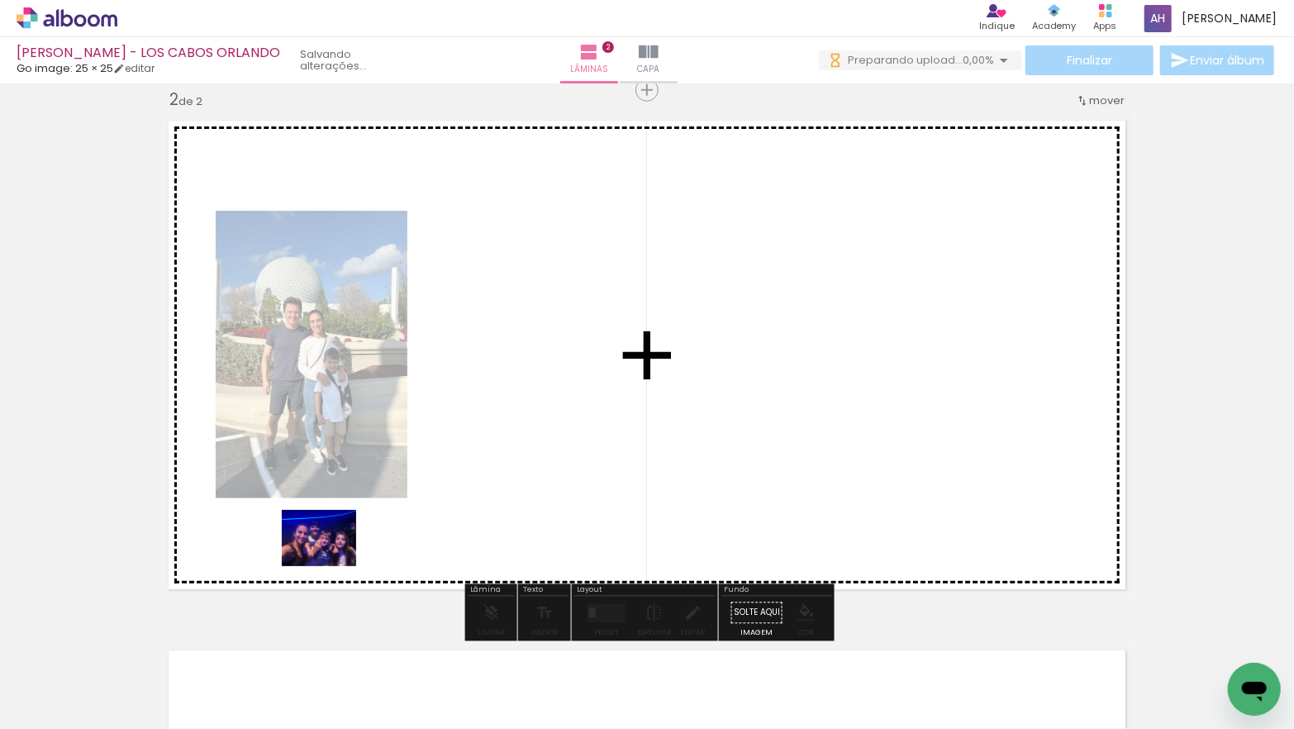
drag, startPoint x: 227, startPoint y: 629, endPoint x: 331, endPoint y: 559, distance: 125.6
click at [331, 559] on quentale-workspace at bounding box center [647, 364] width 1294 height 729
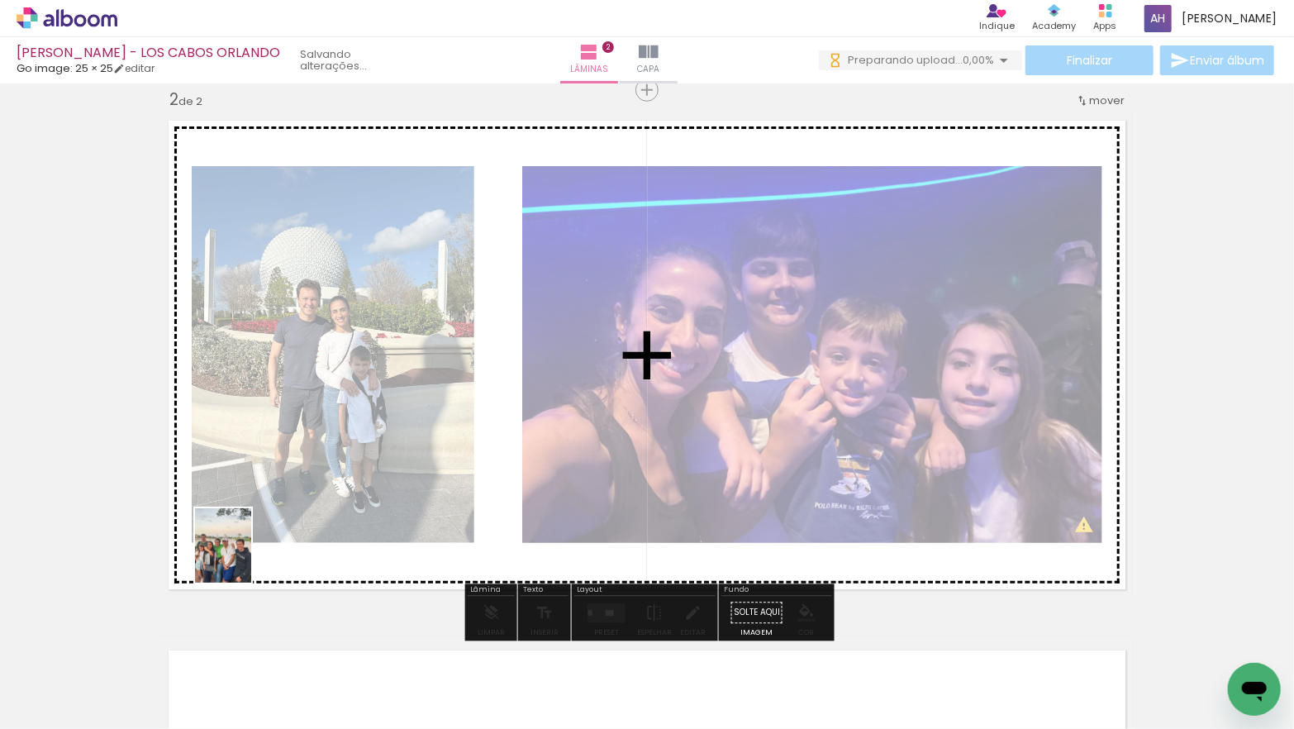
drag, startPoint x: 181, startPoint y: 677, endPoint x: 252, endPoint y: 538, distance: 155.9
click at [253, 538] on quentale-workspace at bounding box center [647, 364] width 1294 height 729
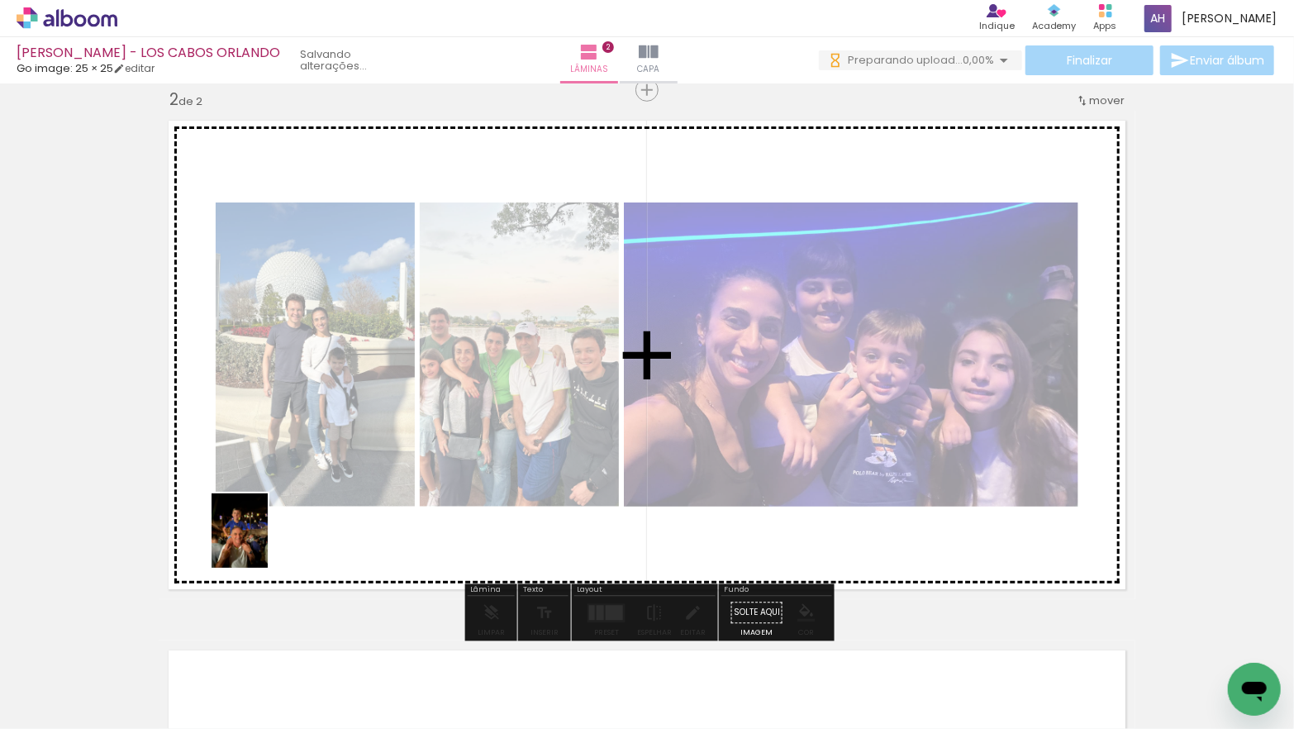
drag, startPoint x: 219, startPoint y: 606, endPoint x: 261, endPoint y: 542, distance: 77.0
click at [261, 542] on quentale-workspace at bounding box center [647, 364] width 1294 height 729
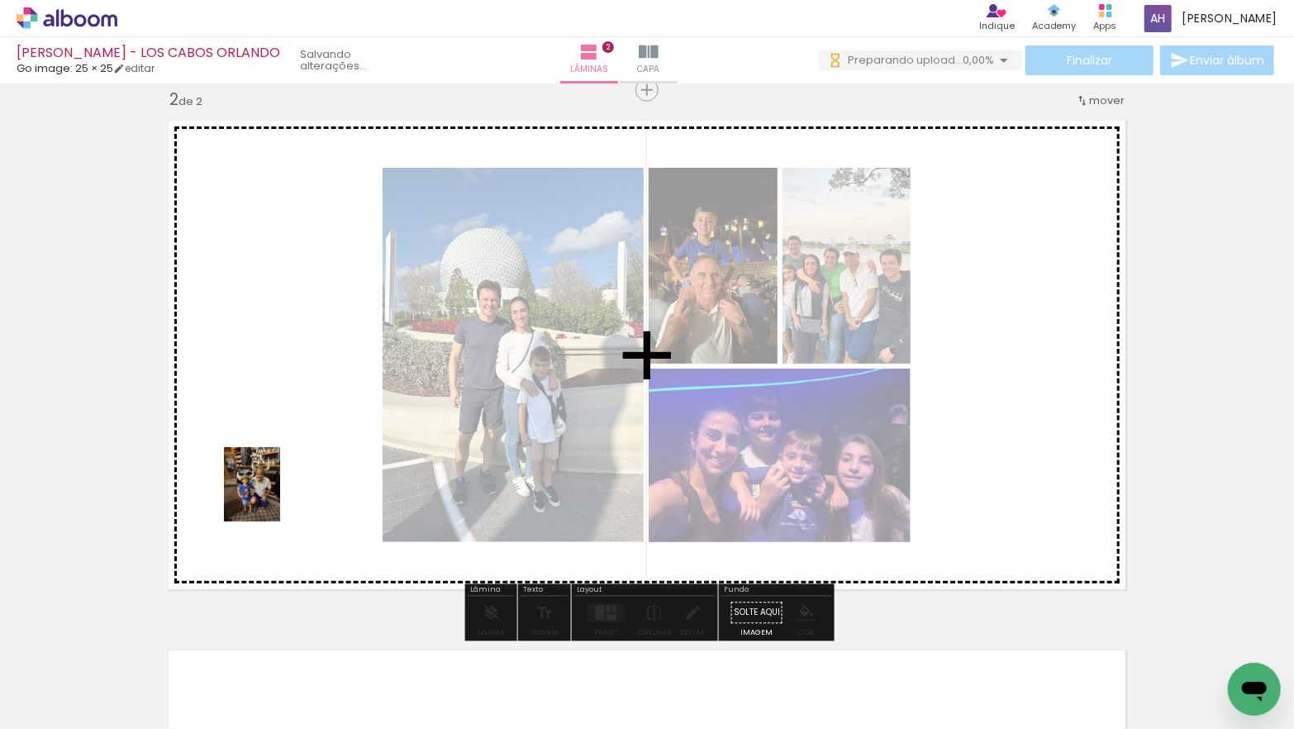
drag, startPoint x: 196, startPoint y: 625, endPoint x: 273, endPoint y: 496, distance: 150.5
click at [273, 496] on quentale-workspace at bounding box center [647, 364] width 1294 height 729
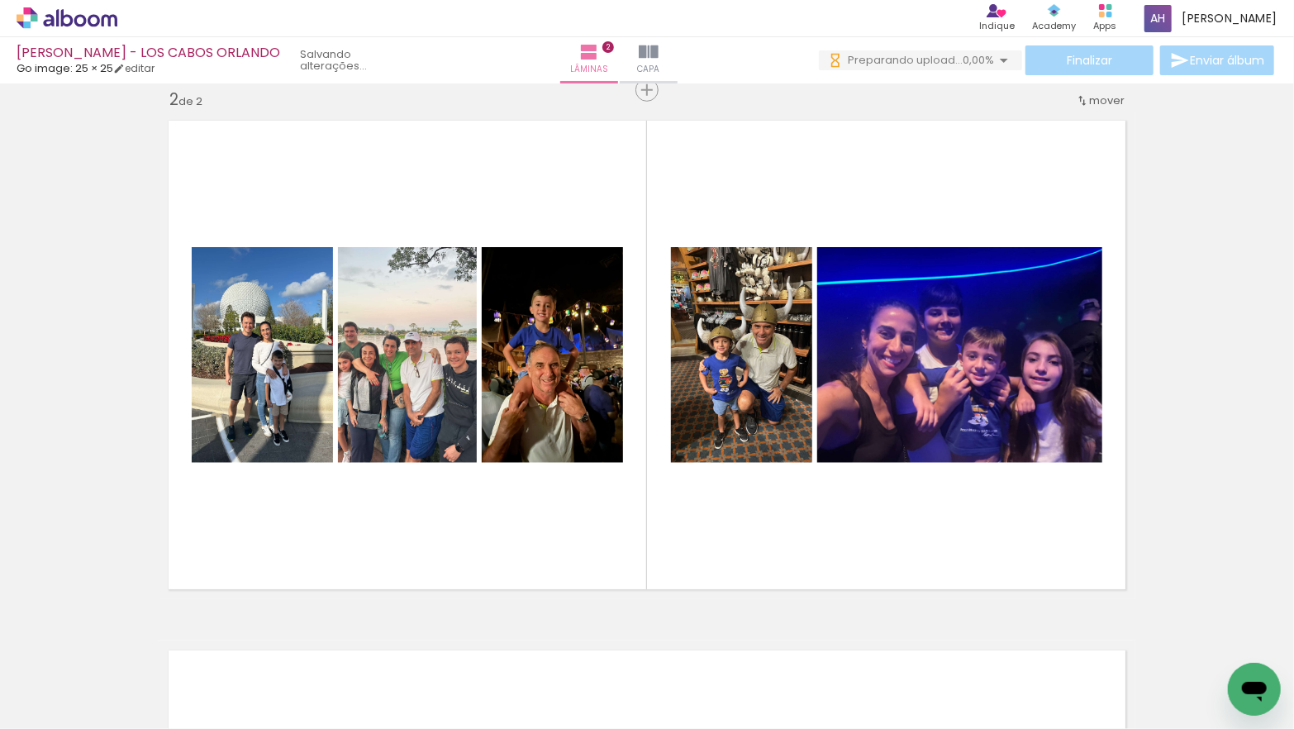
scroll to position [0, 8745]
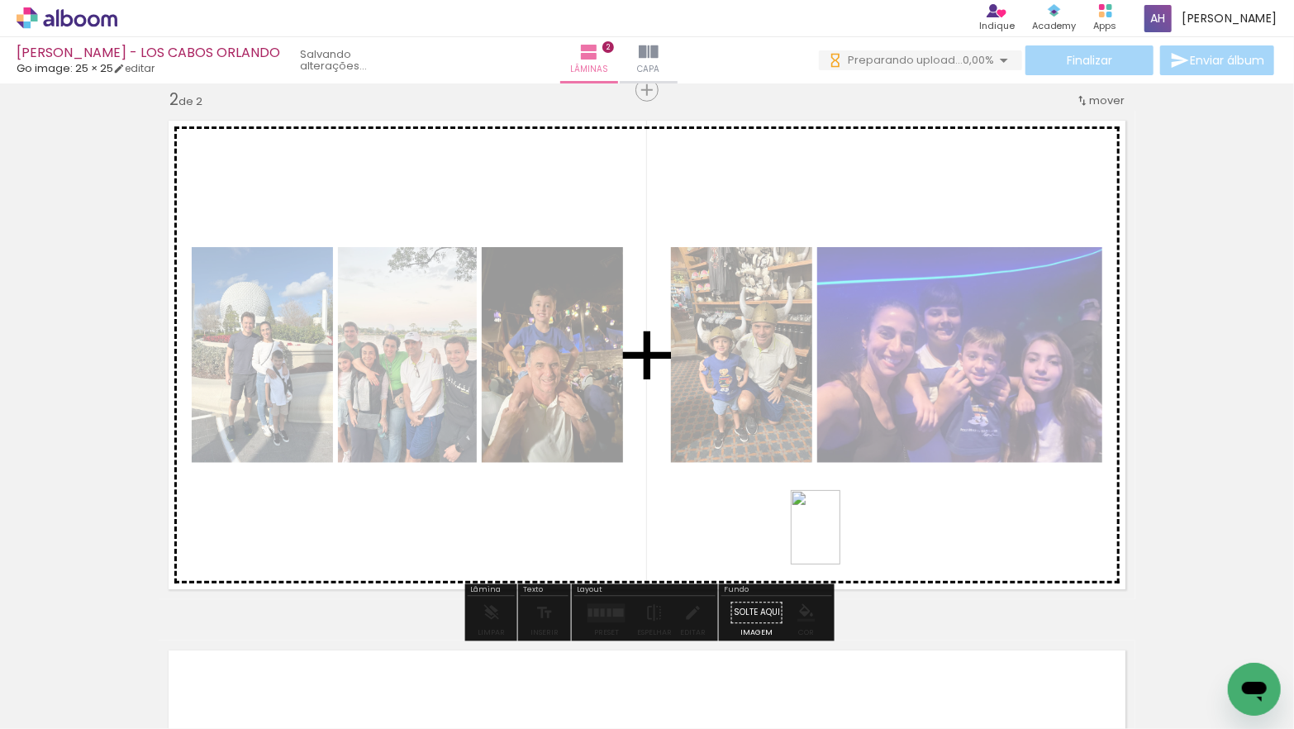
drag, startPoint x: 852, startPoint y: 633, endPoint x: 840, endPoint y: 536, distance: 97.3
click at [840, 536] on quentale-workspace at bounding box center [647, 364] width 1294 height 729
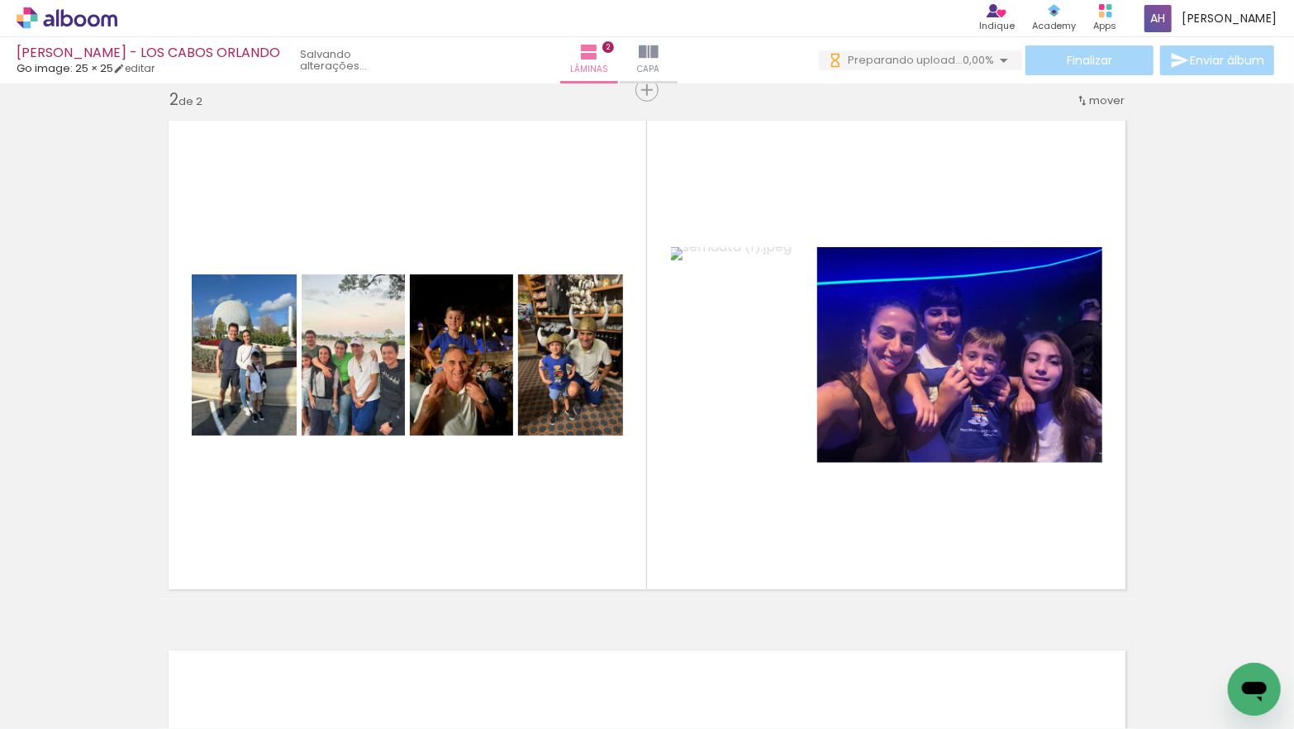
scroll to position [0, 8653]
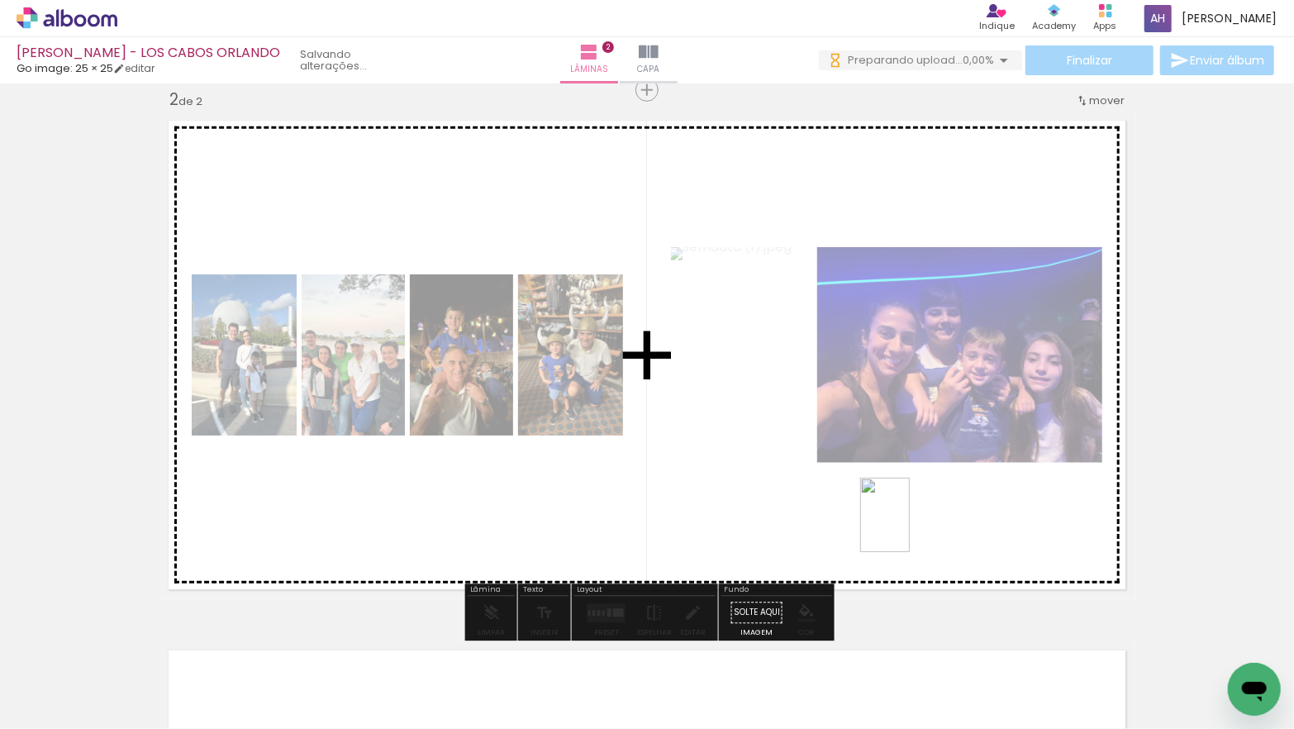
drag, startPoint x: 962, startPoint y: 674, endPoint x: 909, endPoint y: 524, distance: 159.4
click at [909, 524] on quentale-workspace at bounding box center [647, 364] width 1294 height 729
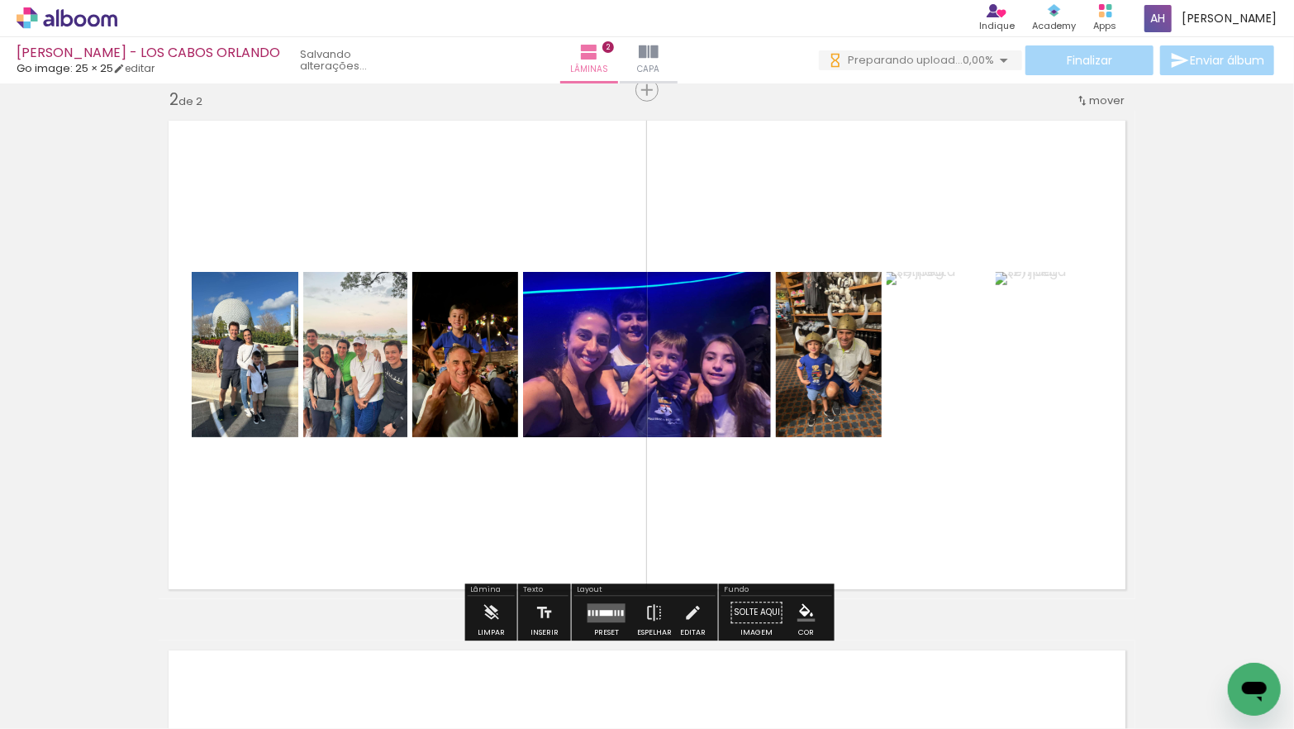
scroll to position [0, 8560]
click at [601, 615] on quentale-layouter at bounding box center [606, 612] width 38 height 19
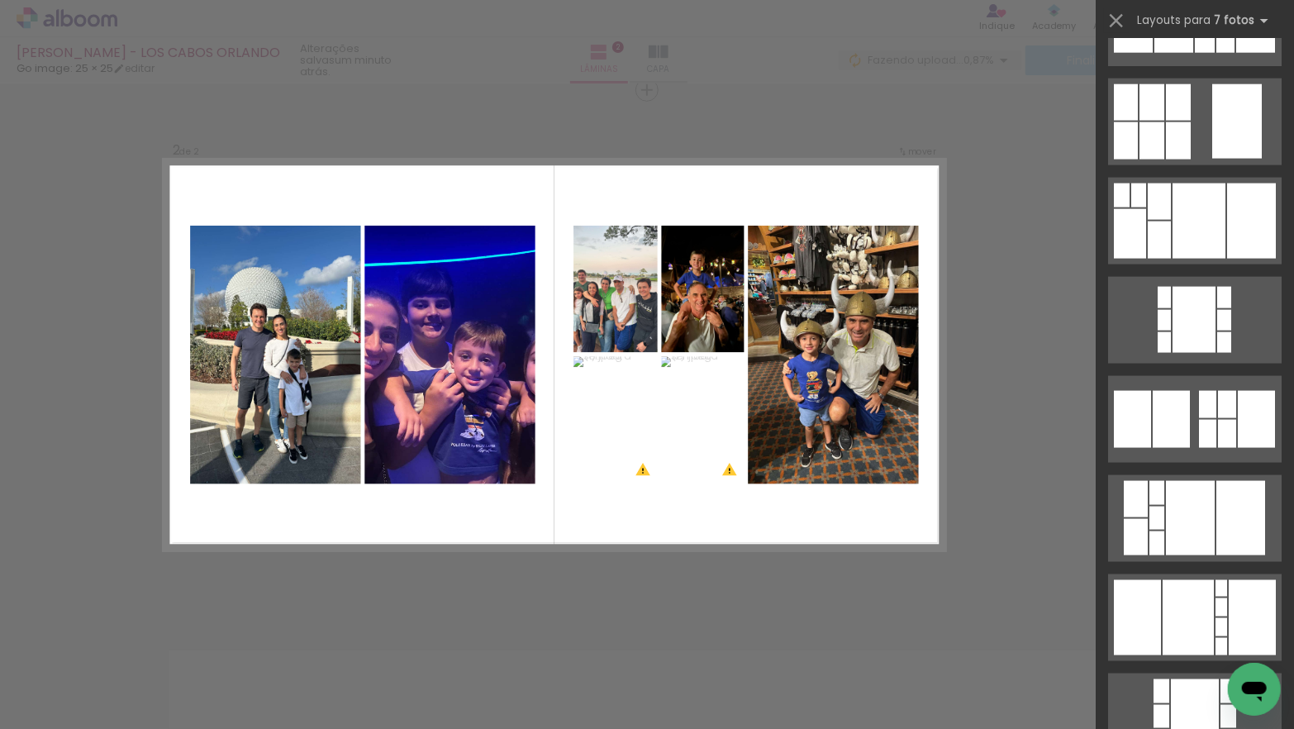
scroll to position [1270, 0]
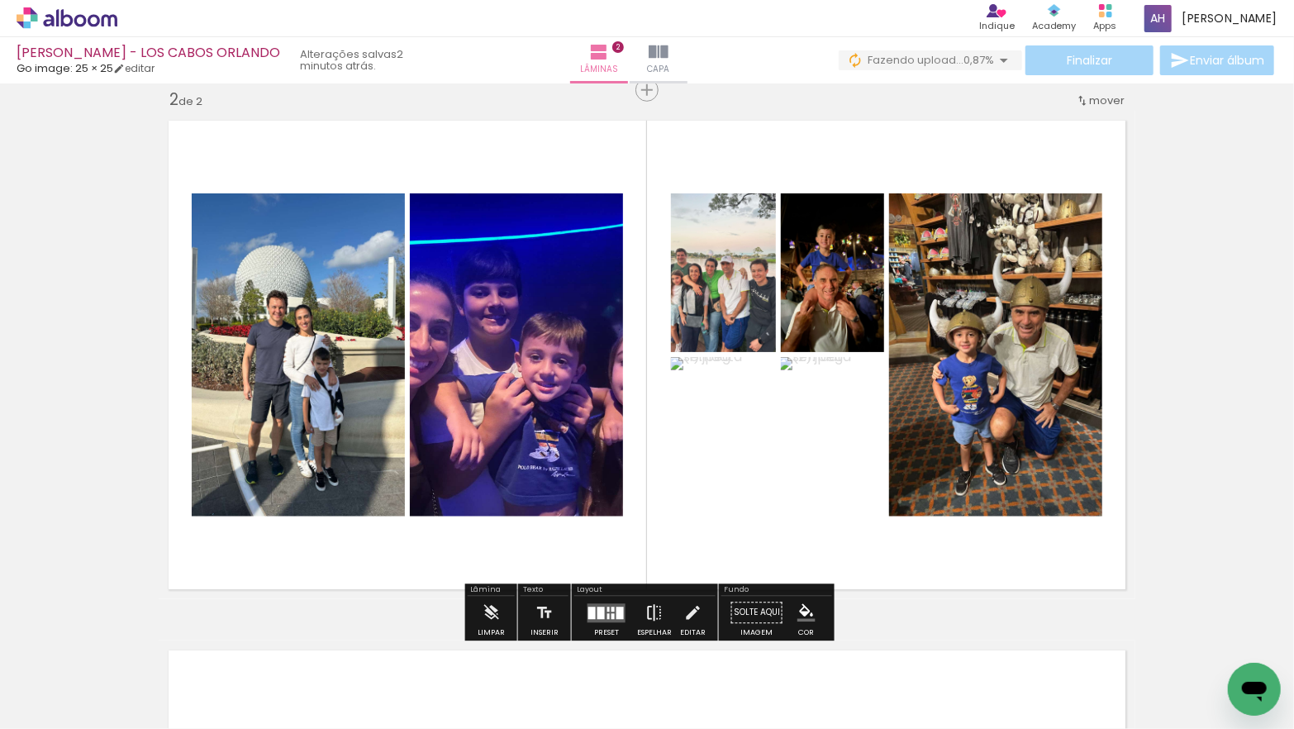
click at [645, 606] on iron-icon at bounding box center [654, 612] width 18 height 33
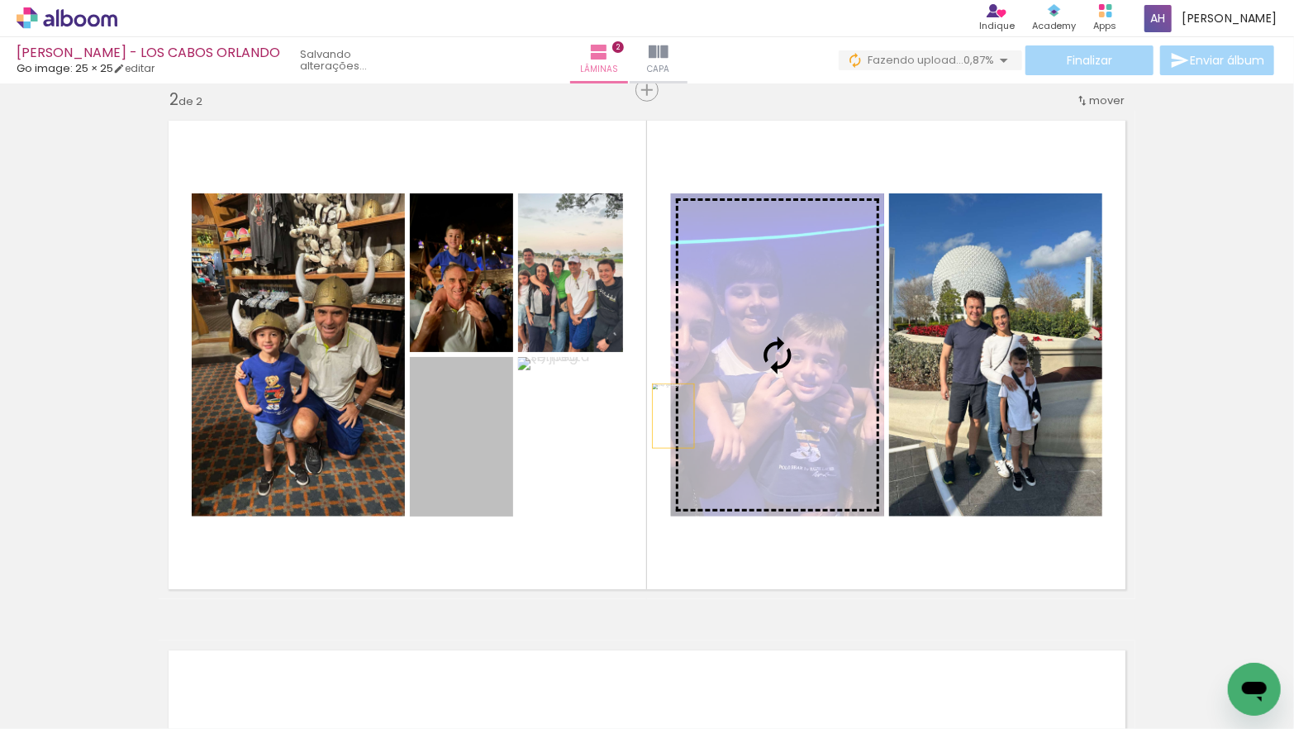
drag, startPoint x: 477, startPoint y: 470, endPoint x: 712, endPoint y: 408, distance: 242.6
click at [0, 0] on slot at bounding box center [0, 0] width 0 height 0
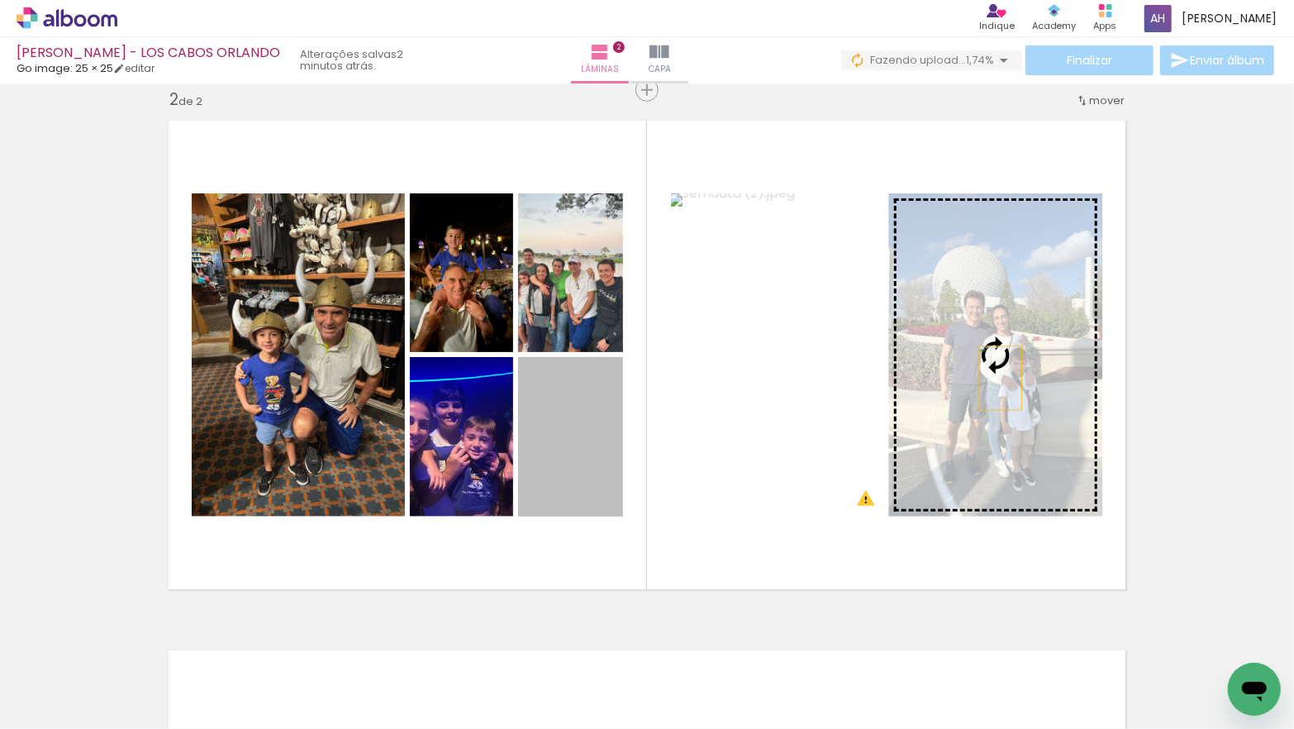
drag, startPoint x: 548, startPoint y: 447, endPoint x: 1004, endPoint y: 378, distance: 461.2
click at [0, 0] on slot at bounding box center [0, 0] width 0 height 0
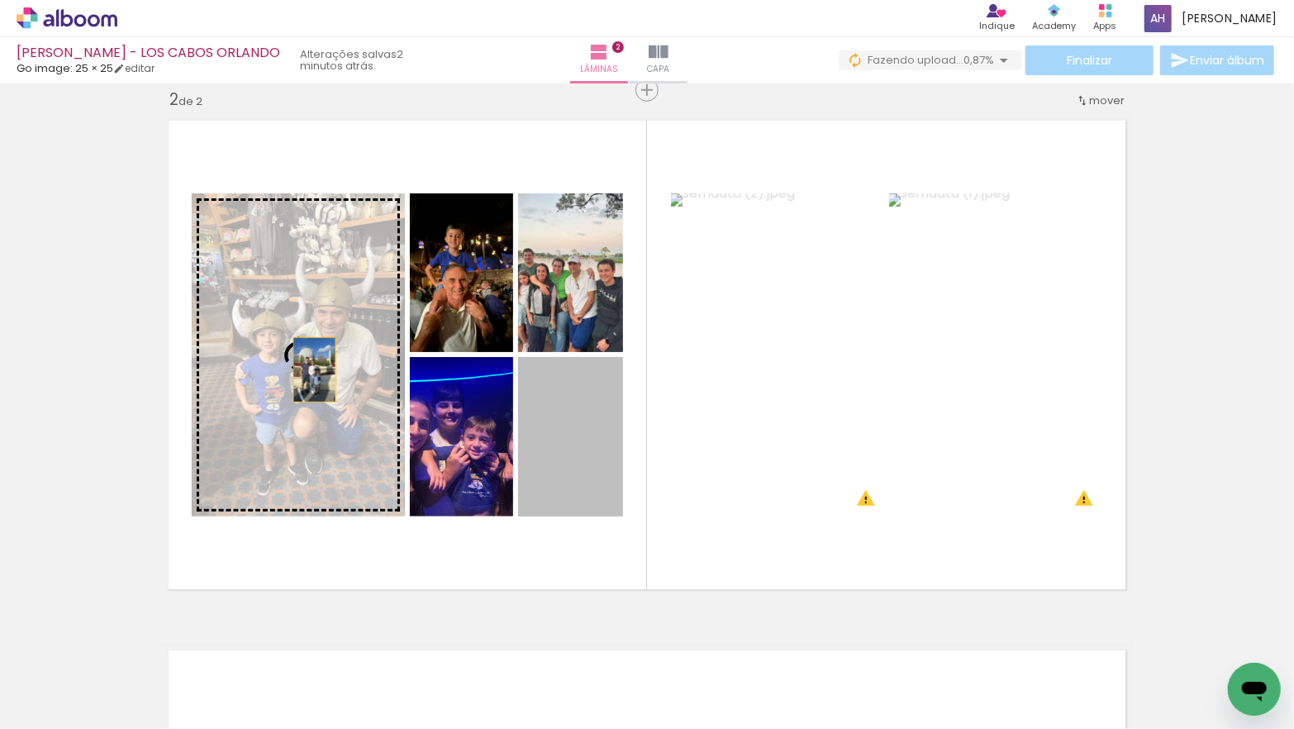
drag, startPoint x: 588, startPoint y: 449, endPoint x: 300, endPoint y: 364, distance: 300.4
click at [0, 0] on slot at bounding box center [0, 0] width 0 height 0
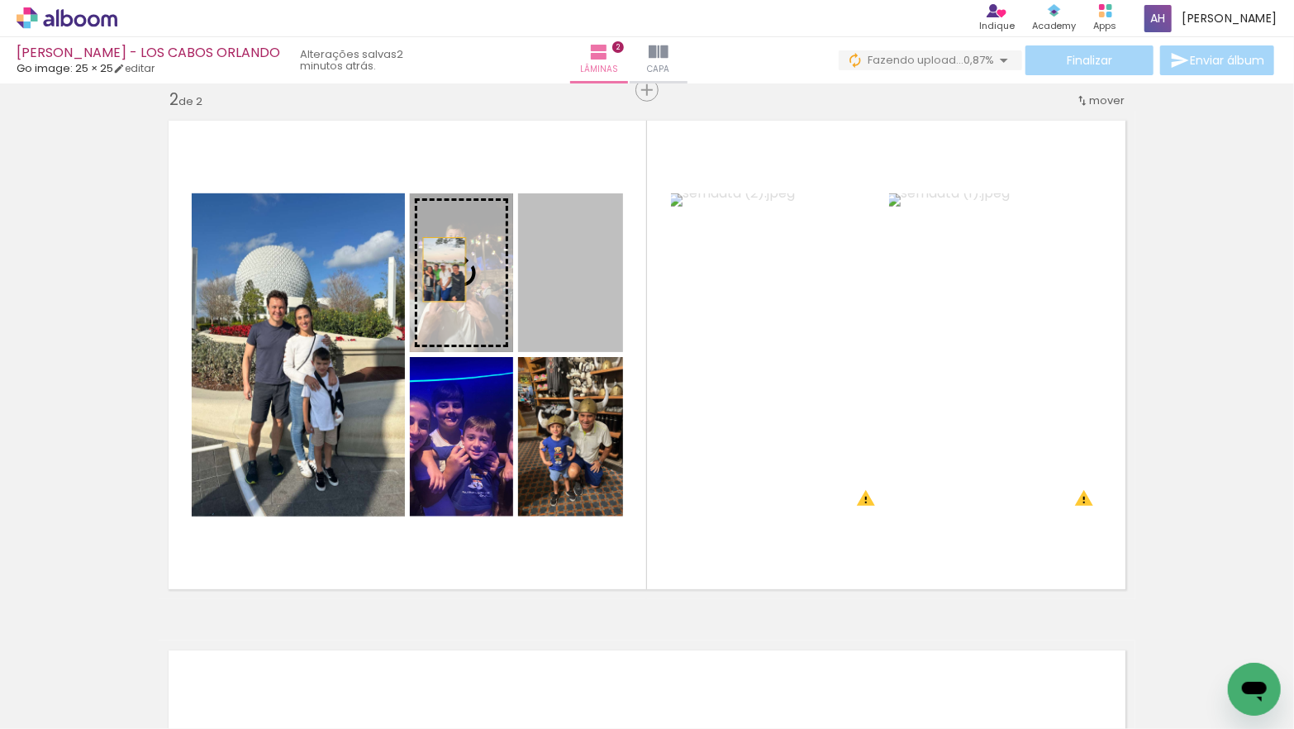
drag, startPoint x: 575, startPoint y: 277, endPoint x: 444, endPoint y: 269, distance: 130.7
click at [0, 0] on slot at bounding box center [0, 0] width 0 height 0
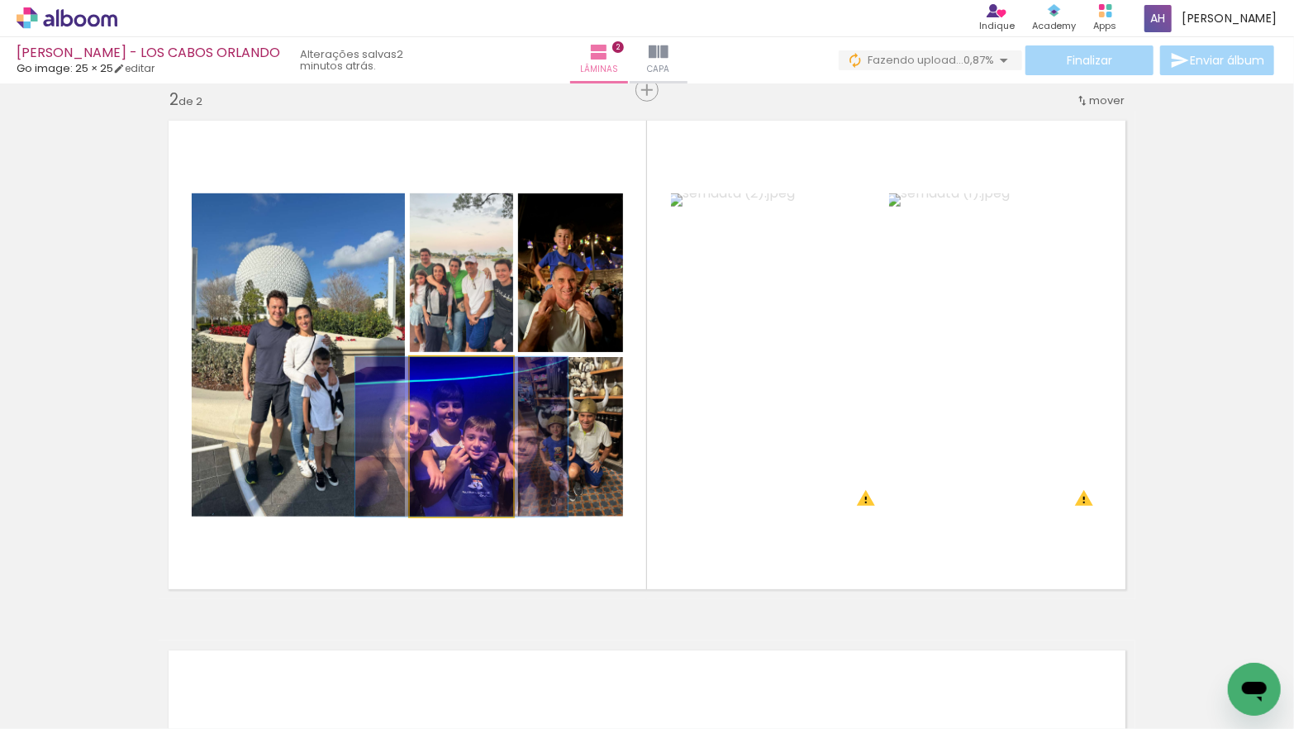
click at [481, 419] on quentale-photo at bounding box center [461, 436] width 103 height 159
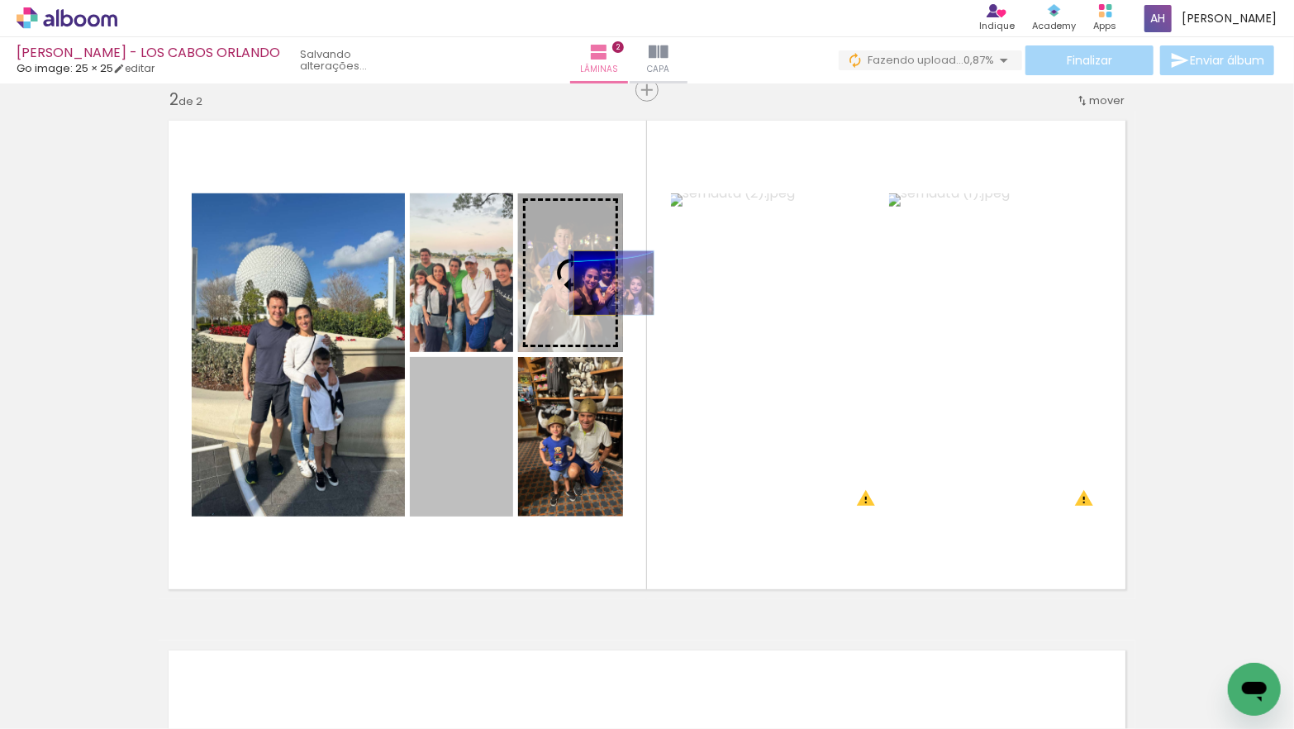
drag, startPoint x: 477, startPoint y: 425, endPoint x: 595, endPoint y: 283, distance: 185.4
click at [0, 0] on slot at bounding box center [0, 0] width 0 height 0
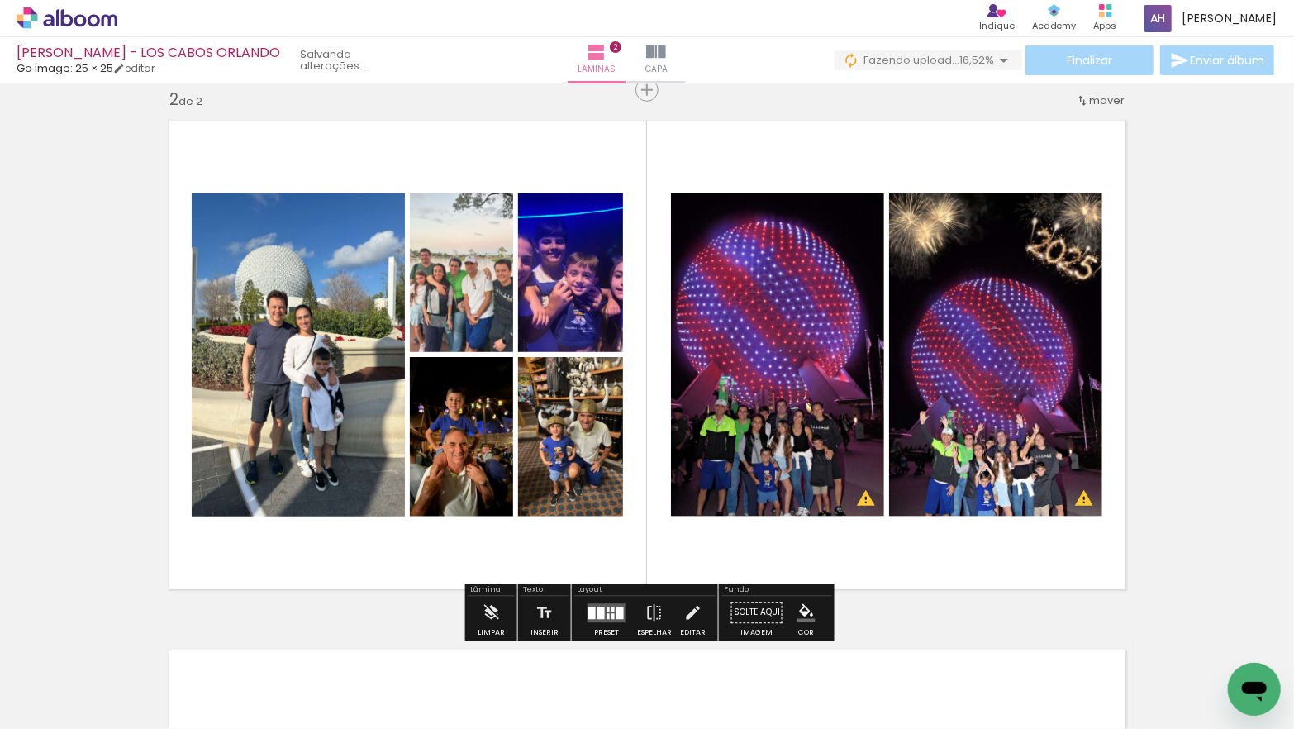
click at [611, 606] on div at bounding box center [612, 608] width 3 height 5
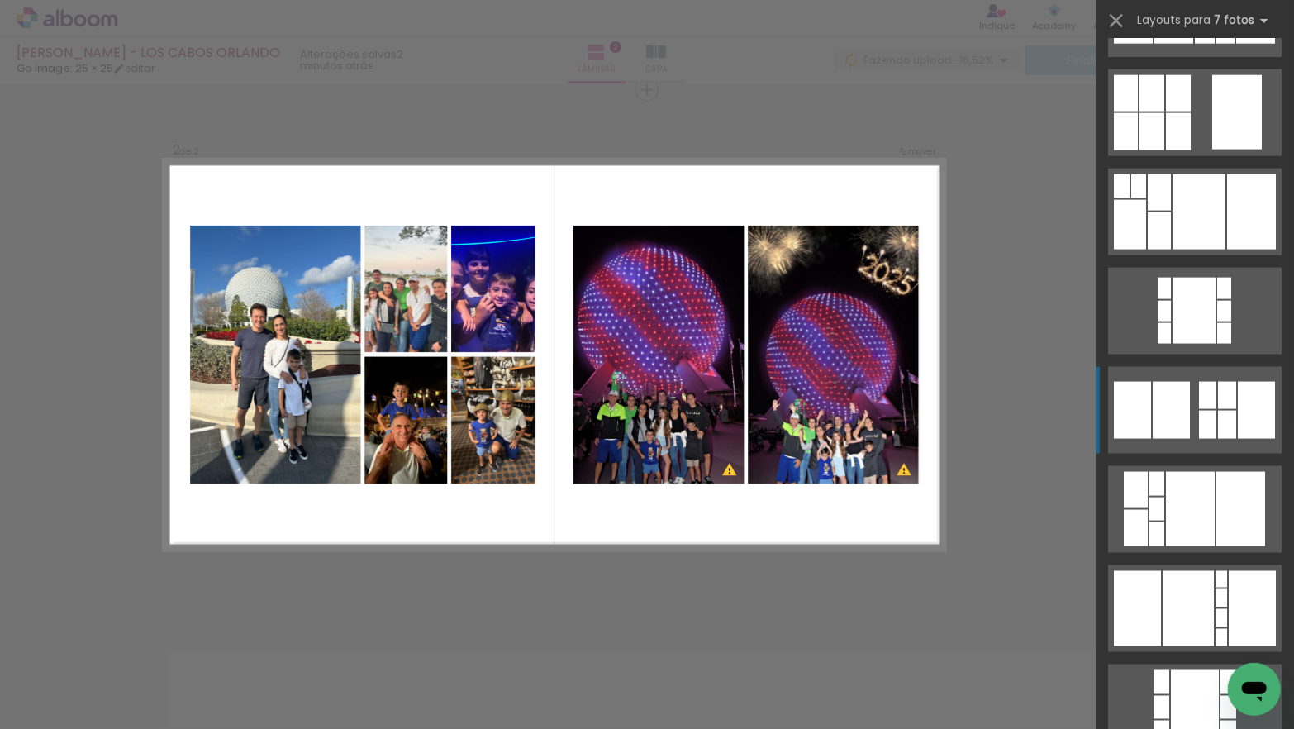
scroll to position [1586, 0]
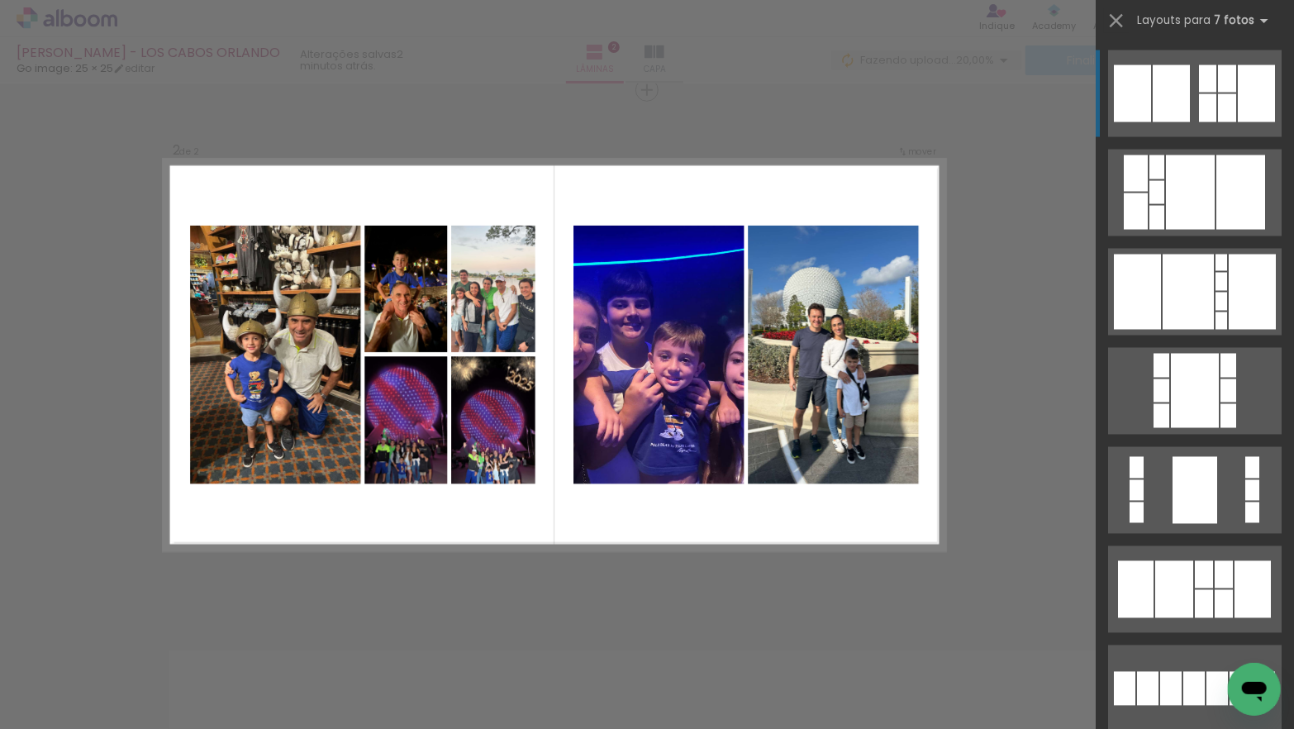
click at [1169, 379] on div at bounding box center [1161, 390] width 16 height 23
drag, startPoint x: 1118, startPoint y: 18, endPoint x: 987, endPoint y: 365, distance: 371.0
click at [1118, 18] on iron-icon at bounding box center [1115, 20] width 23 height 23
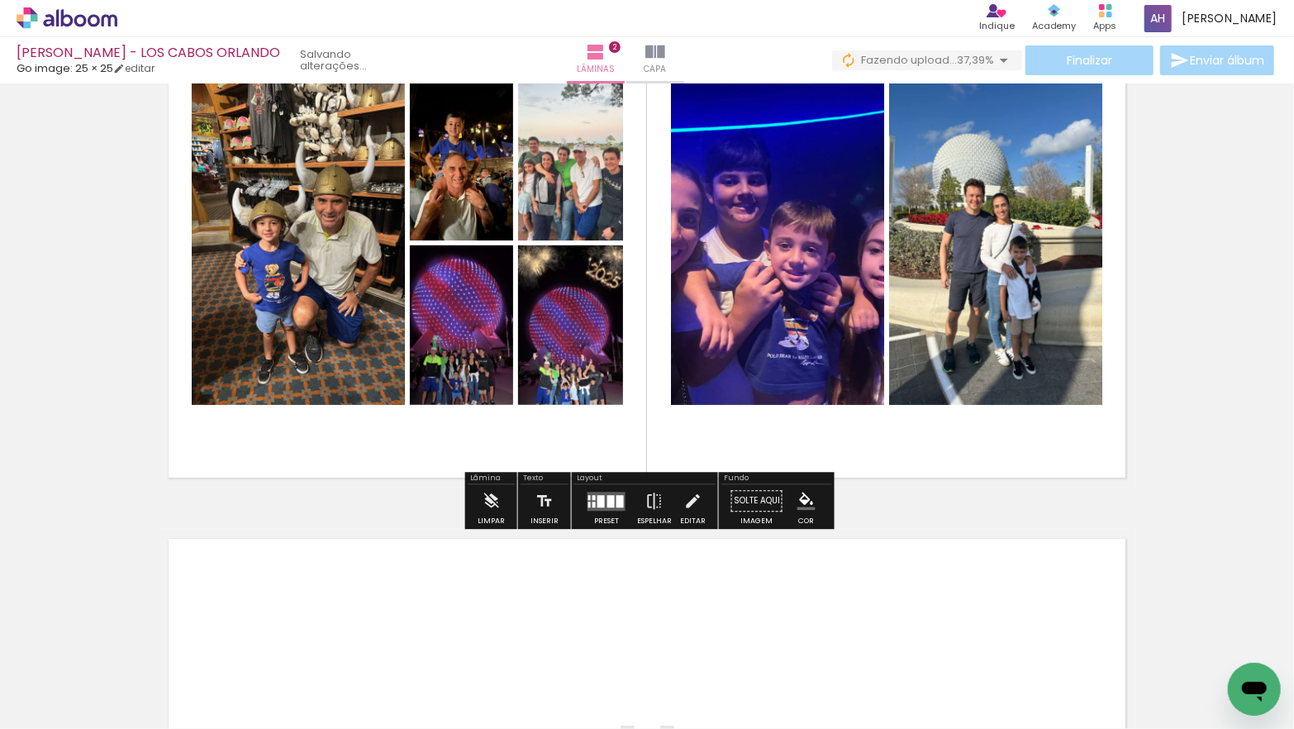
scroll to position [670, 0]
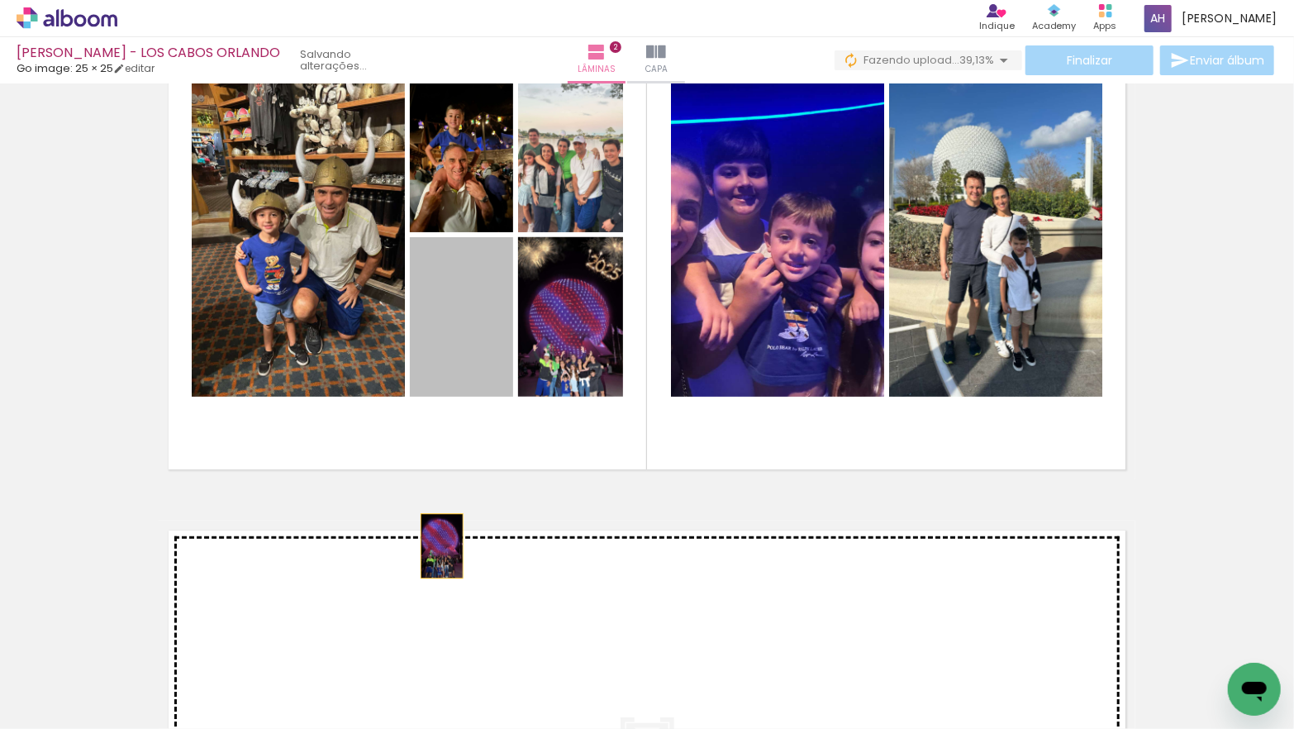
drag, startPoint x: 457, startPoint y: 346, endPoint x: 507, endPoint y: 374, distance: 57.7
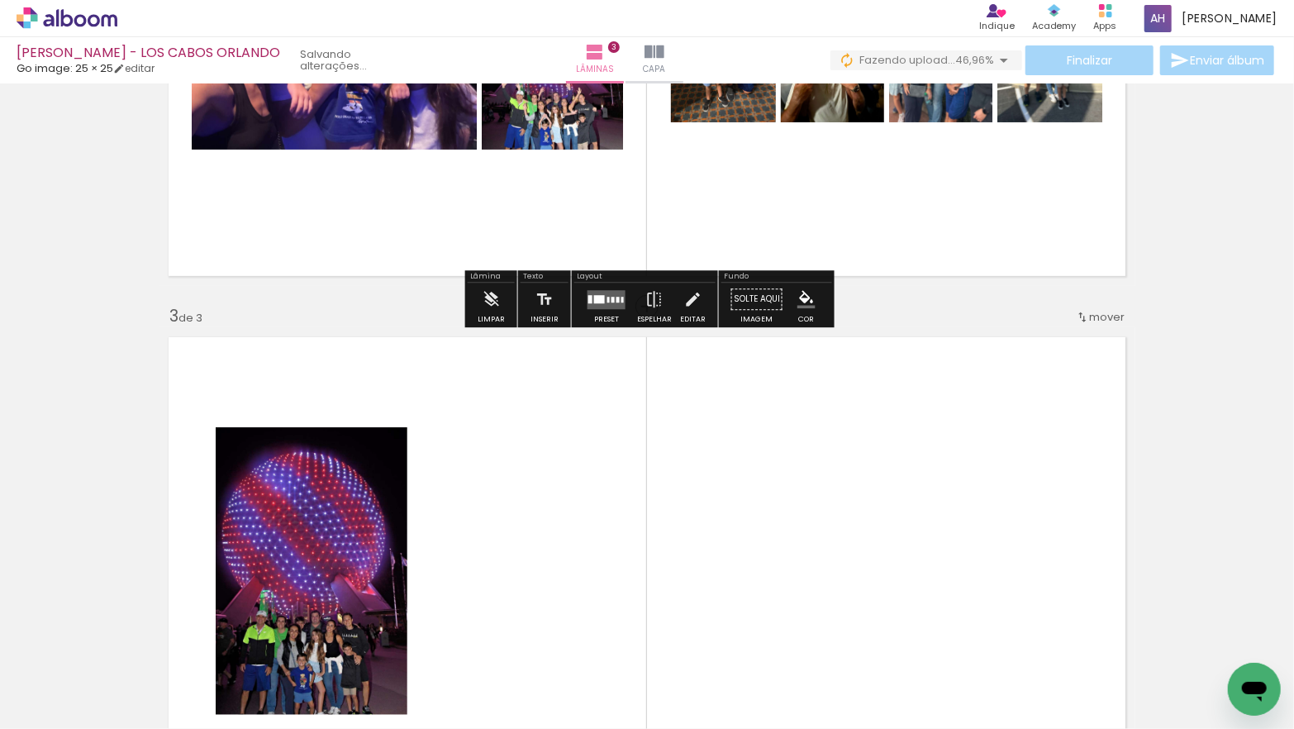
scroll to position [792, 0]
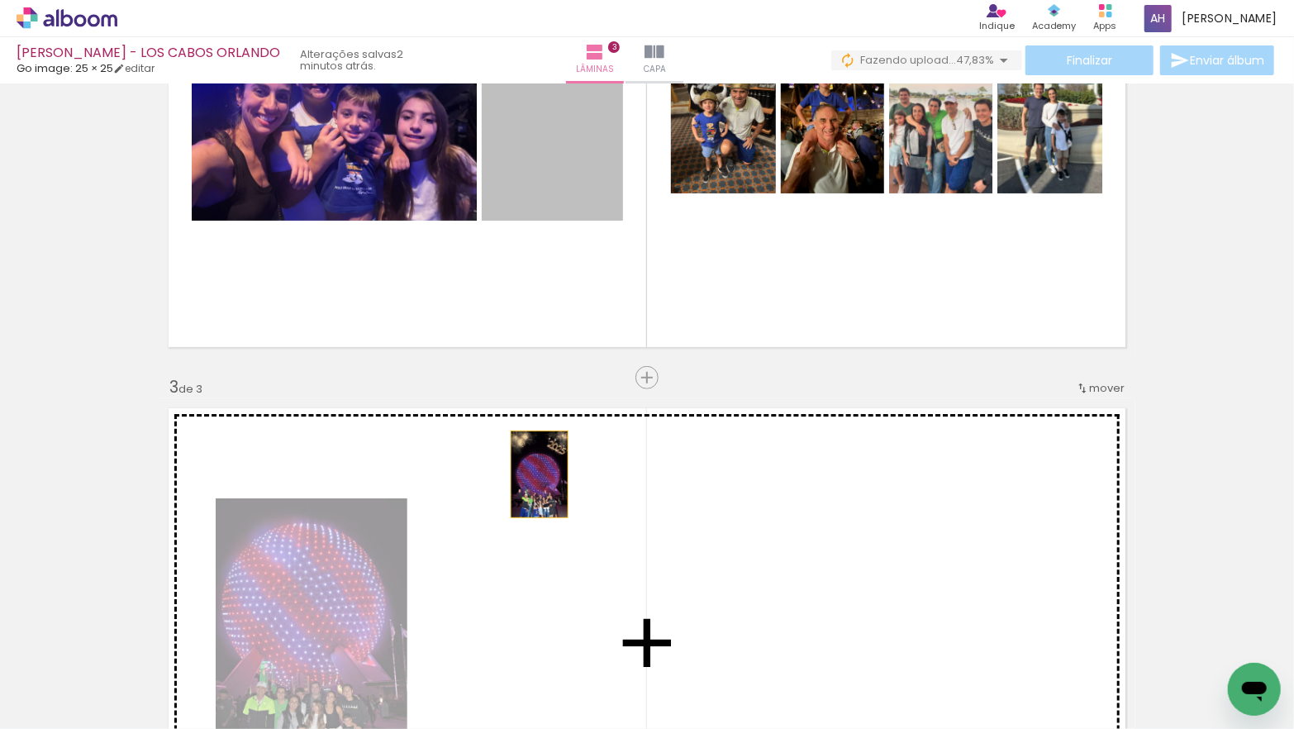
drag, startPoint x: 539, startPoint y: 184, endPoint x: 539, endPoint y: 481, distance: 296.6
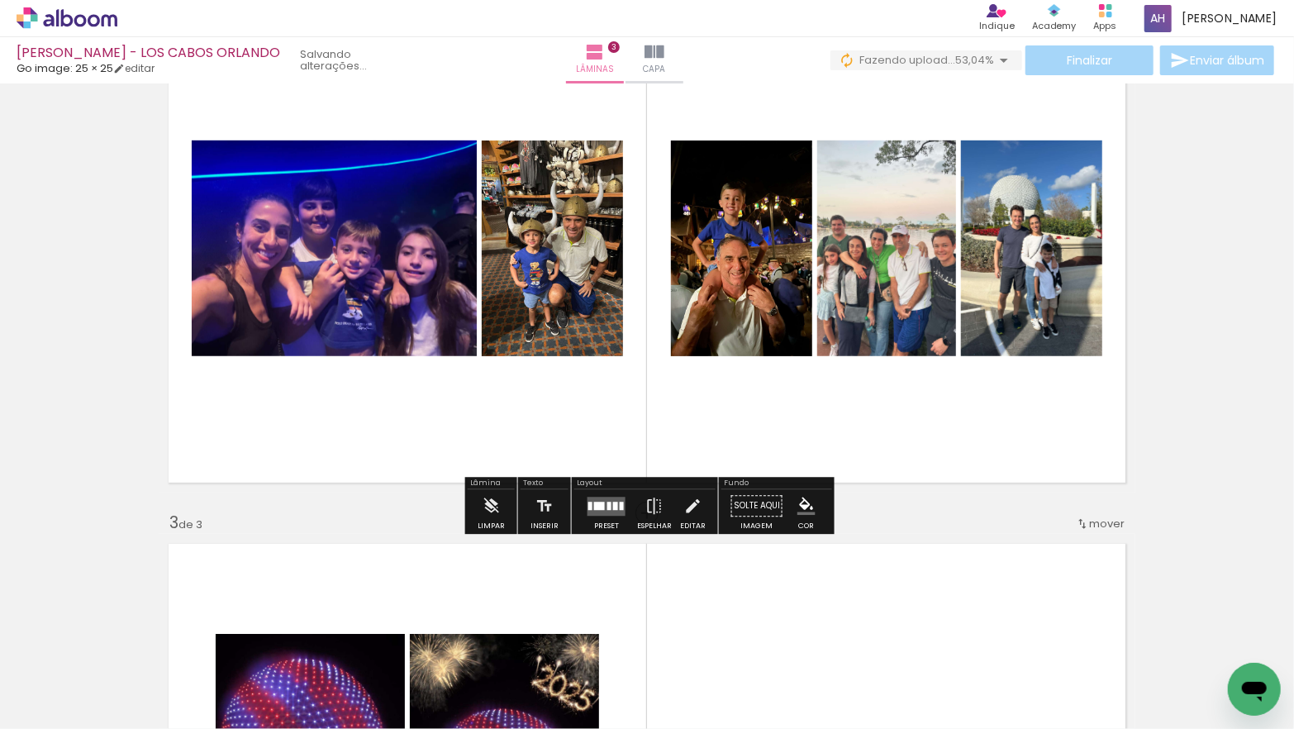
scroll to position [656, 0]
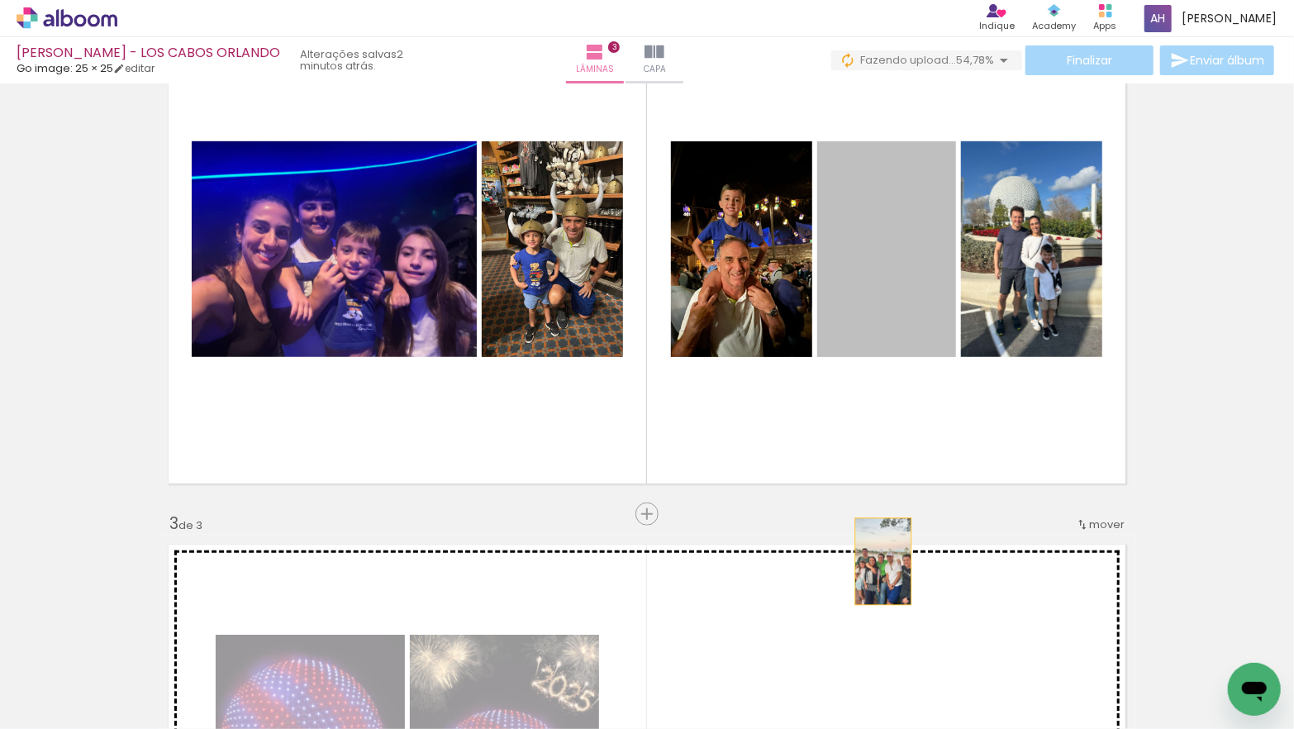
drag, startPoint x: 881, startPoint y: 273, endPoint x: 883, endPoint y: 561, distance: 288.3
click at [883, 561] on div "Inserir lâmina 1 de 3 Inserir lâmina 2 de 3 Inserir lâmina 3 de 3" at bounding box center [647, 492] width 1294 height 2119
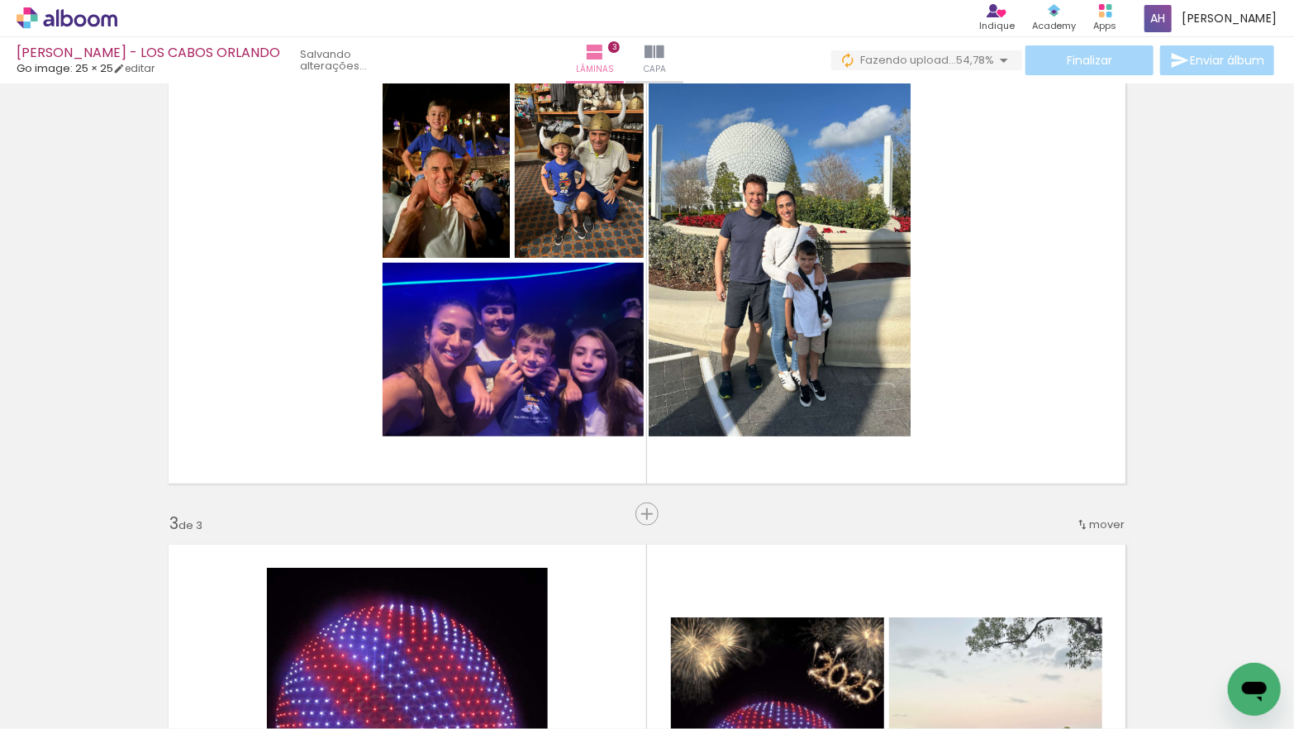
scroll to position [649, 0]
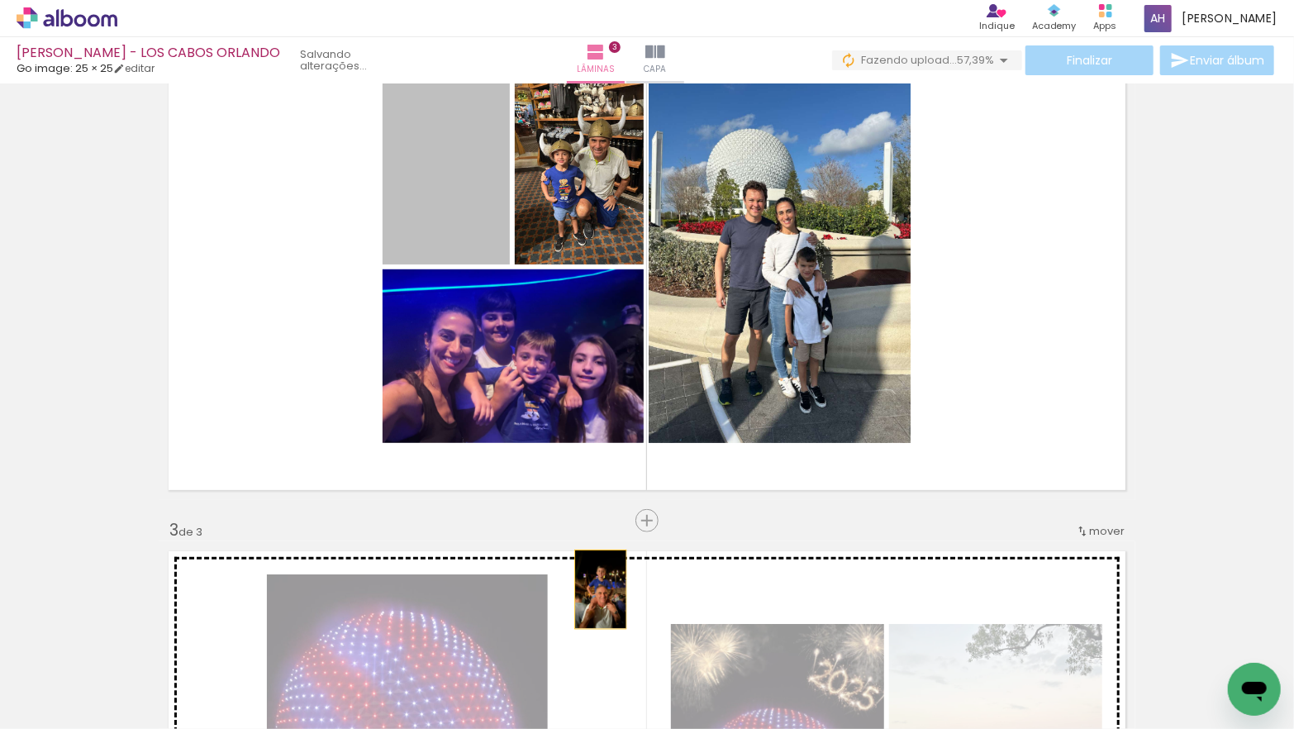
drag, startPoint x: 426, startPoint y: 207, endPoint x: 605, endPoint y: 582, distance: 415.7
click at [601, 589] on div "Inserir lâmina 1 de 3 Inserir lâmina 2 de 3 Inserir lâmina 3 de 3 O Designbox p…" at bounding box center [647, 499] width 1294 height 2119
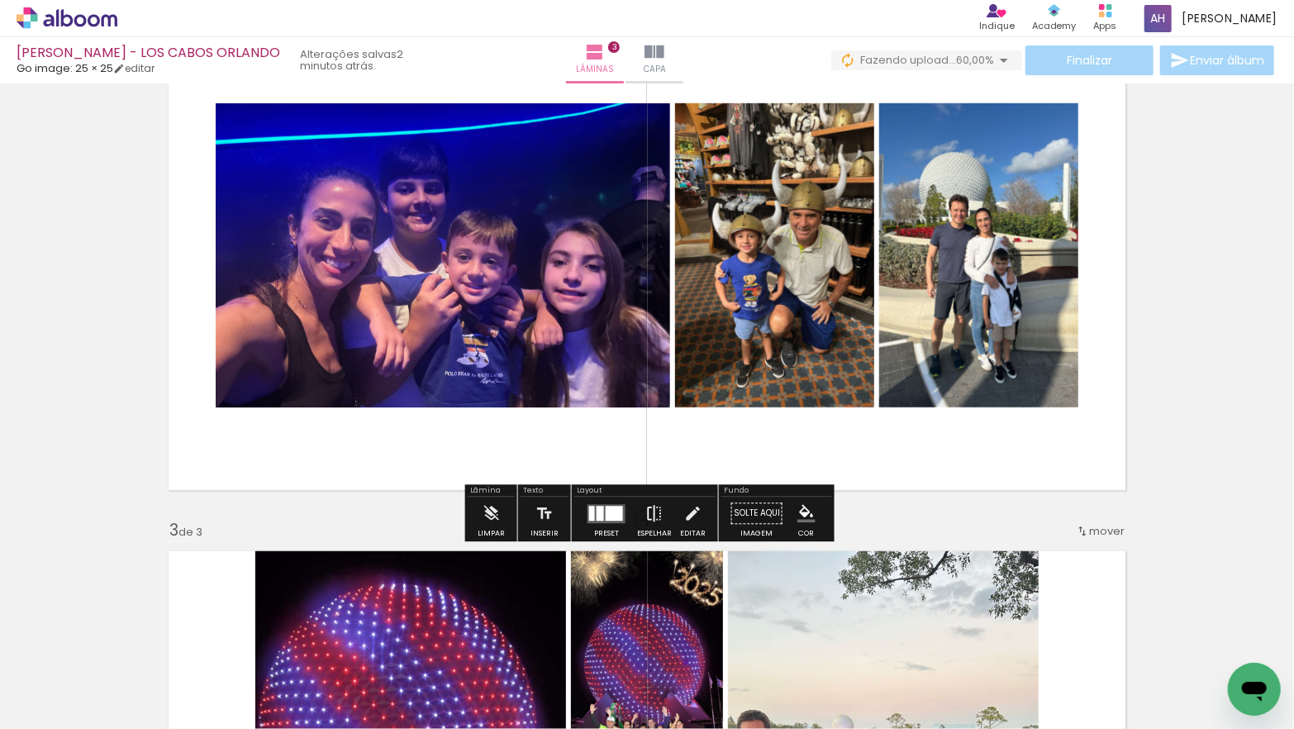
click at [646, 514] on iron-icon at bounding box center [654, 513] width 18 height 33
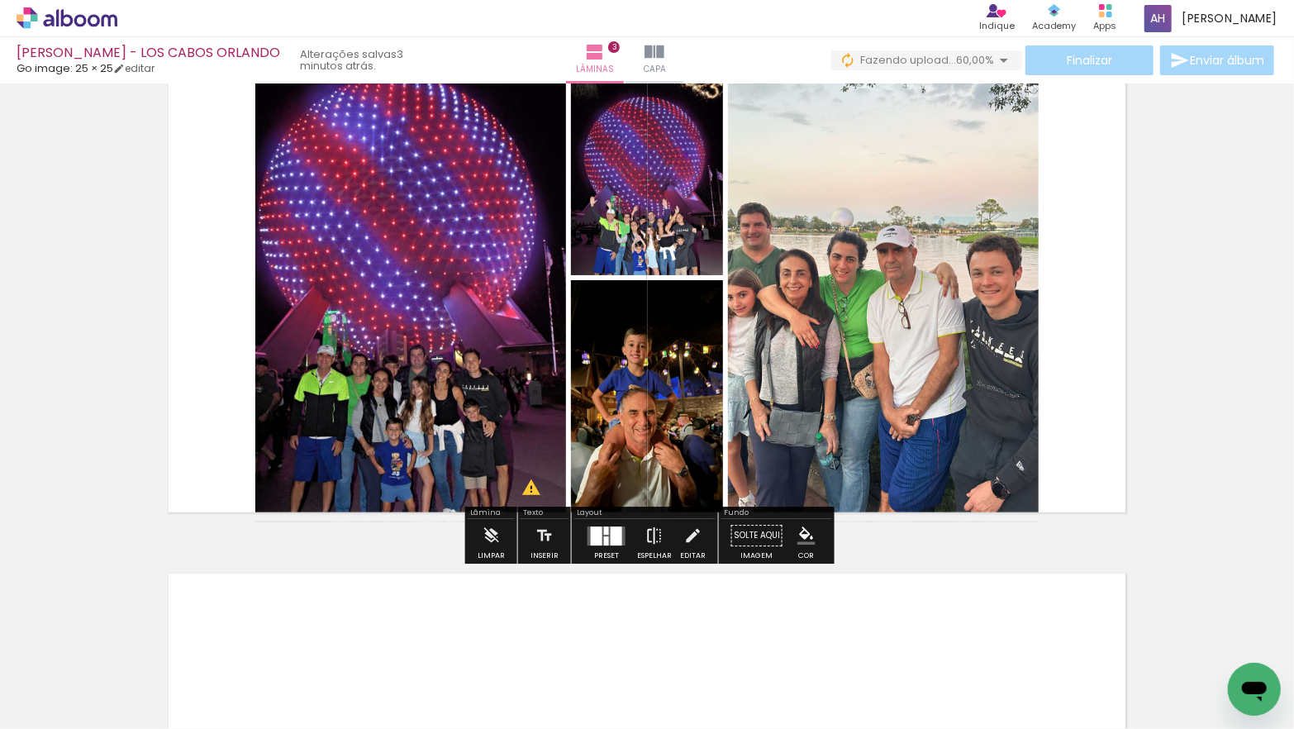
scroll to position [1202, 0]
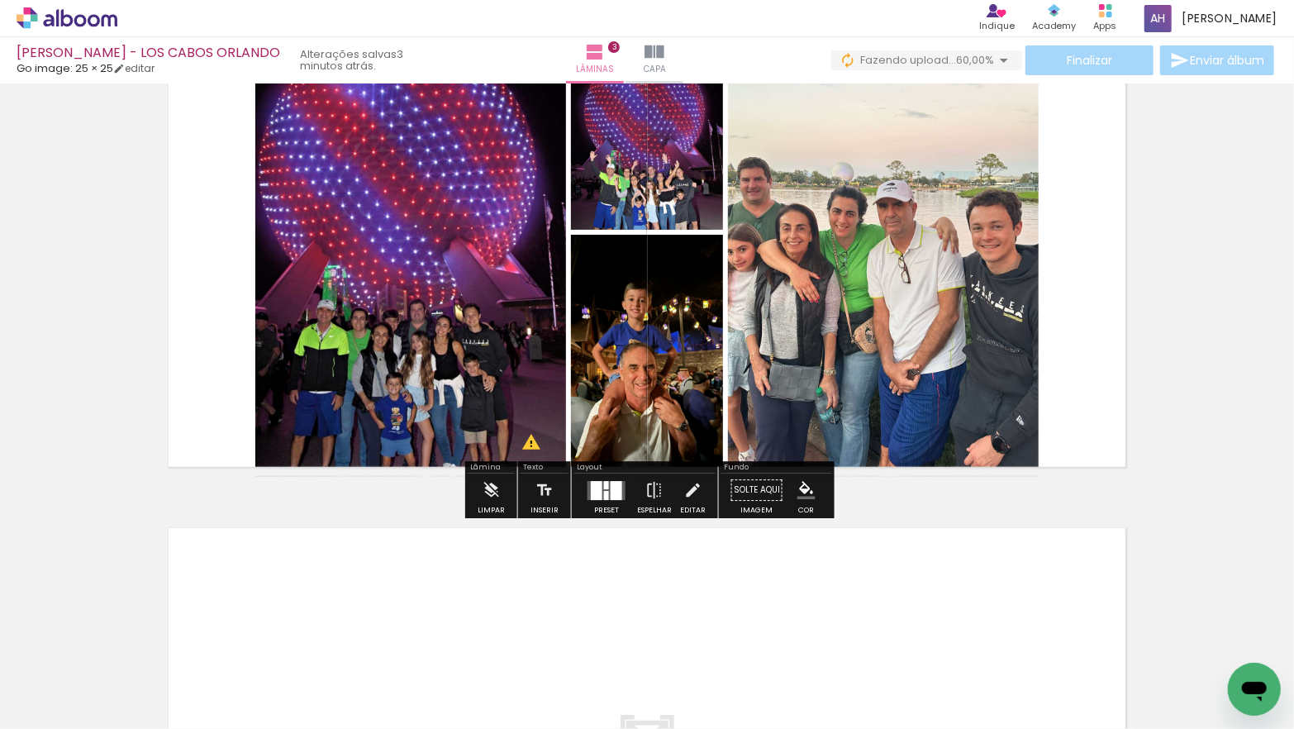
click at [613, 493] on div at bounding box center [616, 490] width 12 height 19
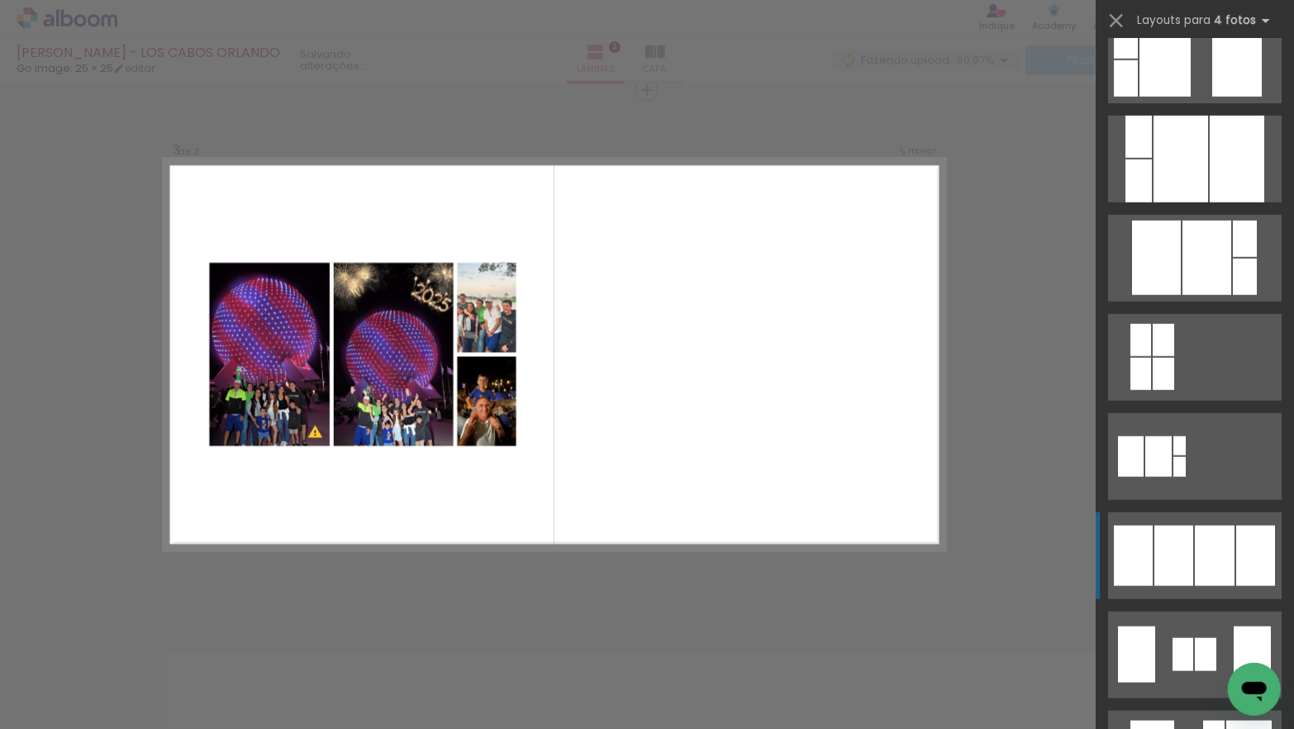
scroll to position [735, 0]
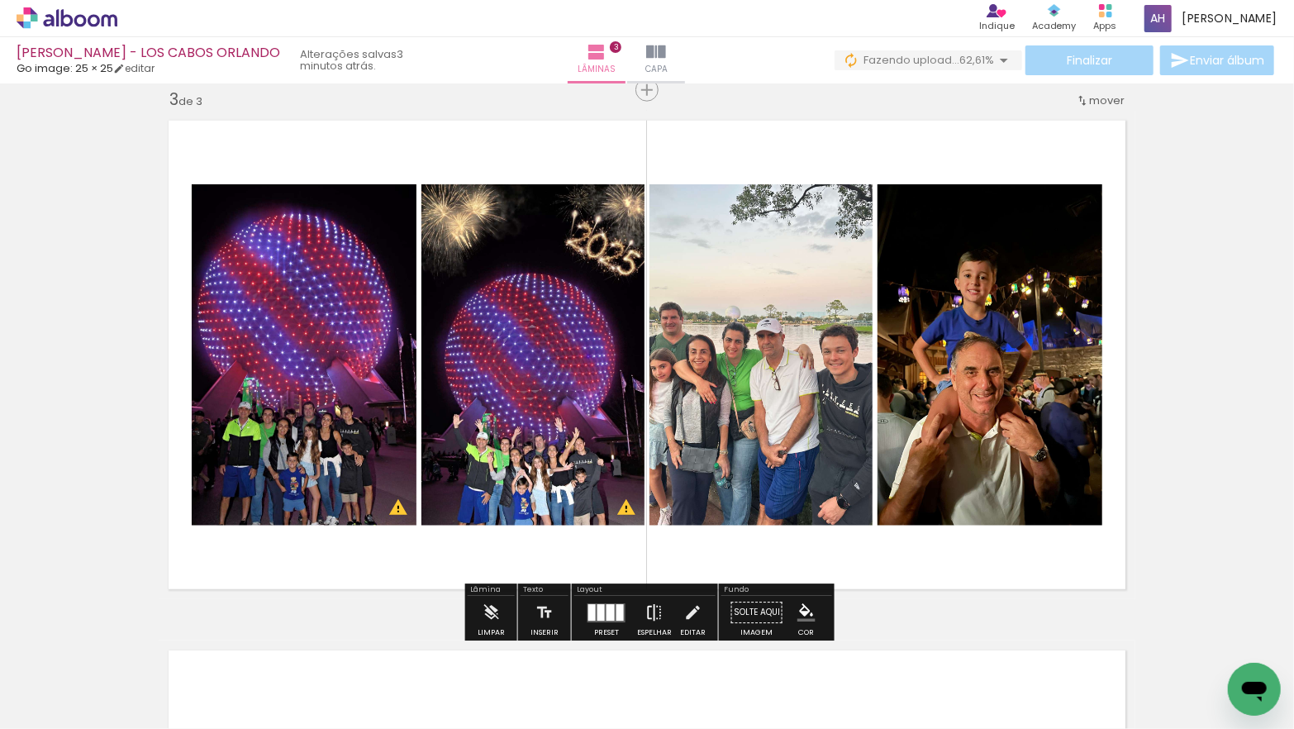
click at [649, 607] on iron-icon at bounding box center [654, 612] width 18 height 33
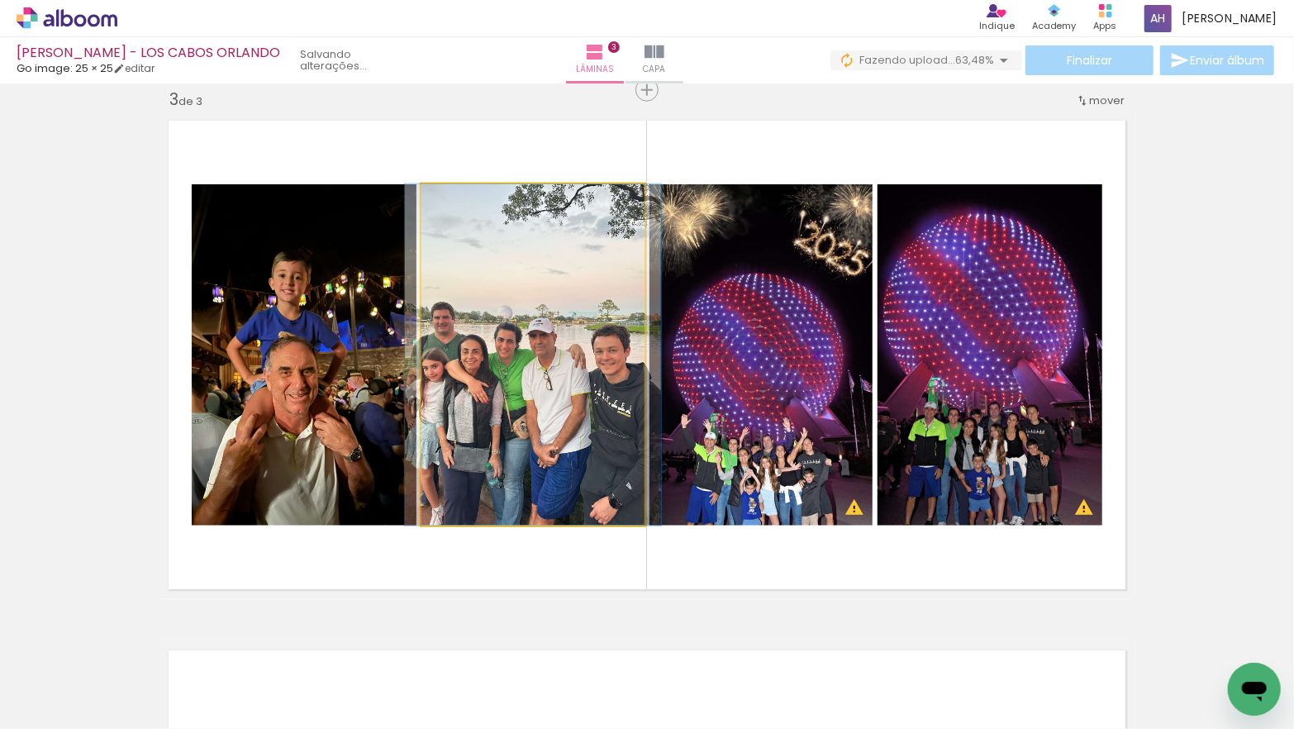
click at [567, 423] on quentale-photo at bounding box center [532, 354] width 223 height 341
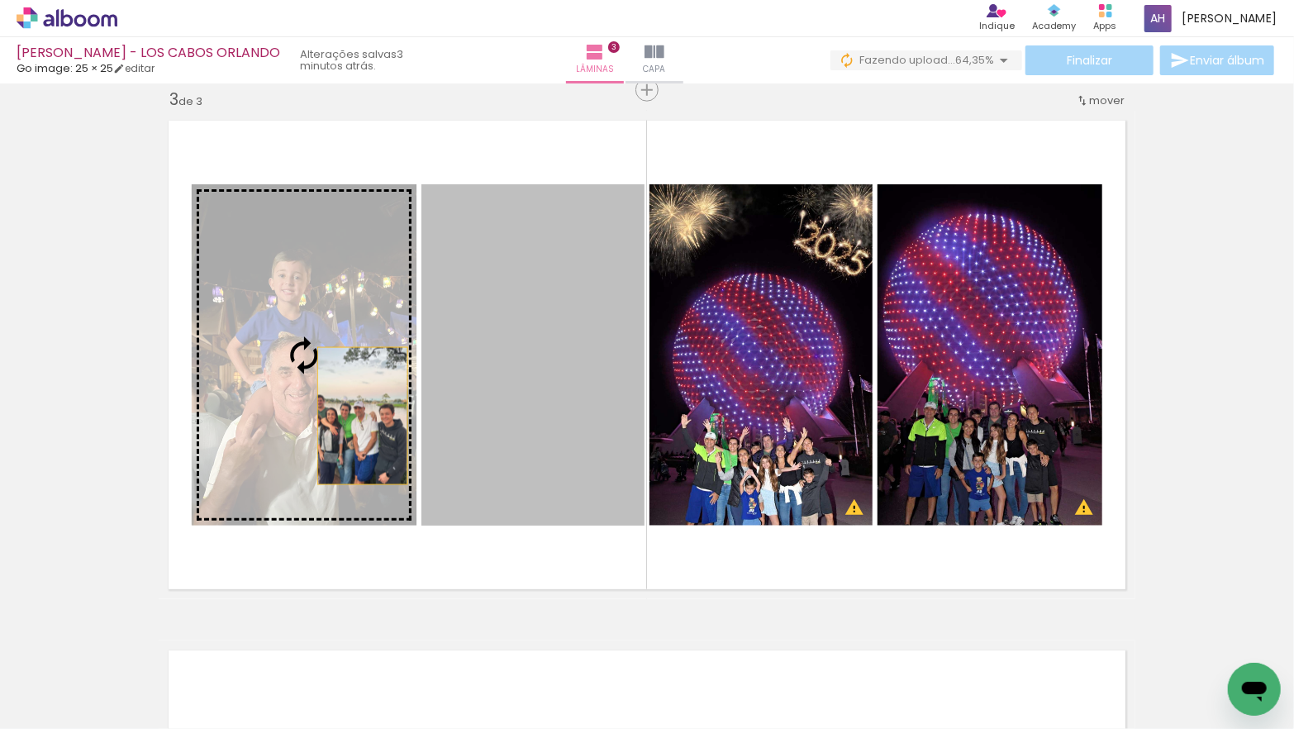
drag, startPoint x: 479, startPoint y: 421, endPoint x: 355, endPoint y: 415, distance: 124.1
click at [0, 0] on slot at bounding box center [0, 0] width 0 height 0
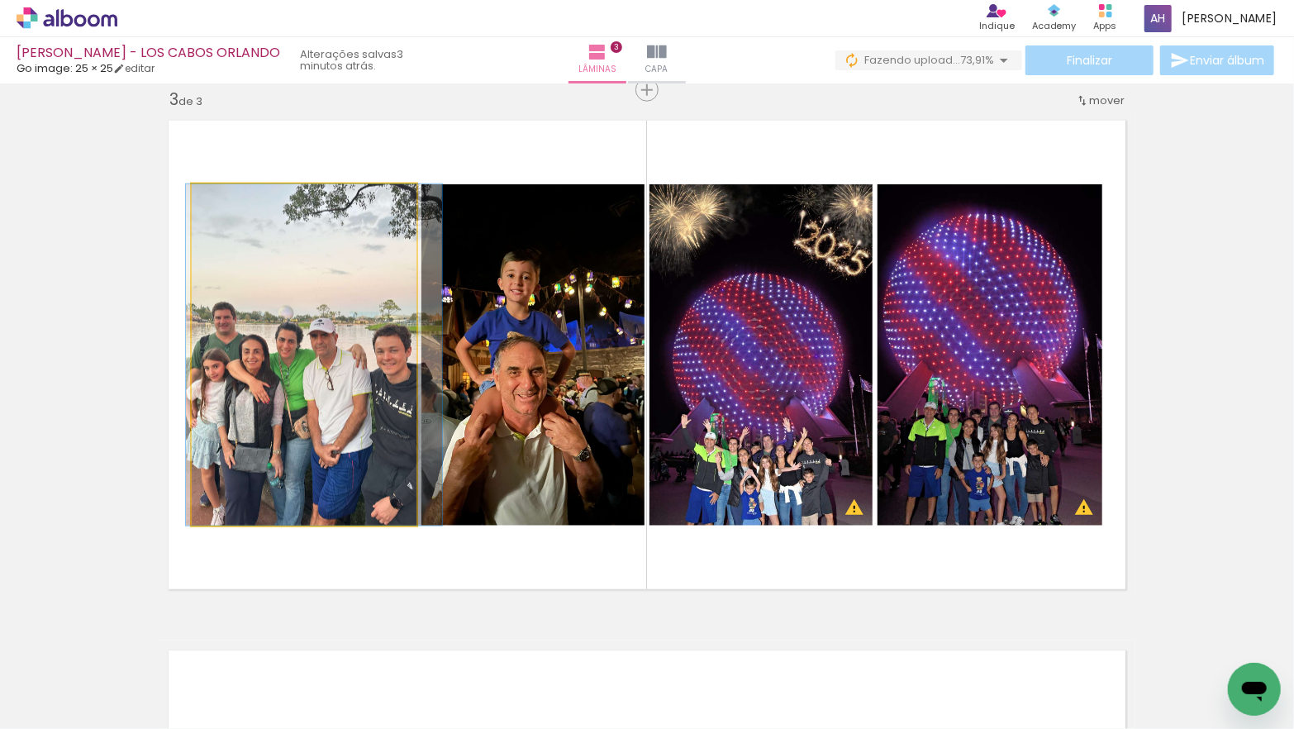
drag, startPoint x: 330, startPoint y: 419, endPoint x: 340, endPoint y: 417, distance: 10.0
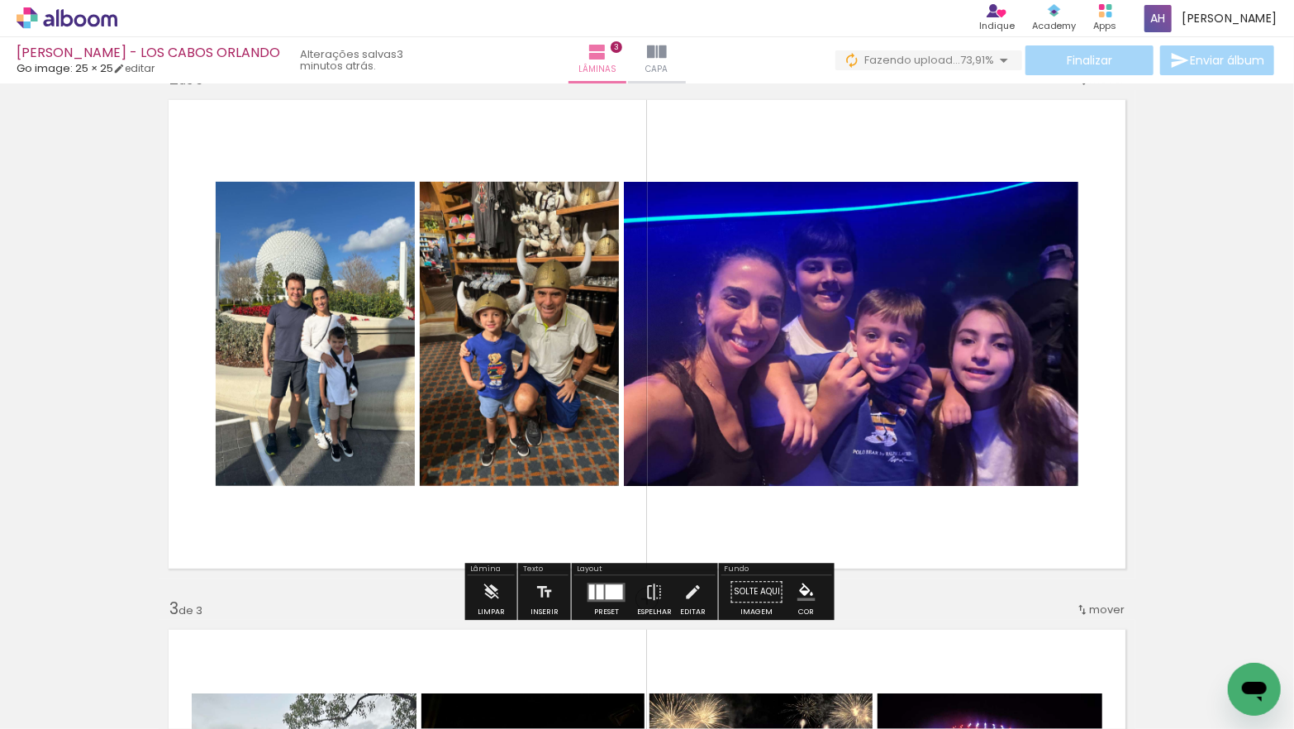
scroll to position [569, 0]
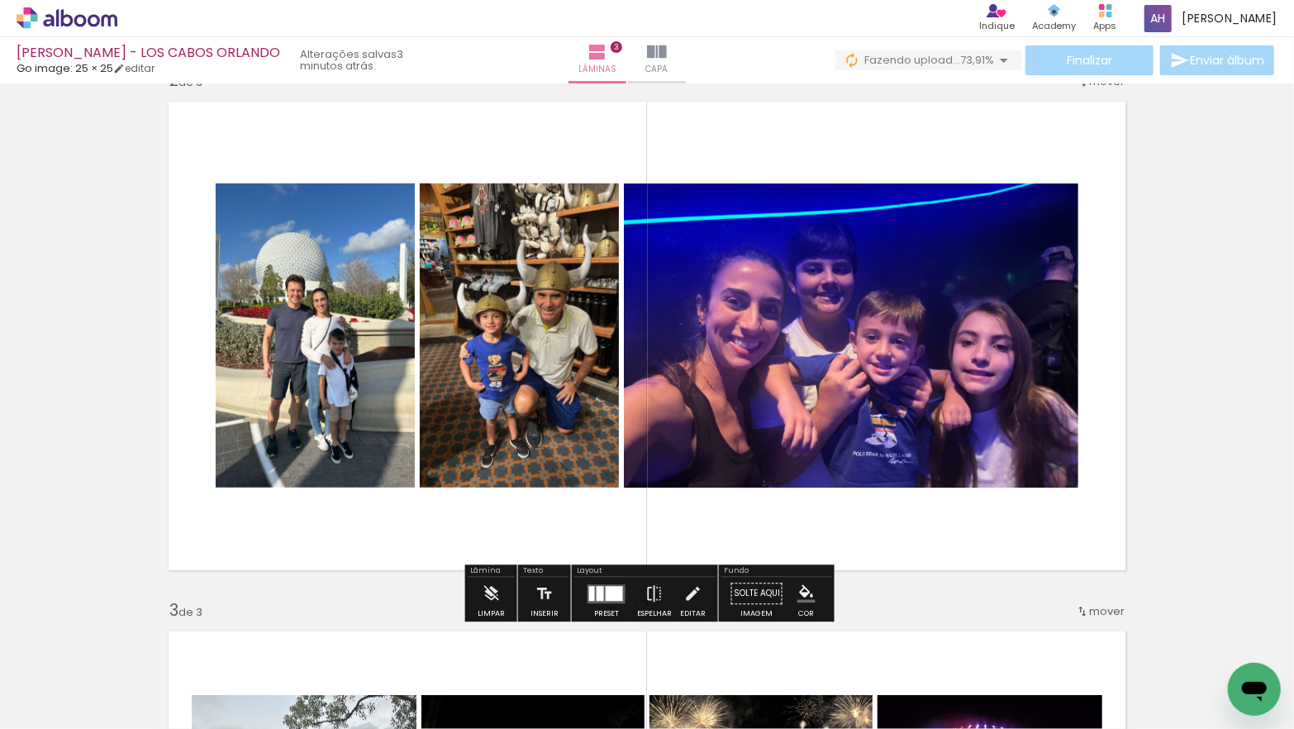
click at [598, 595] on div at bounding box center [599, 593] width 7 height 15
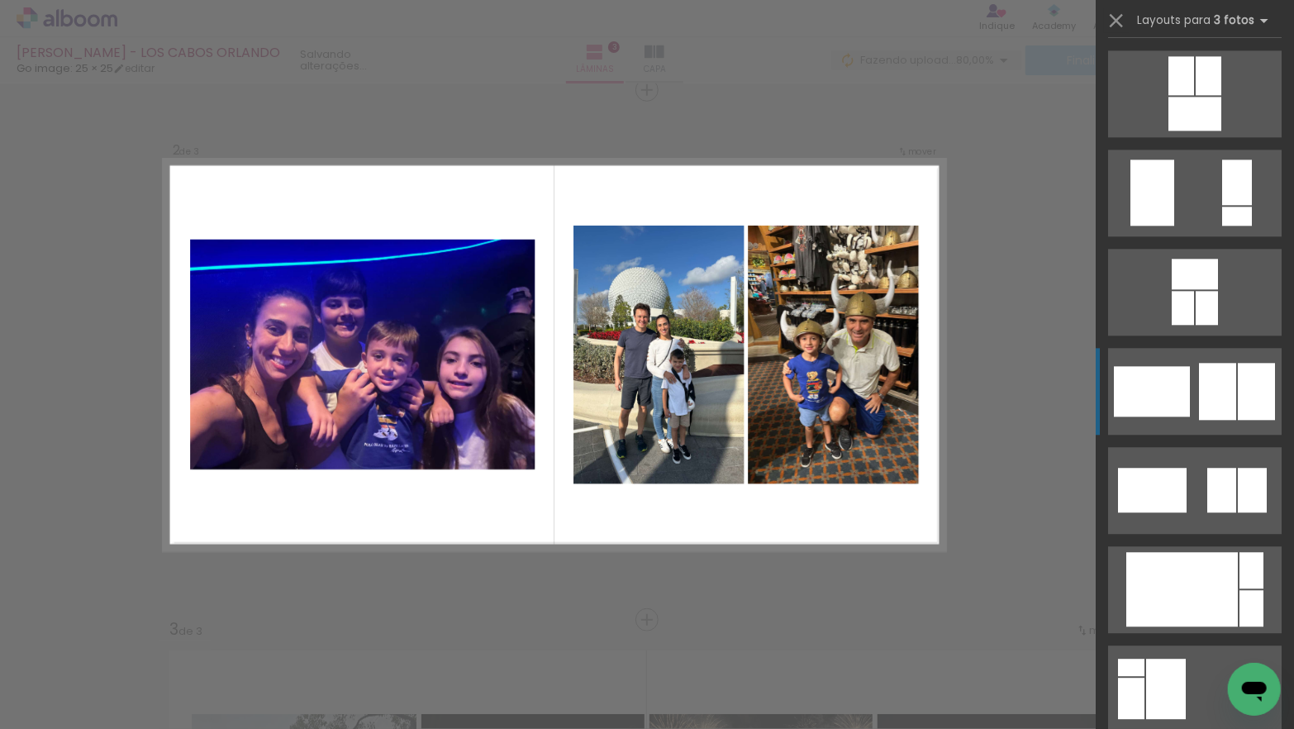
scroll to position [2289, 0]
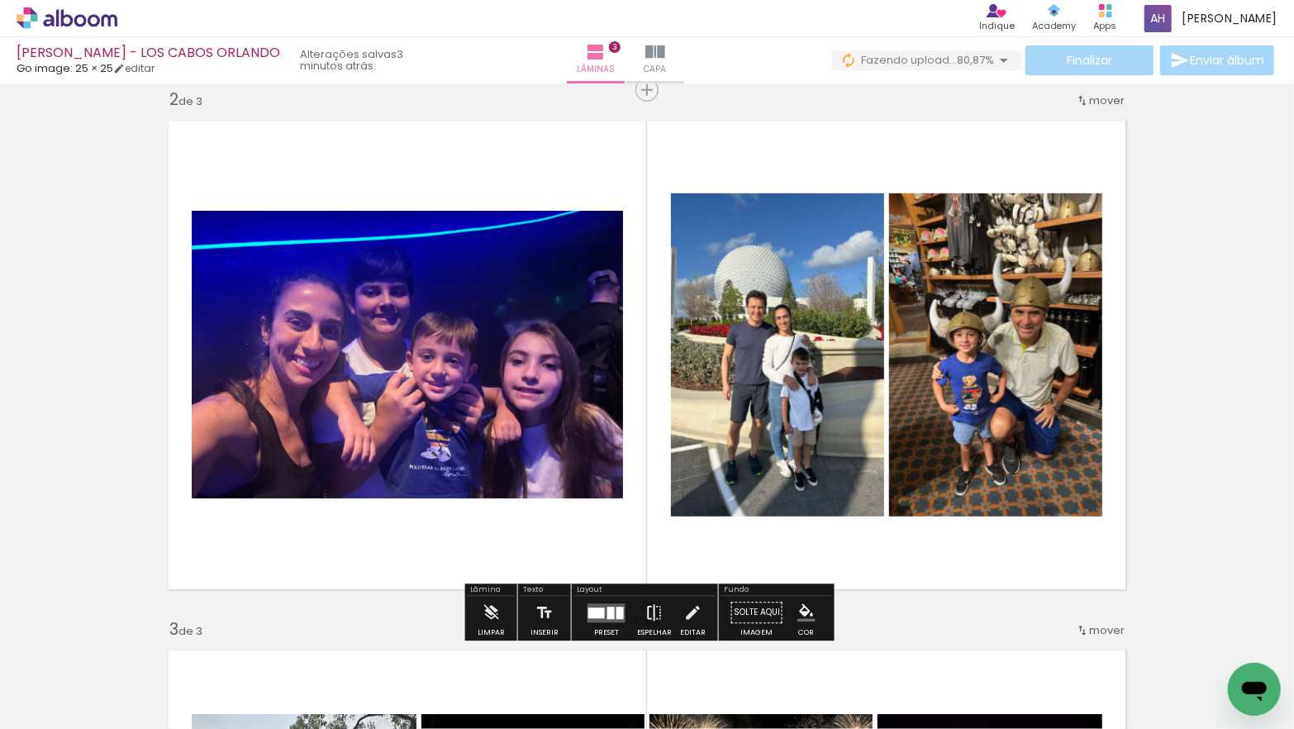
click at [645, 606] on iron-icon at bounding box center [654, 612] width 18 height 33
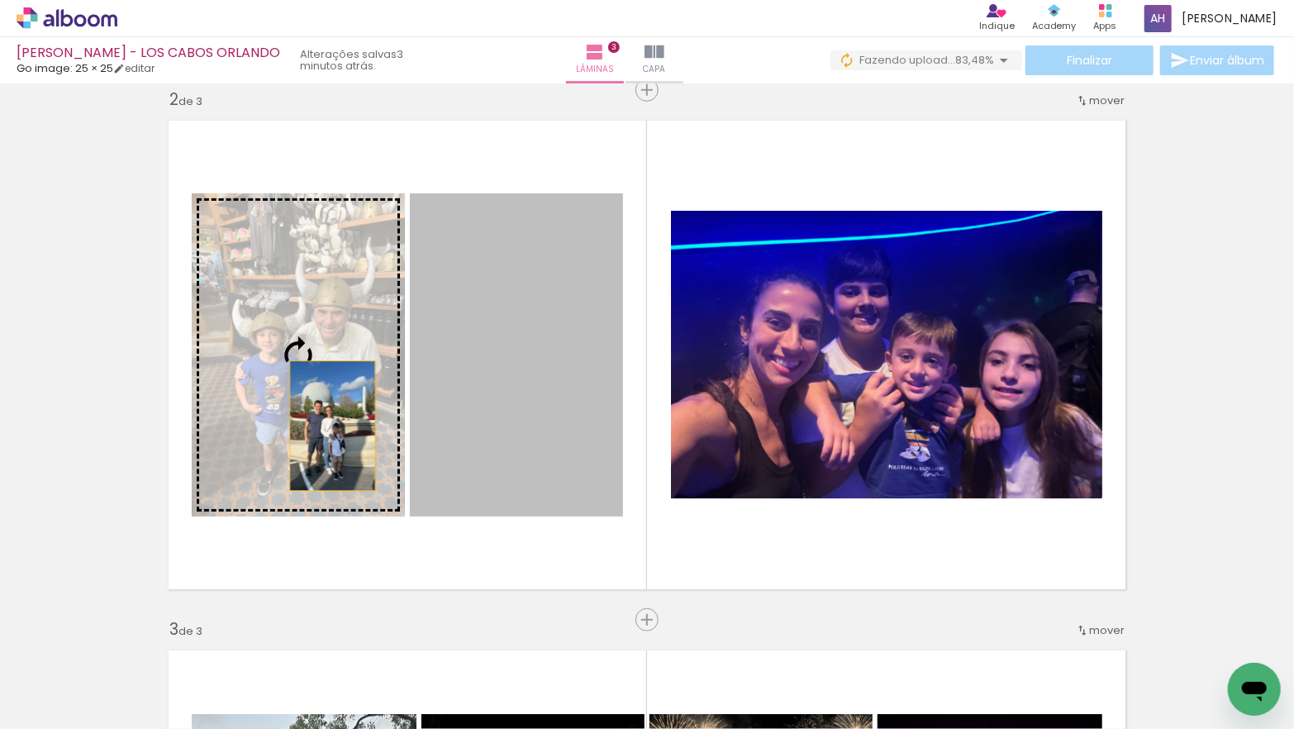
drag, startPoint x: 488, startPoint y: 439, endPoint x: 333, endPoint y: 425, distance: 155.9
click at [0, 0] on slot at bounding box center [0, 0] width 0 height 0
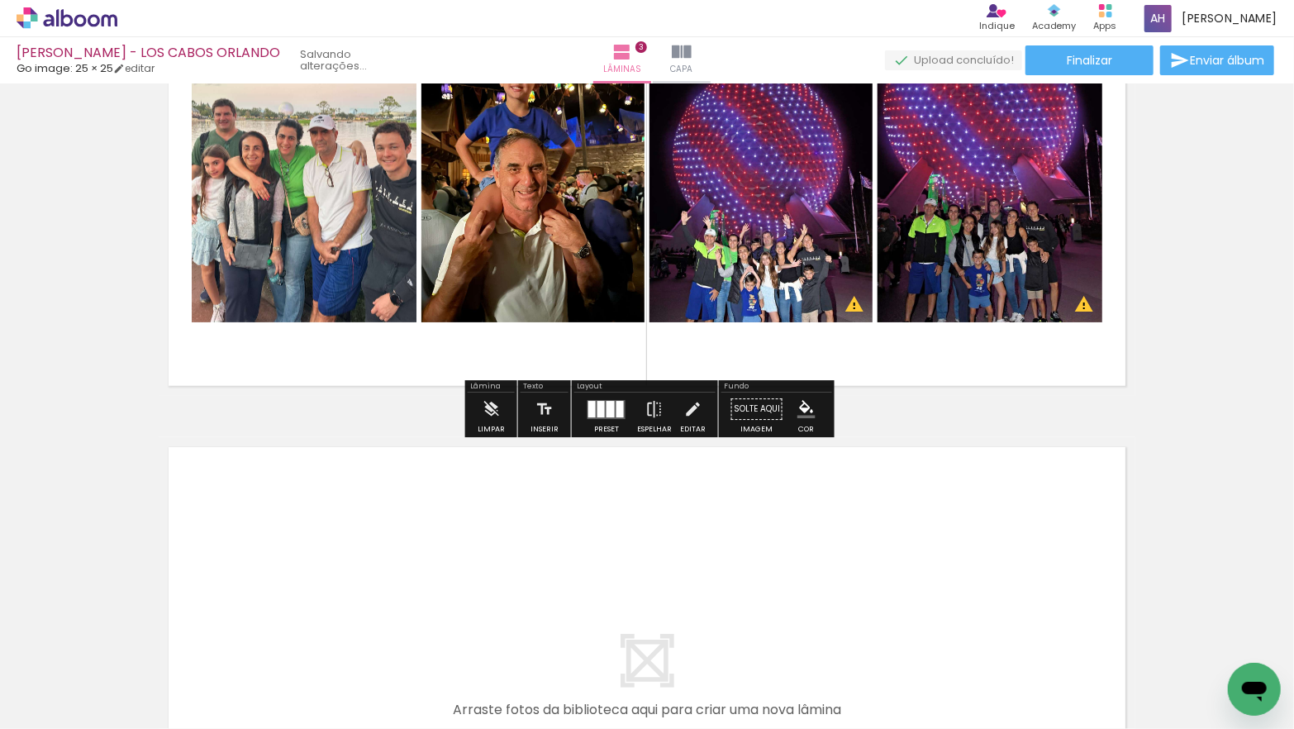
scroll to position [1294, 0]
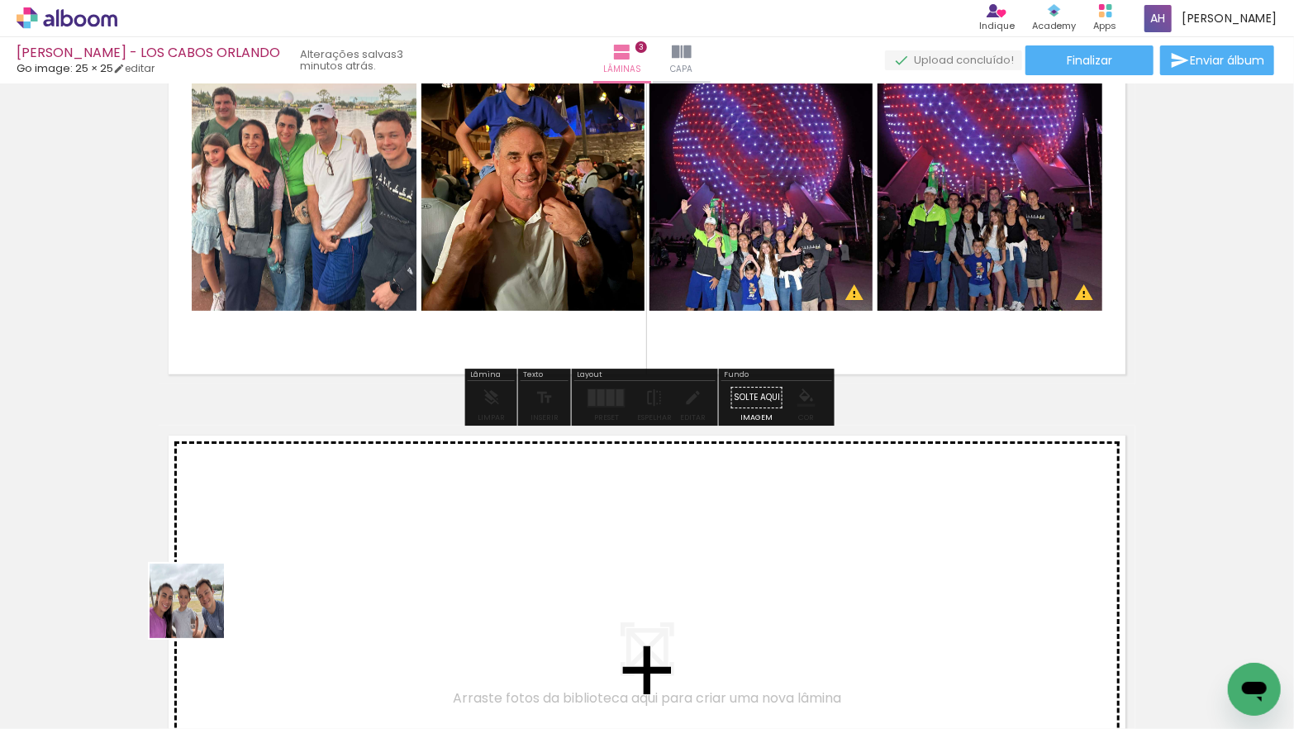
drag, startPoint x: 199, startPoint y: 613, endPoint x: 226, endPoint y: 554, distance: 64.3
click at [226, 554] on quentale-workspace at bounding box center [647, 364] width 1294 height 729
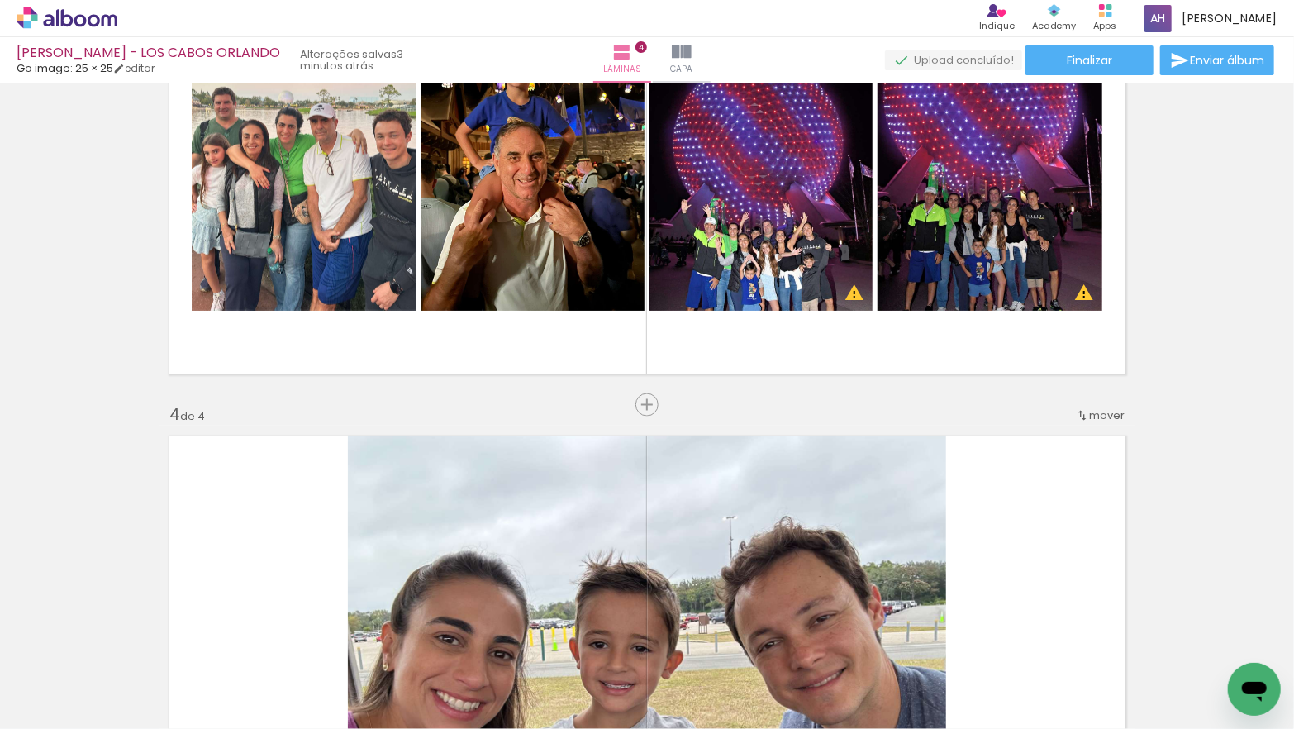
scroll to position [1609, 0]
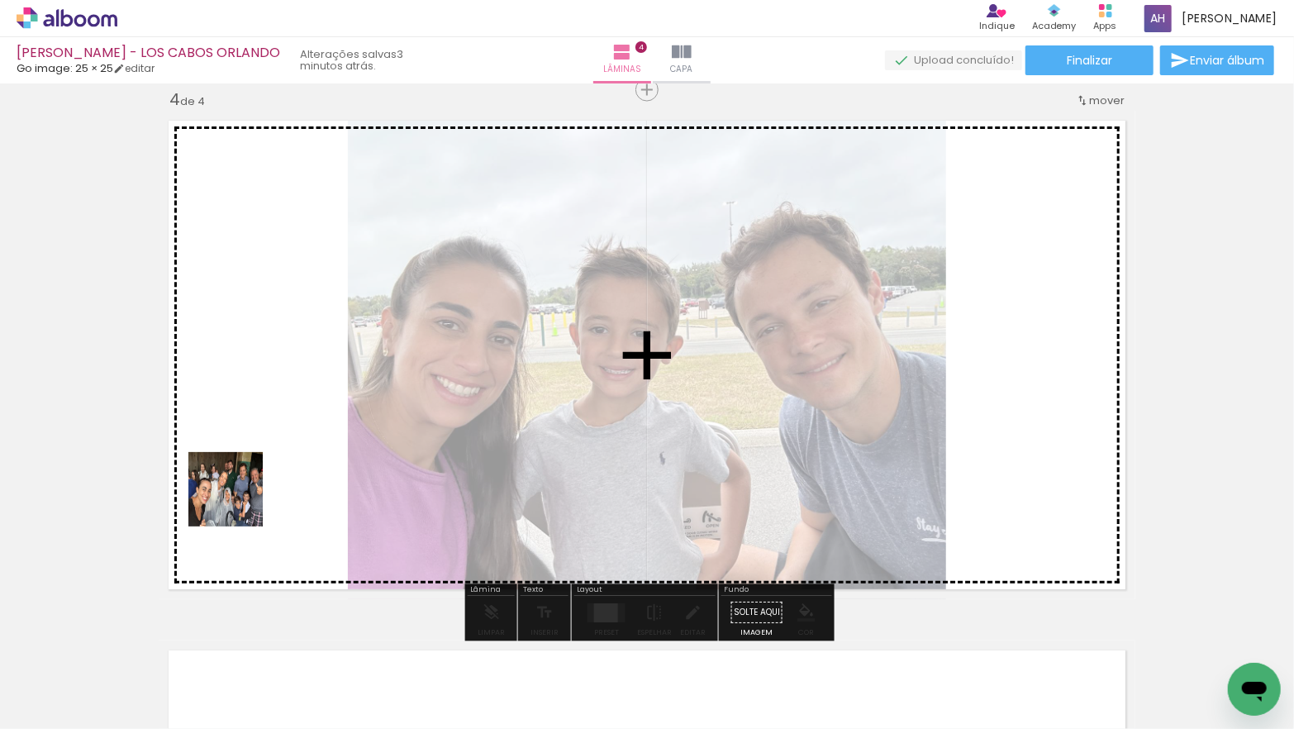
drag, startPoint x: 195, startPoint y: 634, endPoint x: 245, endPoint y: 472, distance: 169.3
click at [245, 472] on quentale-workspace at bounding box center [647, 364] width 1294 height 729
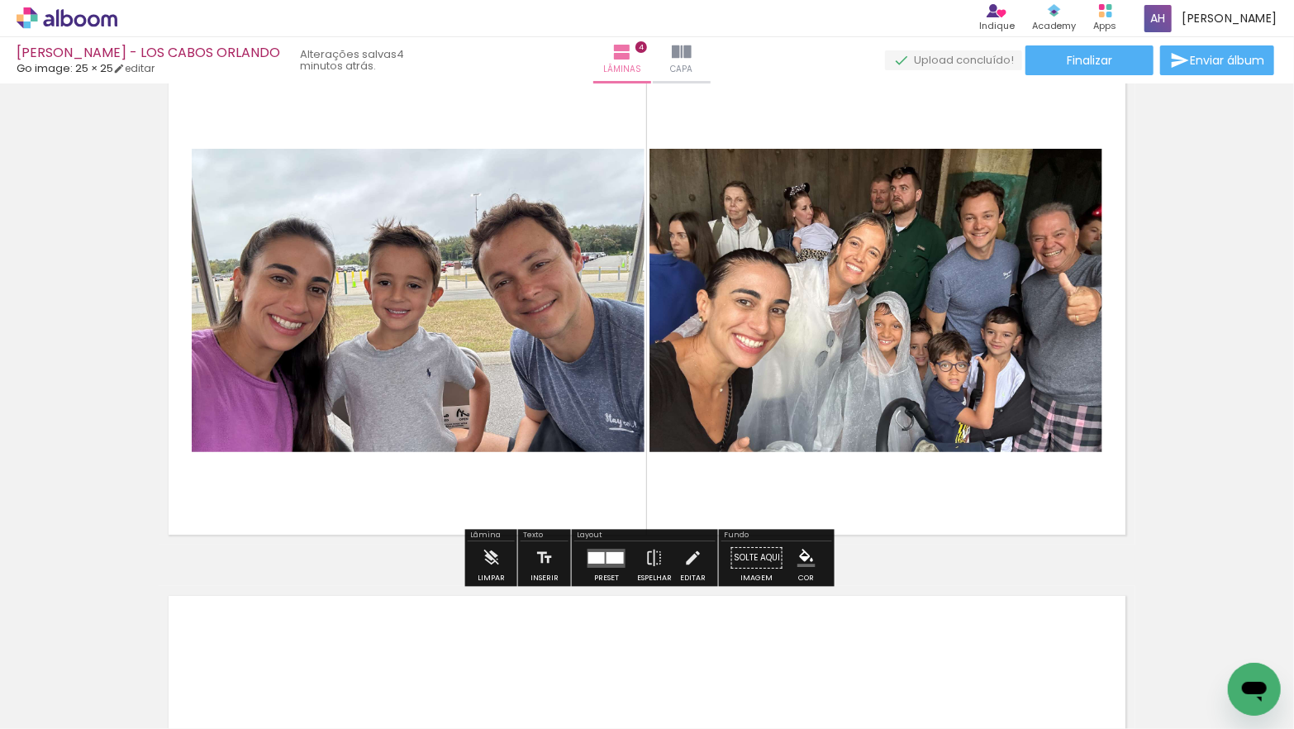
scroll to position [1664, 0]
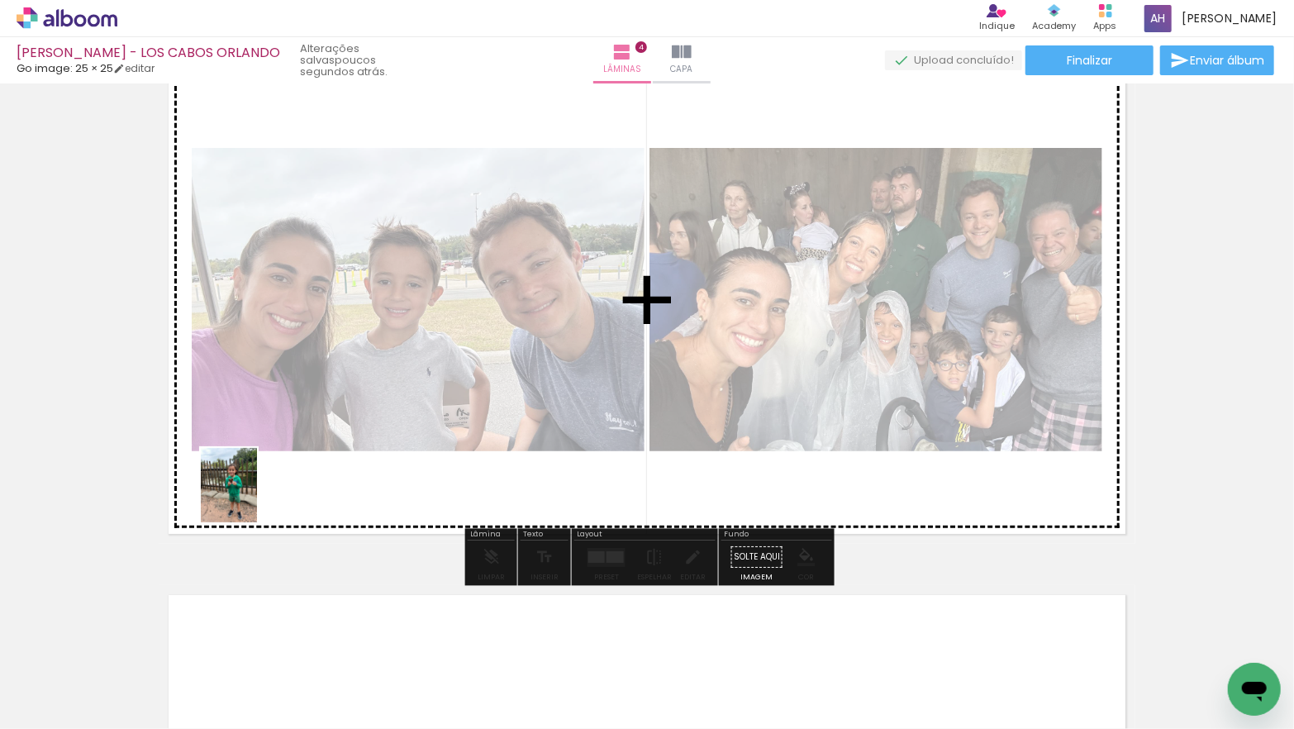
drag, startPoint x: 186, startPoint y: 645, endPoint x: 250, endPoint y: 496, distance: 162.0
click at [250, 496] on quentale-workspace at bounding box center [647, 364] width 1294 height 729
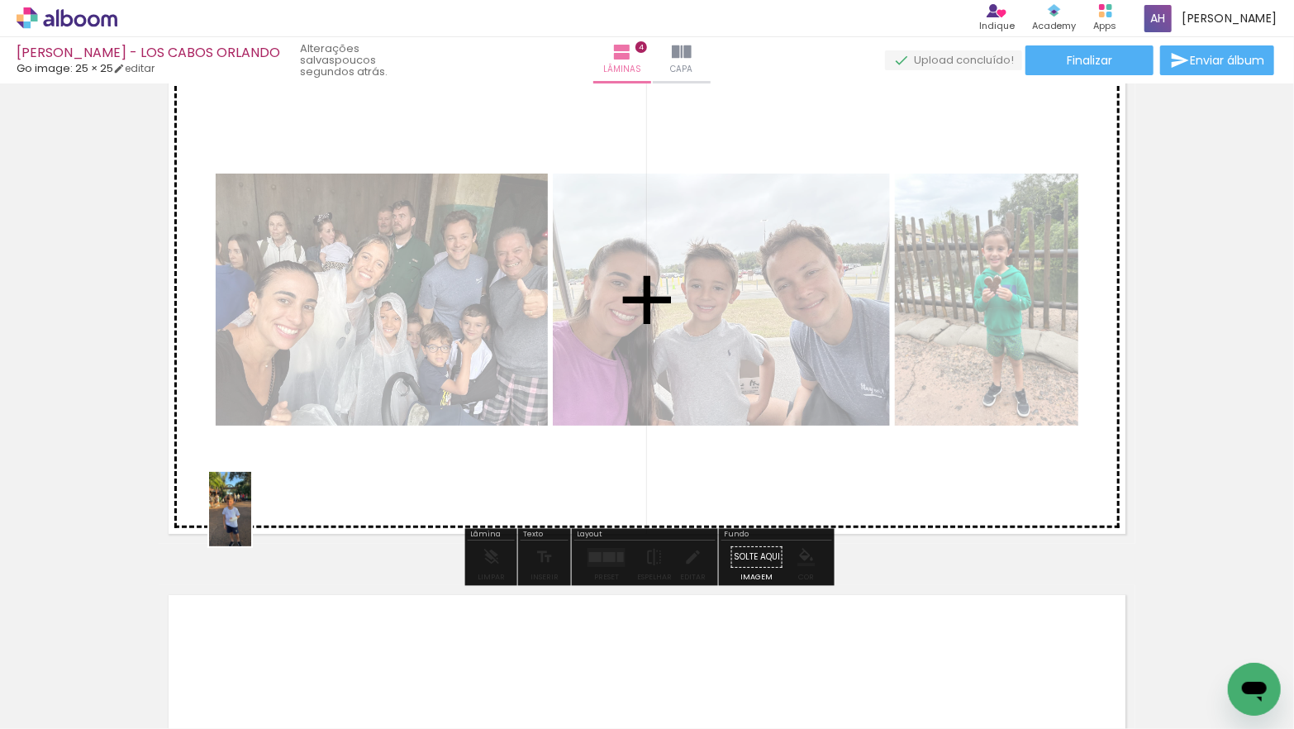
drag, startPoint x: 192, startPoint y: 649, endPoint x: 264, endPoint y: 505, distance: 161.4
click at [265, 505] on quentale-workspace at bounding box center [647, 364] width 1294 height 729
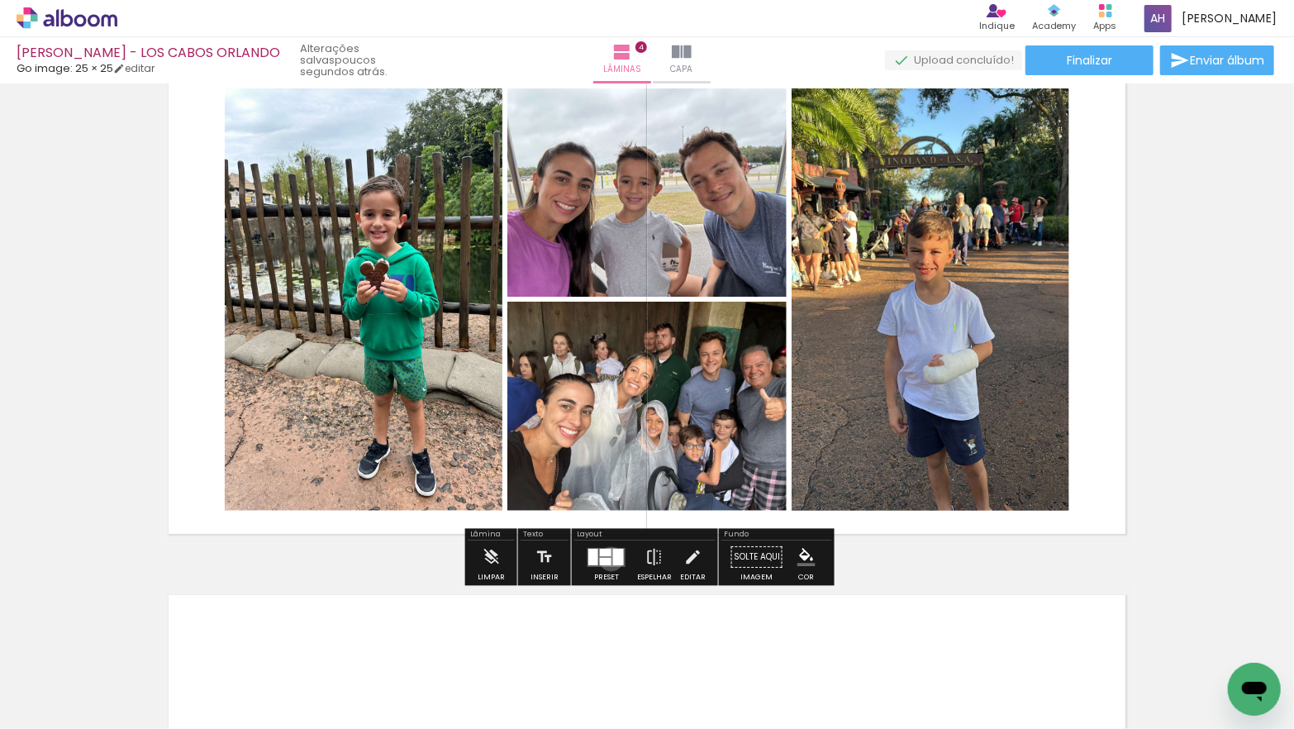
click at [607, 558] on quentale-layouter at bounding box center [606, 557] width 38 height 19
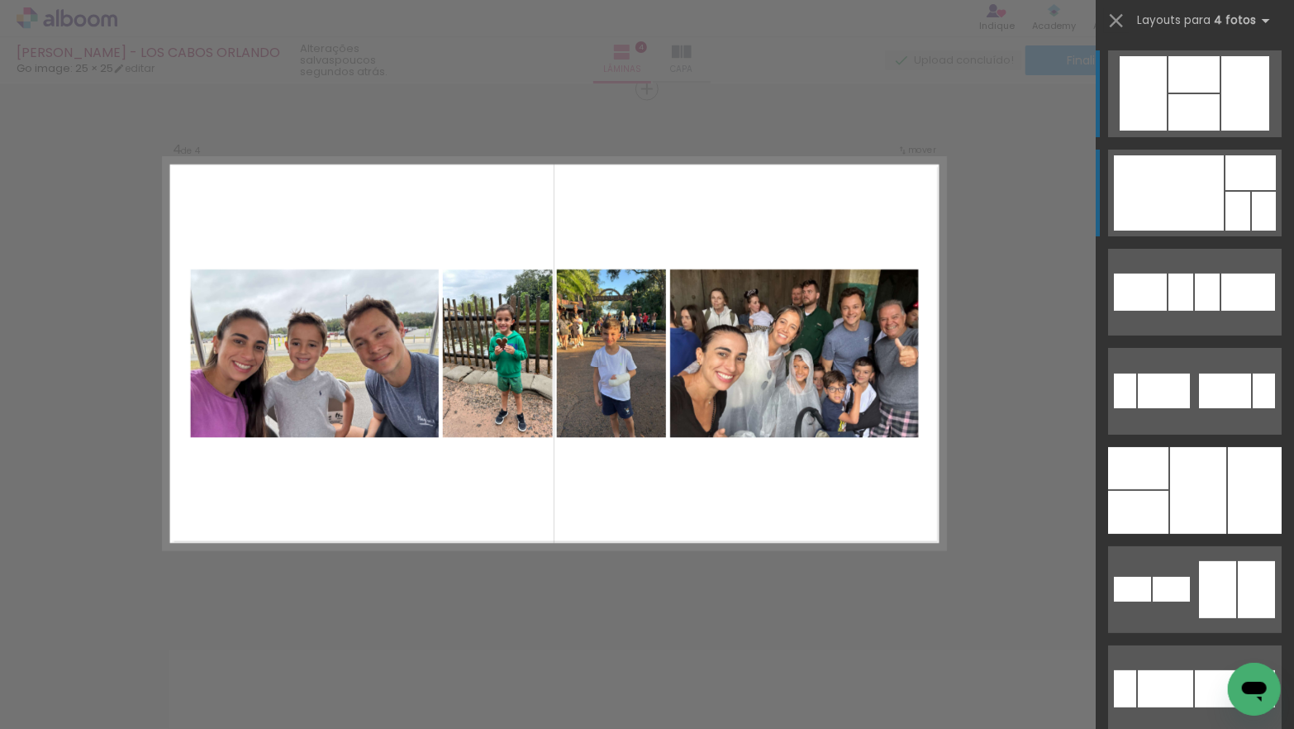
scroll to position [1609, 0]
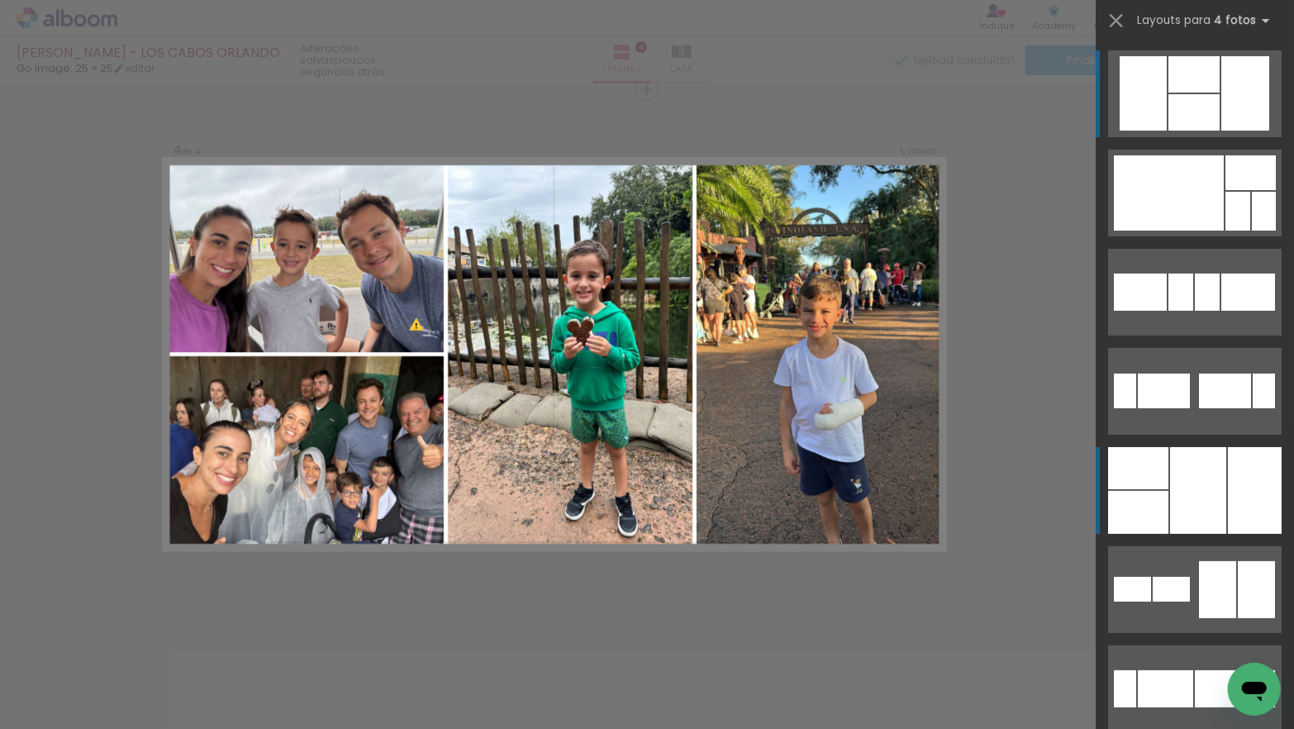
click at [1207, 482] on div at bounding box center [1198, 490] width 56 height 87
